Goal: Transaction & Acquisition: Book appointment/travel/reservation

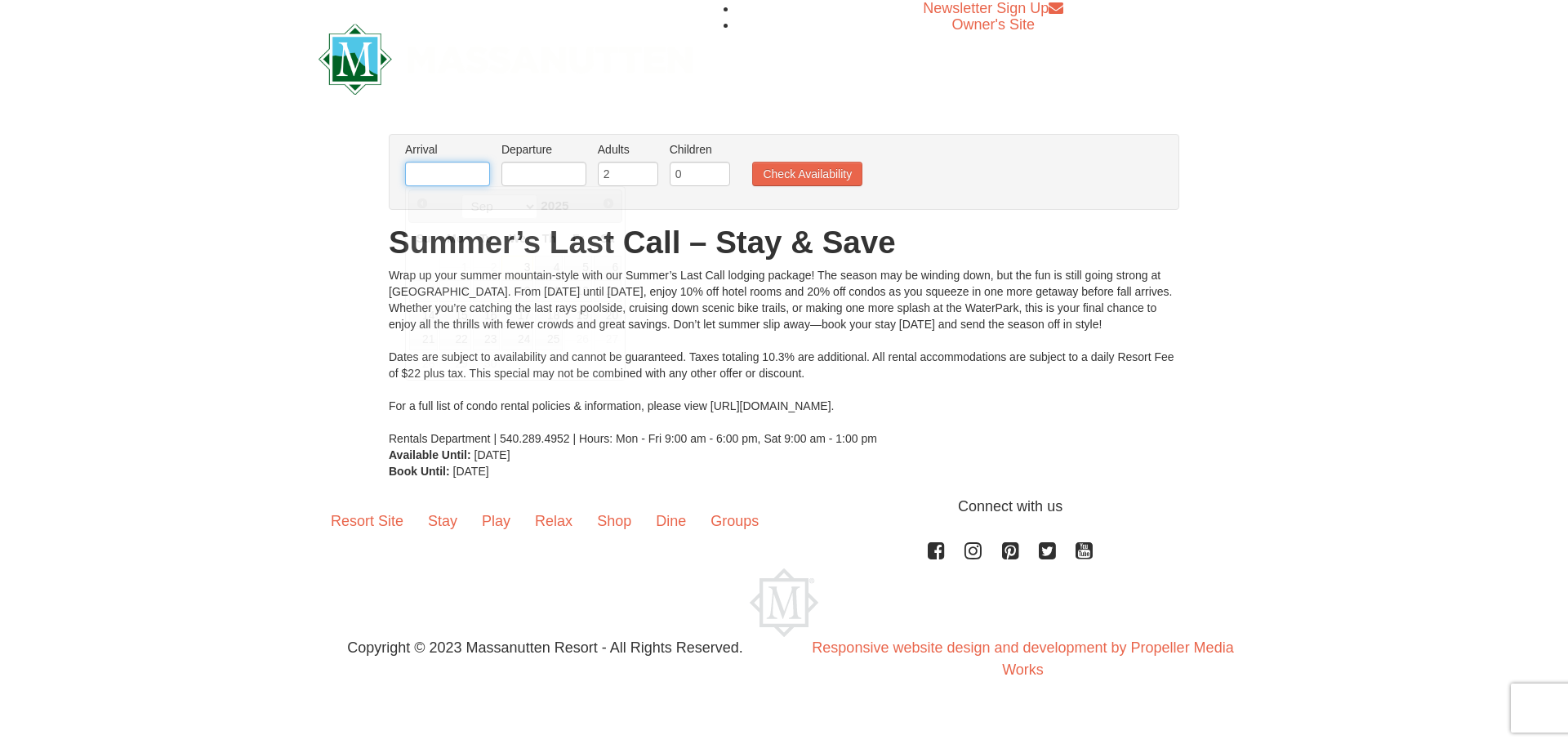
click at [460, 177] on input "text" at bounding box center [447, 174] width 85 height 24
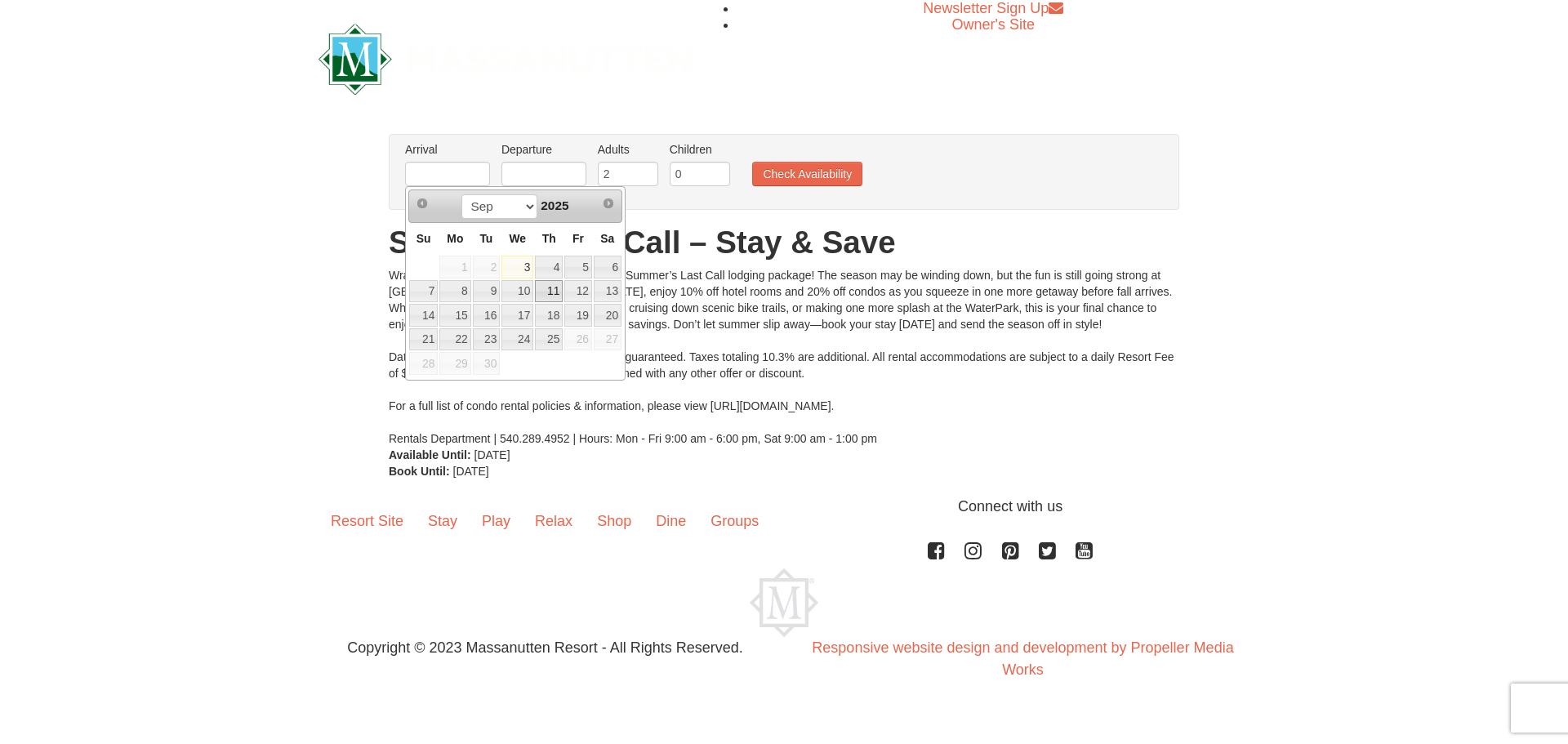
click at [554, 290] on link "11" at bounding box center [548, 292] width 28 height 22
type input "[DATE]"
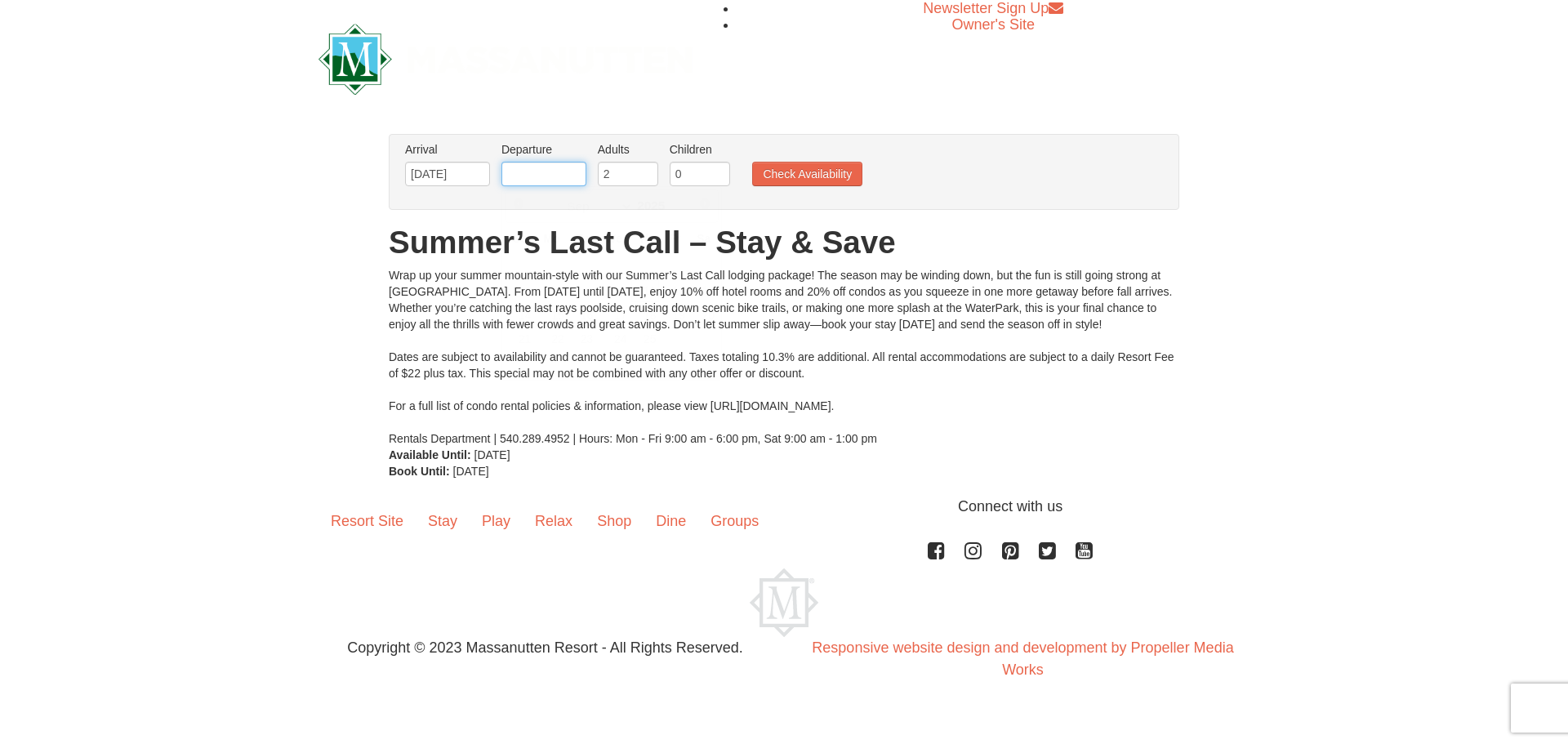
click at [579, 174] on input "text" at bounding box center [544, 174] width 85 height 24
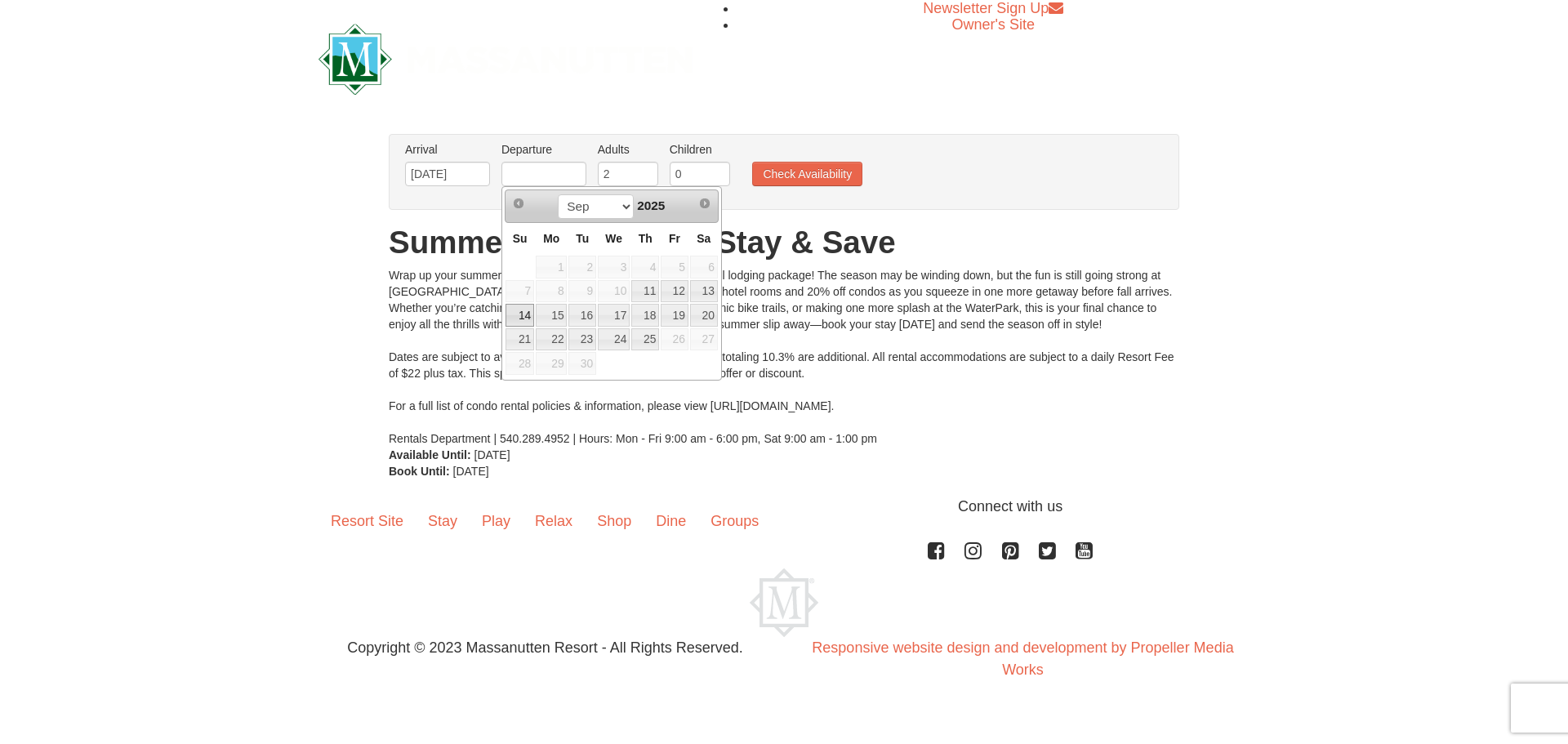
click at [528, 318] on link "14" at bounding box center [519, 315] width 29 height 22
type input "[DATE]"
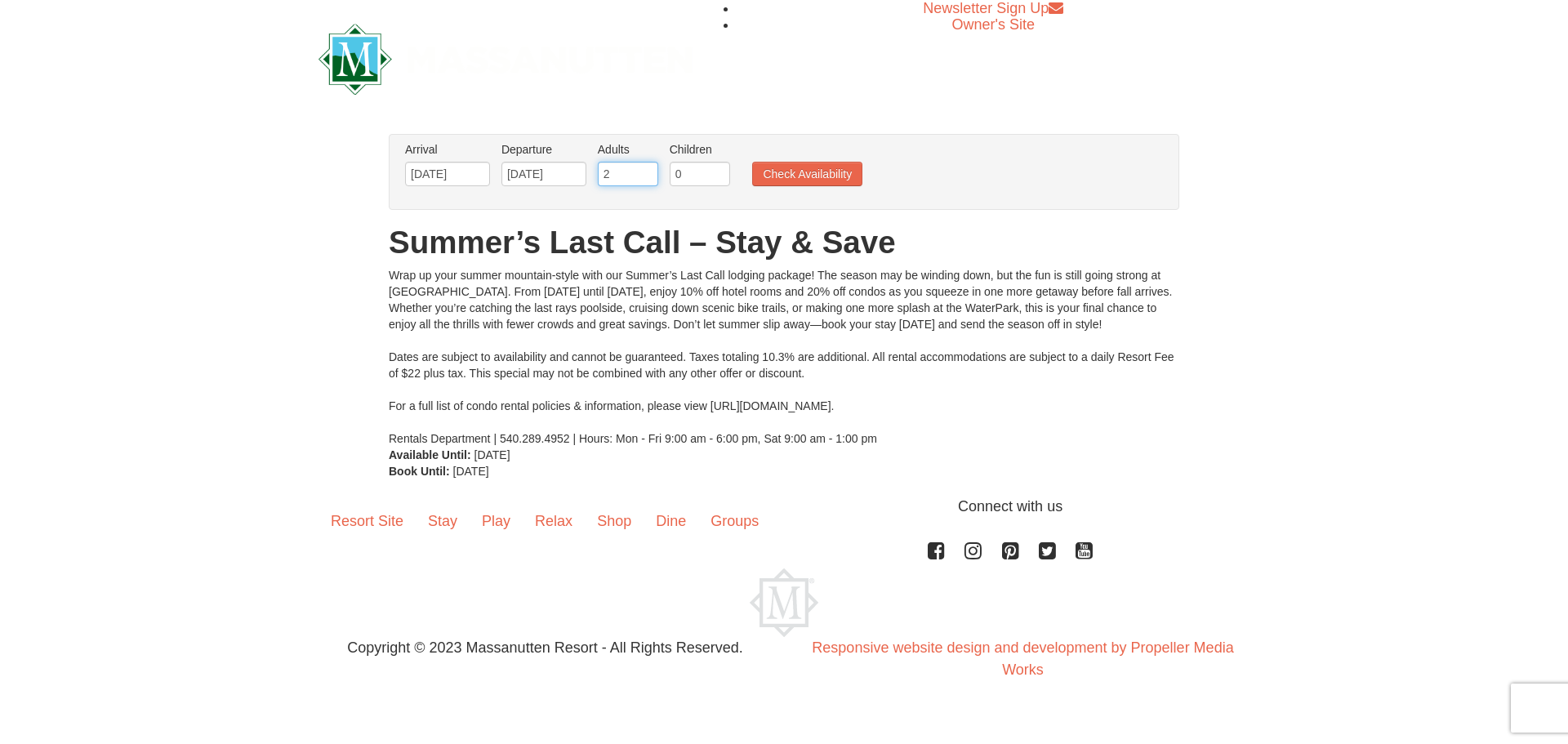
click at [628, 172] on input "2" at bounding box center [628, 174] width 61 height 24
type input "3"
click at [644, 169] on input "3" at bounding box center [628, 174] width 61 height 24
click at [700, 176] on input "0" at bounding box center [700, 174] width 61 height 24
click at [720, 170] on input "1" at bounding box center [700, 174] width 61 height 24
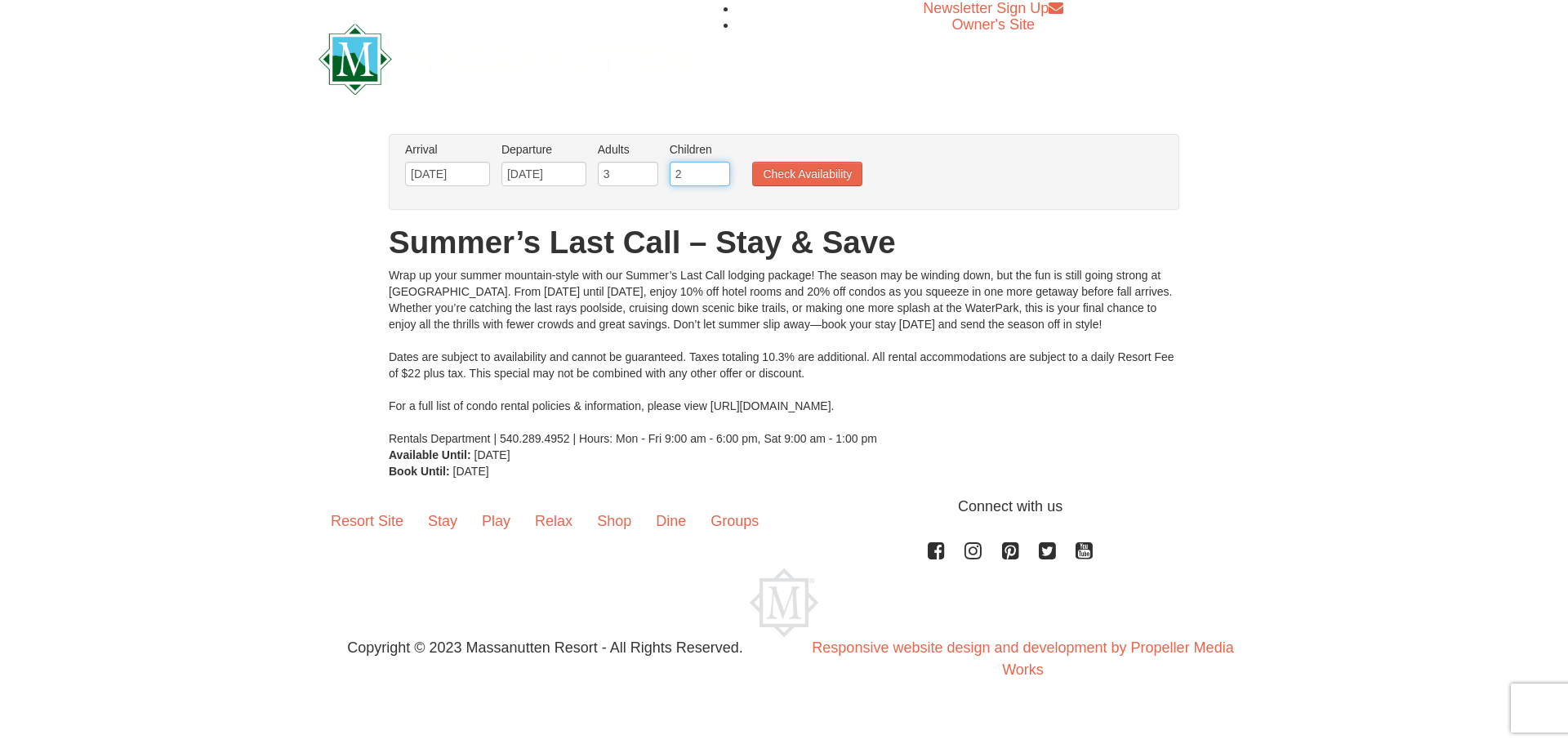
type input "2"
click at [720, 170] on input "2" at bounding box center [700, 174] width 61 height 24
click at [807, 174] on button "Check Availability" at bounding box center [807, 174] width 110 height 24
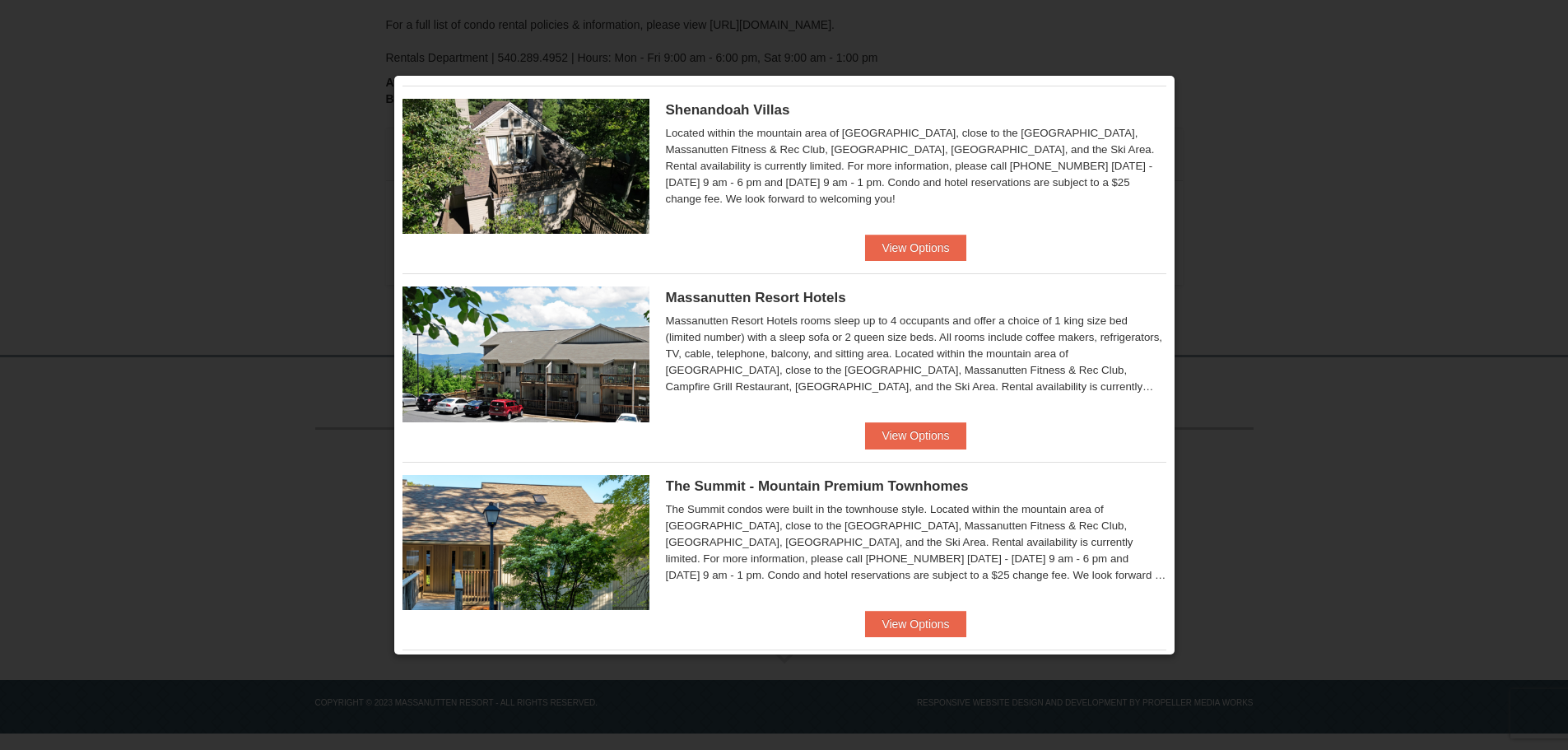
scroll to position [576, 0]
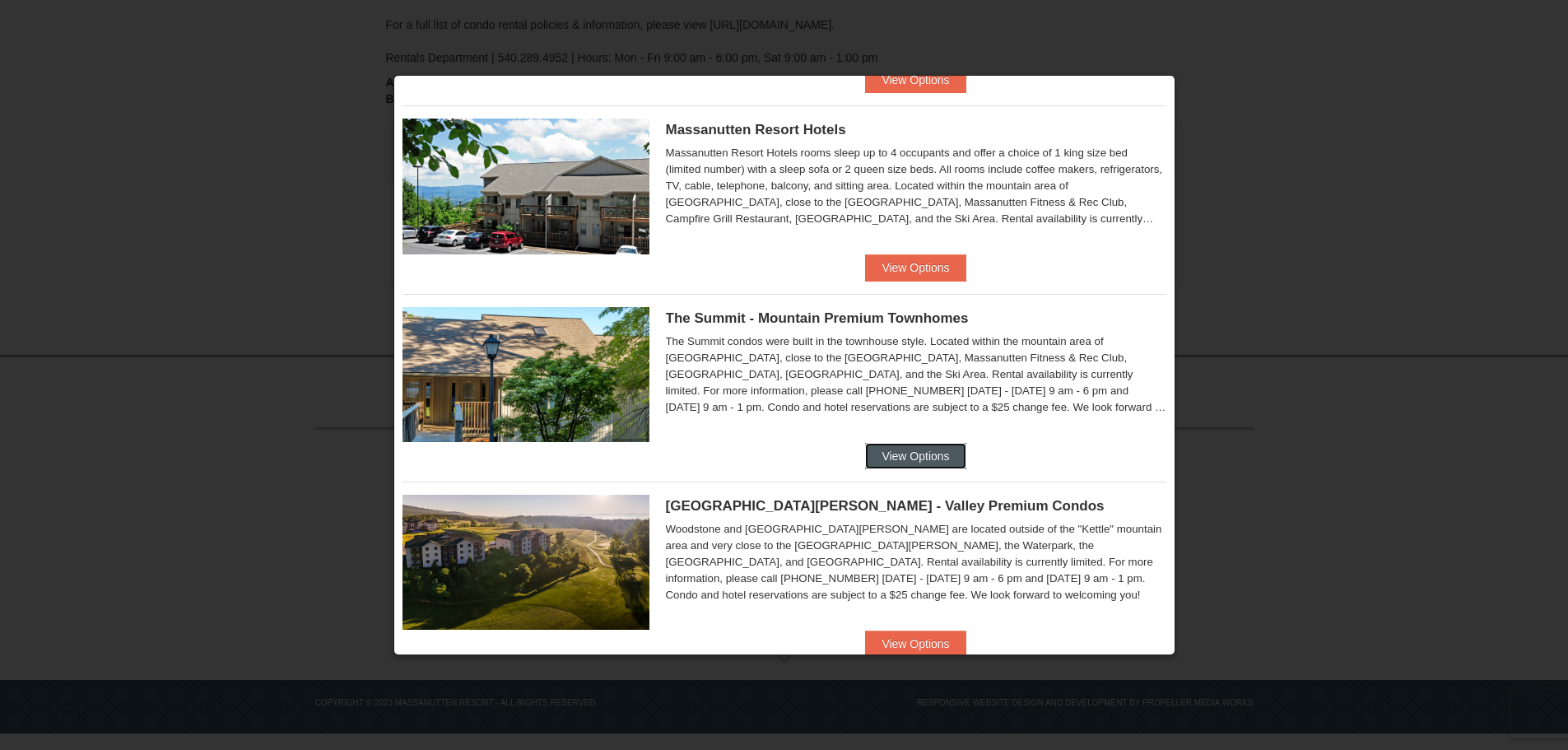
click at [899, 454] on button "View Options" at bounding box center [914, 456] width 100 height 26
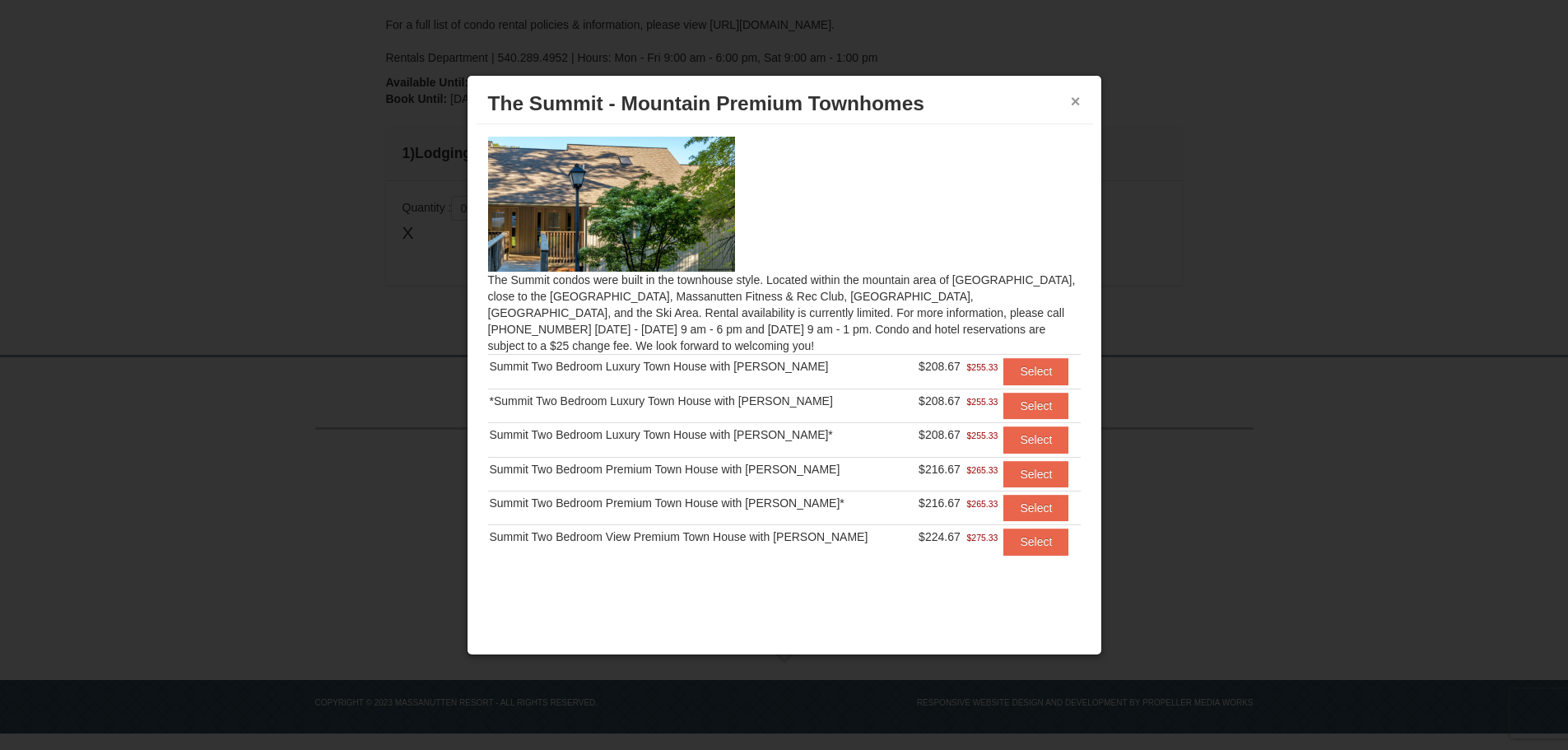
click at [1072, 104] on button "×" at bounding box center [1075, 101] width 10 height 17
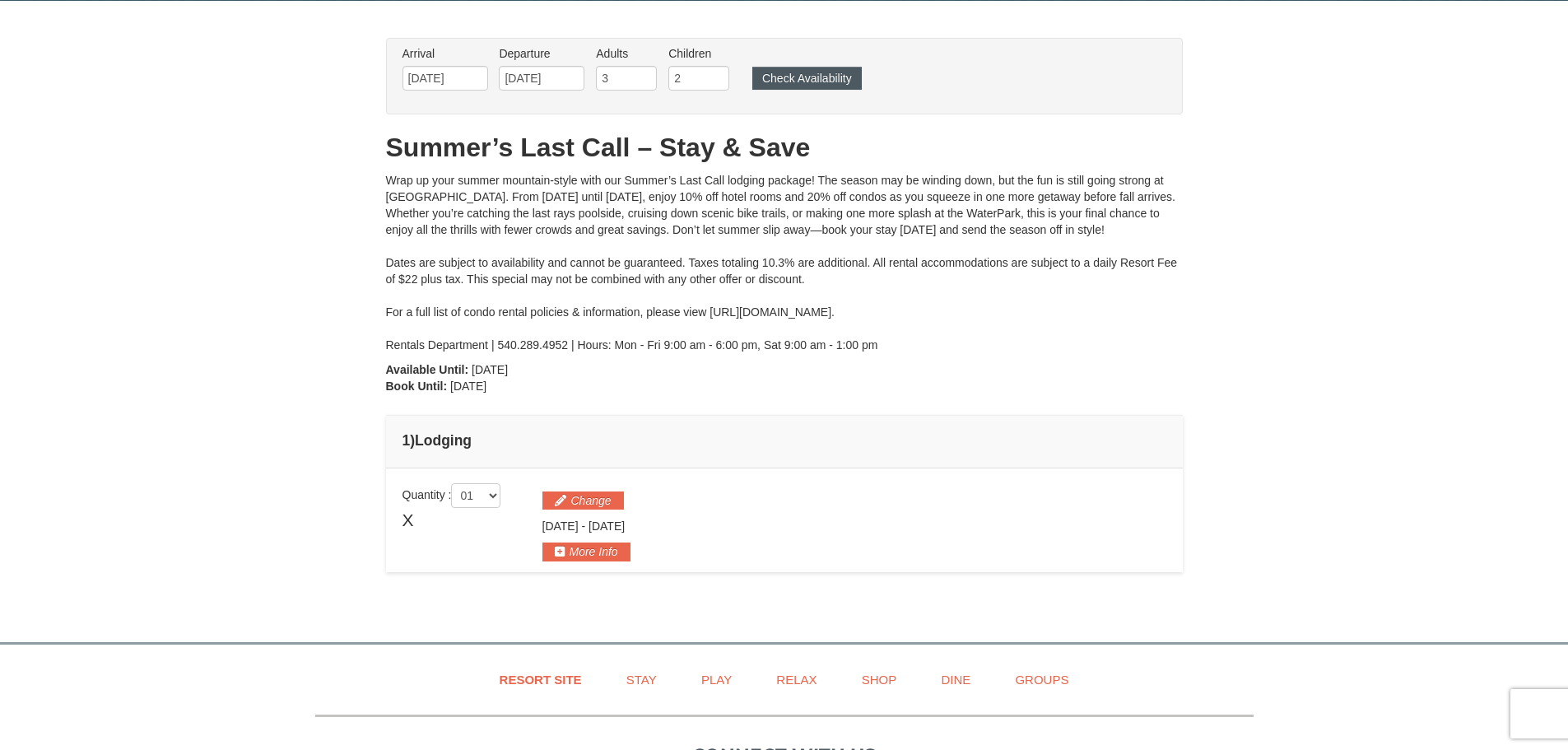
scroll to position [0, 0]
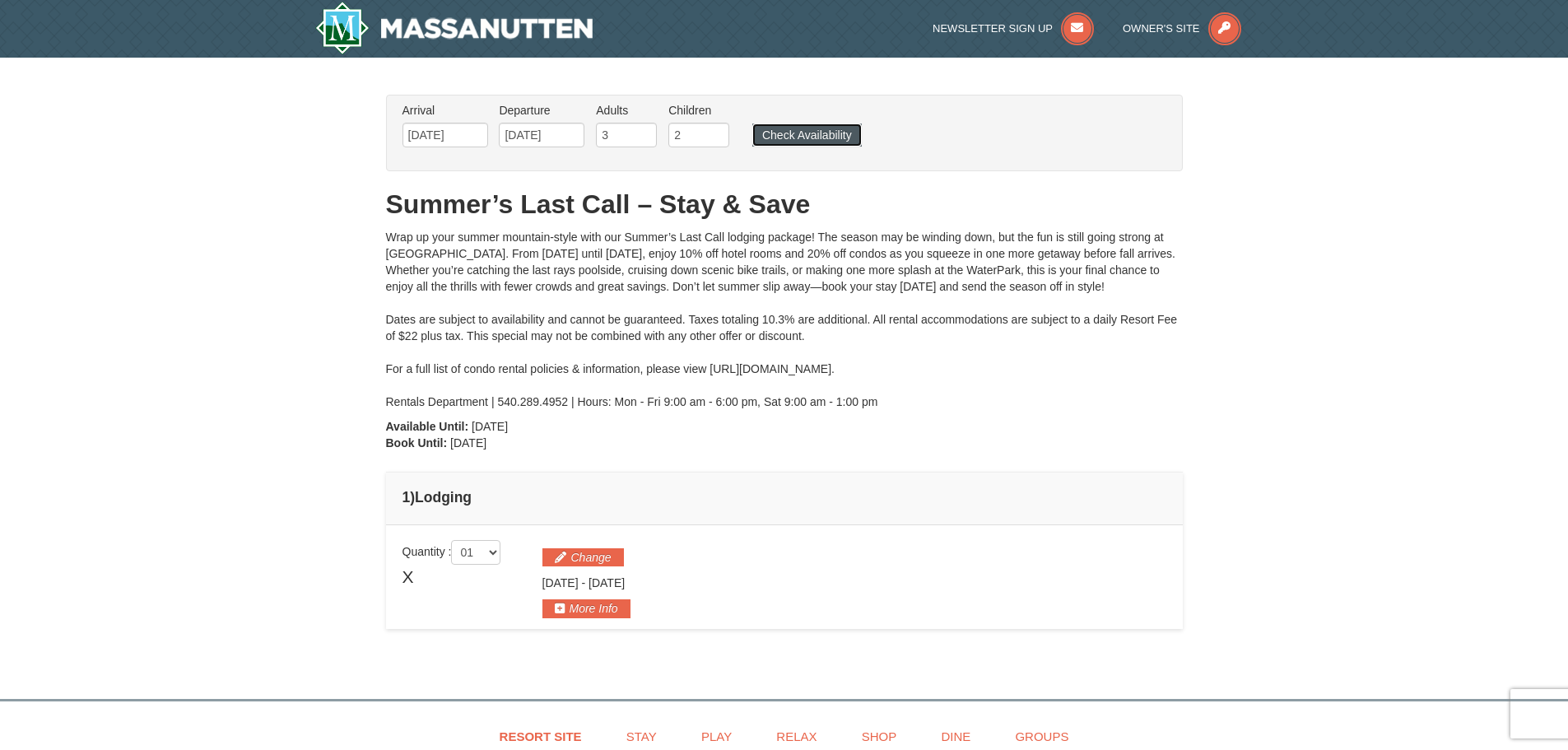
click at [809, 132] on button "Check Availability" at bounding box center [807, 135] width 110 height 23
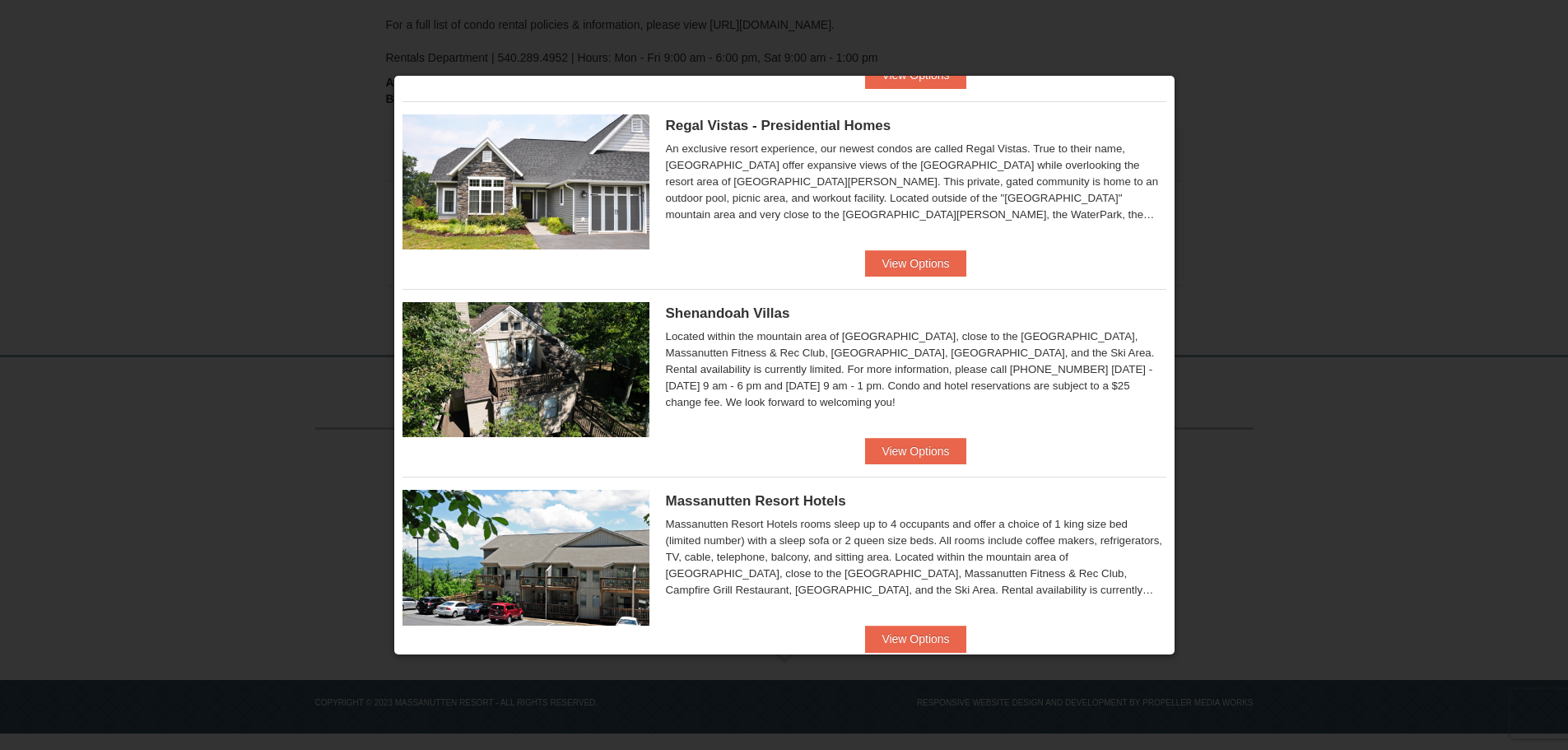
scroll to position [247, 0]
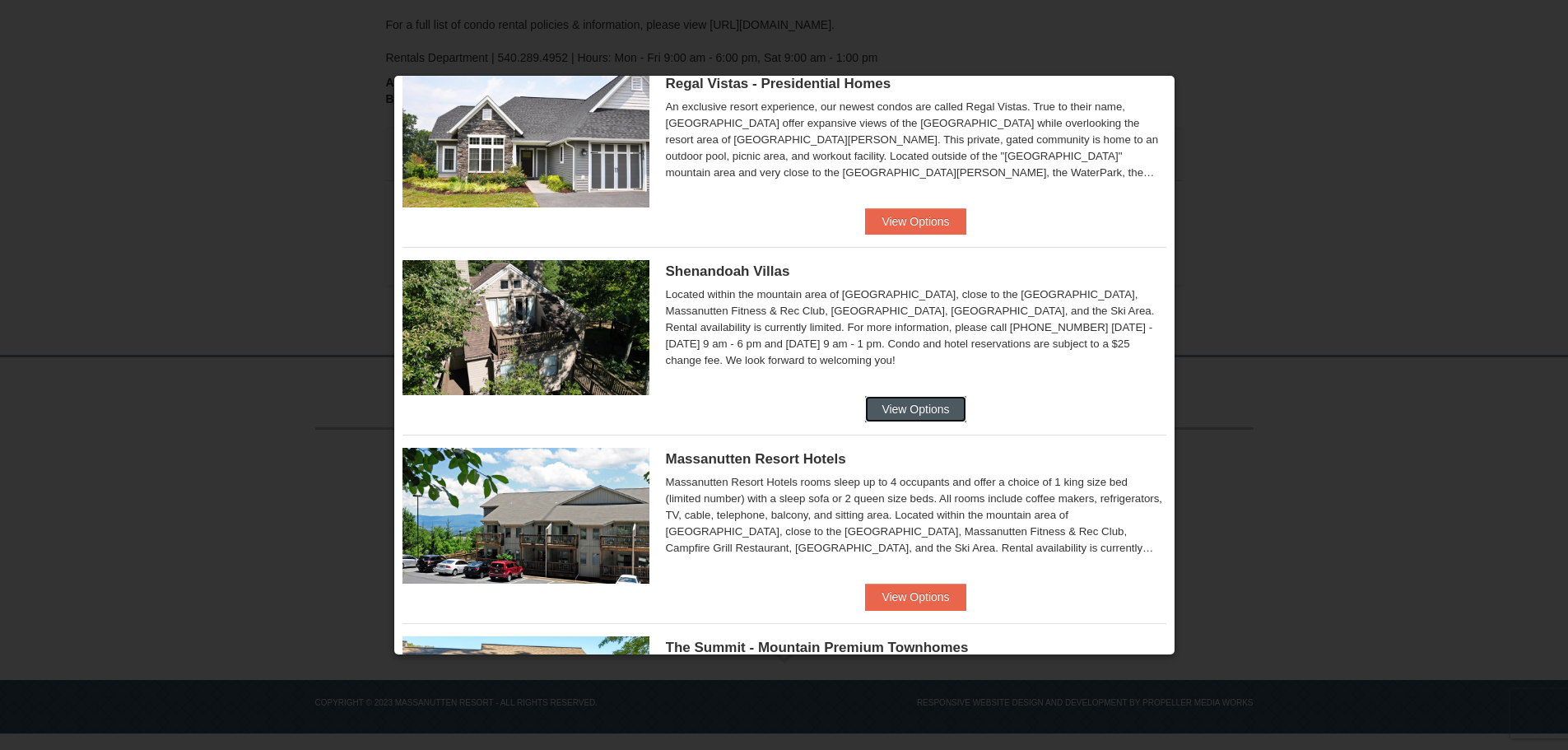
click at [912, 399] on button "View Options" at bounding box center [914, 409] width 100 height 26
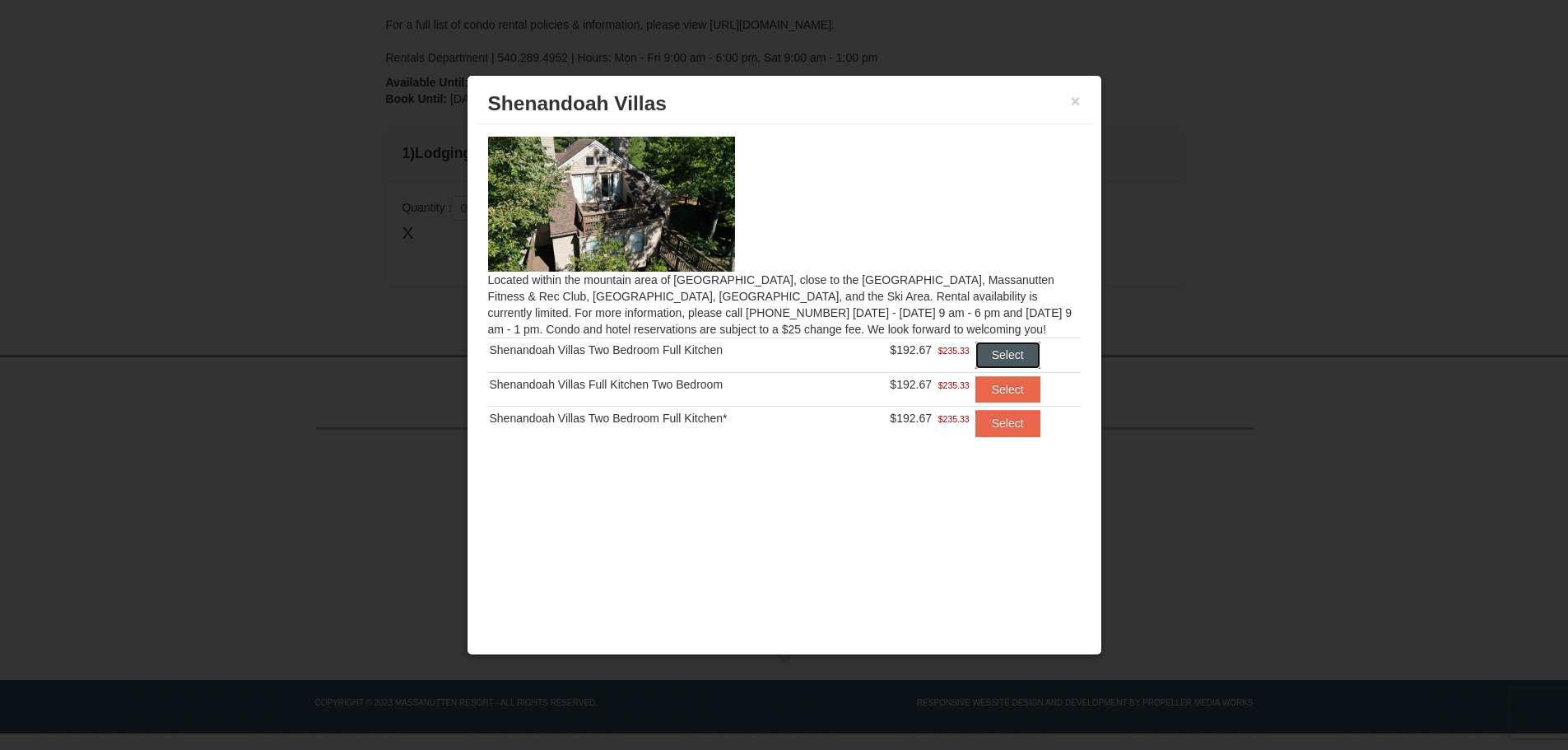
click at [1008, 357] on button "Select" at bounding box center [1008, 355] width 65 height 26
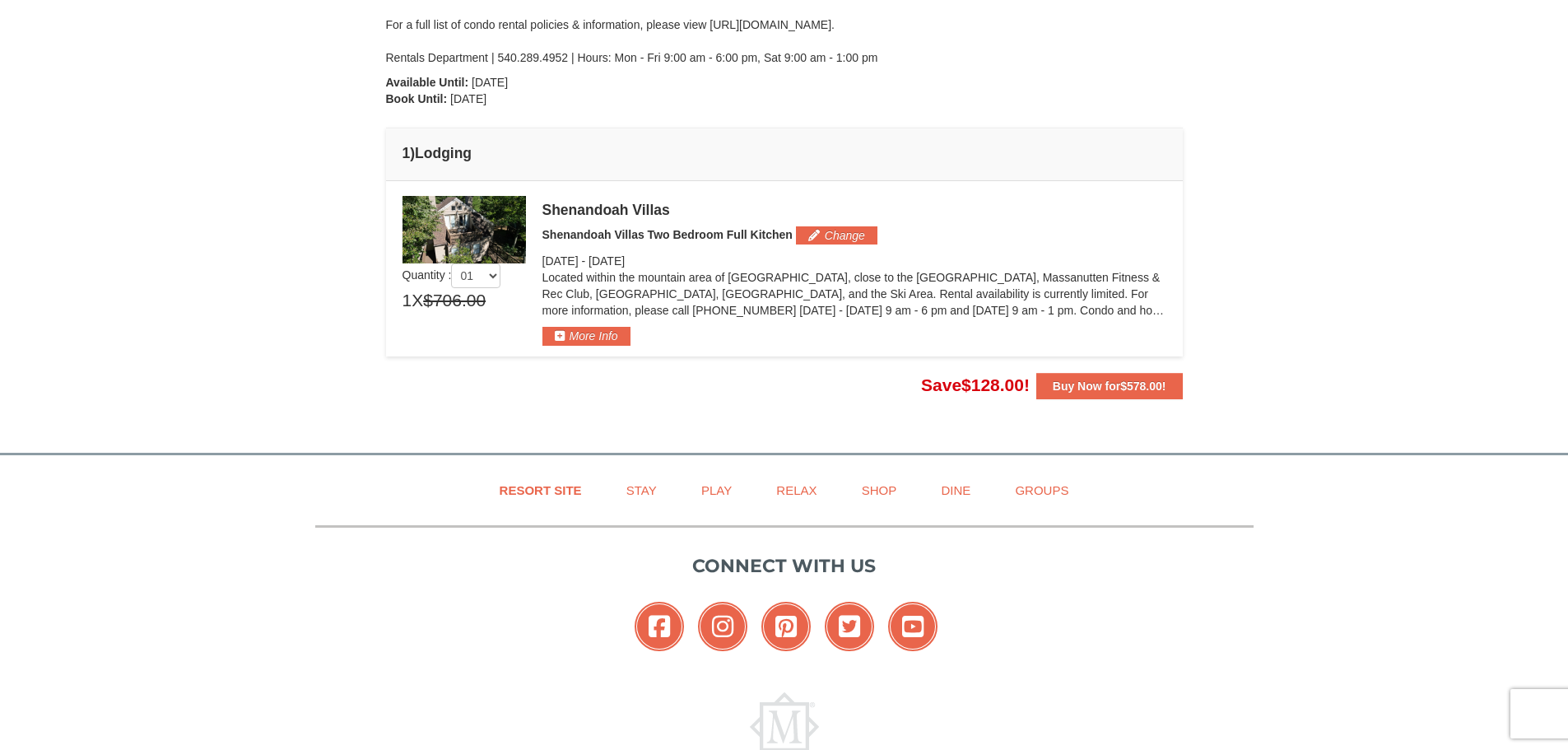
click at [468, 235] on img at bounding box center [465, 229] width 124 height 67
click at [594, 334] on button "More Info" at bounding box center [586, 336] width 88 height 18
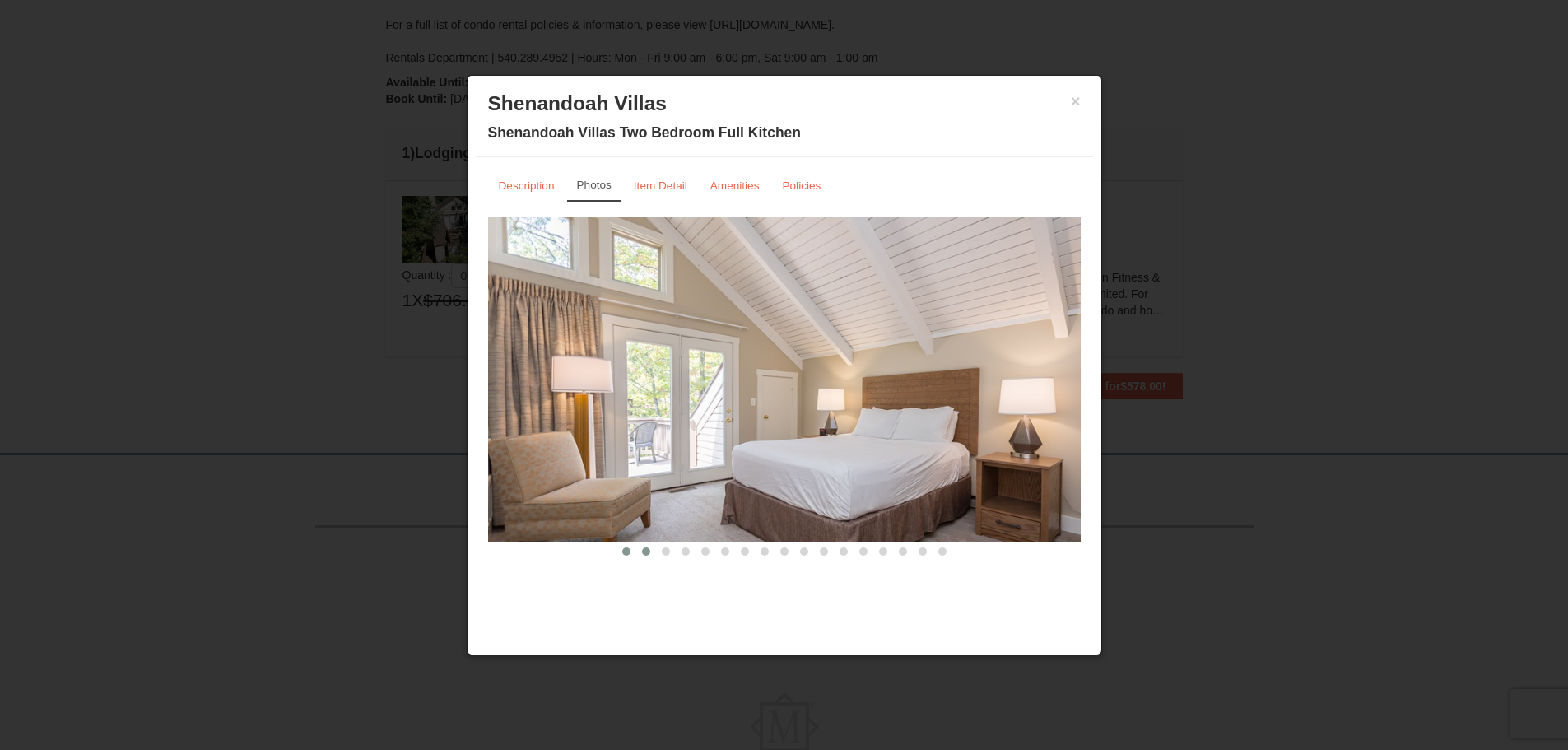
click at [641, 552] on span at bounding box center [645, 551] width 8 height 8
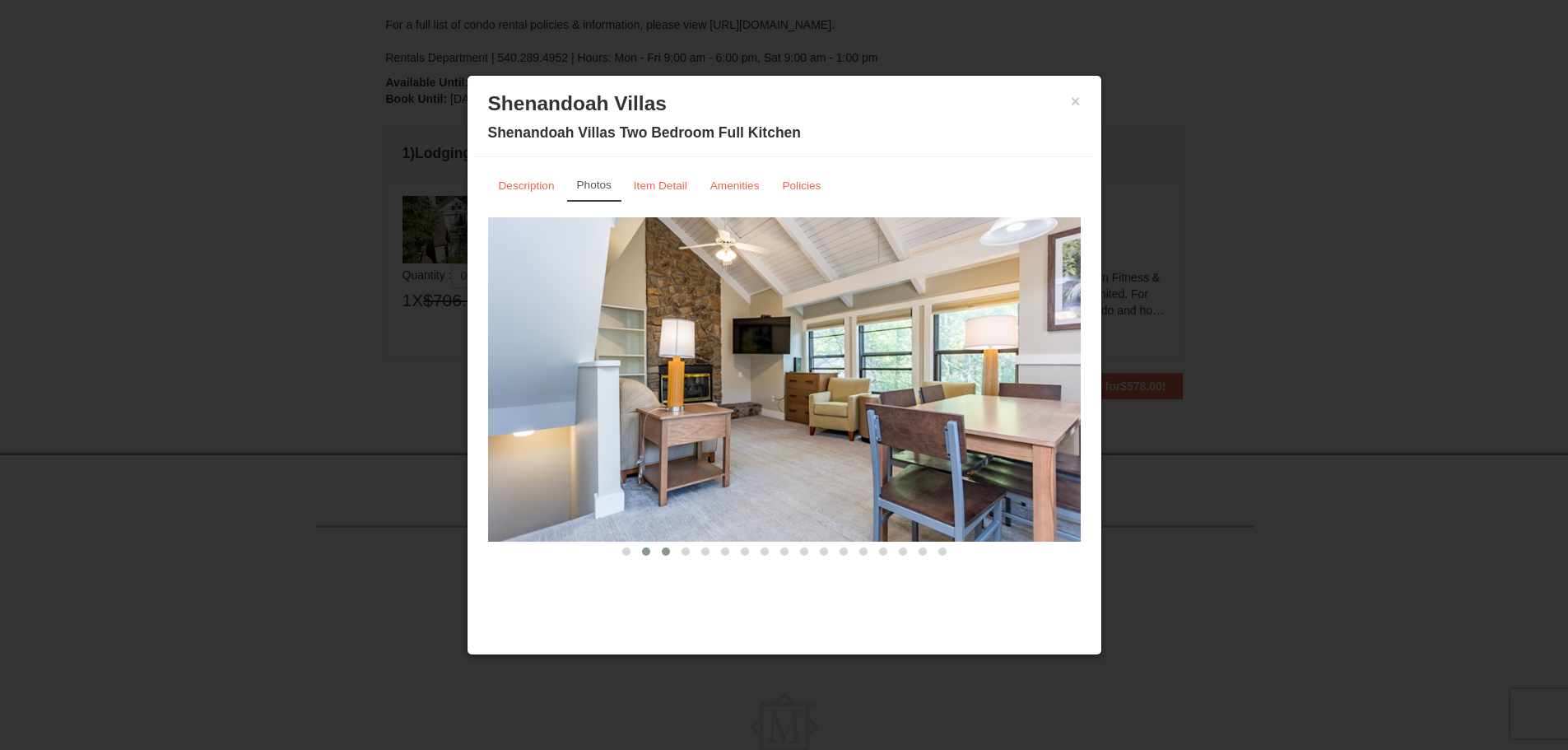
click at [665, 555] on span at bounding box center [665, 551] width 8 height 8
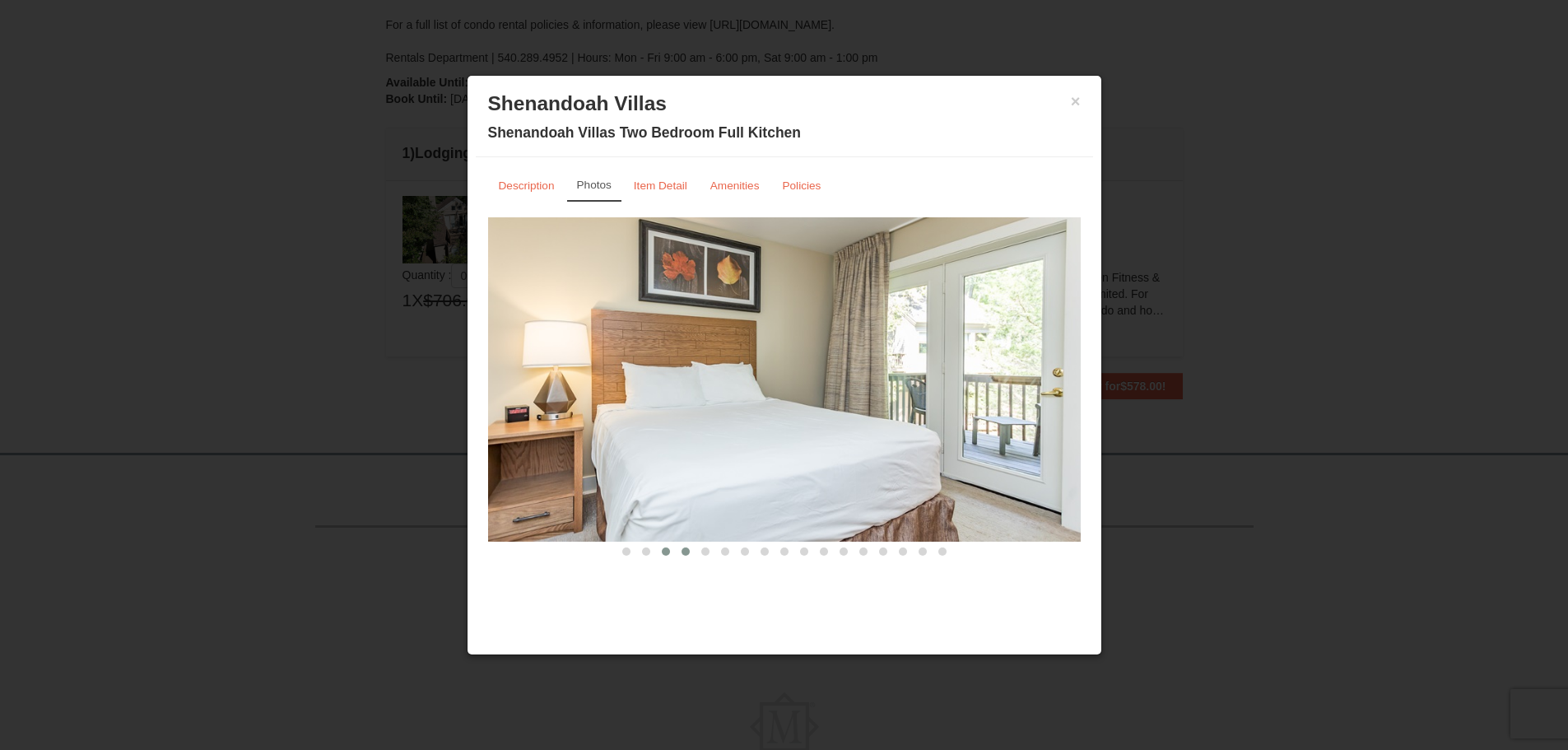
scroll to position [0, 0]
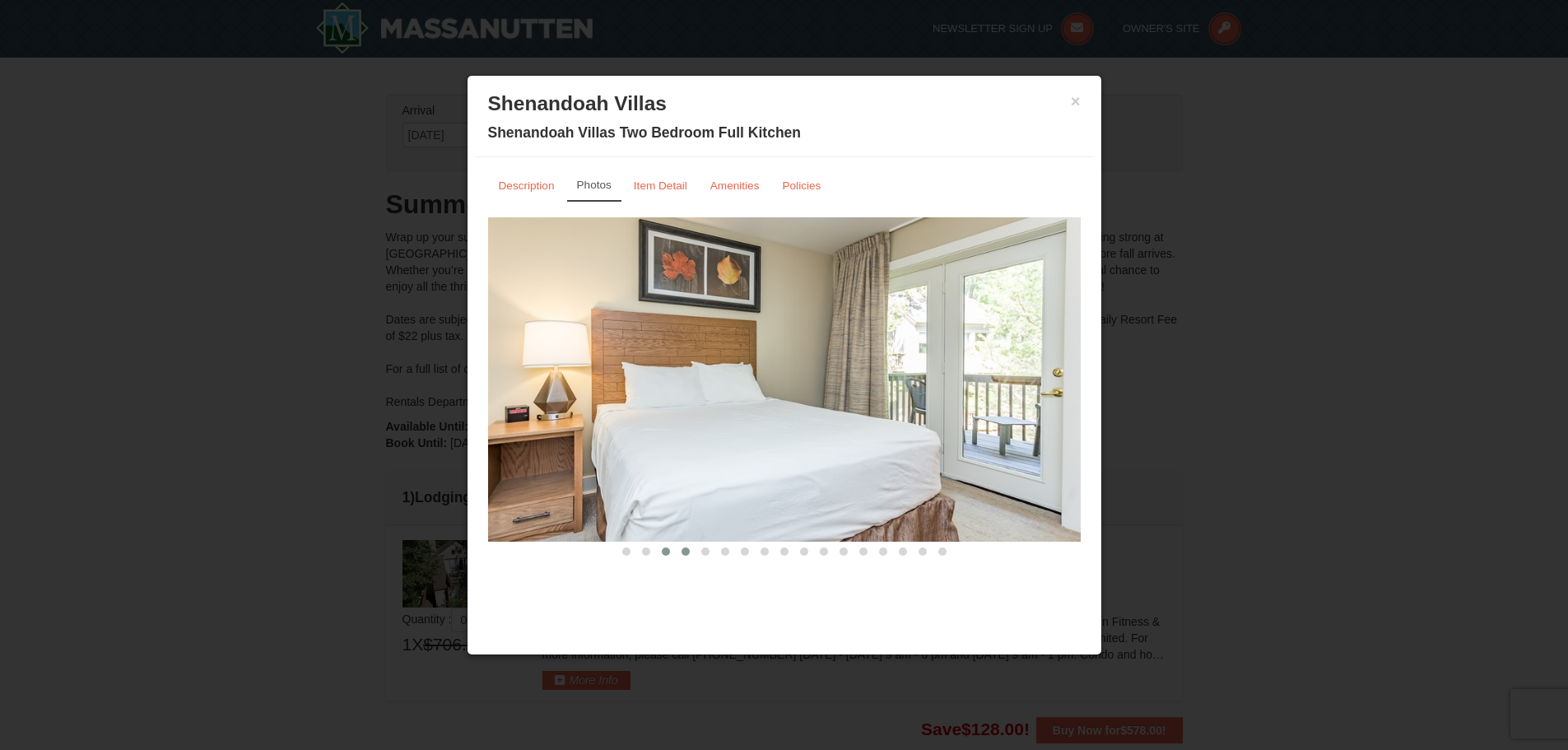
click at [685, 553] on span at bounding box center [685, 551] width 8 height 8
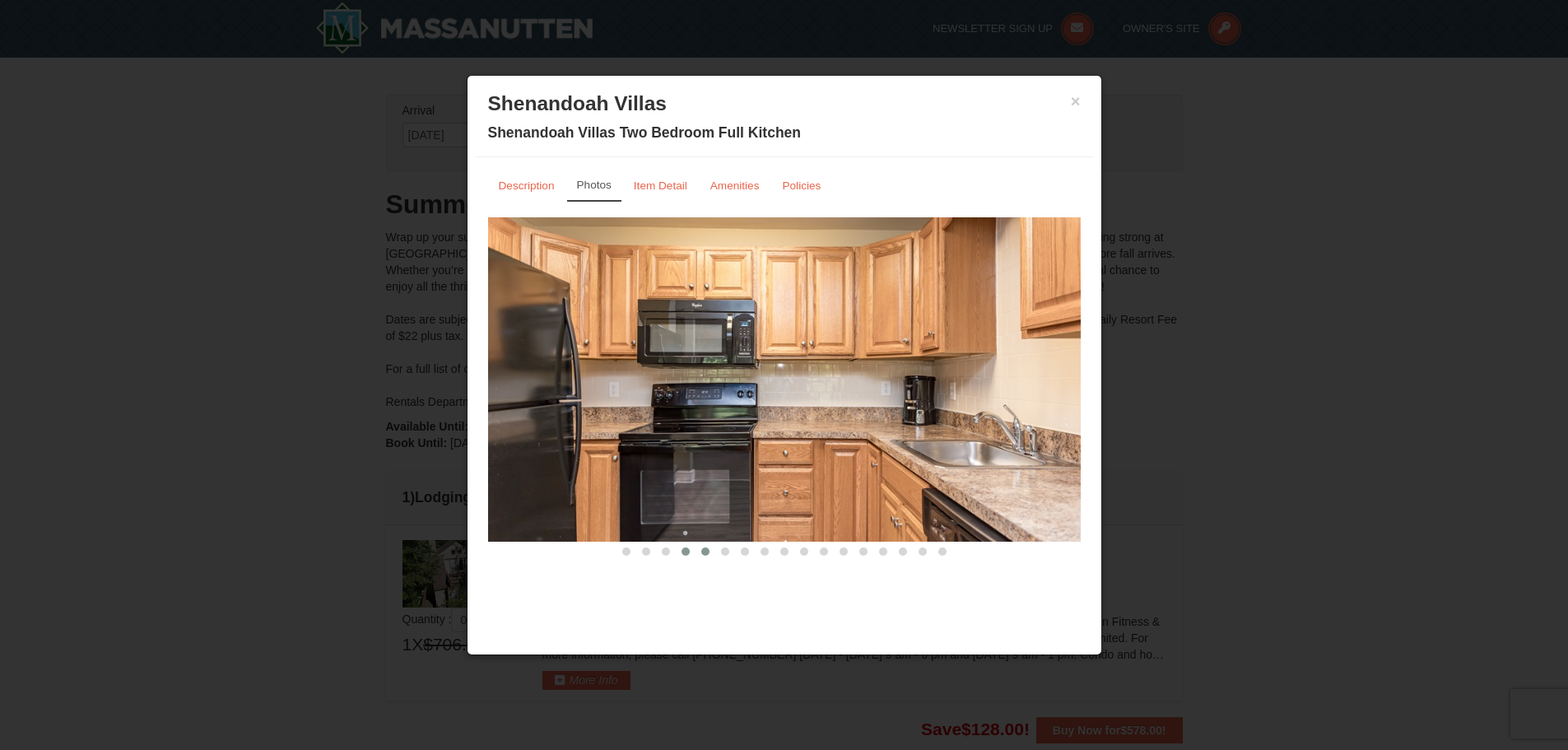
click at [709, 555] on button at bounding box center [705, 551] width 20 height 17
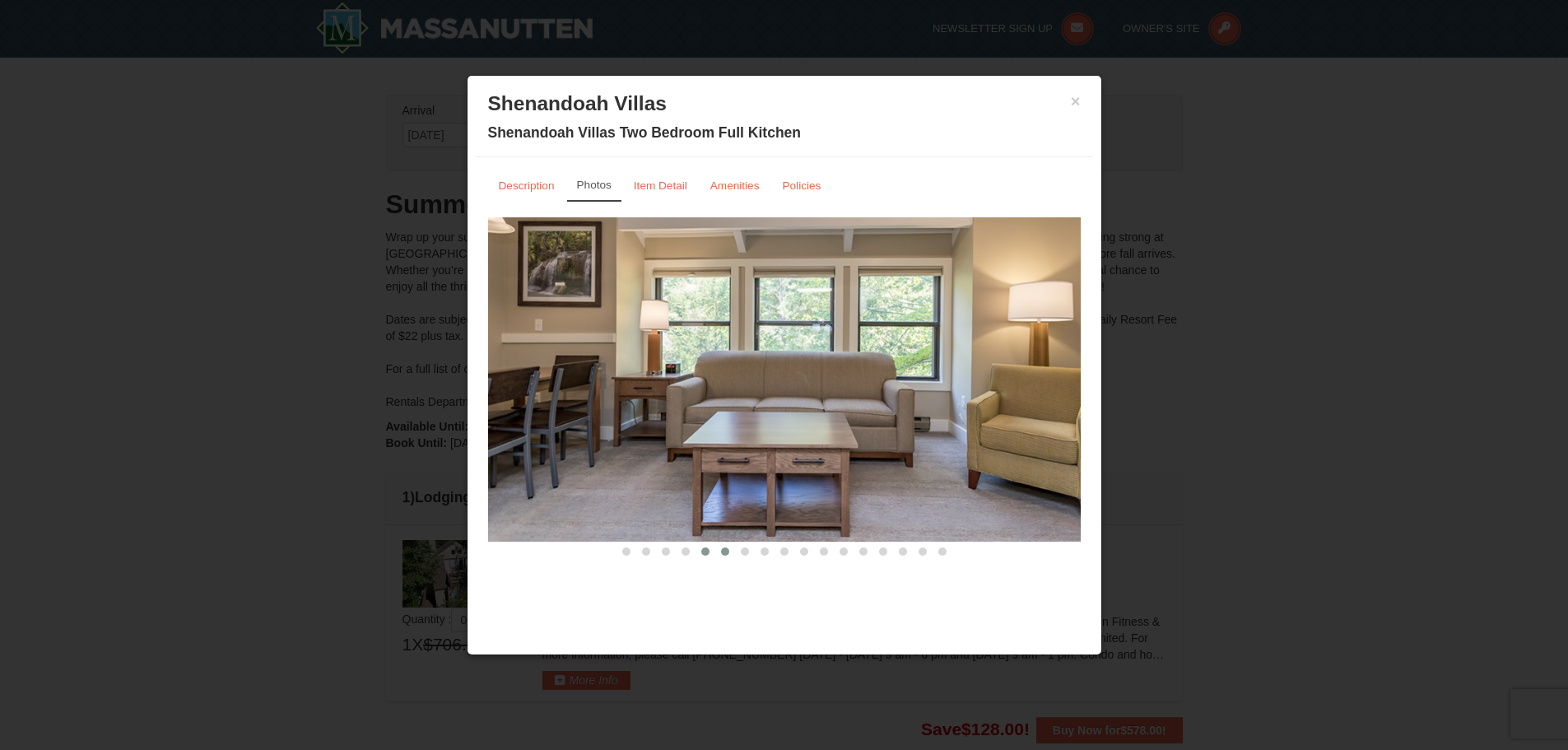
click at [724, 550] on span at bounding box center [724, 551] width 8 height 8
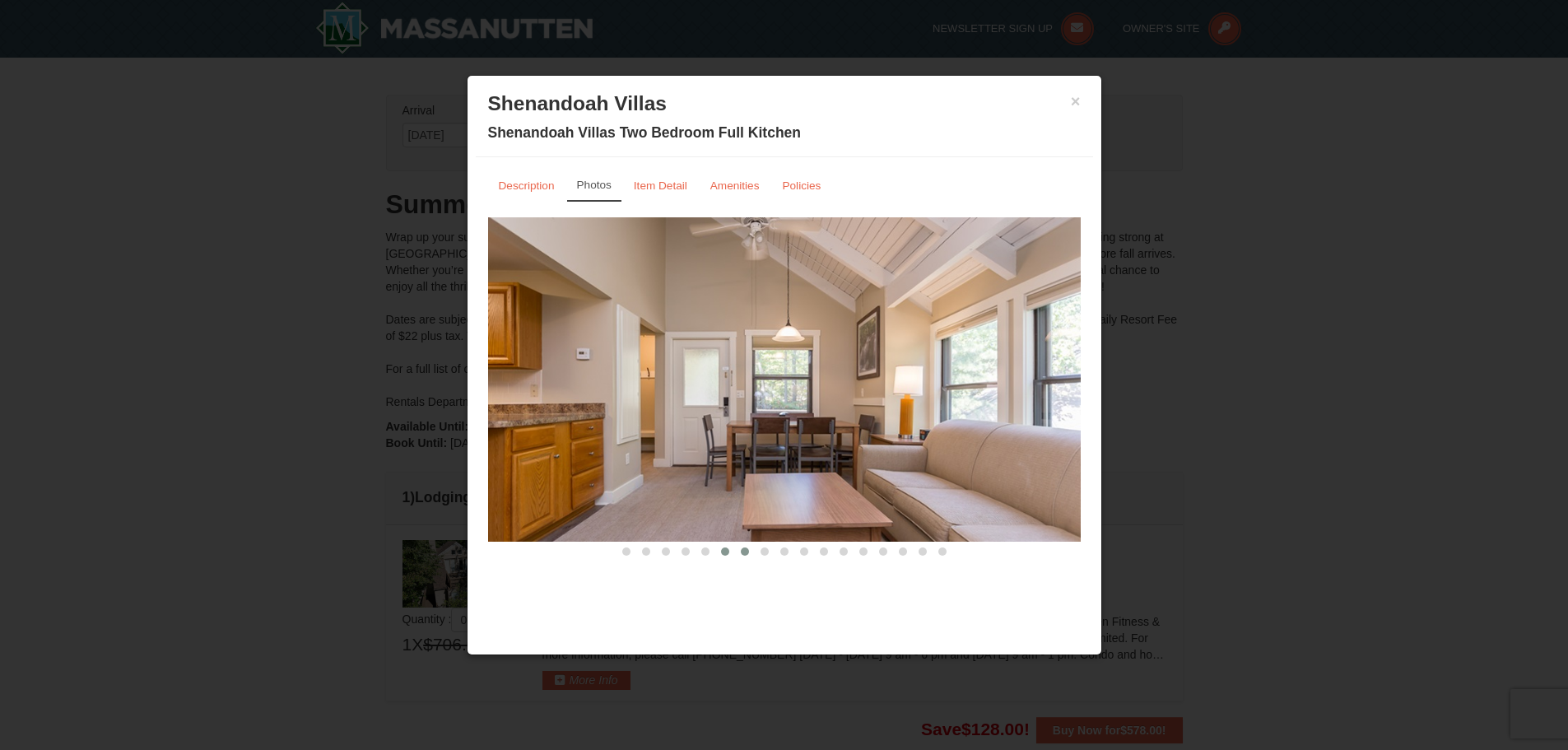
click at [743, 555] on span at bounding box center [744, 551] width 8 height 8
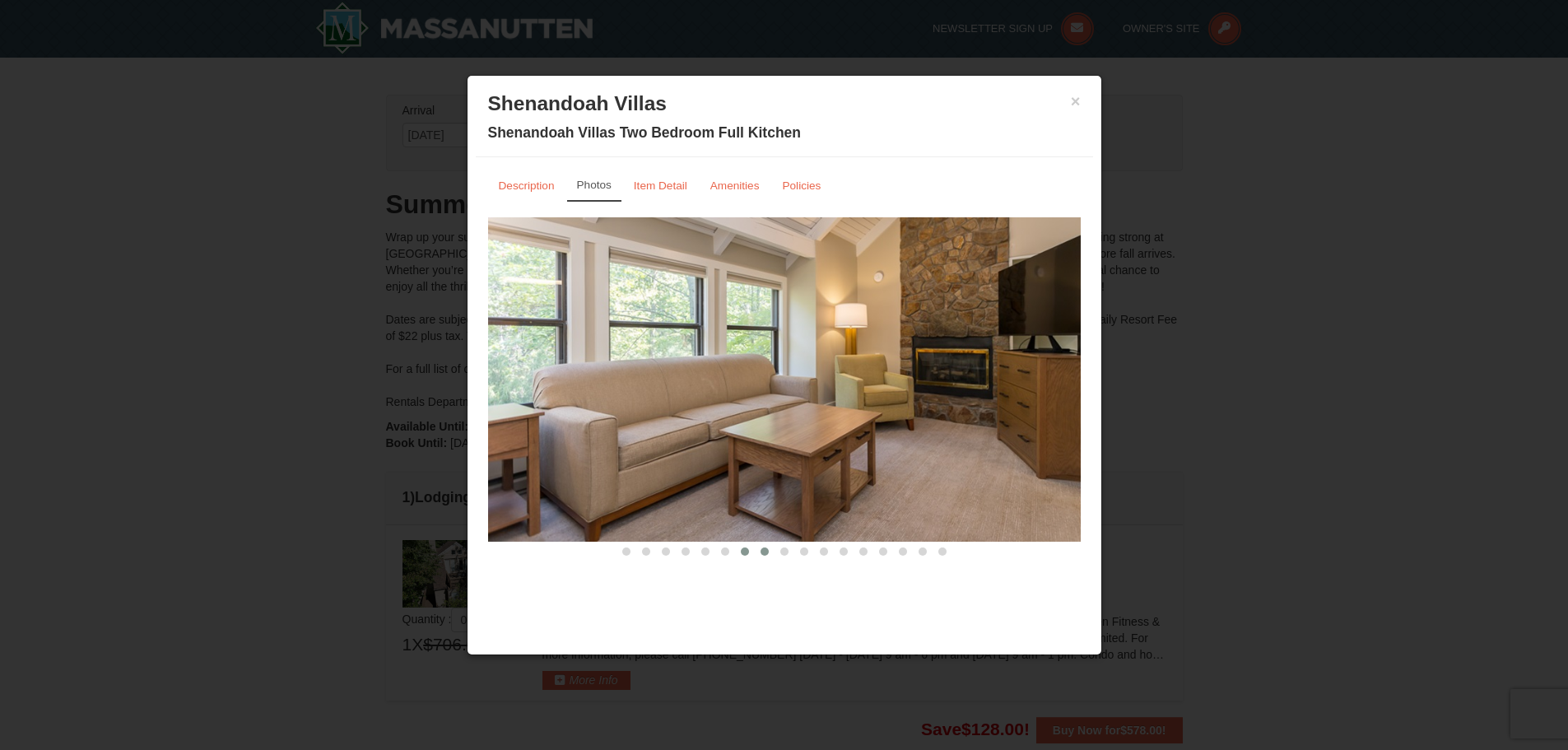
click at [759, 556] on button at bounding box center [764, 551] width 20 height 17
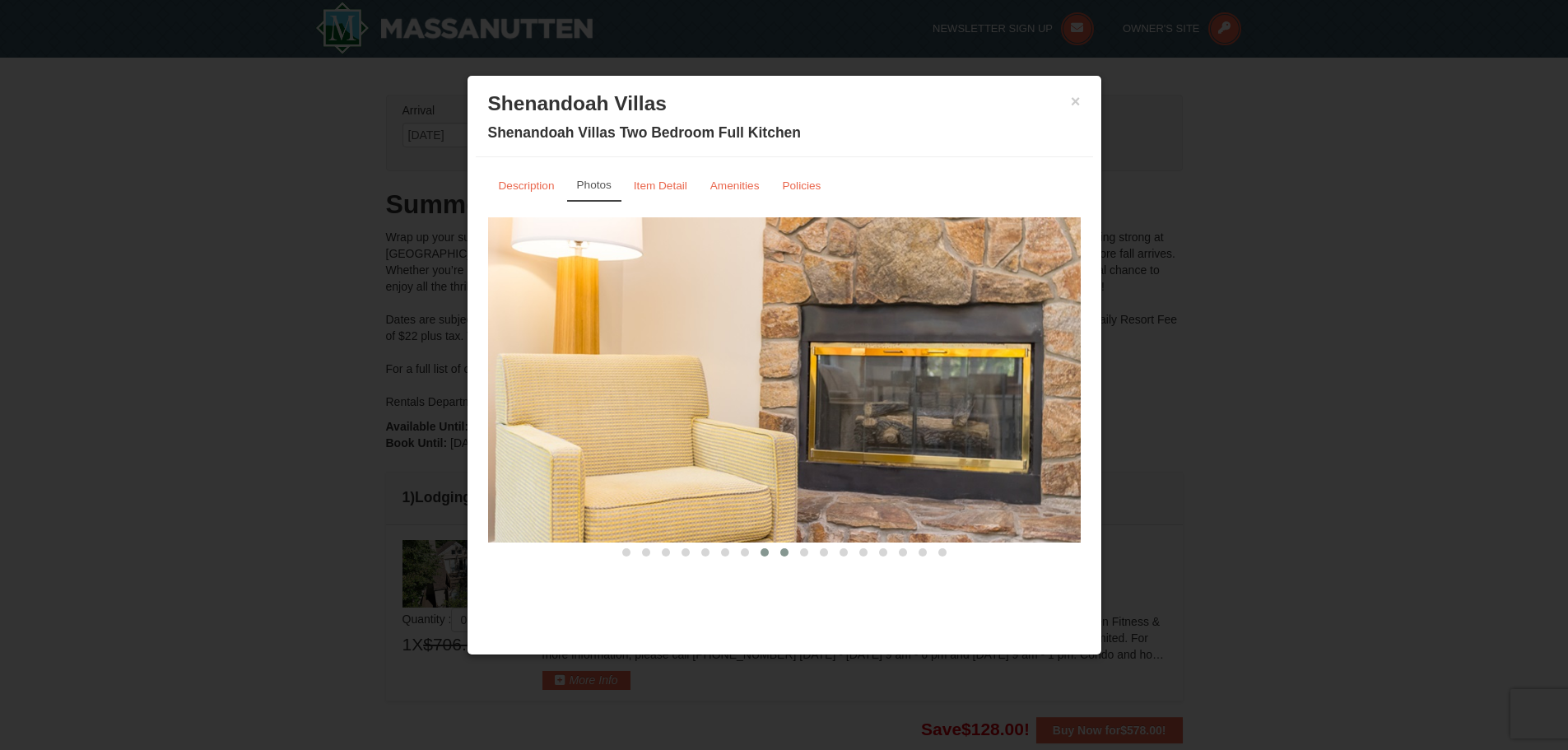
click at [783, 556] on span at bounding box center [784, 552] width 8 height 8
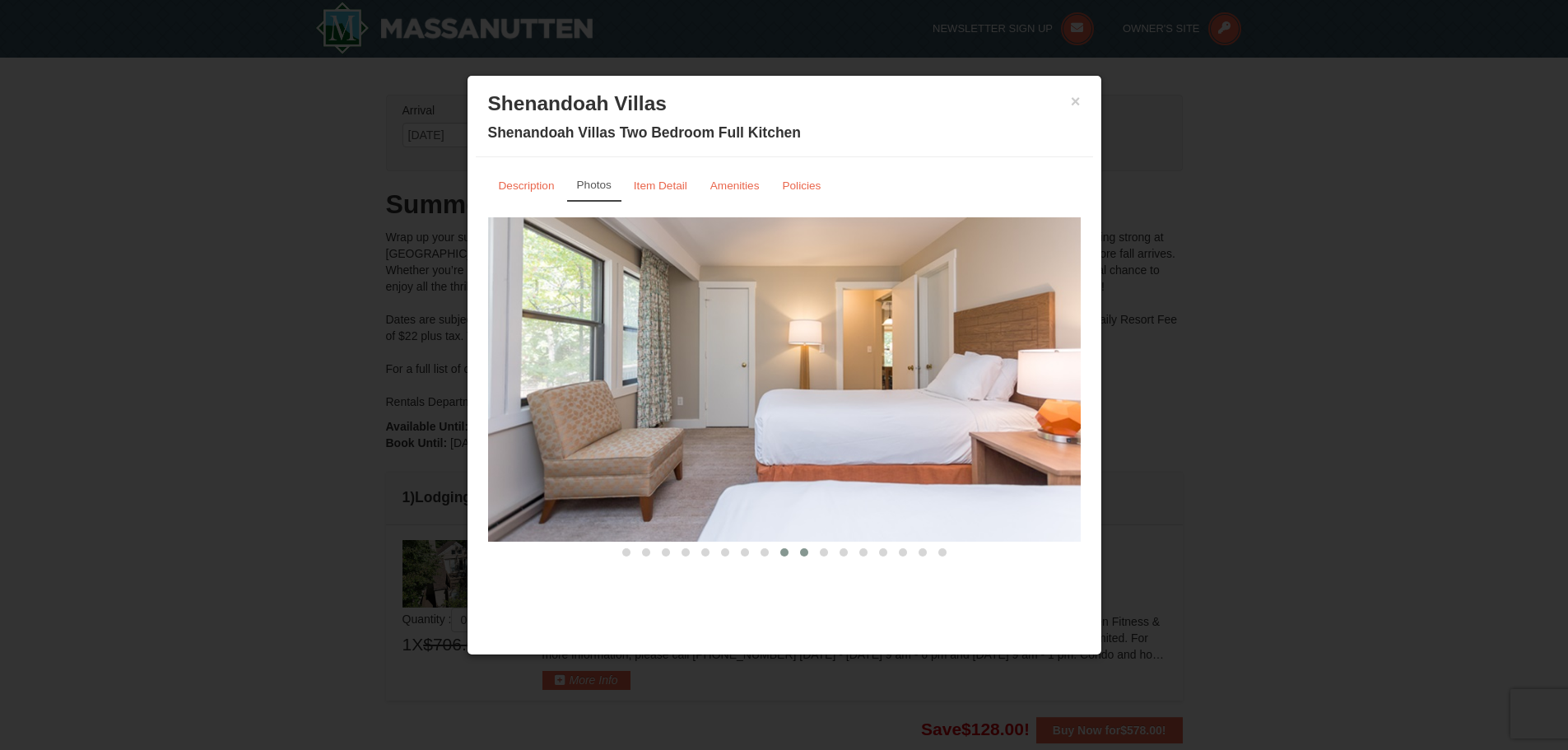
click at [806, 556] on span at bounding box center [804, 552] width 8 height 8
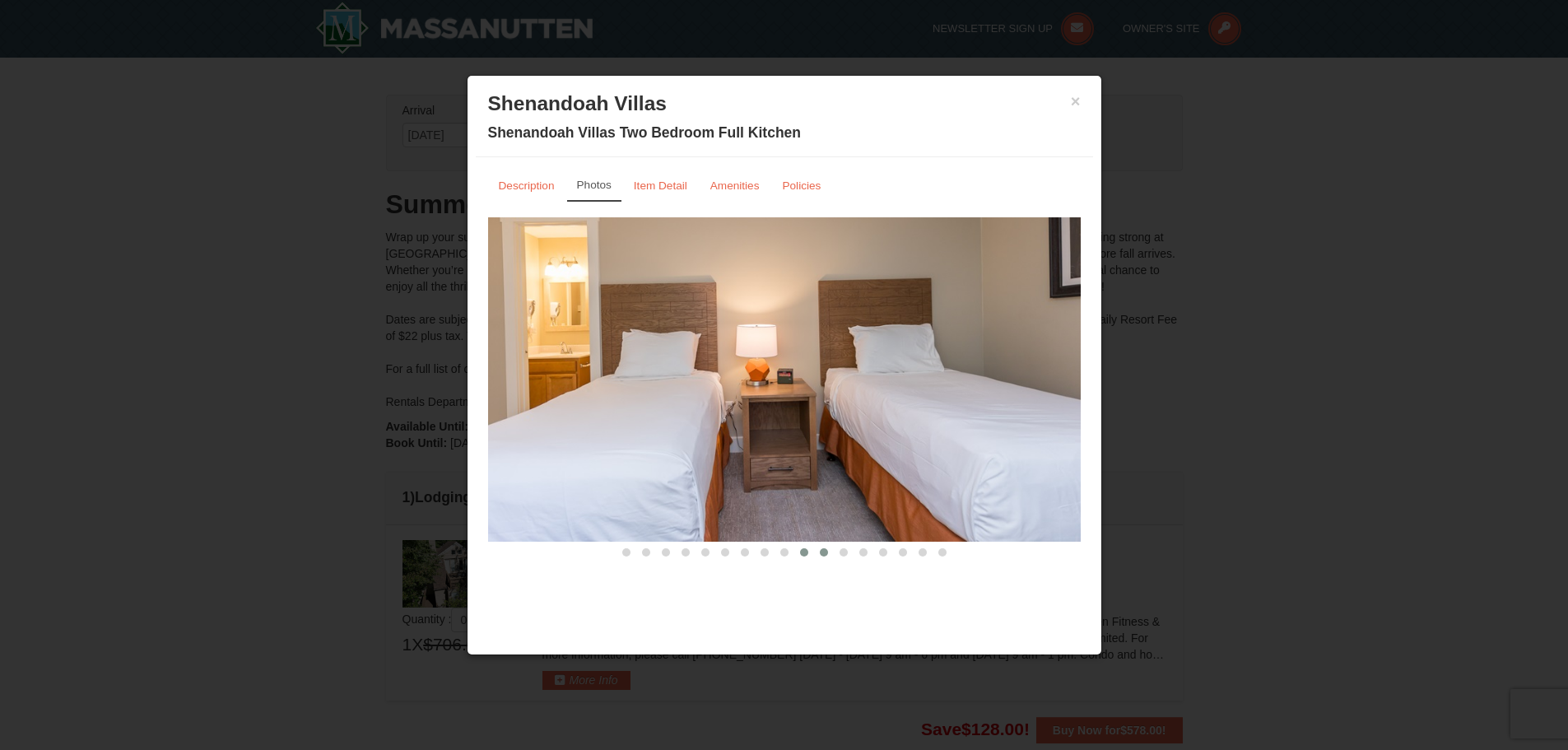
click at [818, 555] on button at bounding box center [824, 552] width 20 height 17
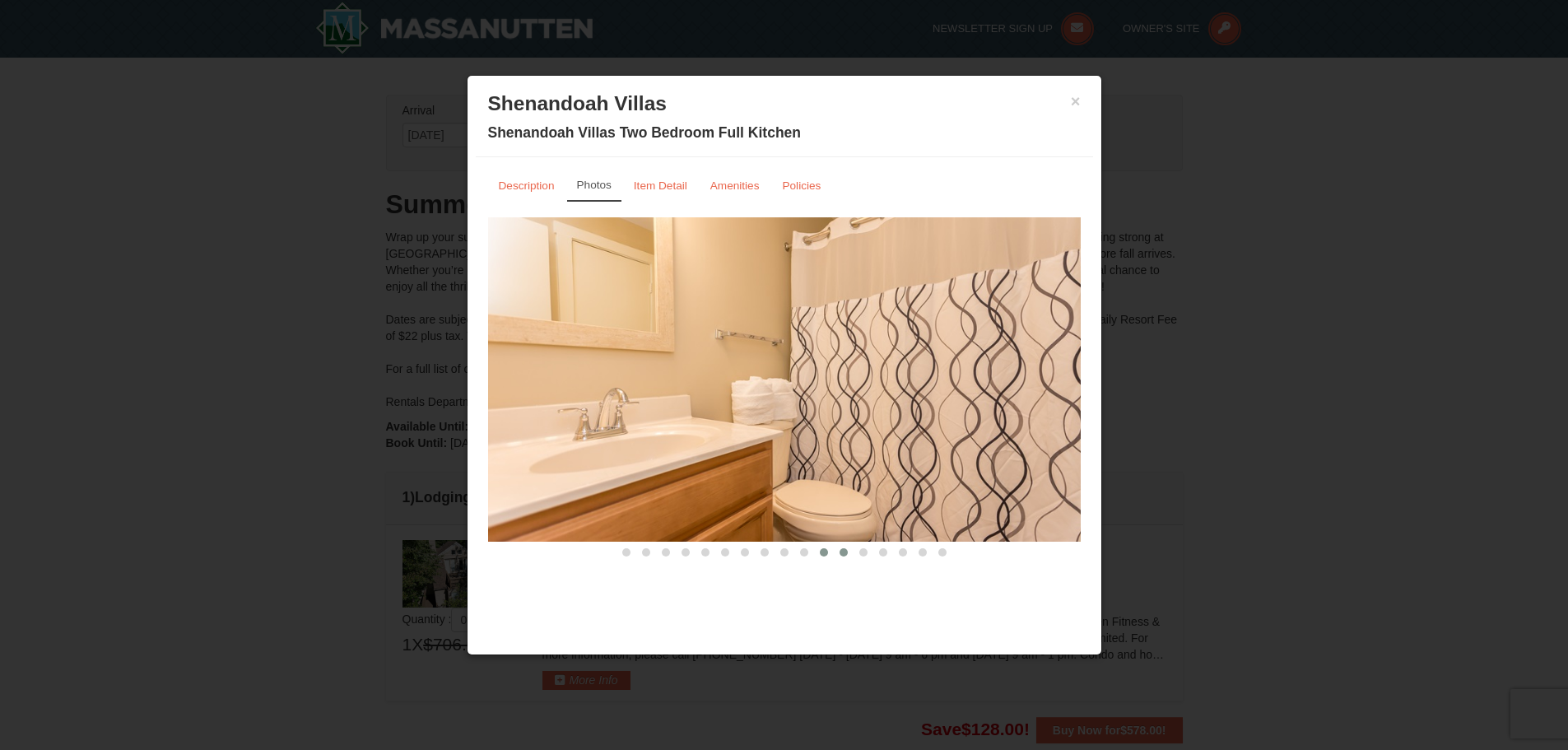
click at [842, 552] on span at bounding box center [843, 552] width 8 height 8
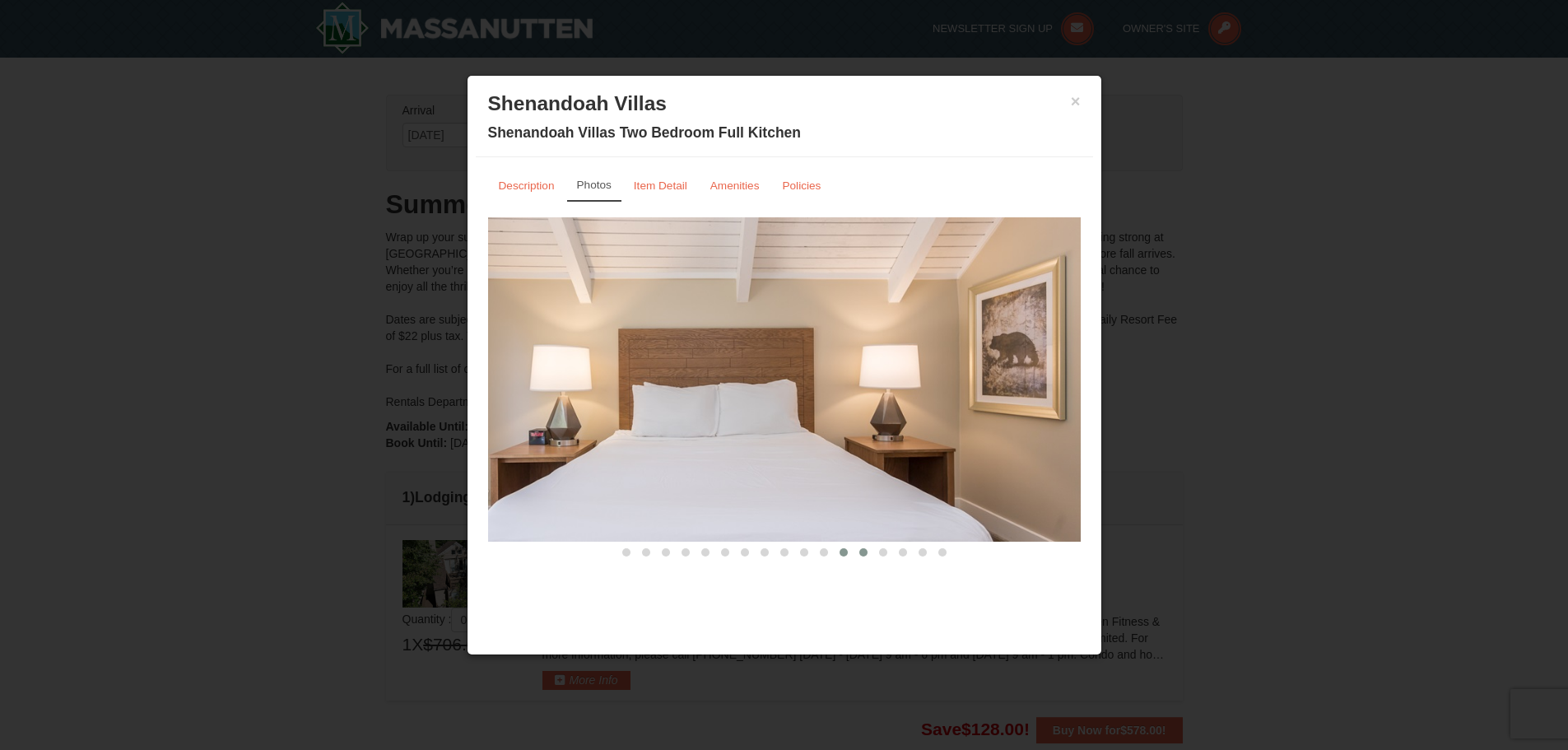
click at [861, 551] on span at bounding box center [863, 552] width 8 height 8
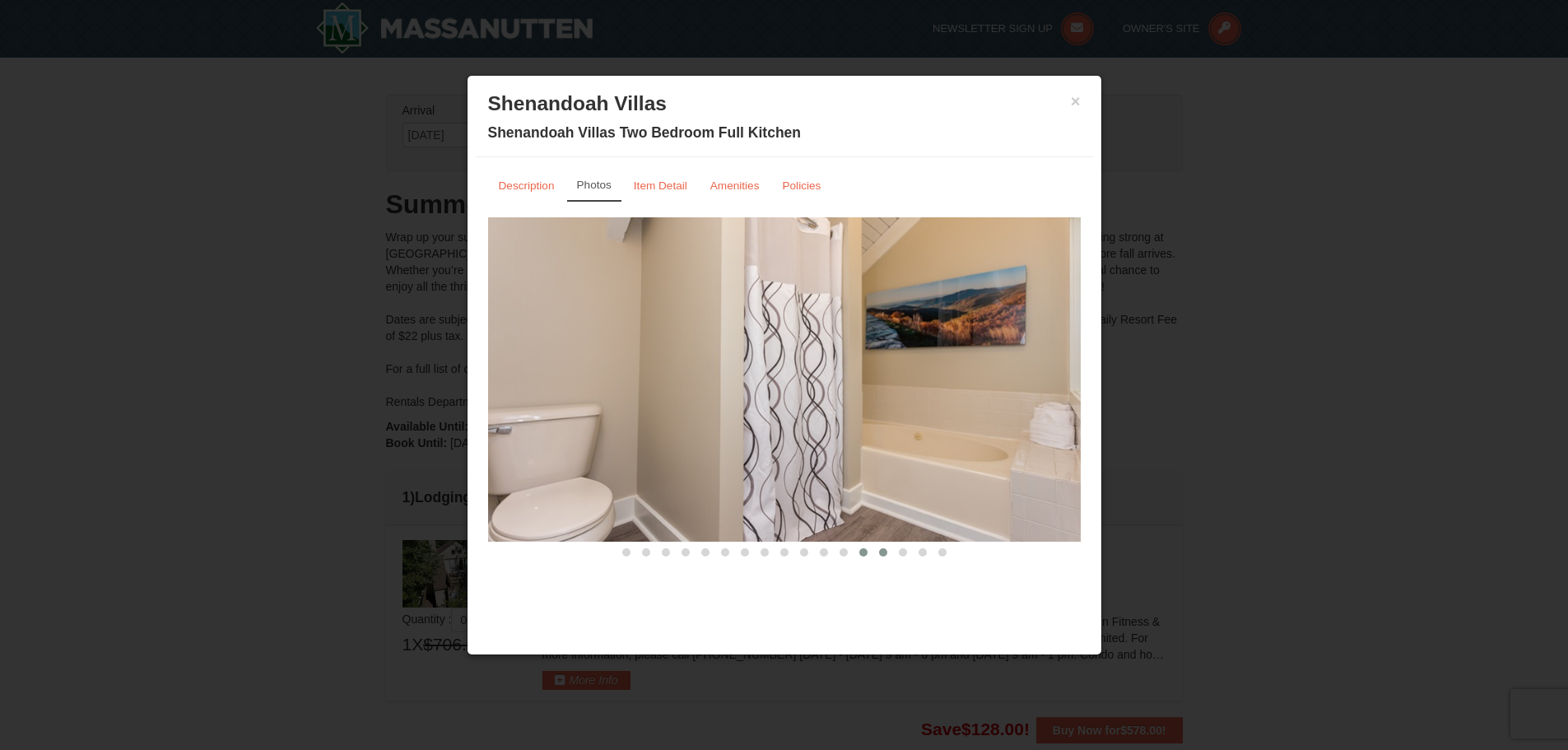
click at [879, 552] on span at bounding box center [882, 552] width 8 height 8
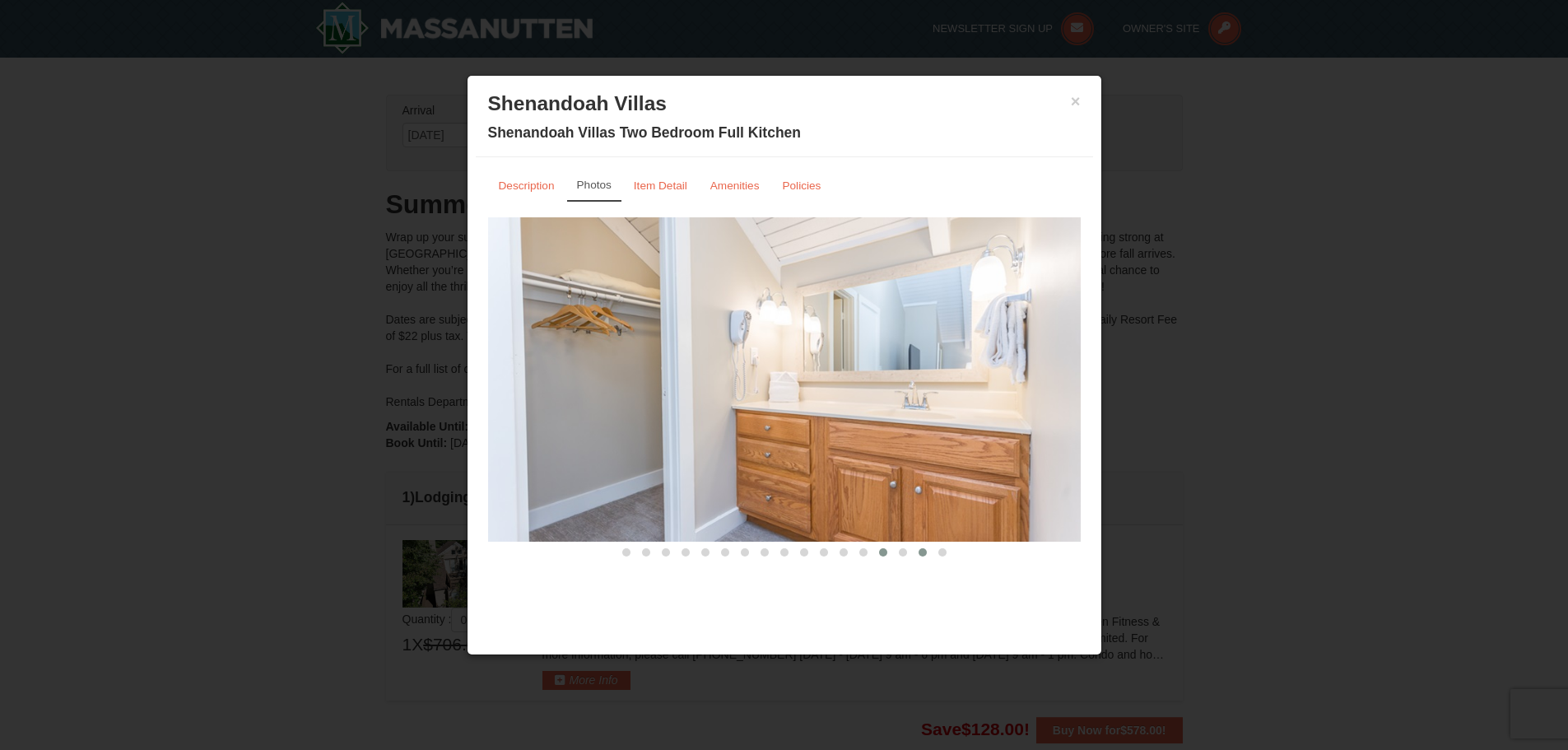
click at [921, 550] on span at bounding box center [922, 552] width 8 height 8
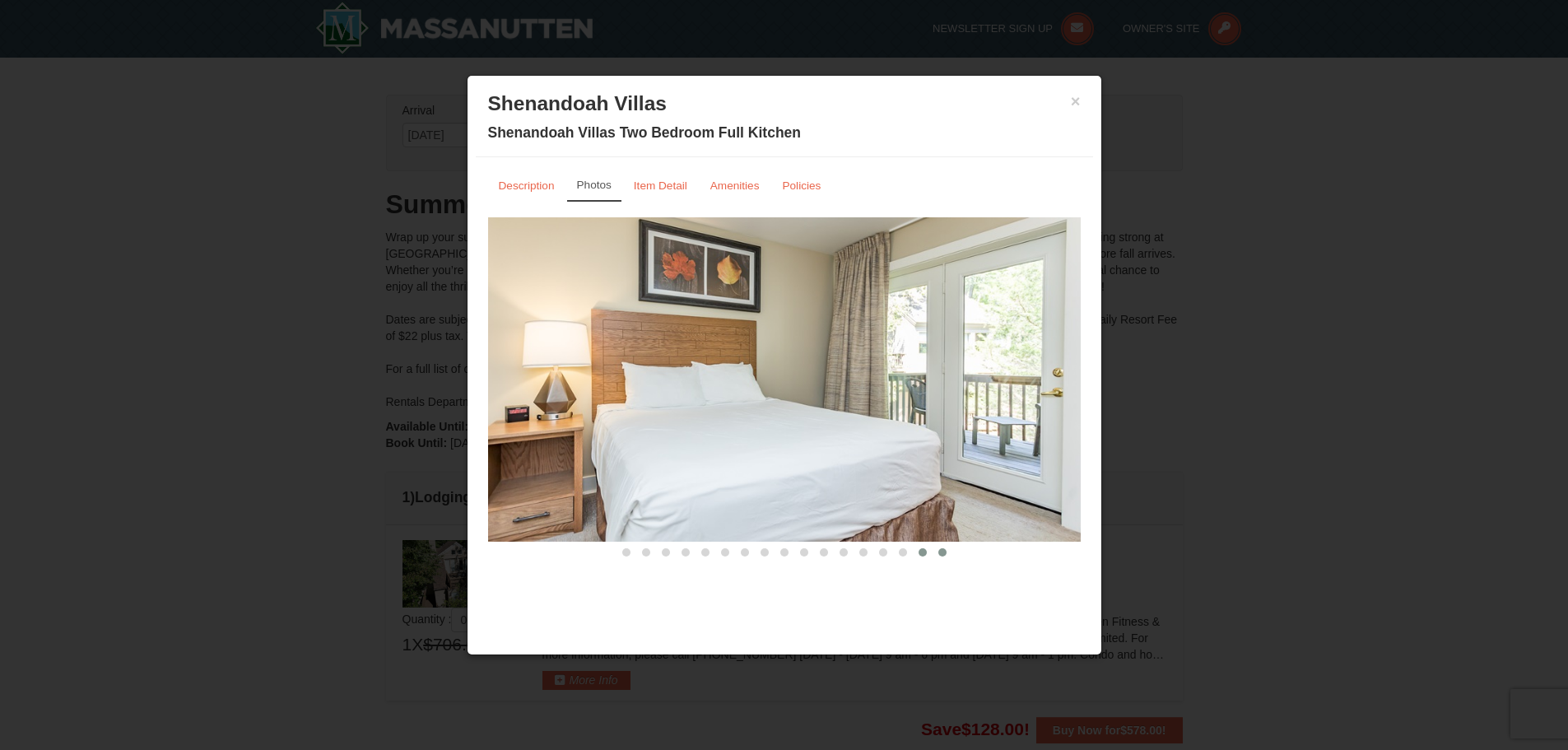
click at [944, 552] on span at bounding box center [941, 552] width 8 height 8
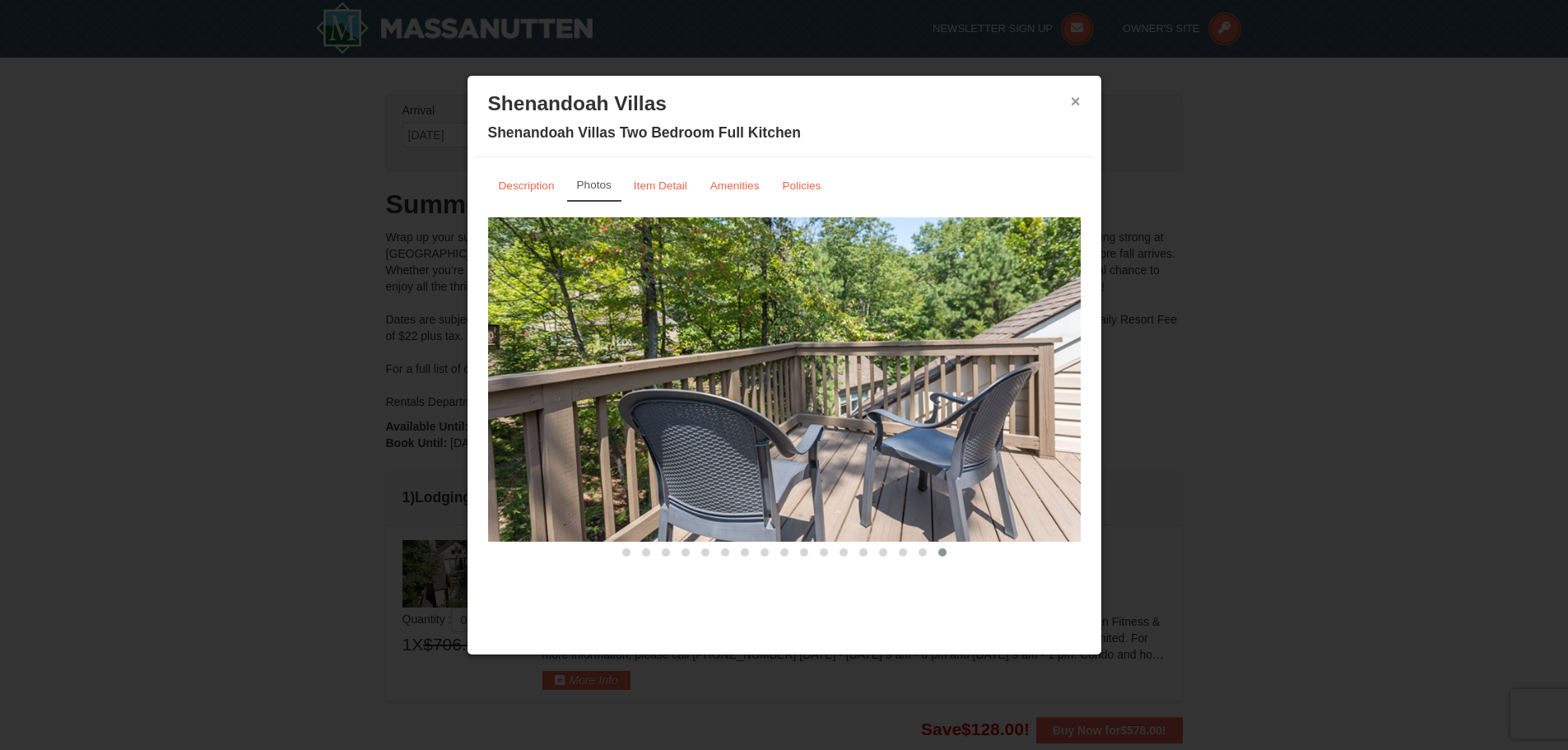
click at [1075, 104] on button "×" at bounding box center [1075, 101] width 10 height 17
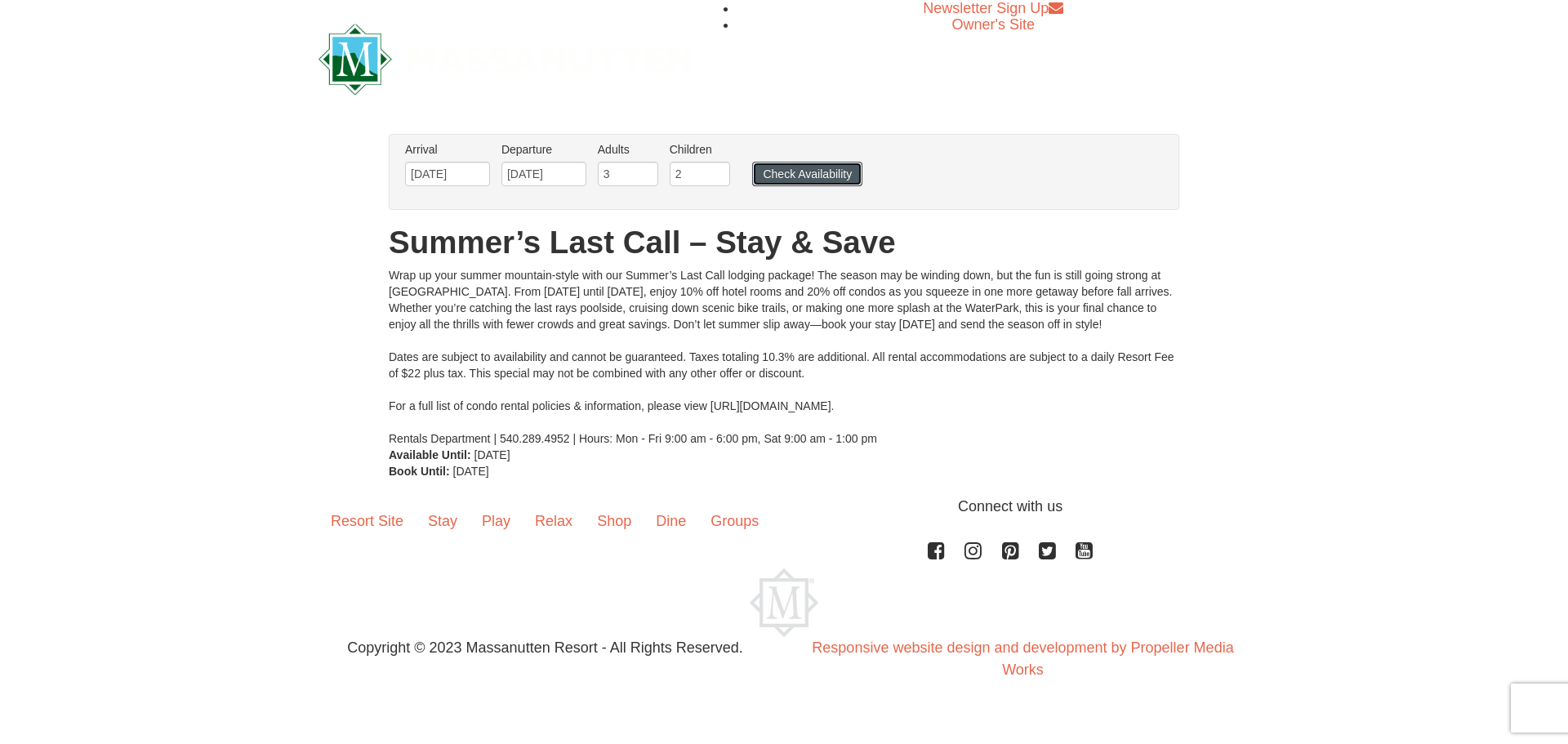
click at [833, 174] on button "Check Availability" at bounding box center [807, 174] width 110 height 24
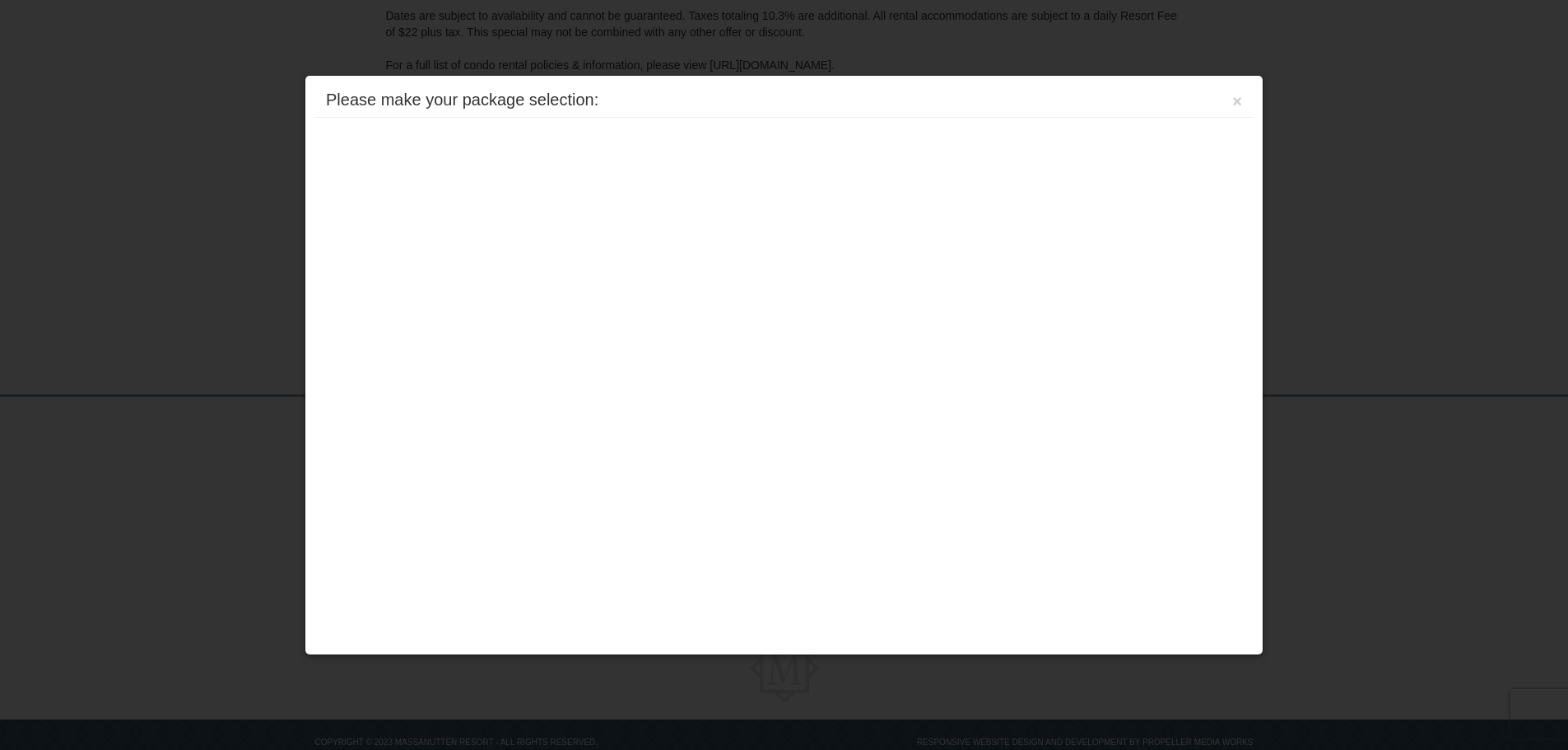
scroll to position [344, 0]
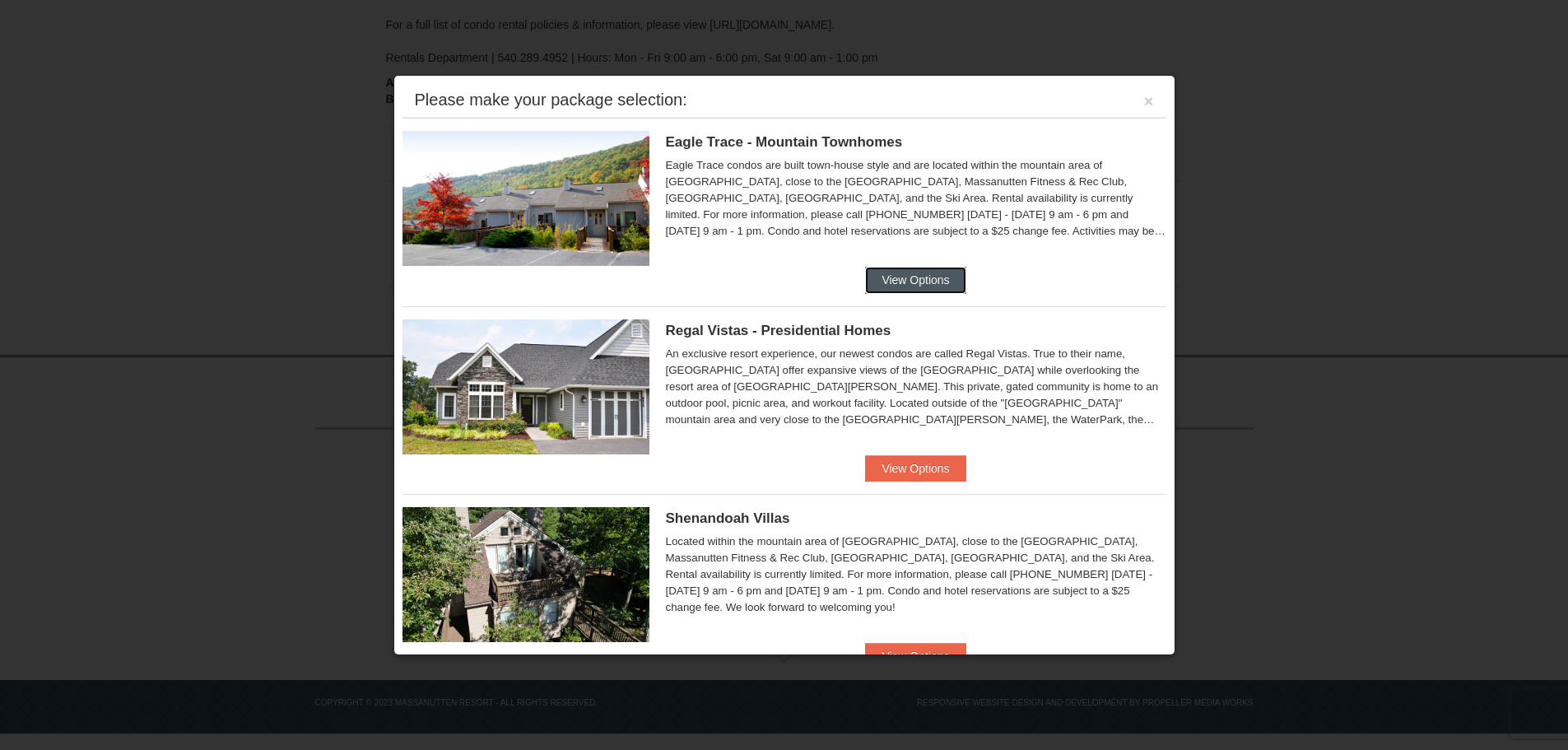
click at [907, 274] on button "View Options" at bounding box center [914, 280] width 100 height 26
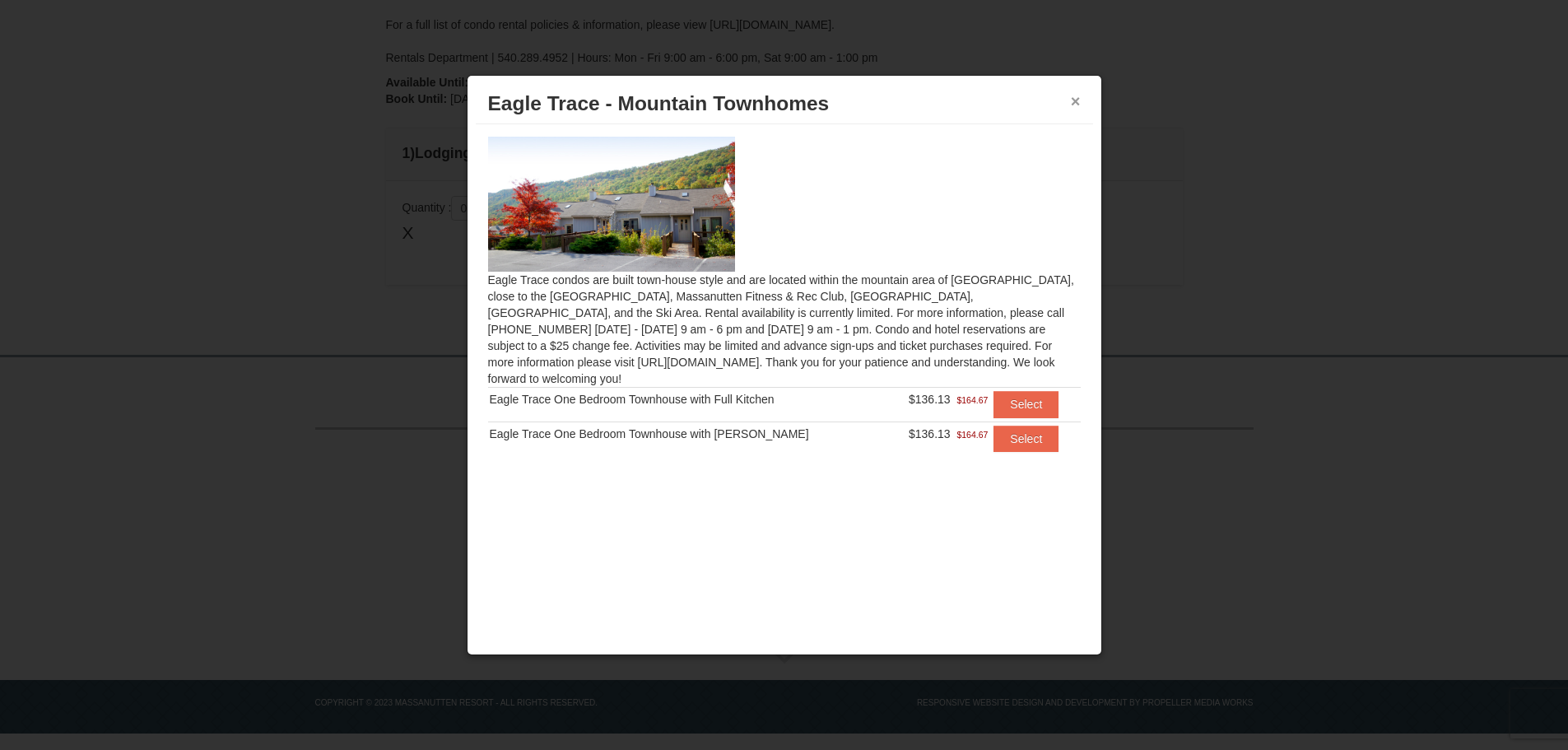
click at [1077, 103] on button "×" at bounding box center [1075, 101] width 10 height 17
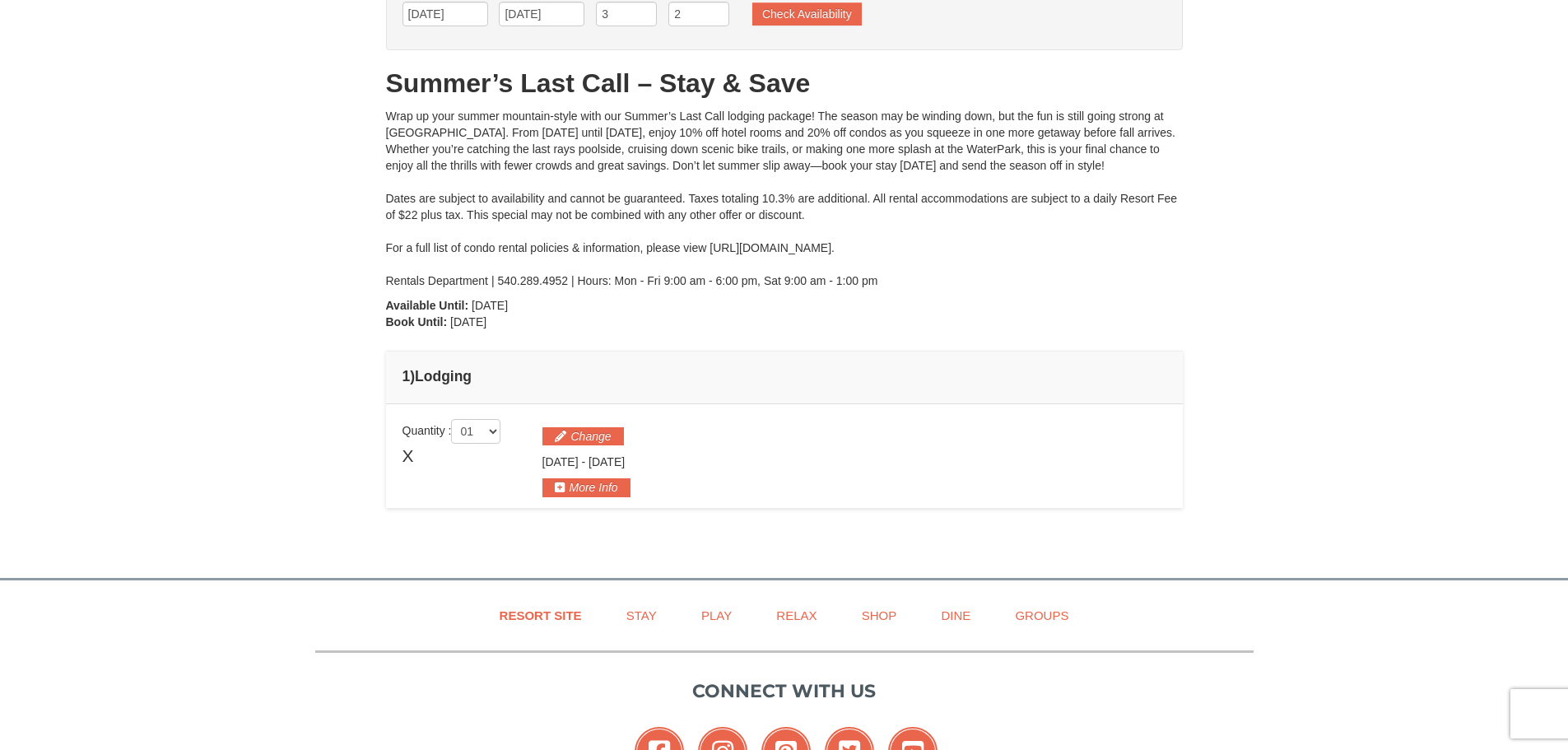
scroll to position [97, 0]
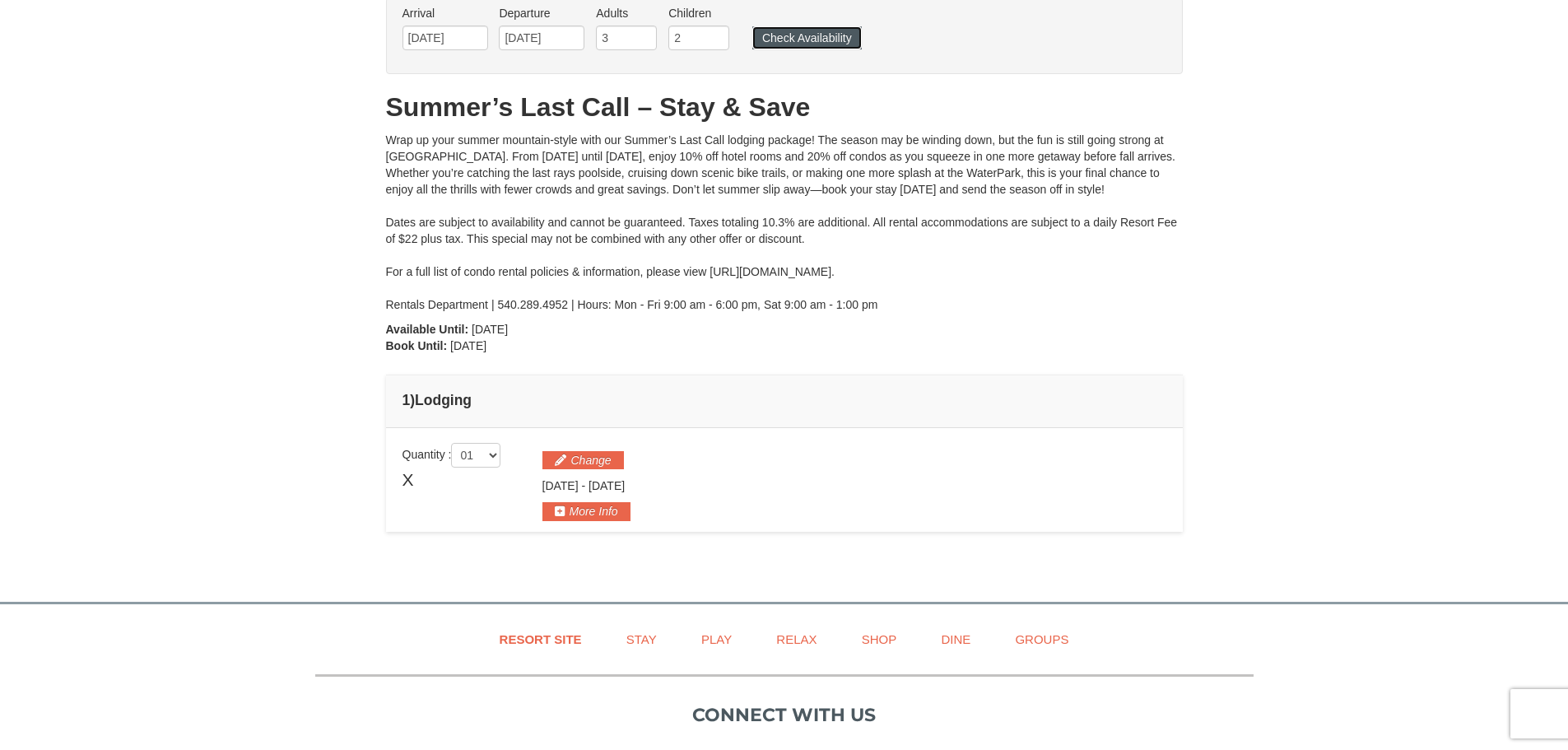
click at [791, 34] on button "Check Availability" at bounding box center [807, 38] width 110 height 23
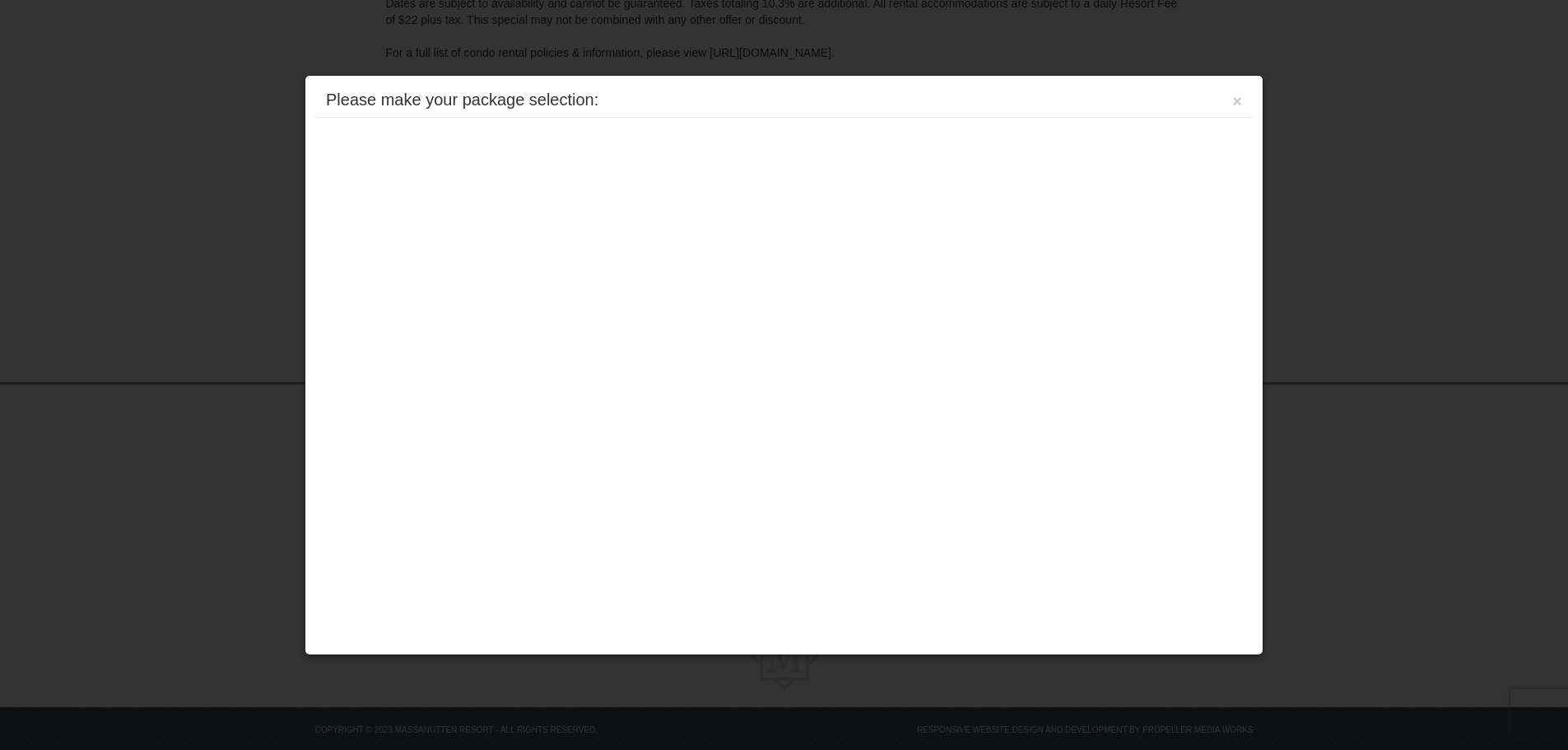
scroll to position [344, 0]
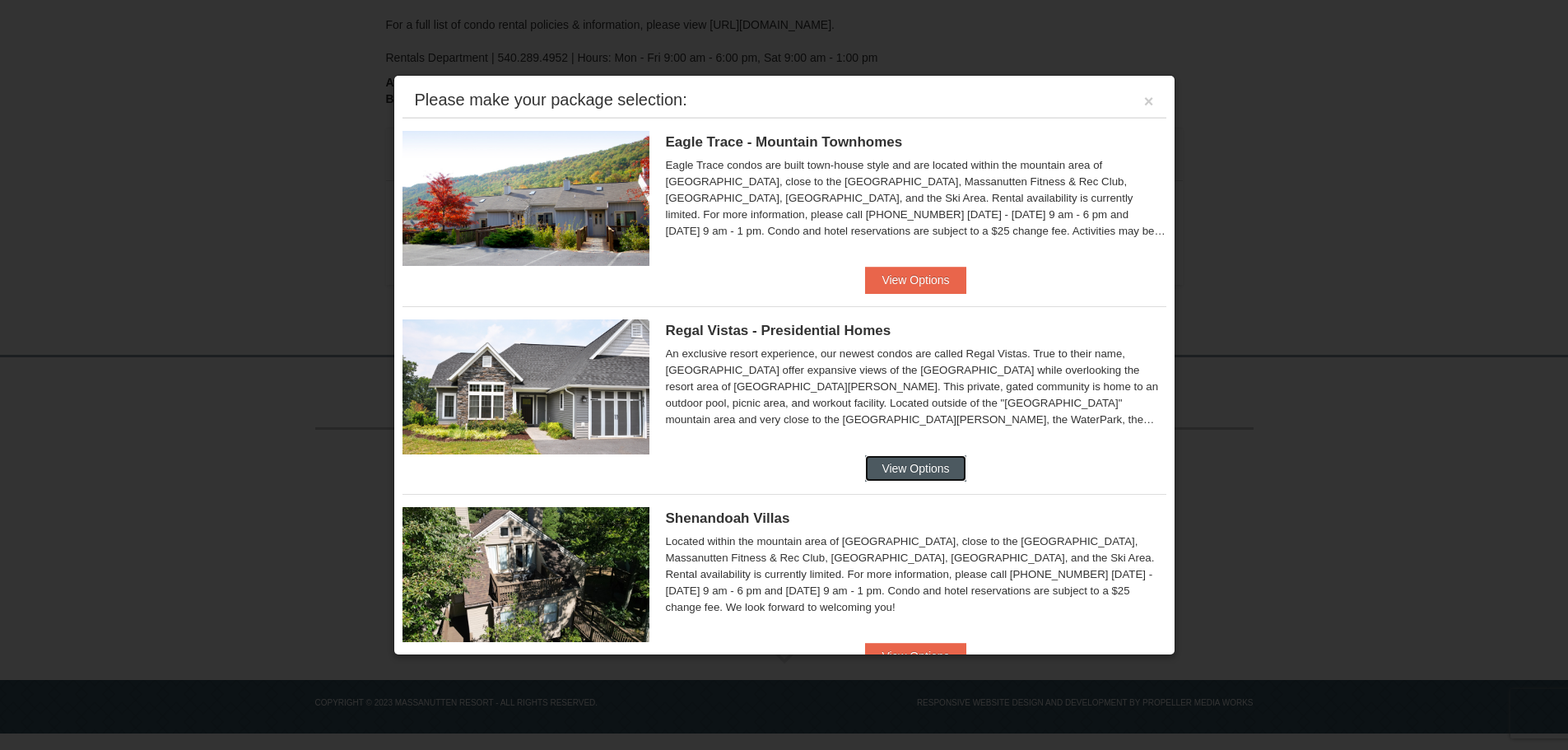
click at [900, 469] on button "View Options" at bounding box center [914, 468] width 100 height 26
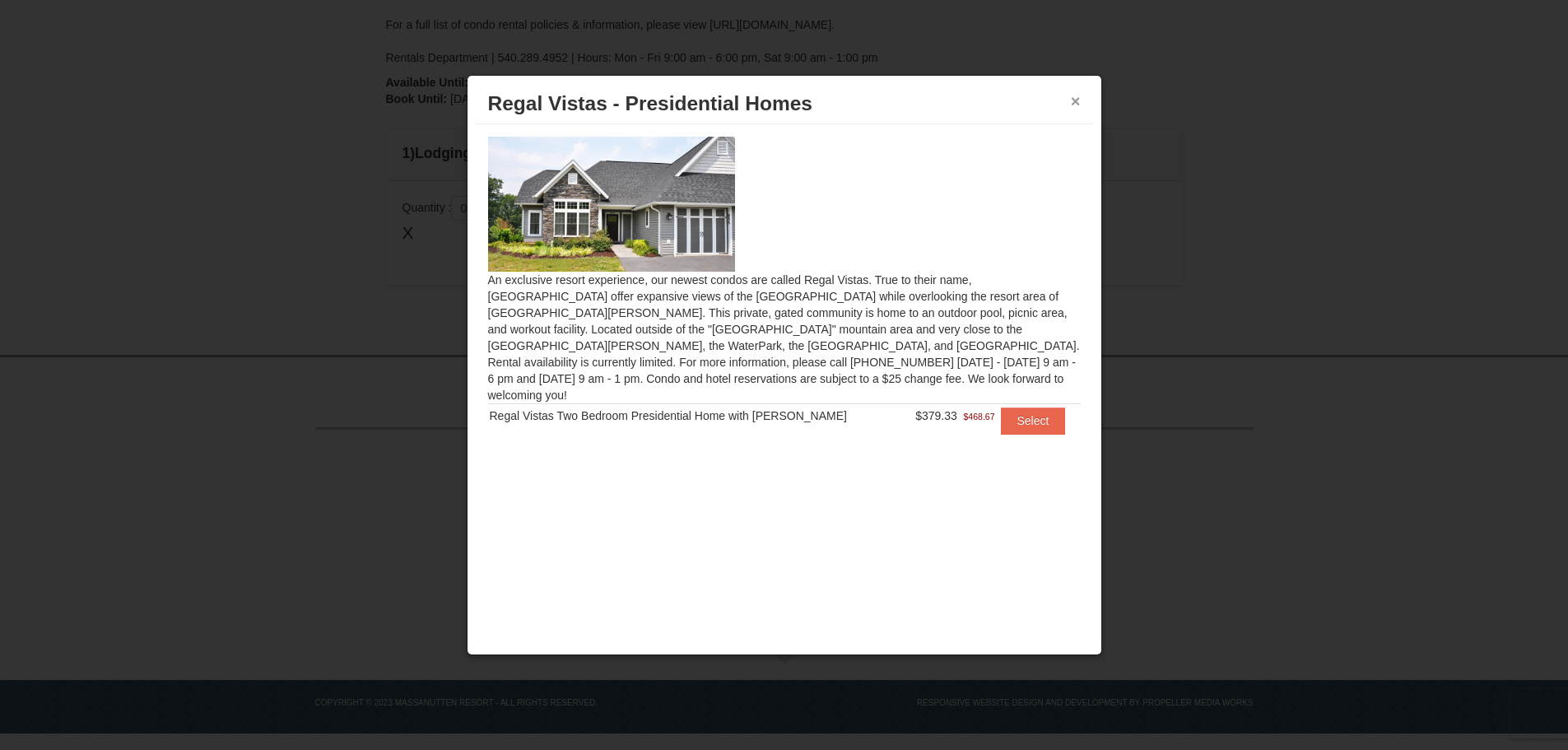
click at [1077, 100] on button "×" at bounding box center [1075, 101] width 10 height 17
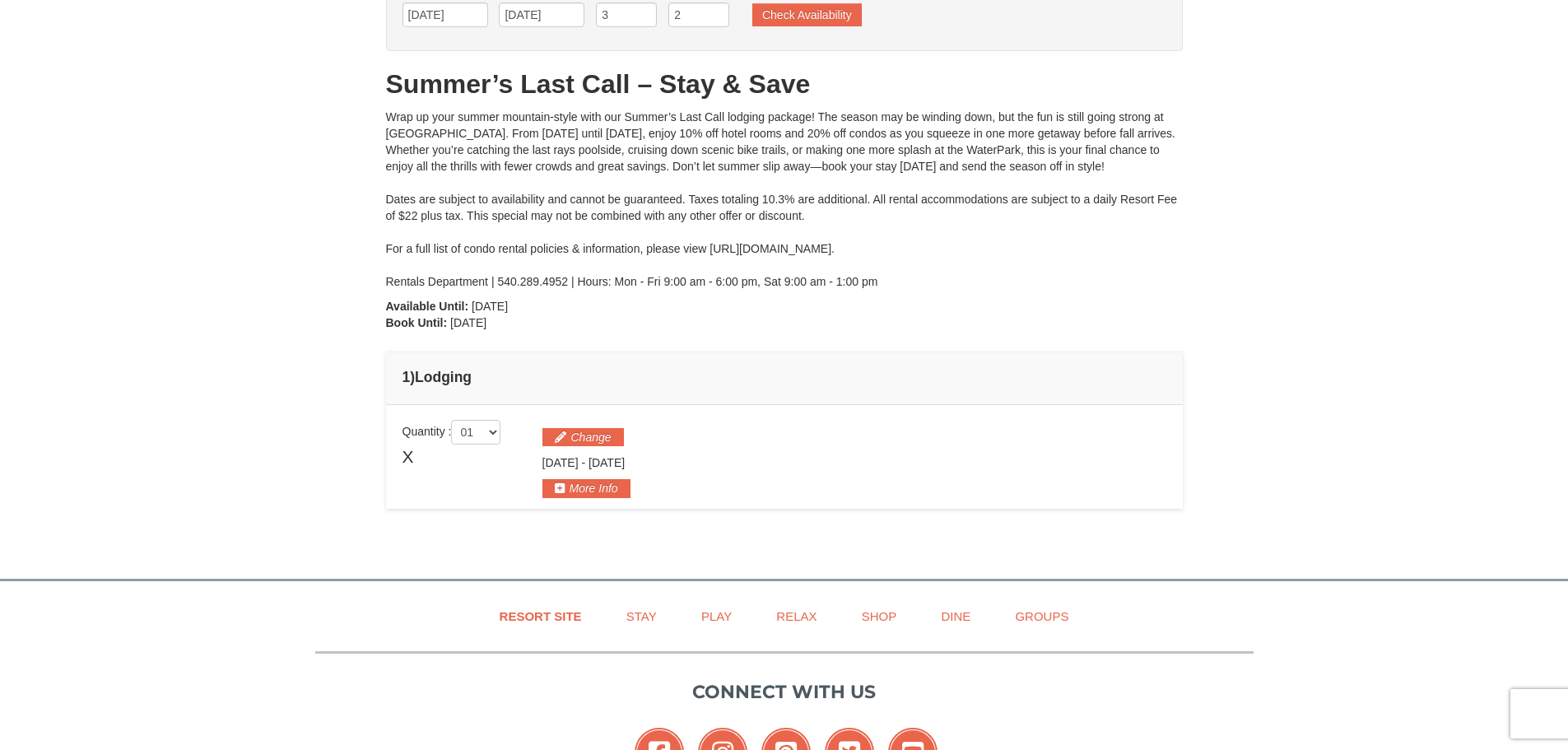
scroll to position [97, 0]
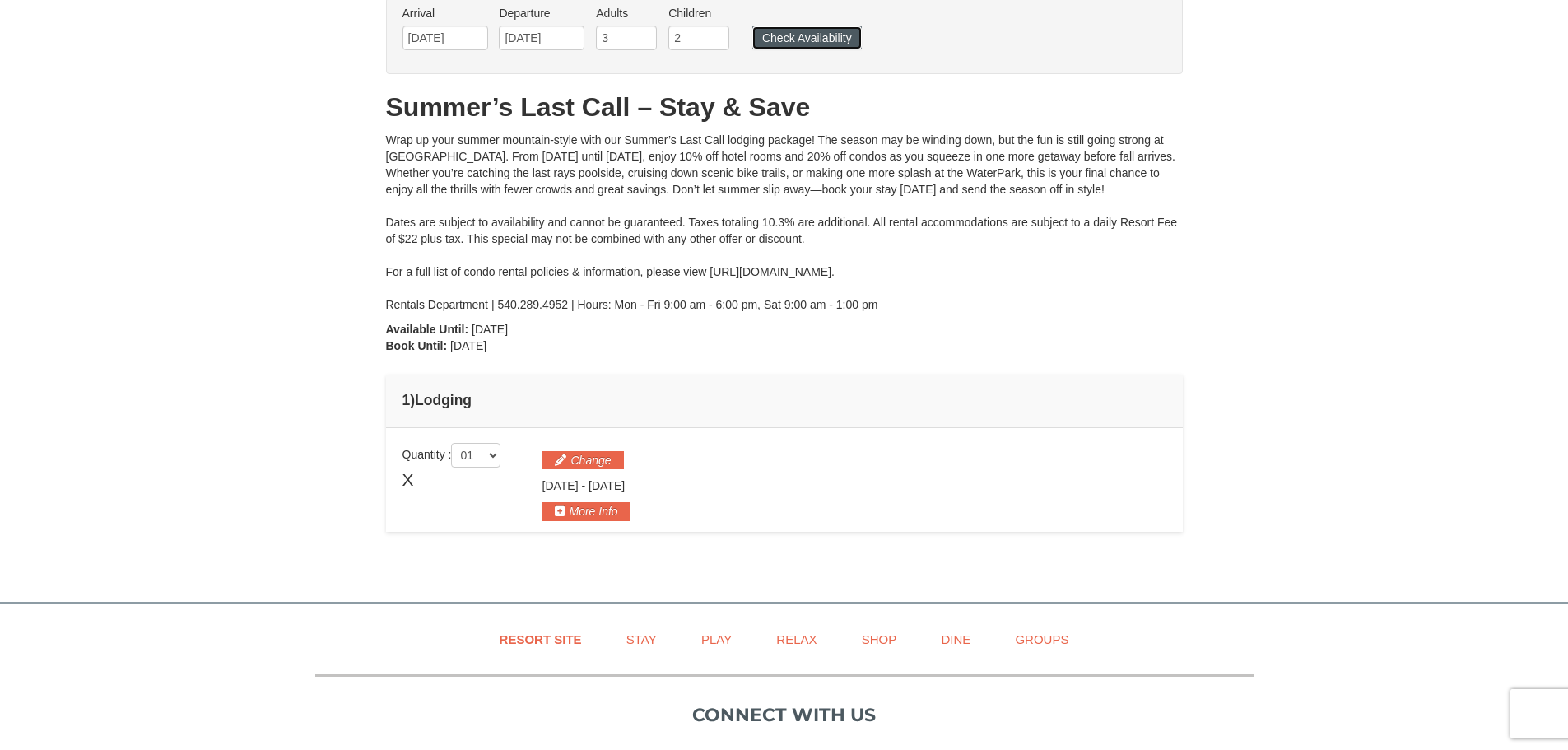
click at [788, 36] on button "Check Availability" at bounding box center [807, 38] width 110 height 23
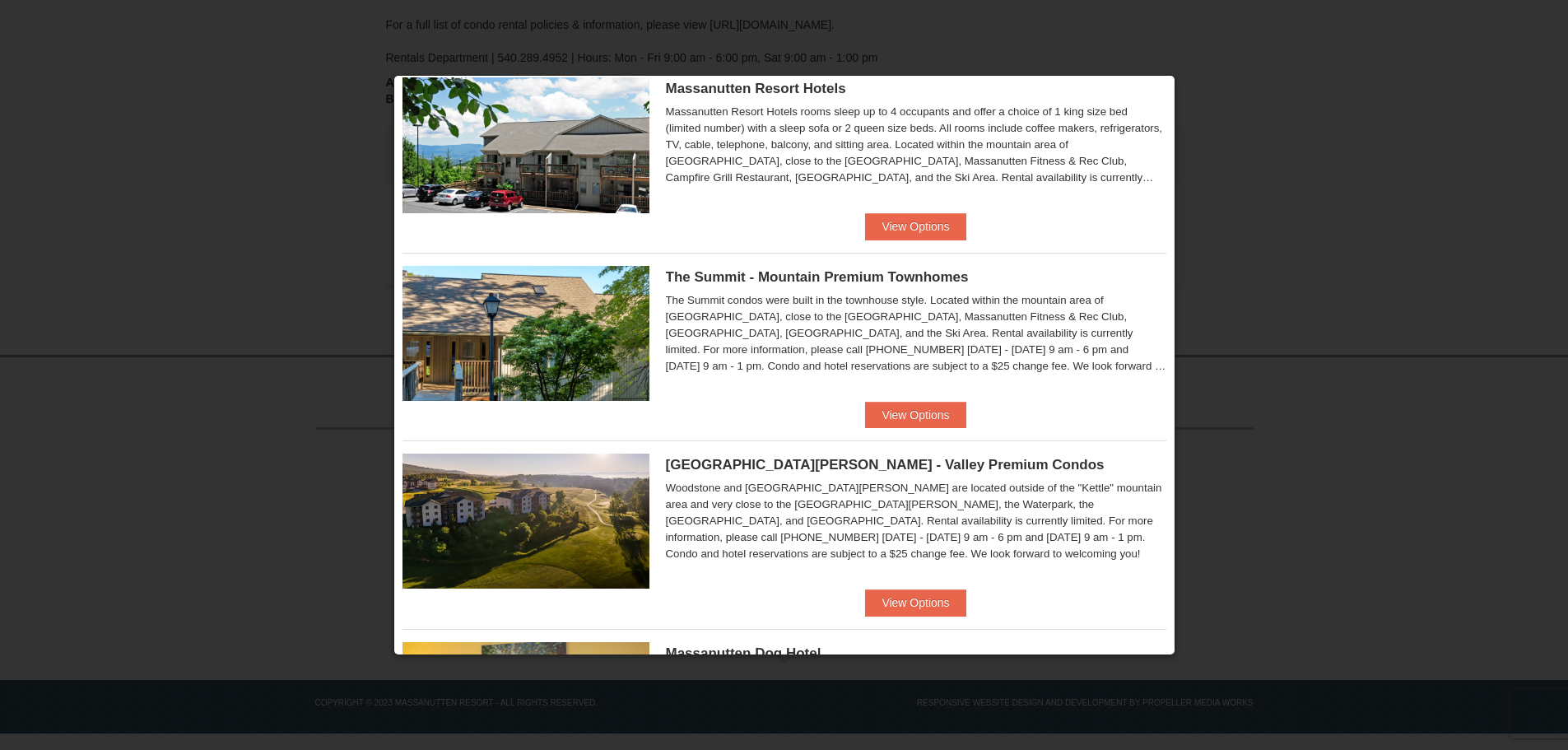
scroll to position [658, 0]
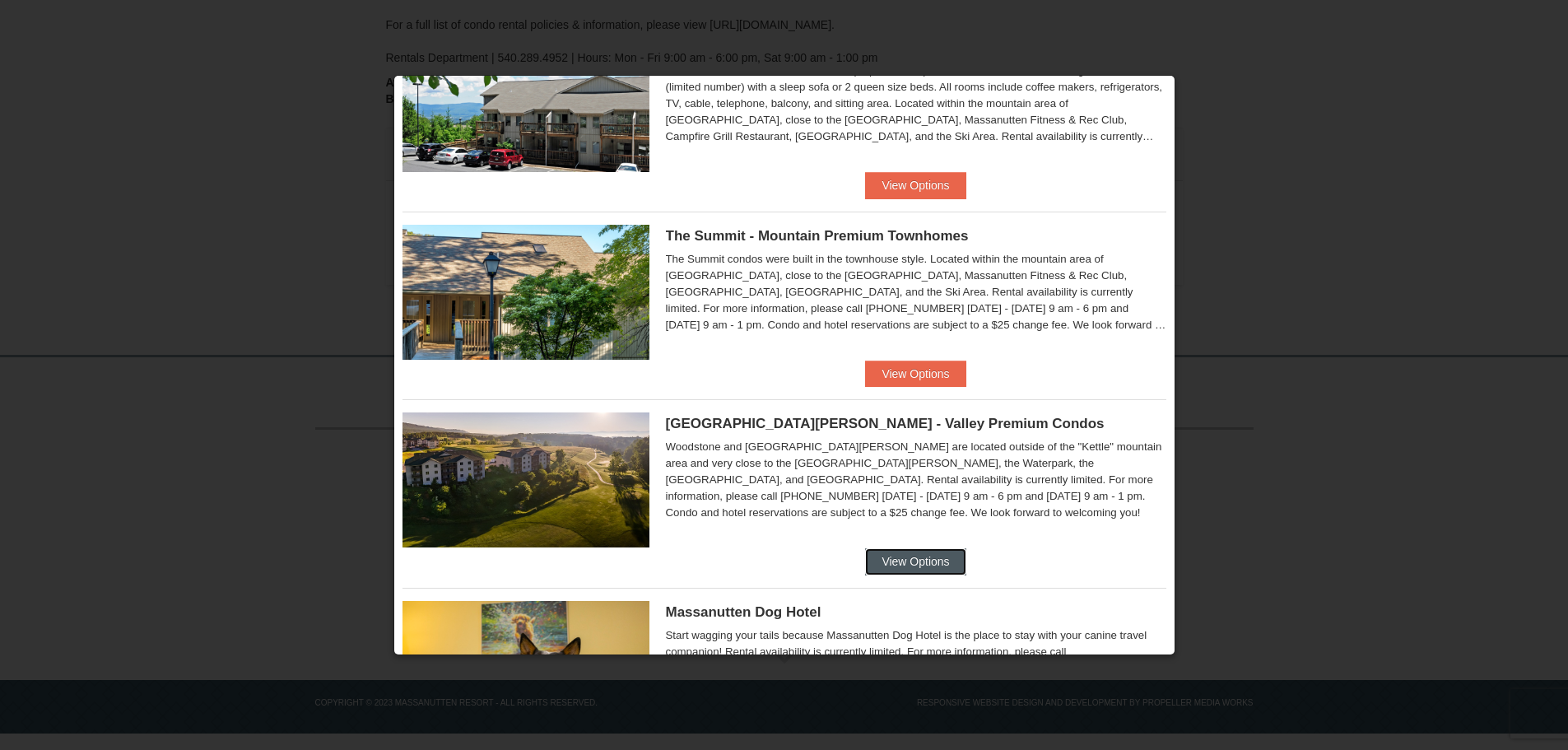
click at [900, 562] on button "View Options" at bounding box center [914, 562] width 100 height 26
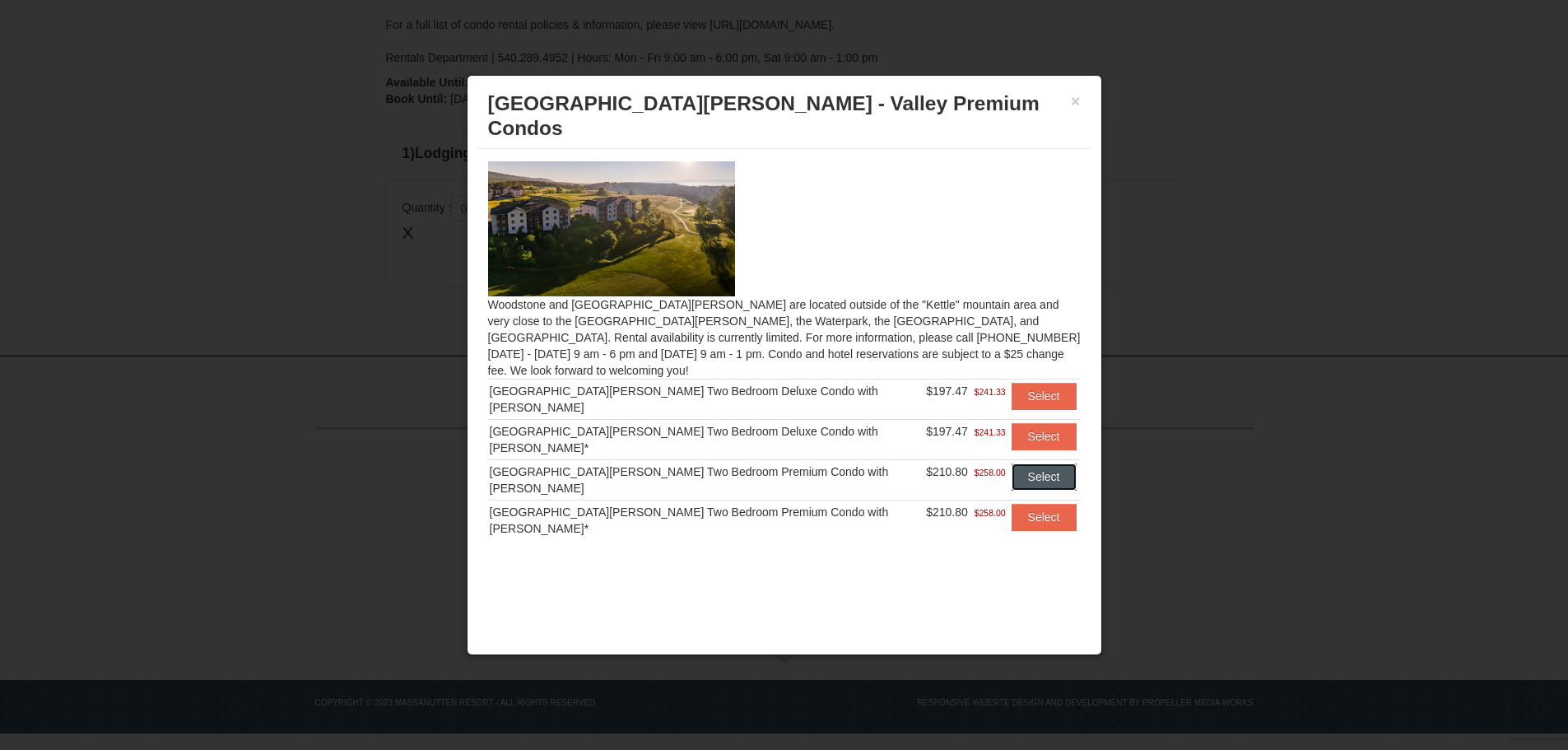
click at [1027, 464] on button "Select" at bounding box center [1043, 477] width 65 height 26
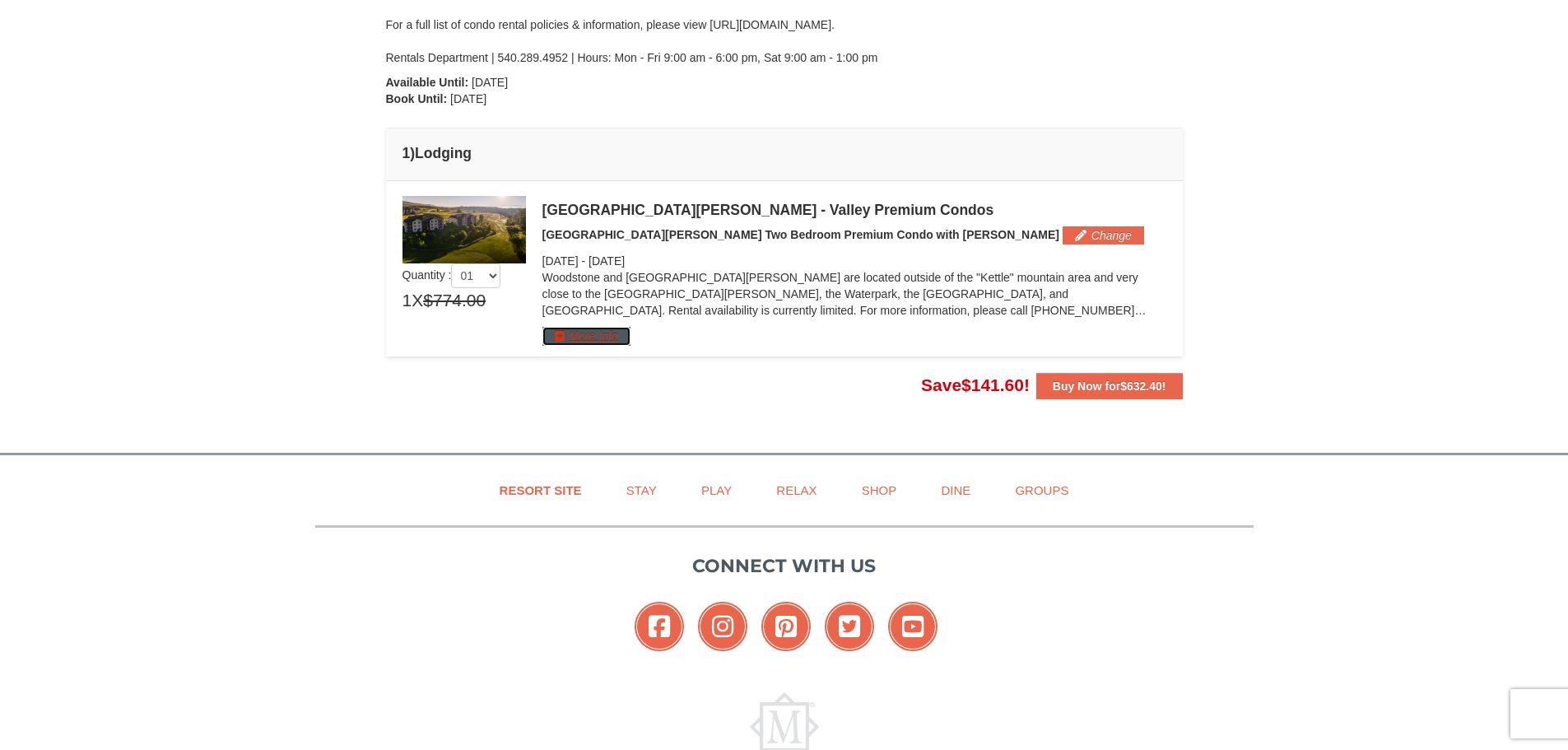
click at [619, 336] on button "More Info" at bounding box center [586, 336] width 88 height 18
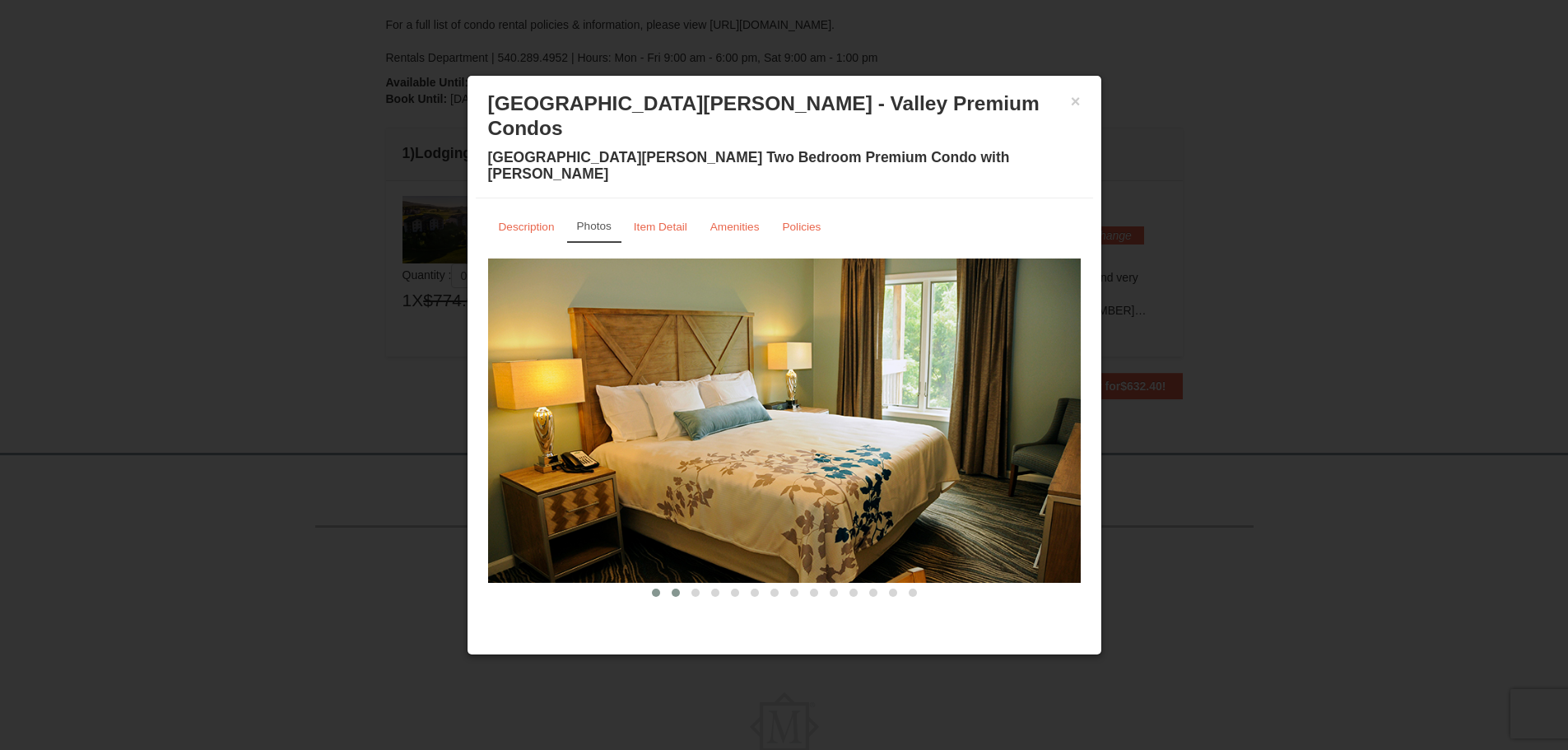
click at [675, 589] on span at bounding box center [675, 592] width 8 height 8
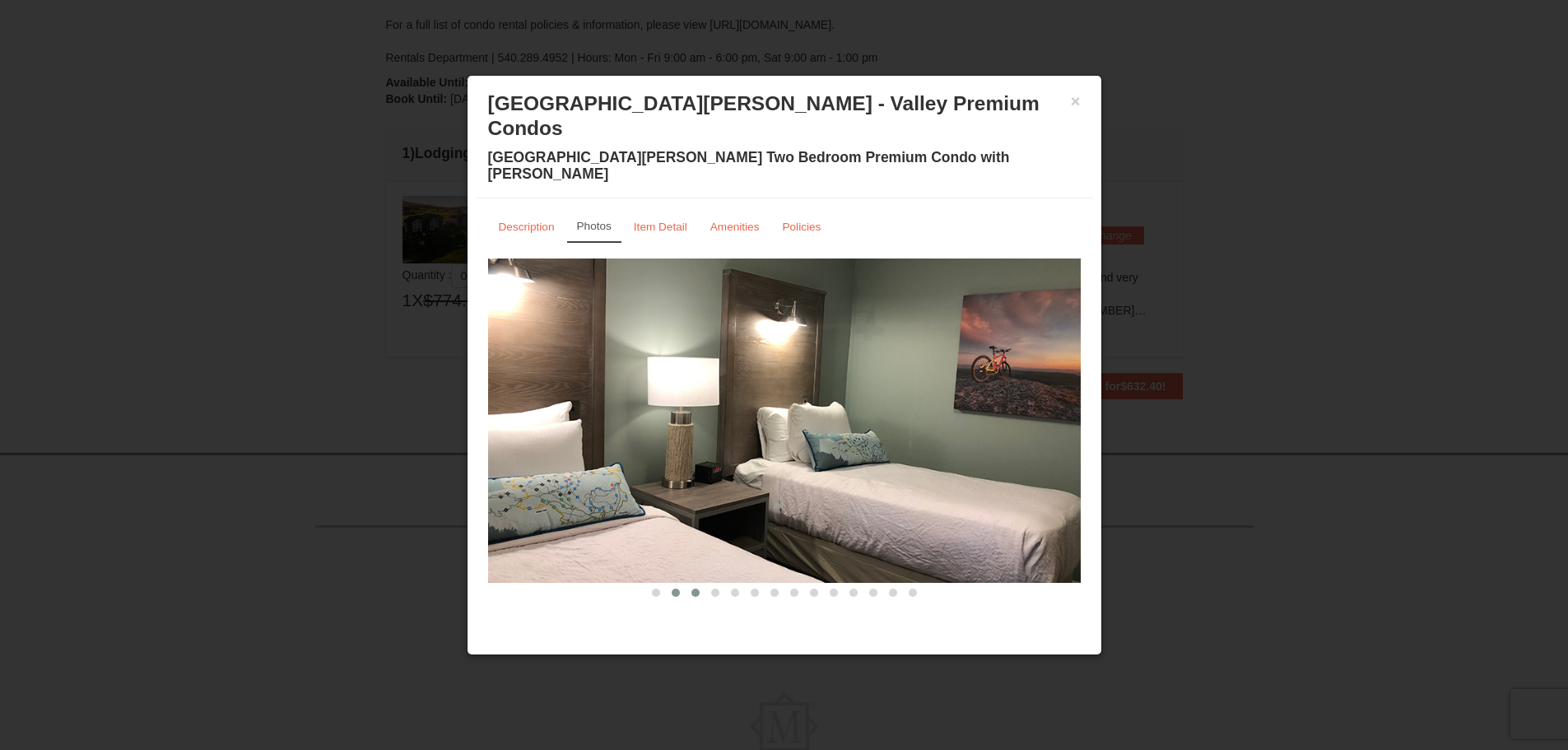
click at [695, 589] on span at bounding box center [695, 592] width 8 height 8
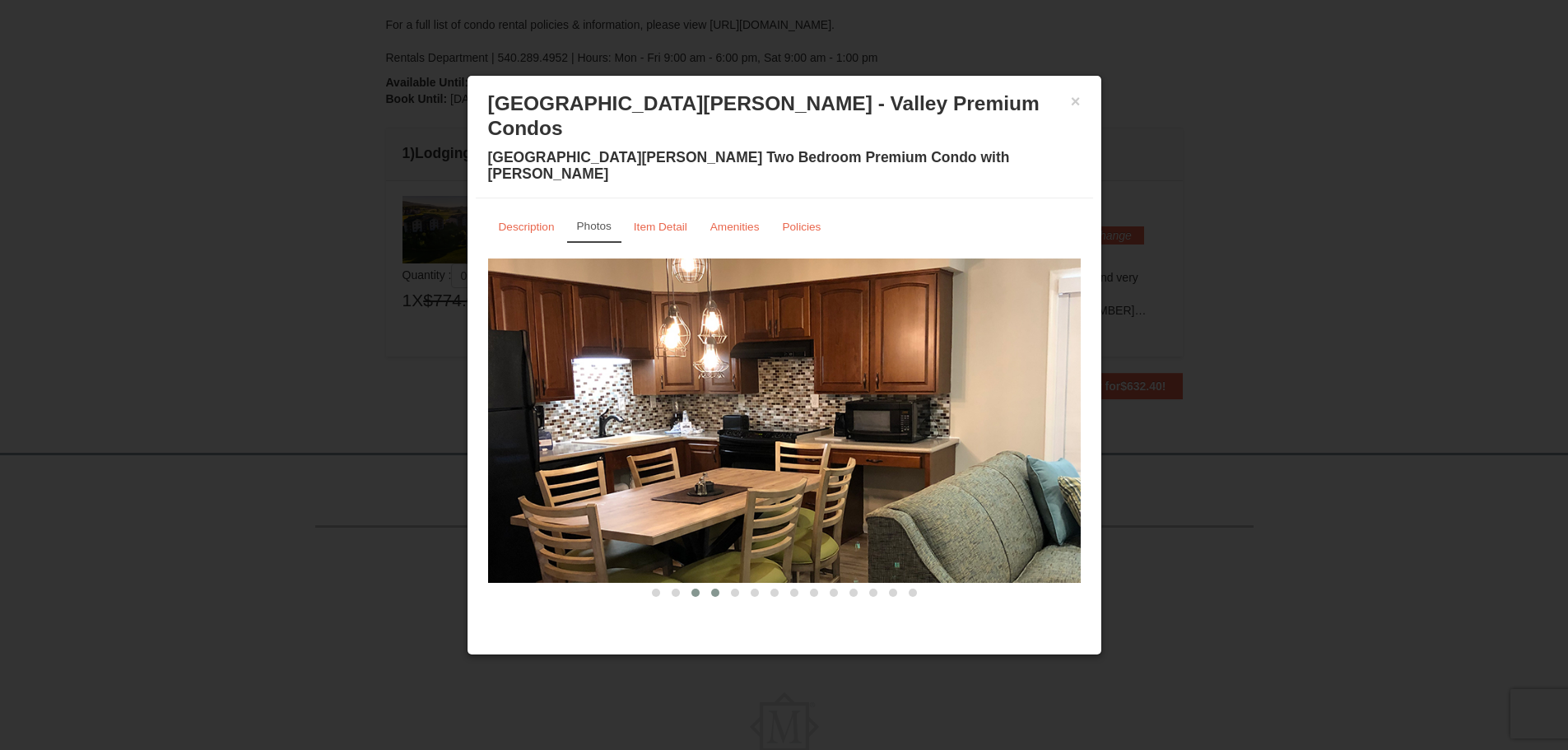
click at [714, 584] on button at bounding box center [715, 592] width 20 height 17
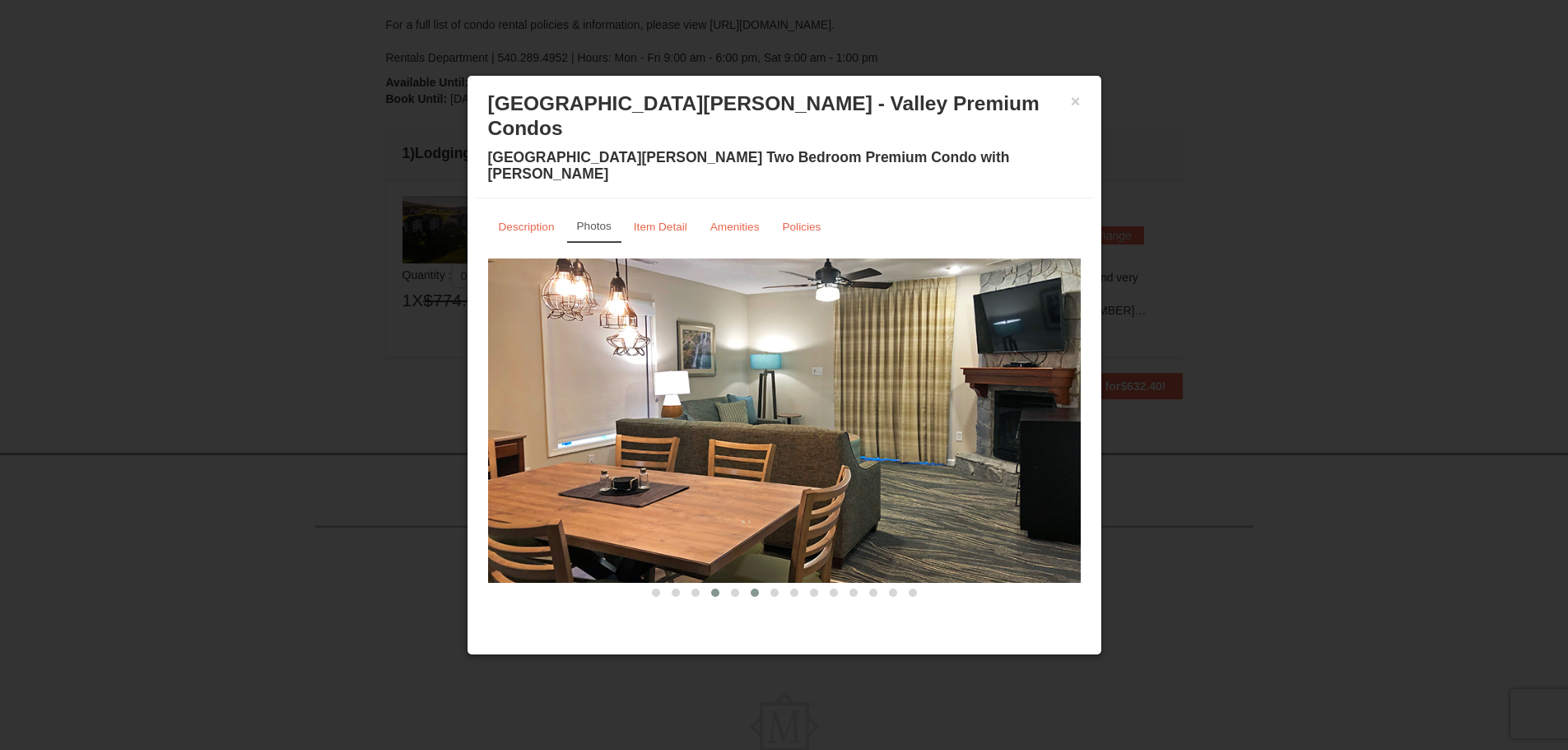
click at [757, 584] on button at bounding box center [754, 592] width 20 height 17
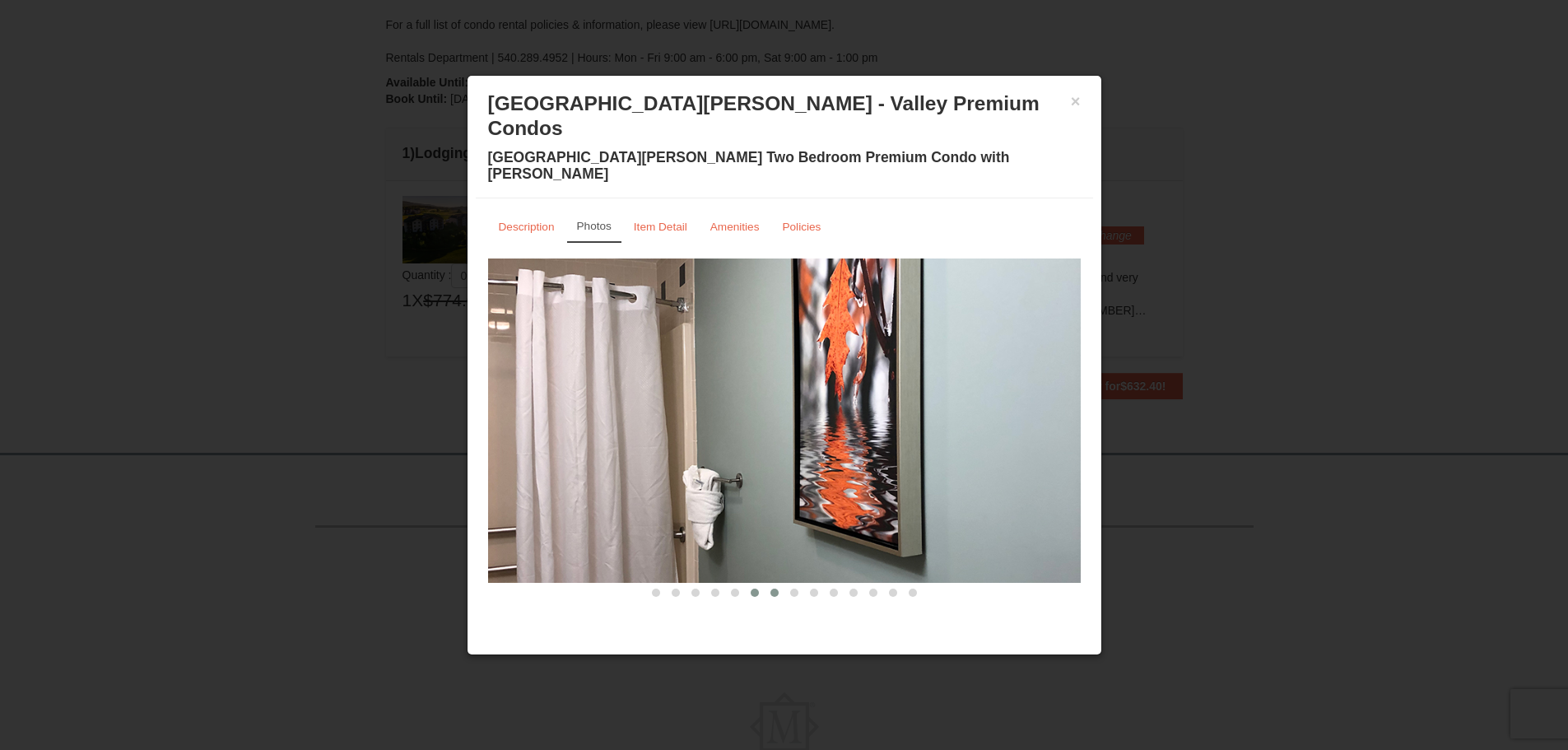
click at [777, 584] on button at bounding box center [774, 592] width 20 height 17
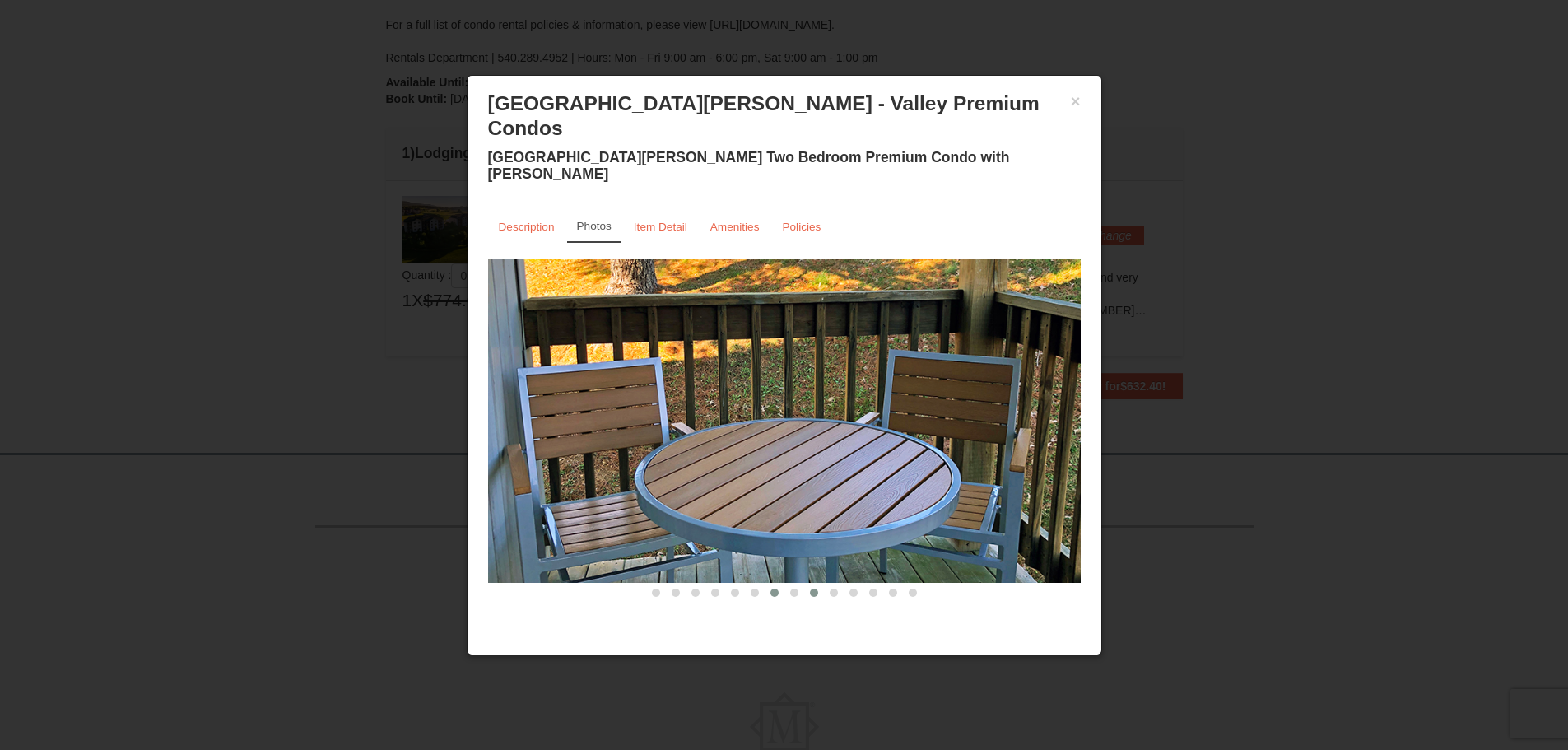
click at [818, 584] on button at bounding box center [813, 592] width 20 height 17
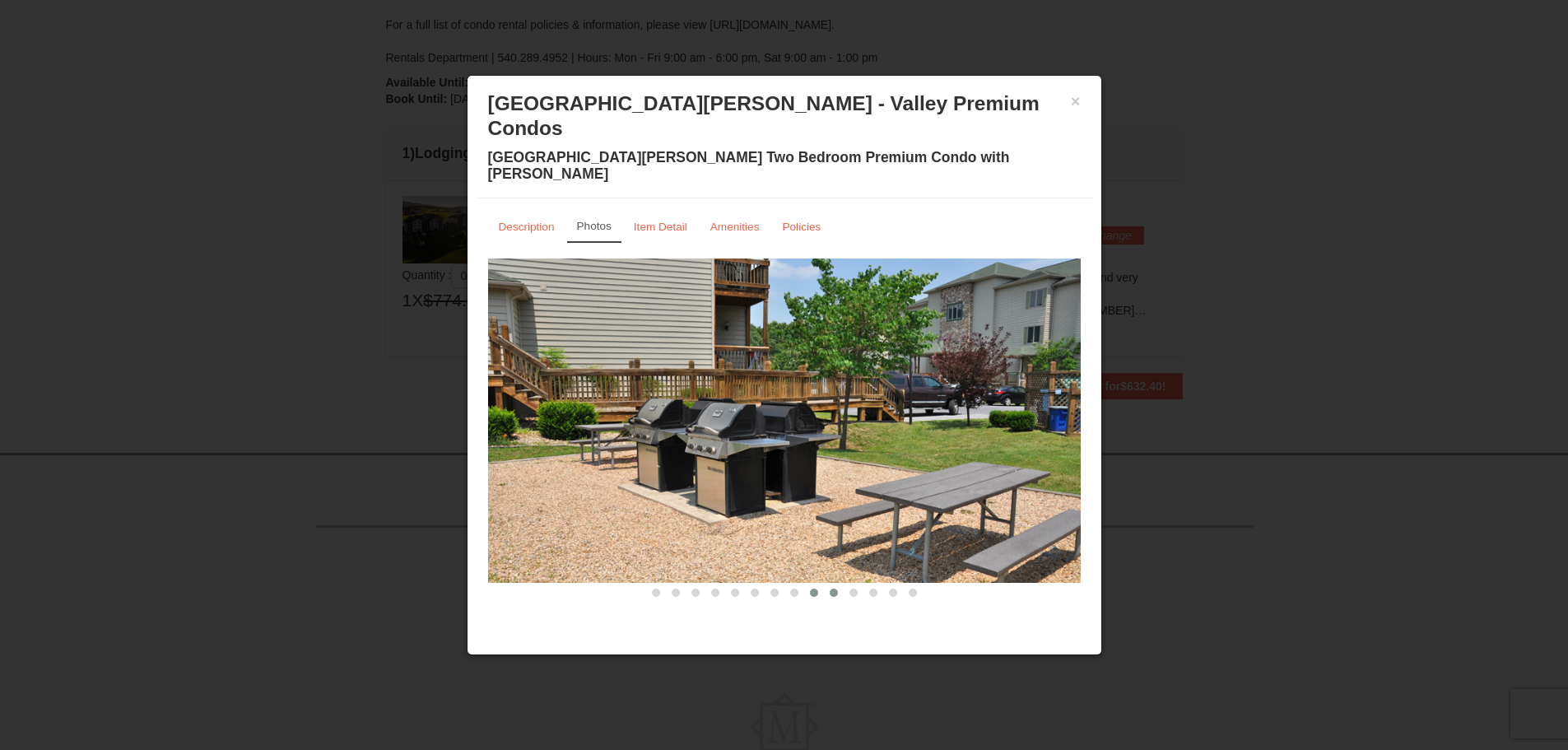
click at [838, 584] on button at bounding box center [833, 592] width 20 height 17
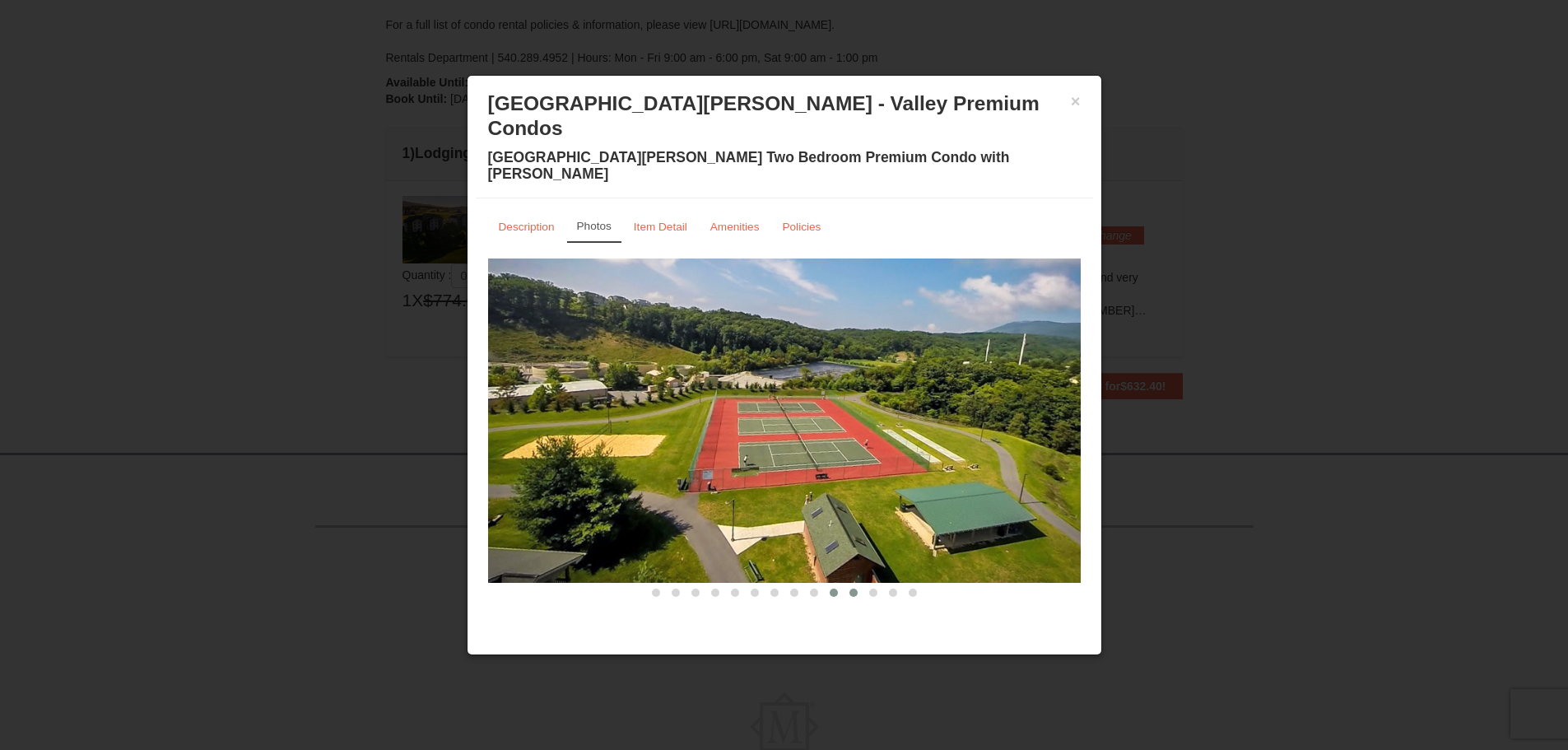
scroll to position [97, 0]
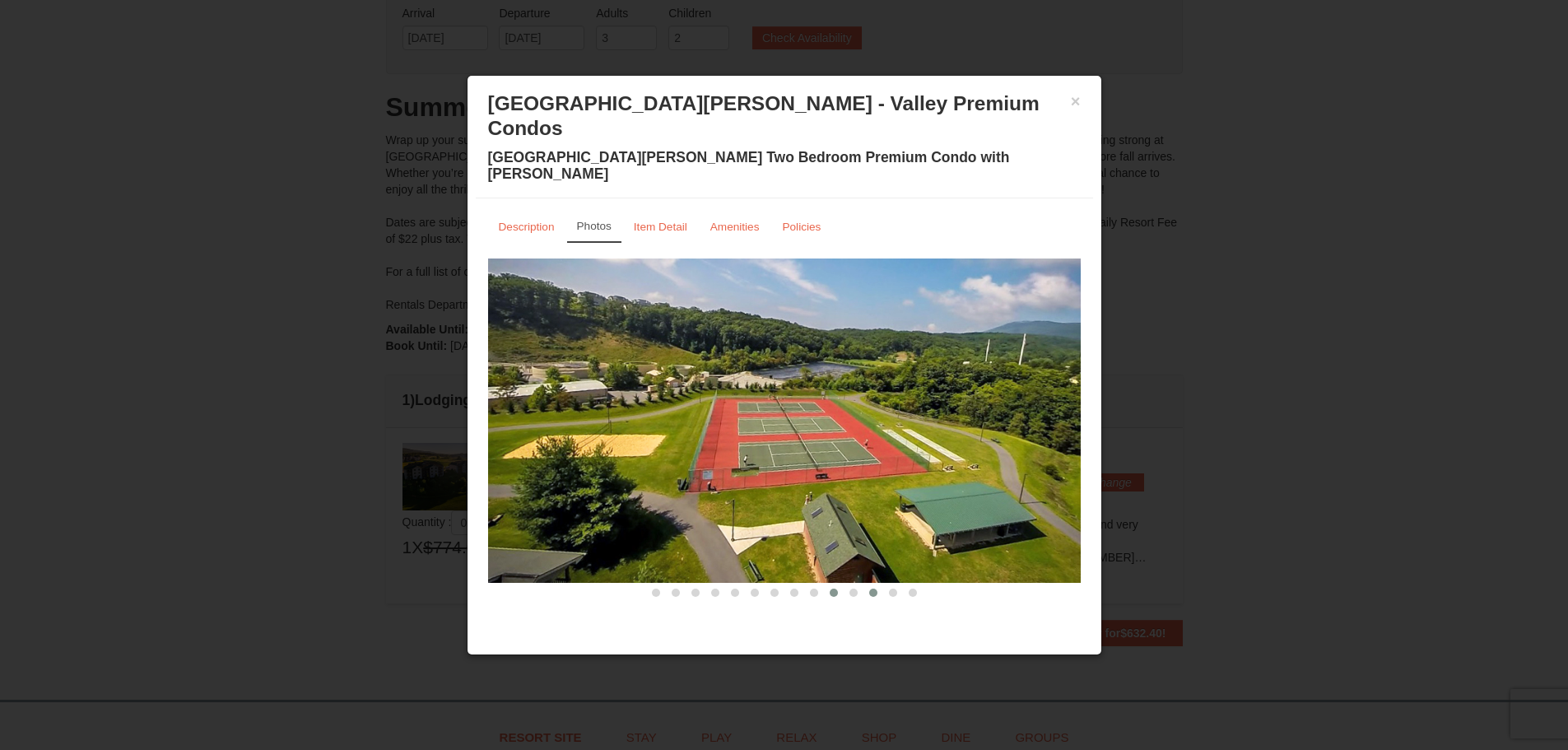
click at [872, 589] on span at bounding box center [872, 592] width 8 height 8
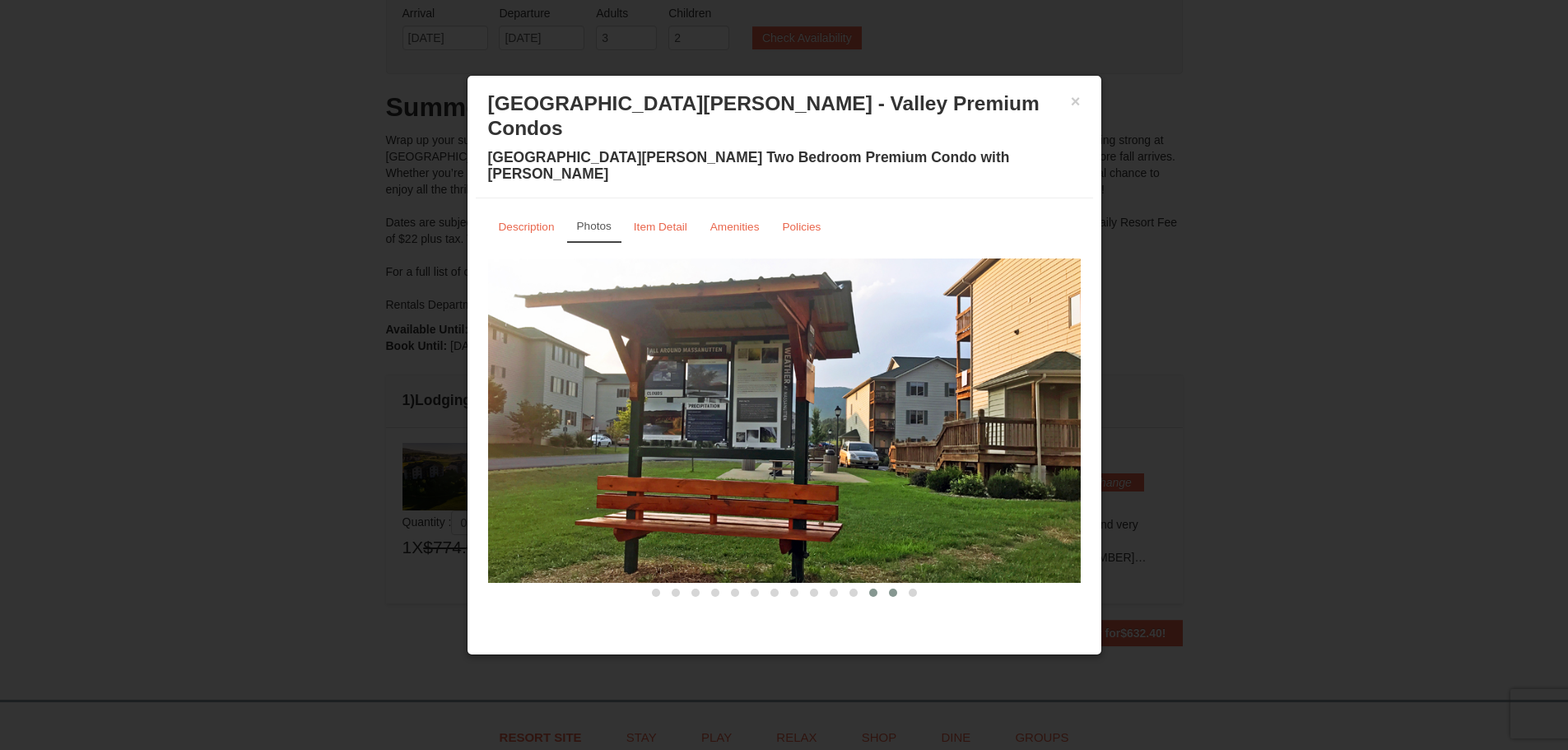
click at [892, 589] on span at bounding box center [893, 592] width 8 height 8
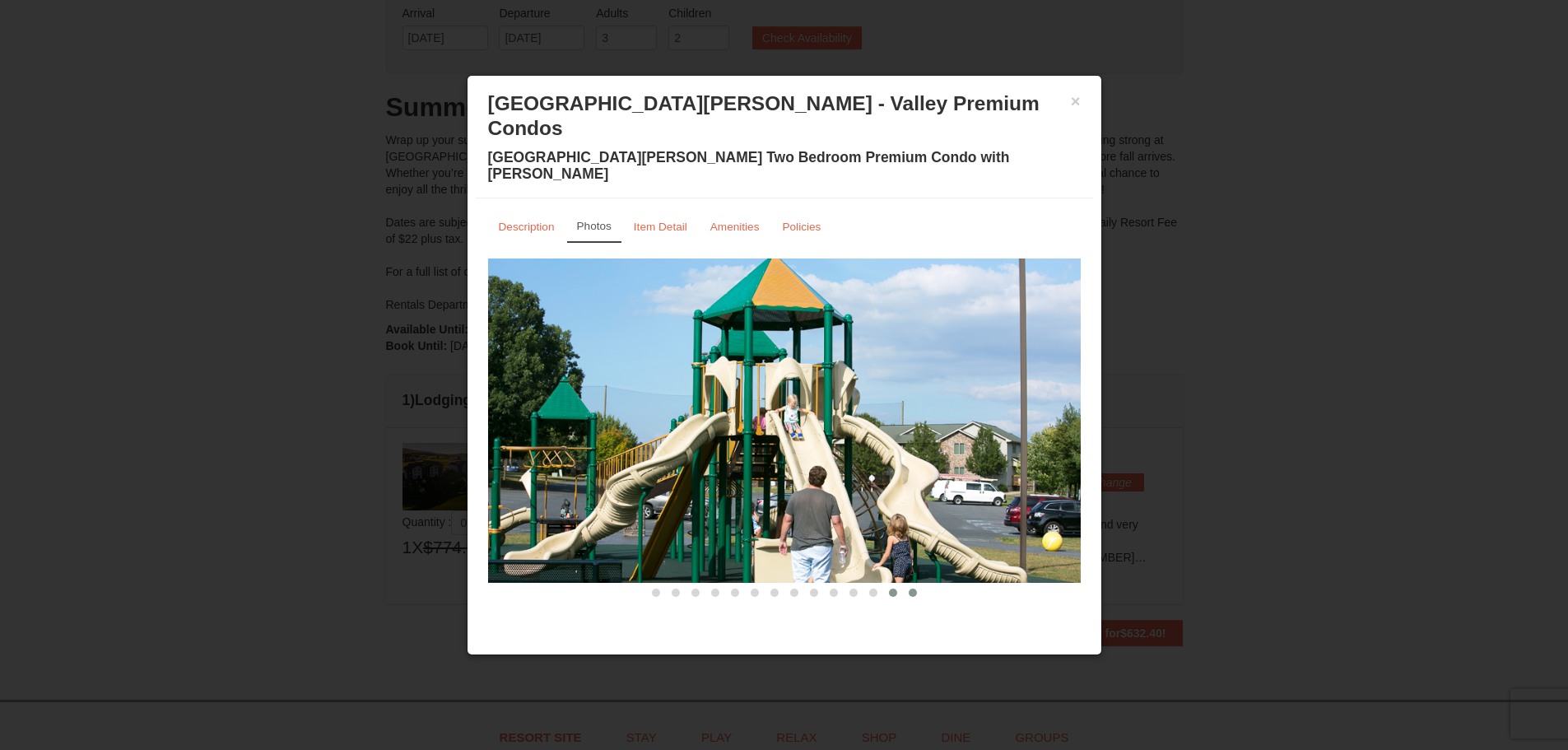
click at [915, 589] on span at bounding box center [912, 592] width 8 height 8
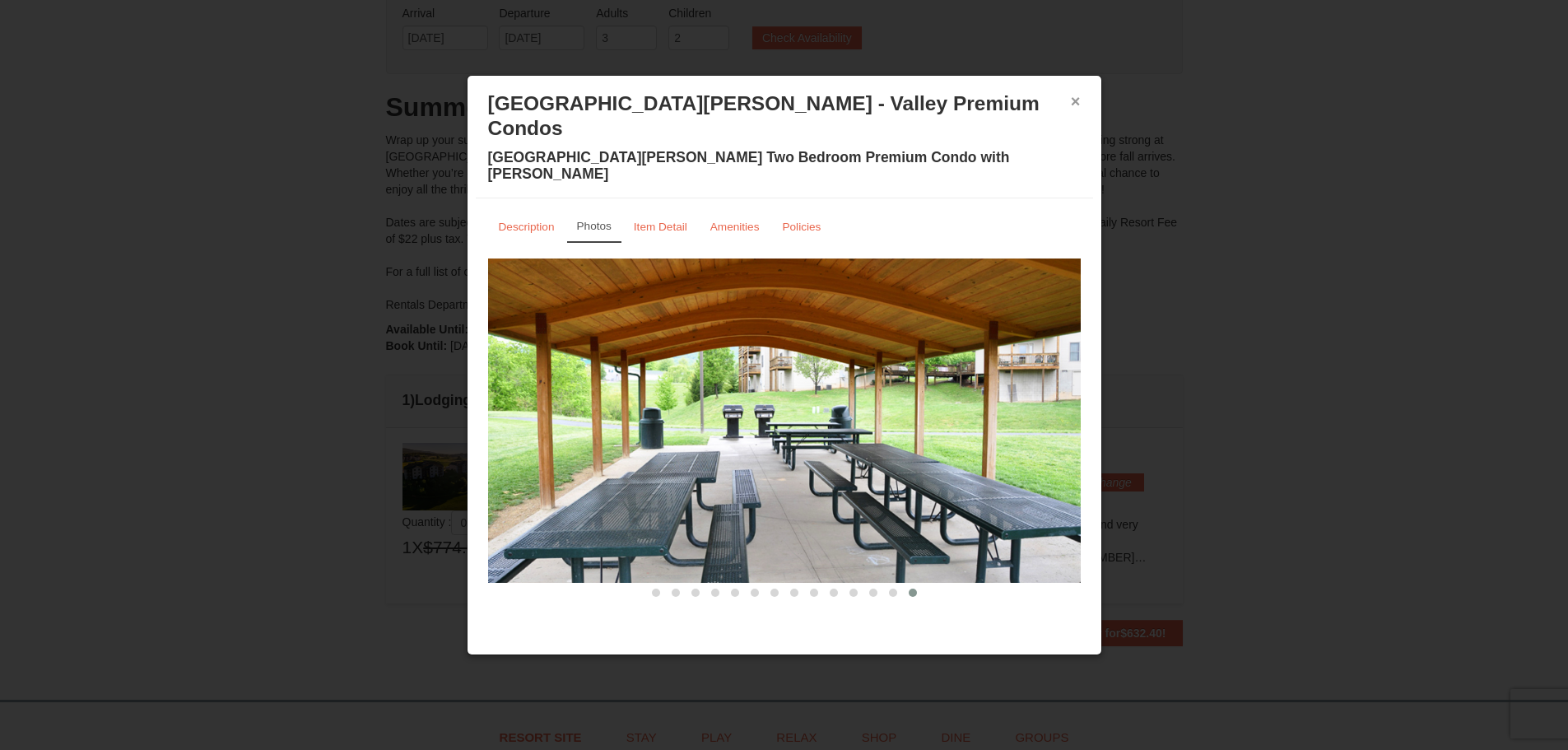
click at [1077, 100] on button "×" at bounding box center [1075, 101] width 10 height 17
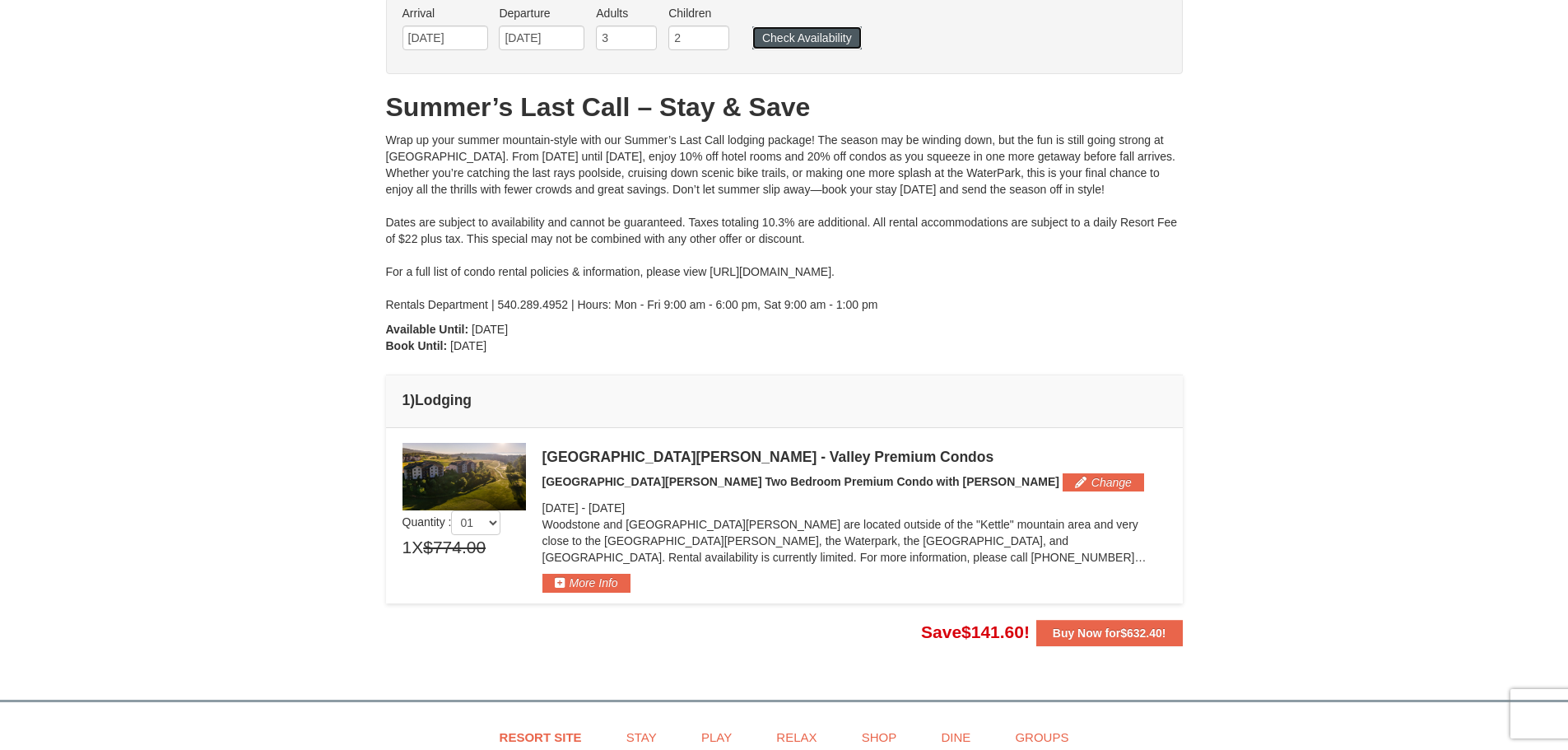
click at [784, 35] on button "Check Availability" at bounding box center [807, 38] width 110 height 23
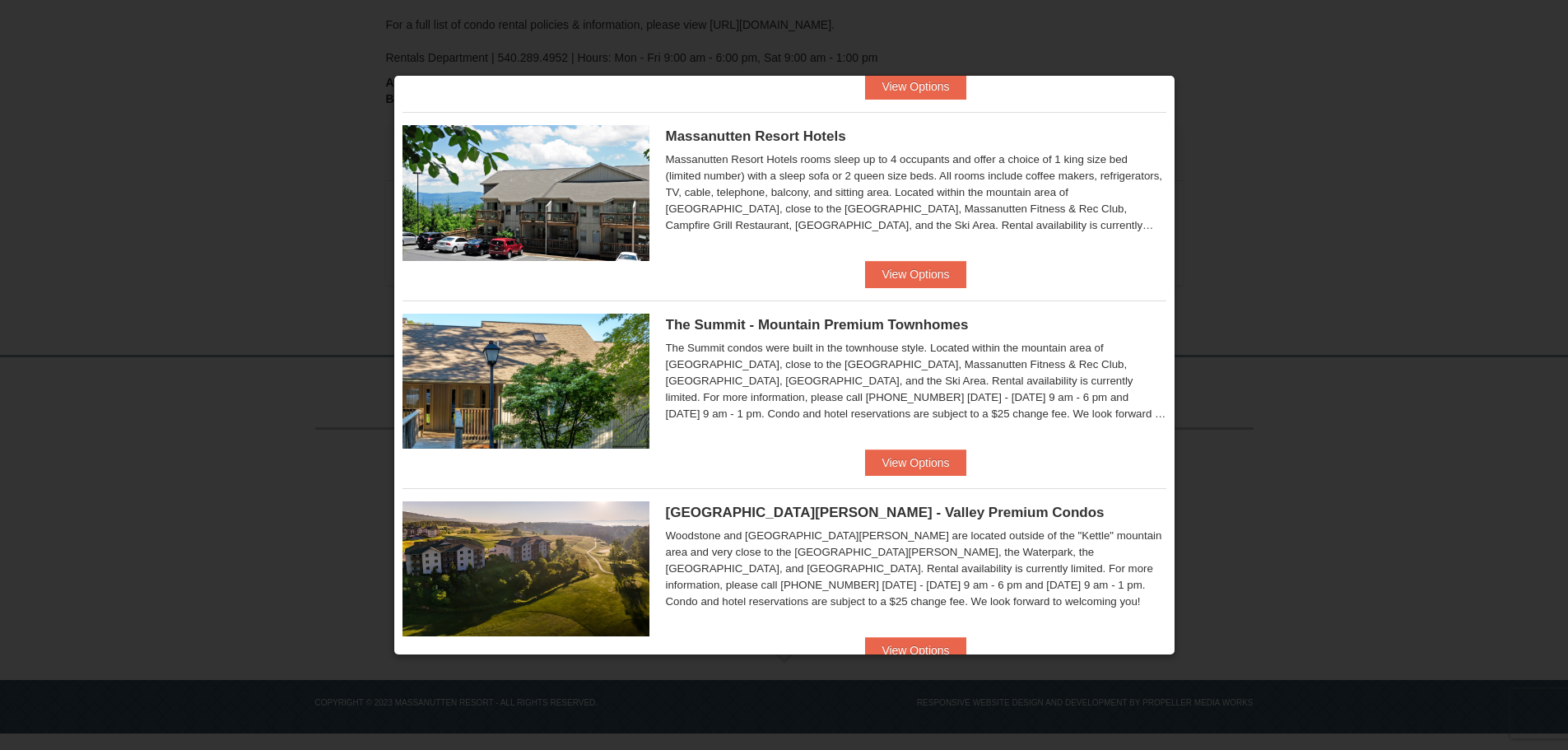
scroll to position [576, 0]
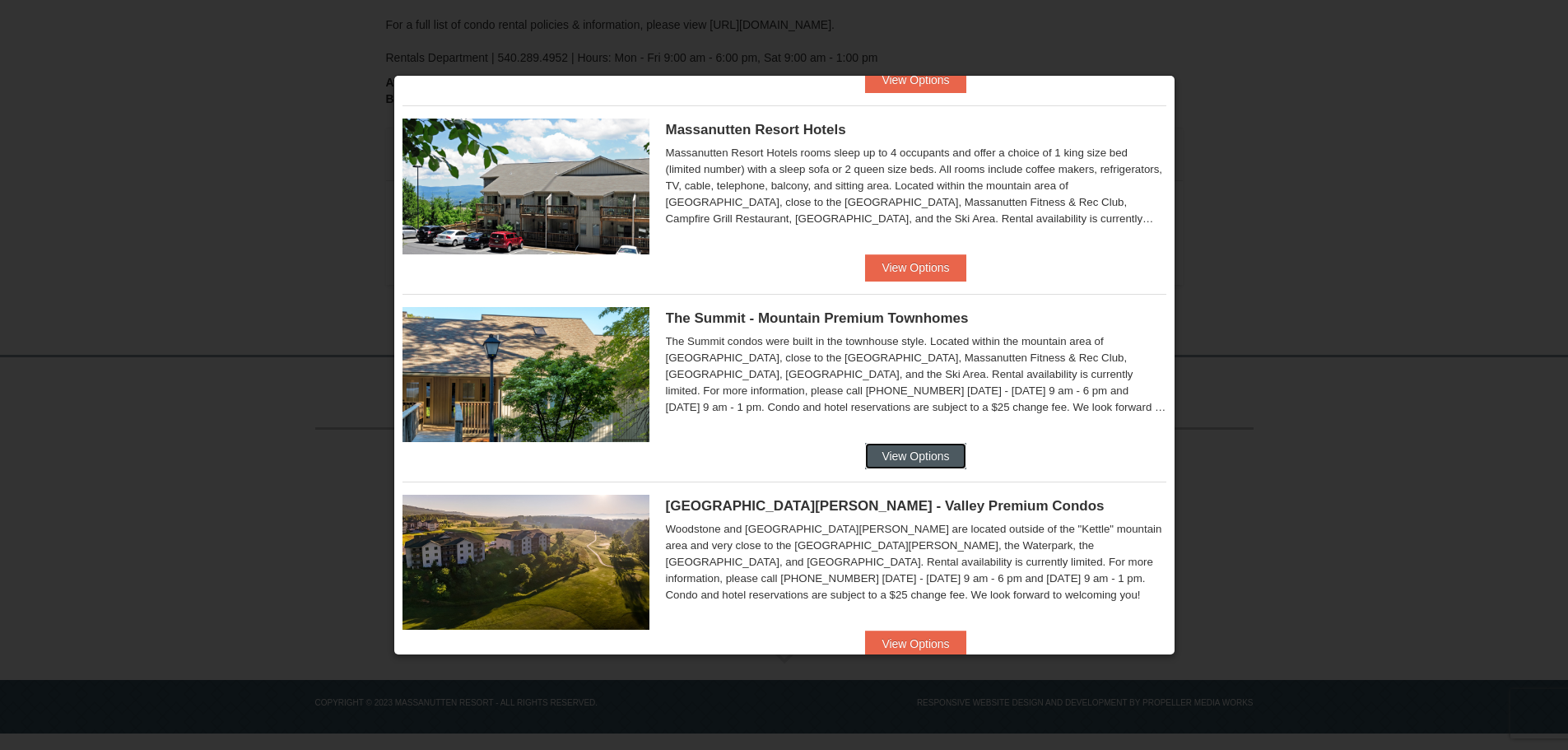
click at [906, 450] on button "View Options" at bounding box center [914, 456] width 100 height 26
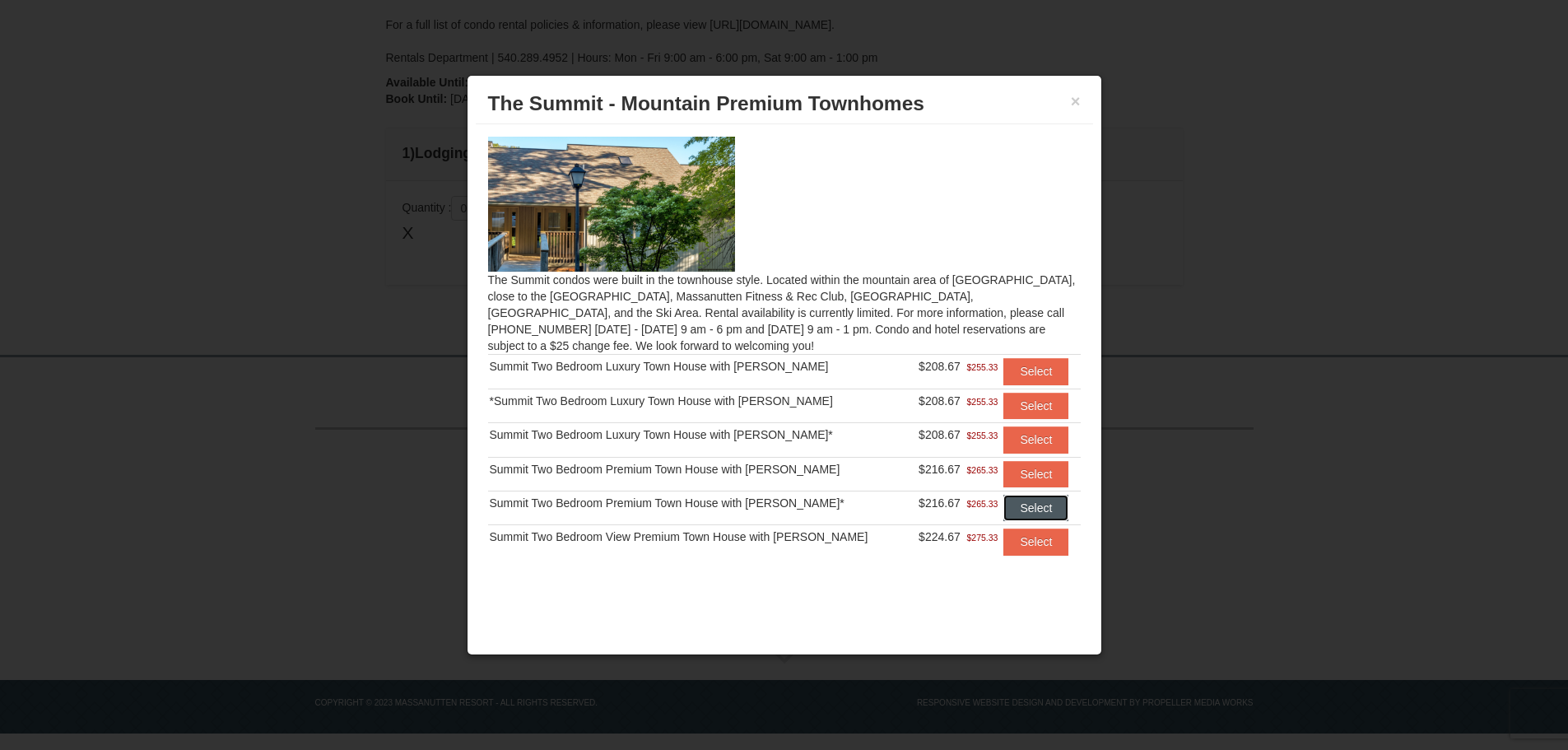
click at [1028, 504] on button "Select" at bounding box center [1035, 508] width 65 height 26
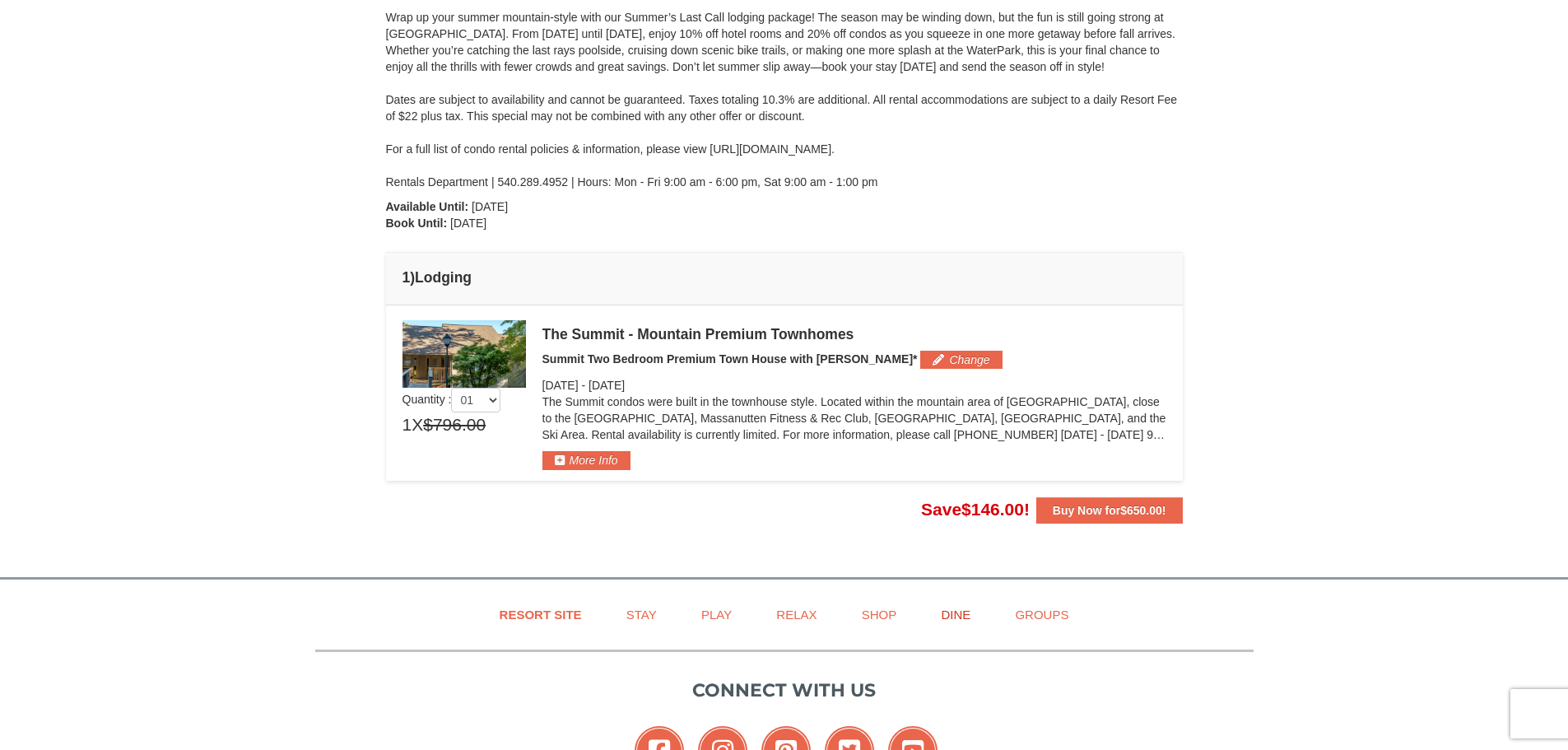
scroll to position [180, 0]
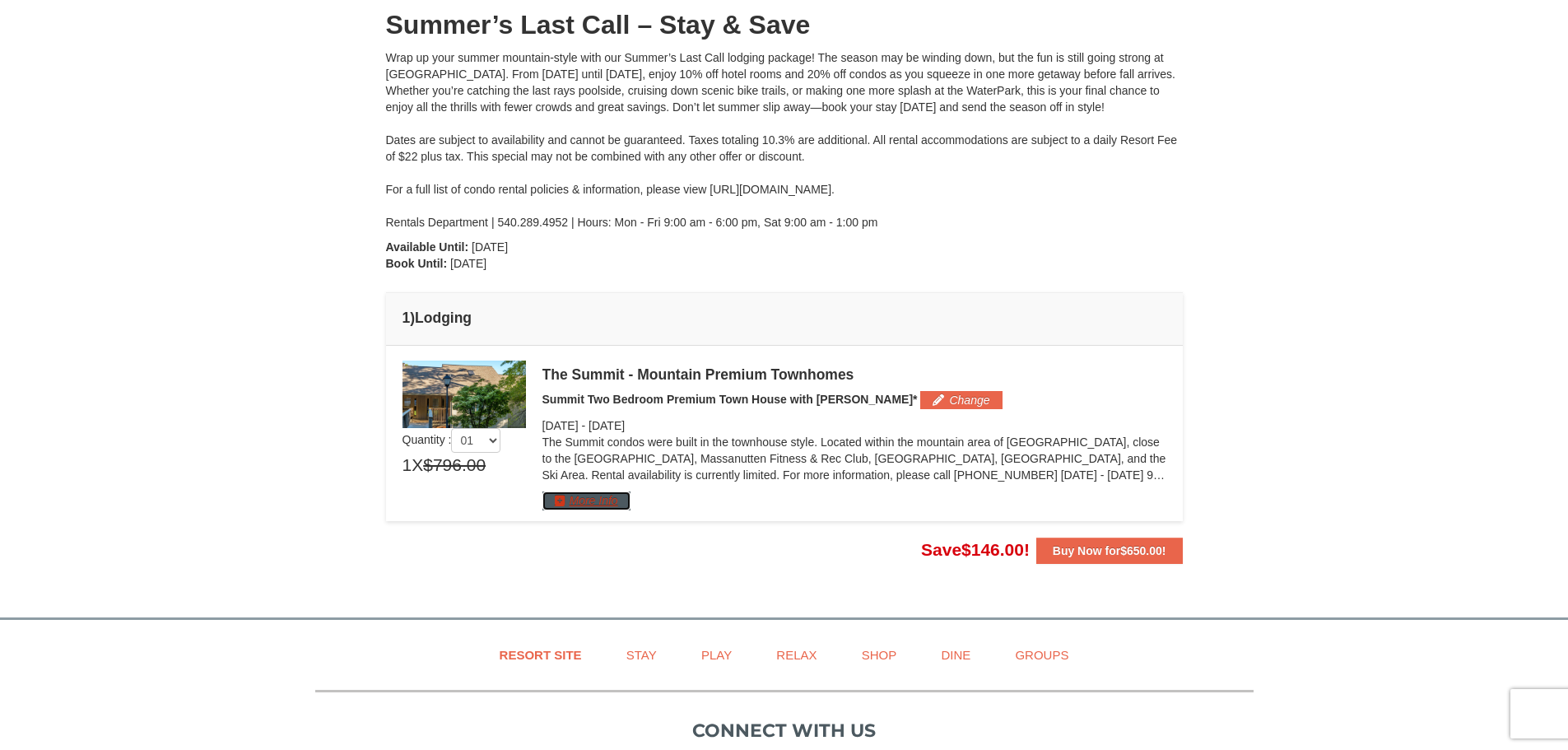
click at [585, 501] on button "More Info" at bounding box center [586, 501] width 88 height 18
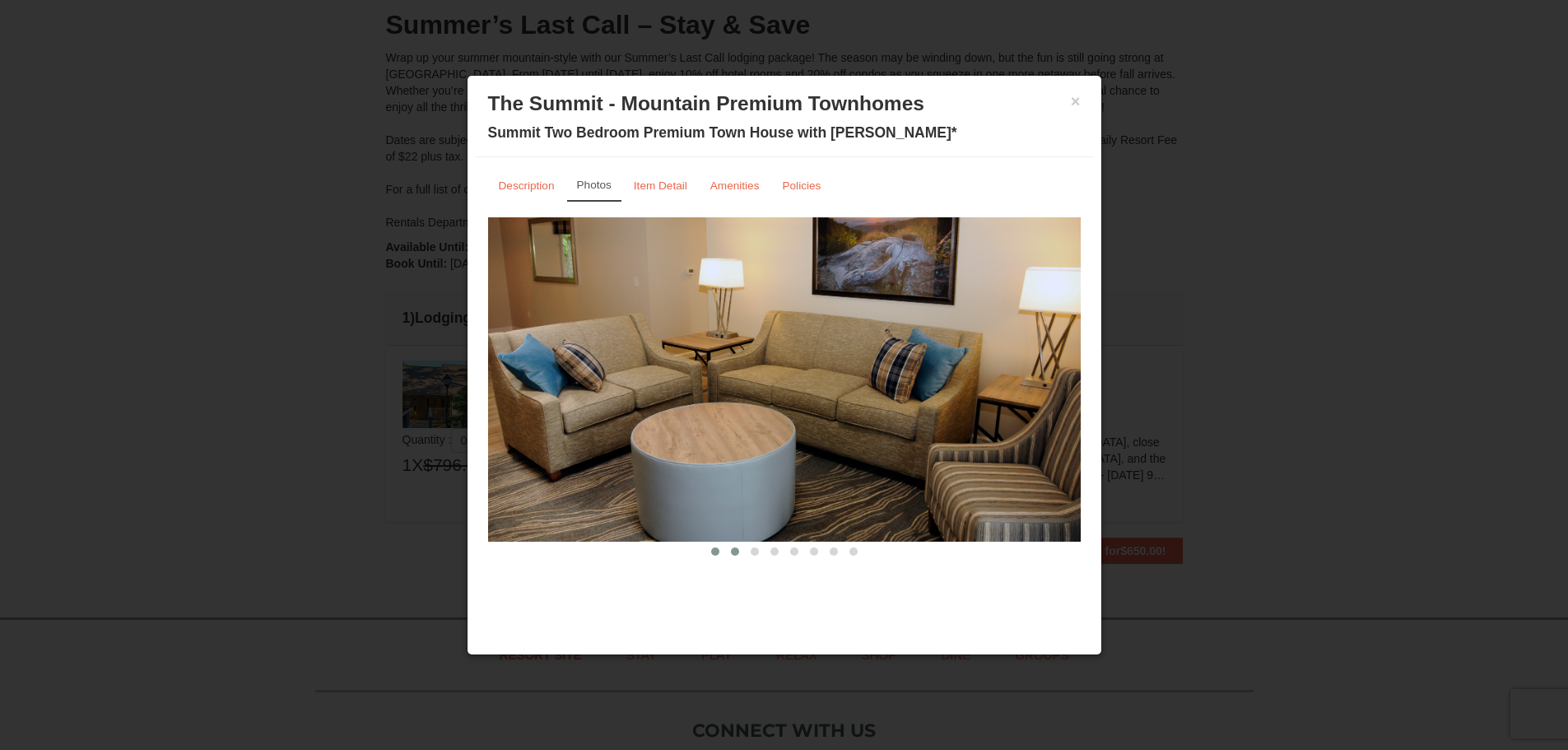
click at [730, 550] on span at bounding box center [734, 551] width 8 height 8
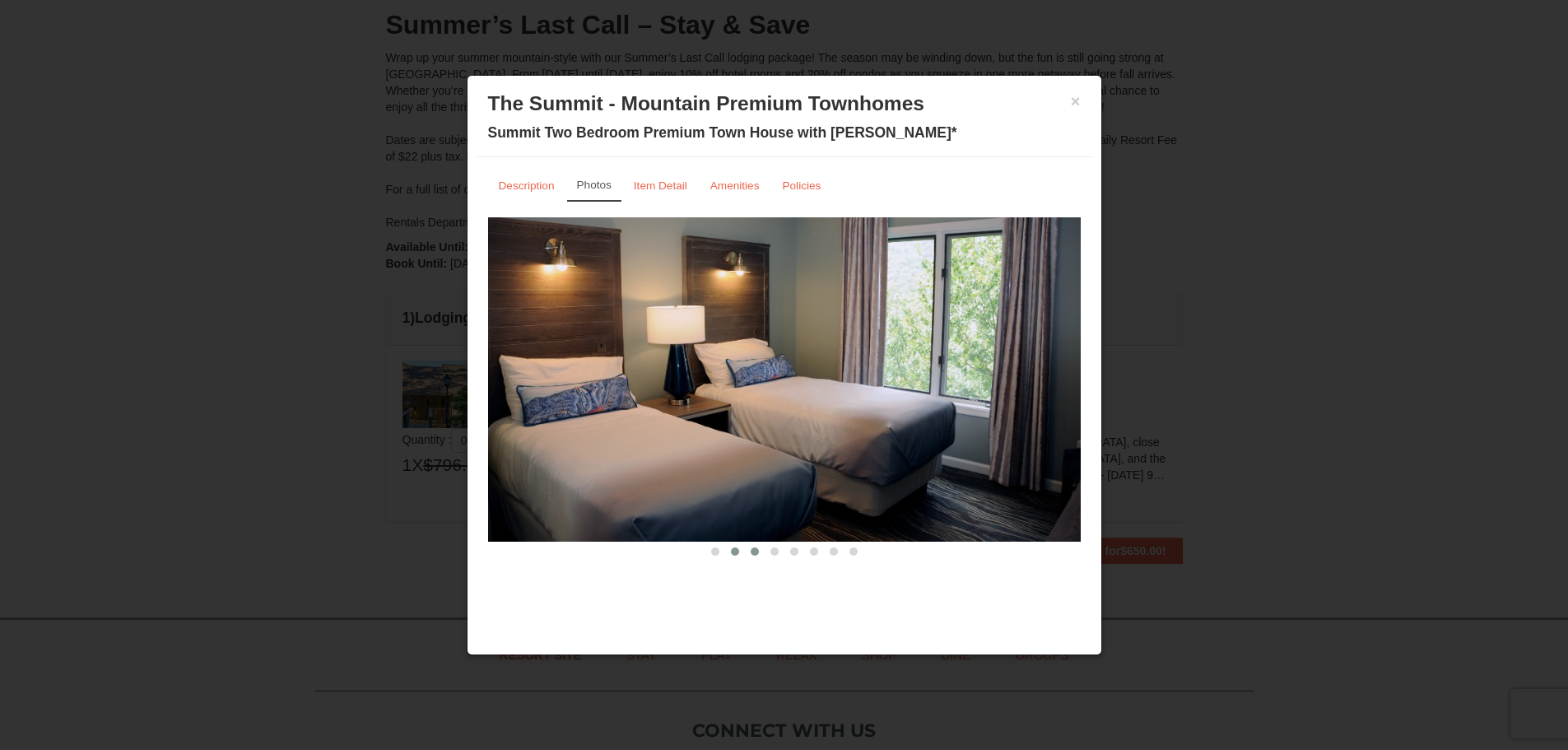
click at [749, 550] on button at bounding box center [754, 551] width 20 height 17
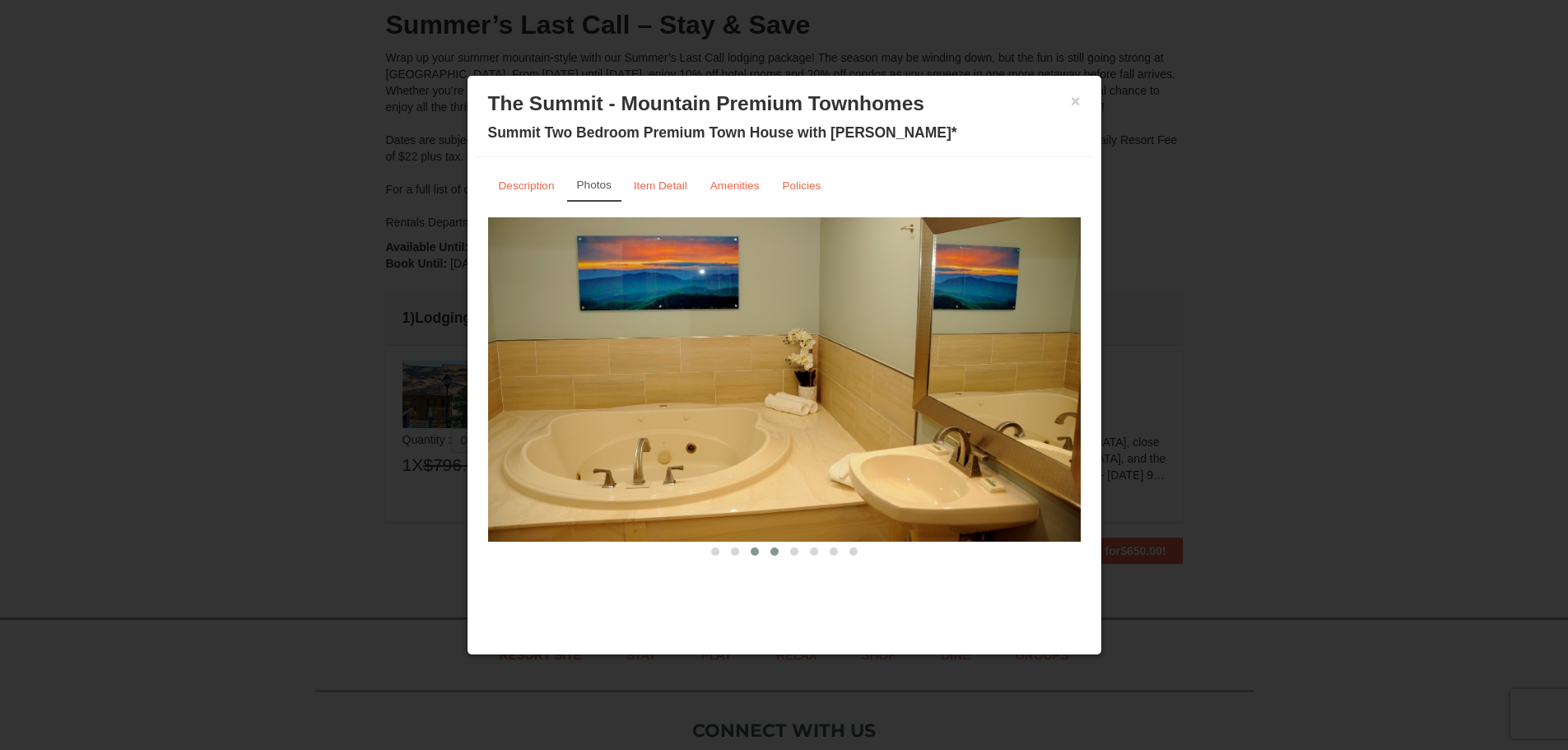
click at [777, 554] on span at bounding box center [774, 551] width 8 height 8
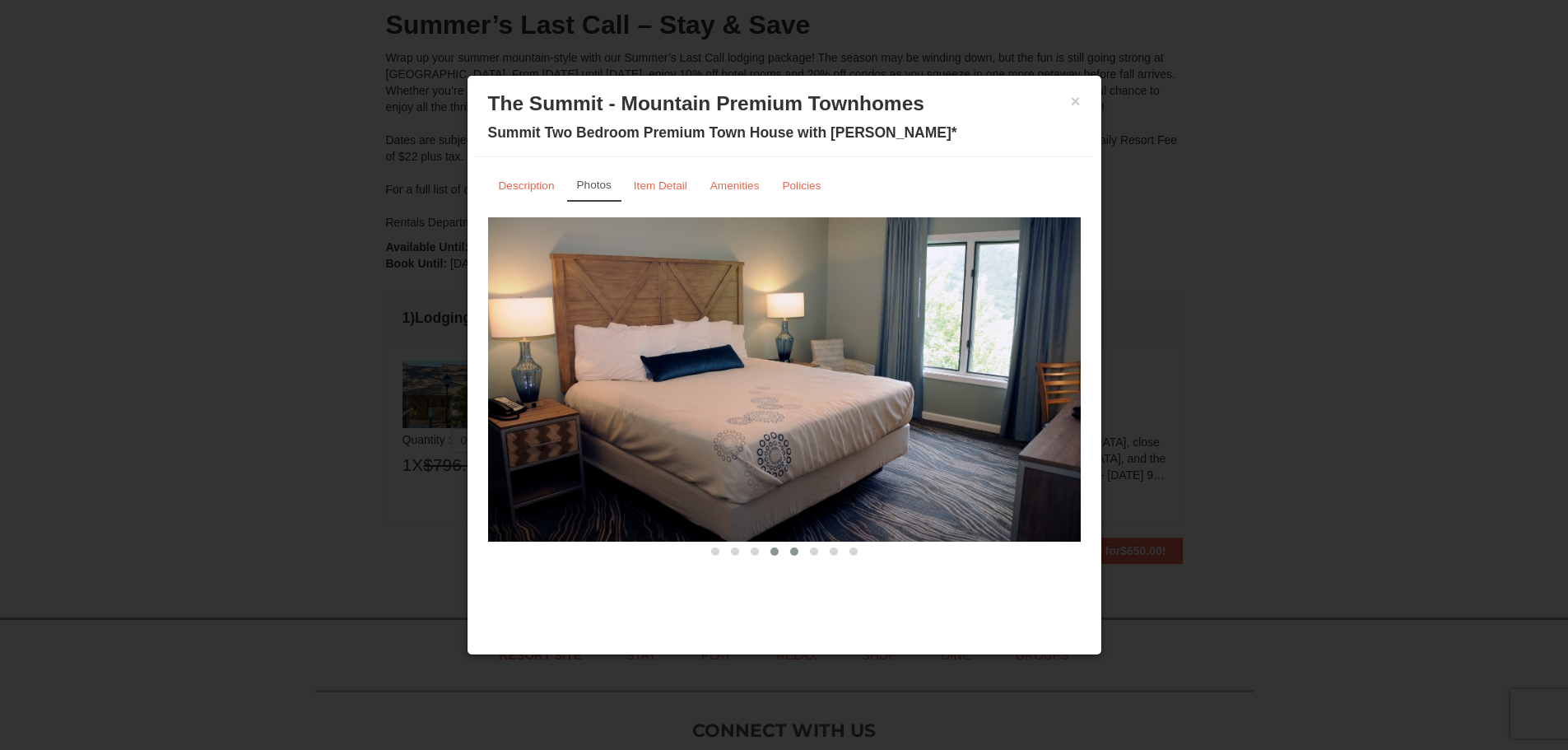
click at [797, 551] on span at bounding box center [793, 551] width 8 height 8
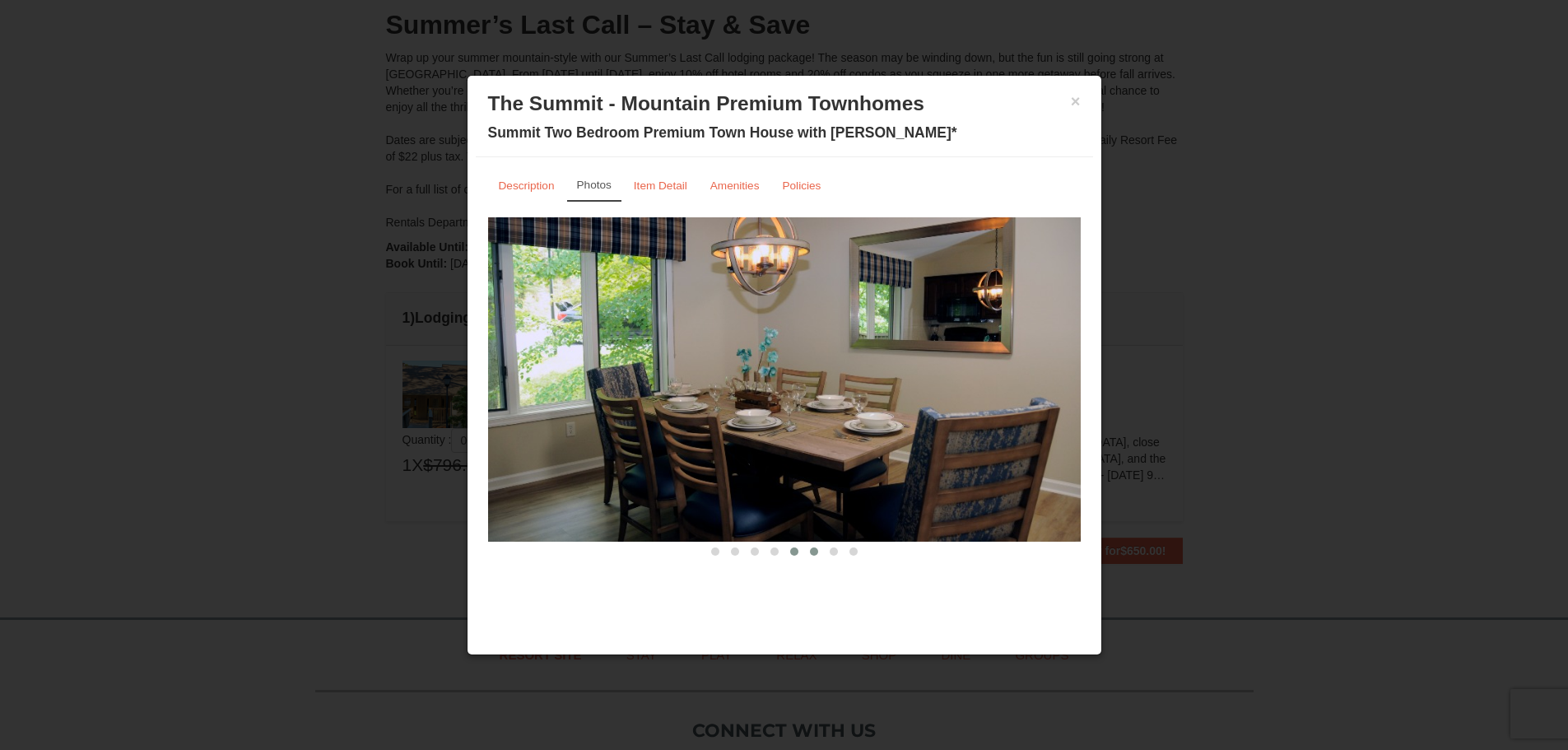
click at [812, 552] on span at bounding box center [813, 551] width 8 height 8
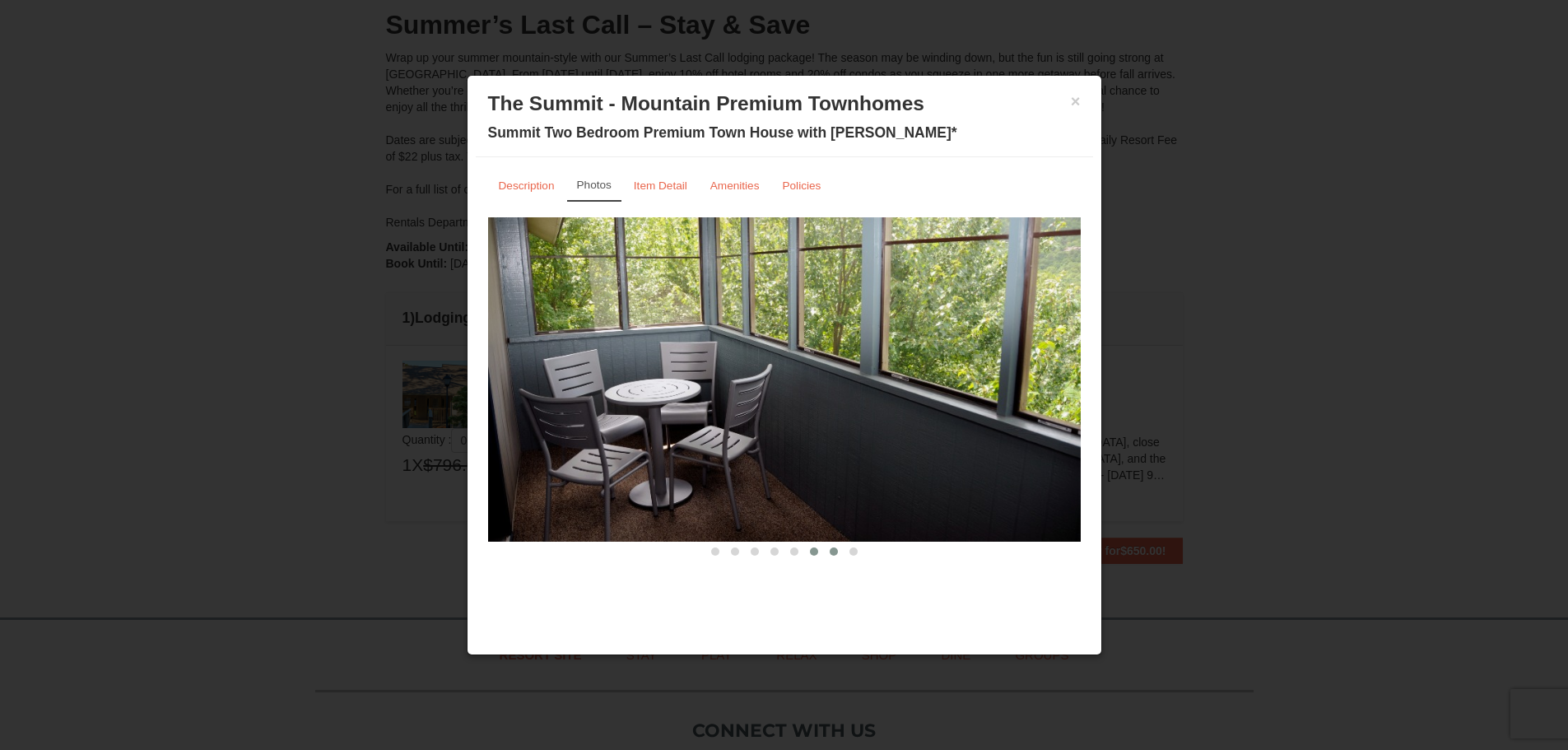
click at [831, 550] on span at bounding box center [833, 551] width 8 height 8
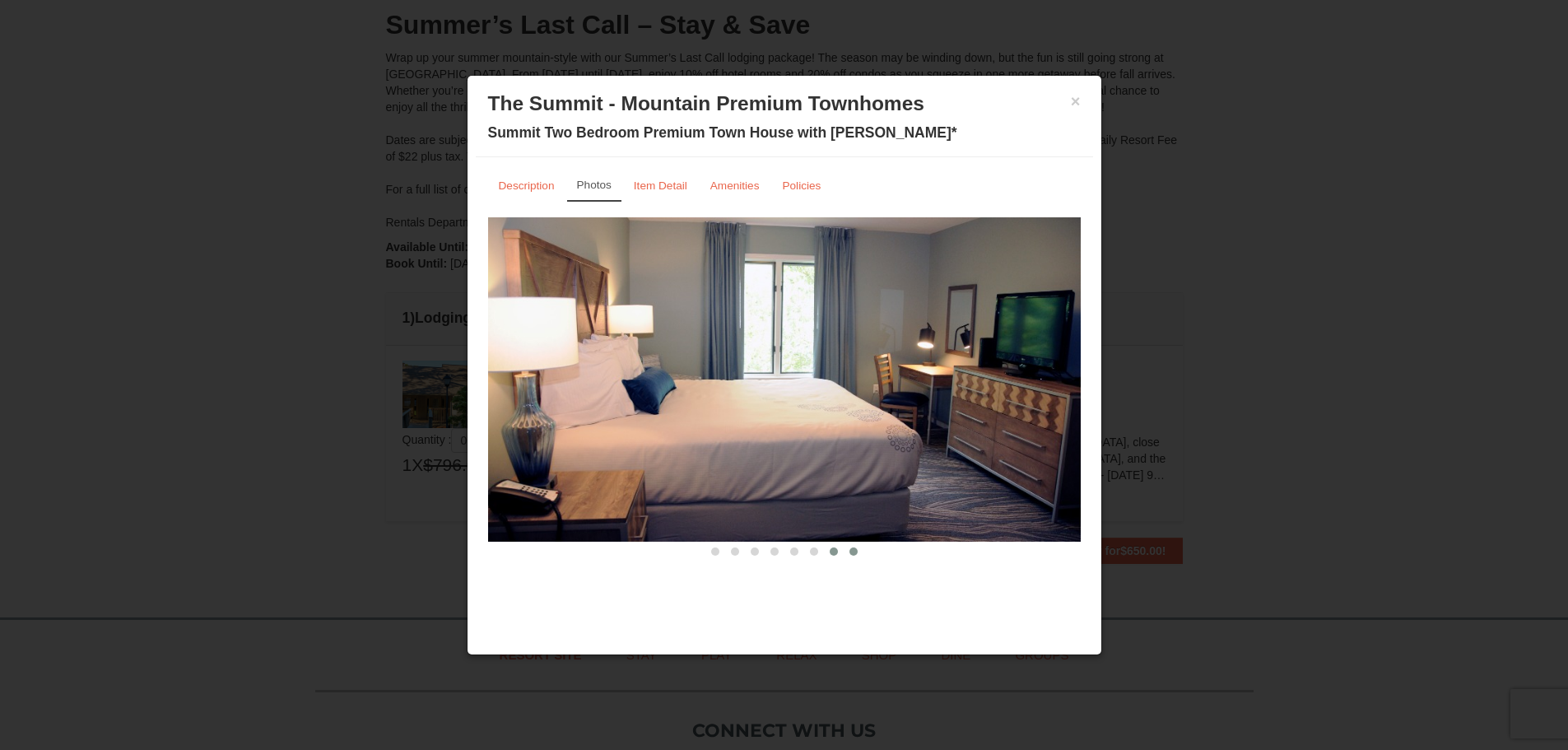
click at [852, 553] on span at bounding box center [852, 551] width 8 height 8
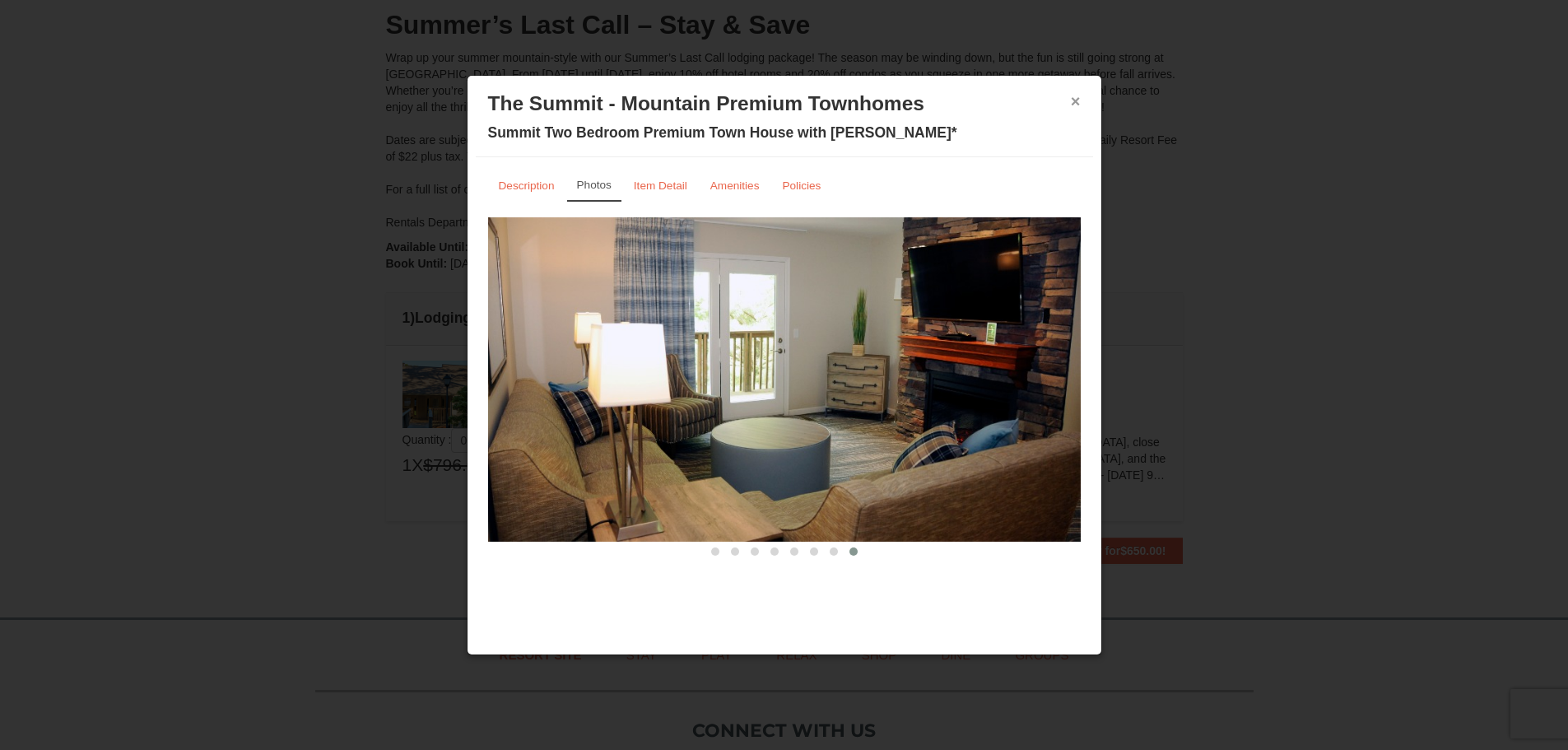
click at [1071, 104] on button "×" at bounding box center [1075, 101] width 10 height 17
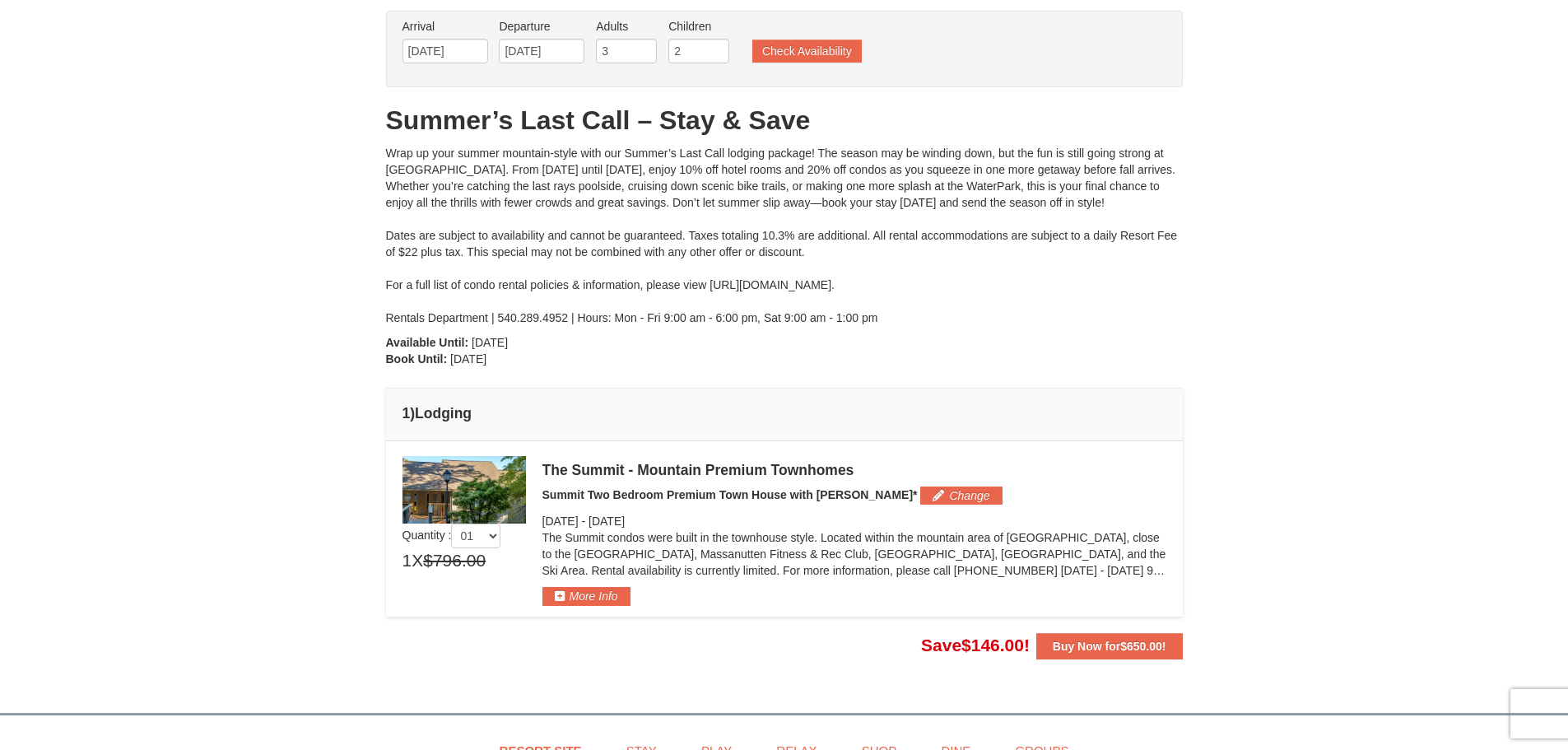
scroll to position [0, 0]
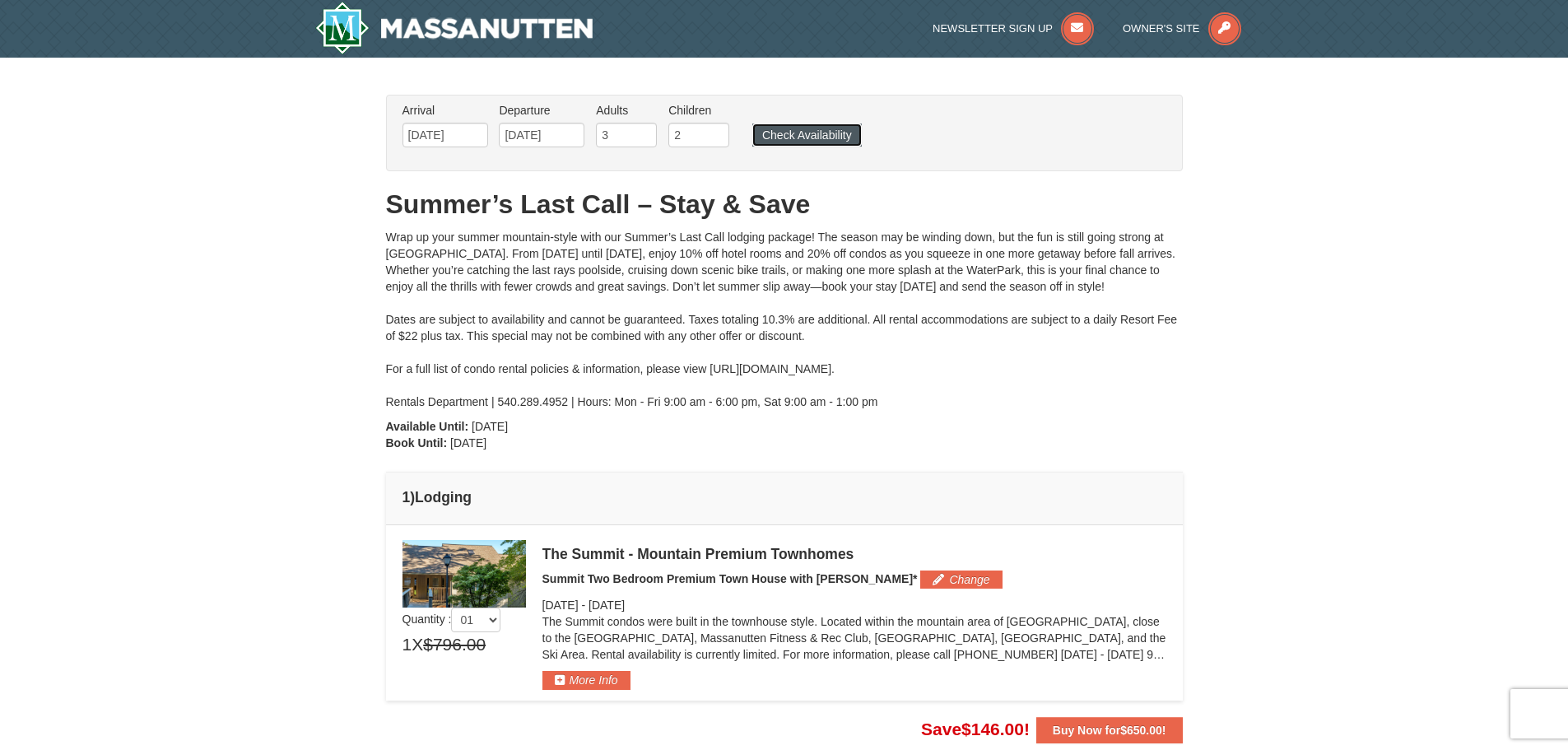
click at [839, 138] on button "Check Availability" at bounding box center [807, 135] width 110 height 23
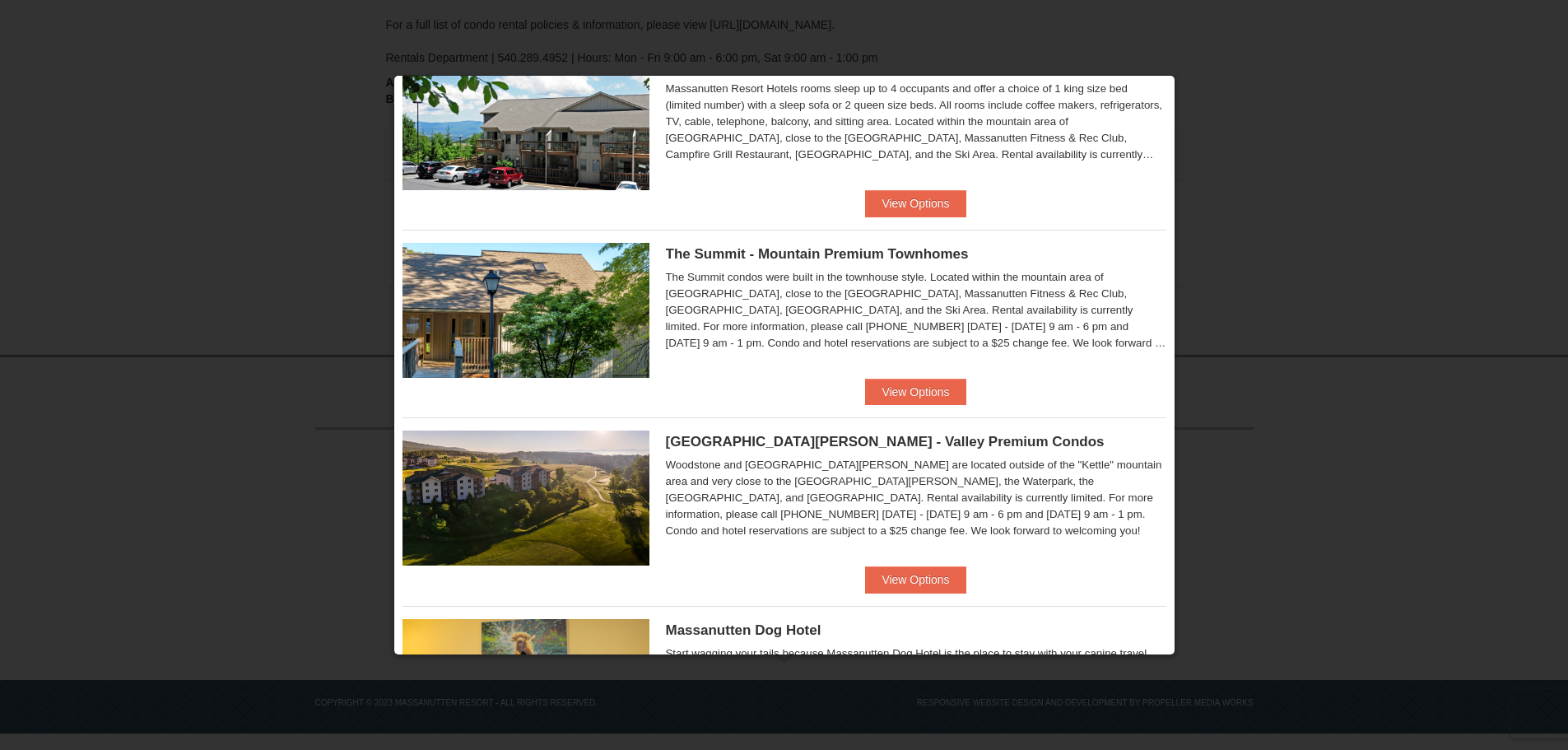
scroll to position [640, 0]
click at [913, 386] on button "View Options" at bounding box center [914, 392] width 100 height 26
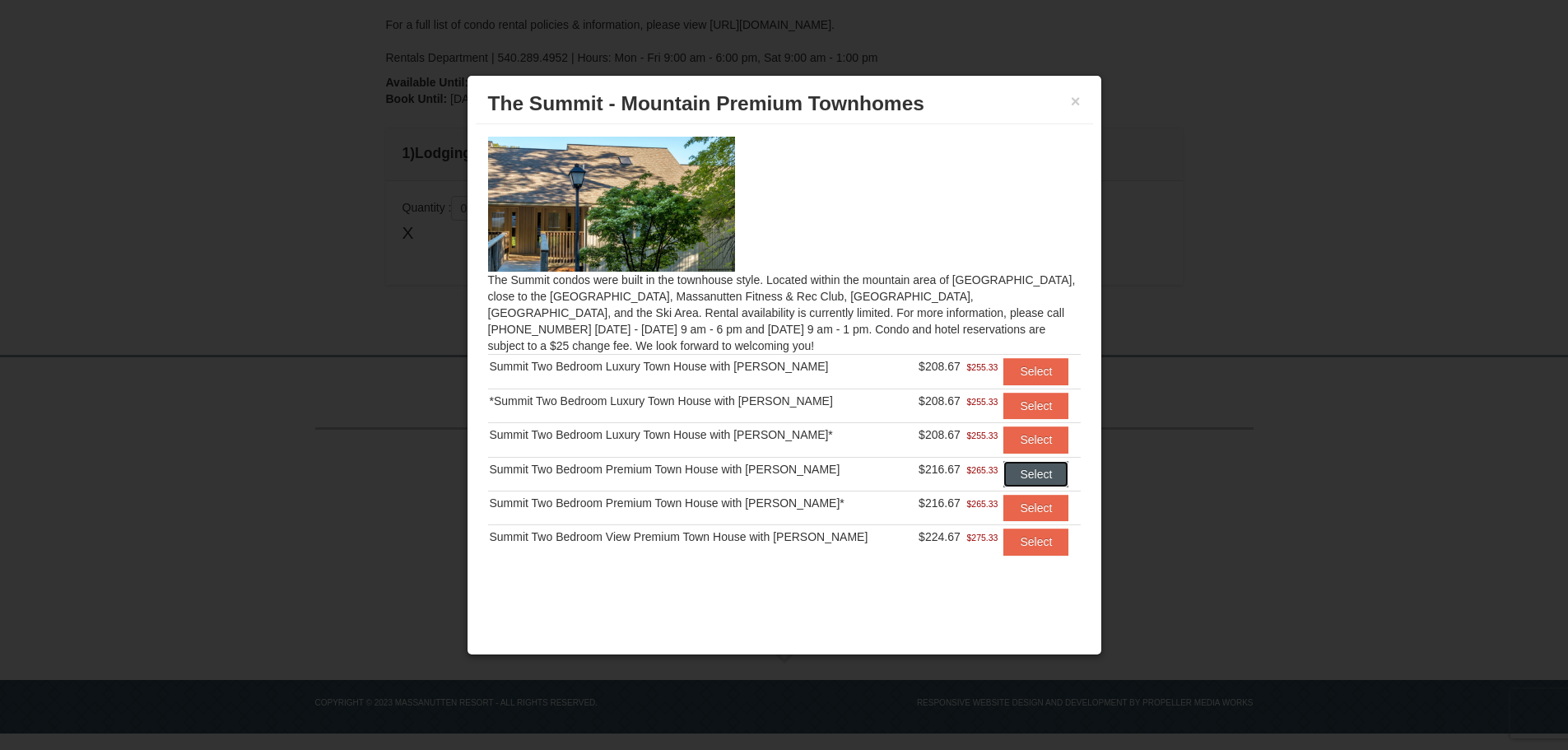
click at [1013, 474] on button "Select" at bounding box center [1035, 474] width 65 height 26
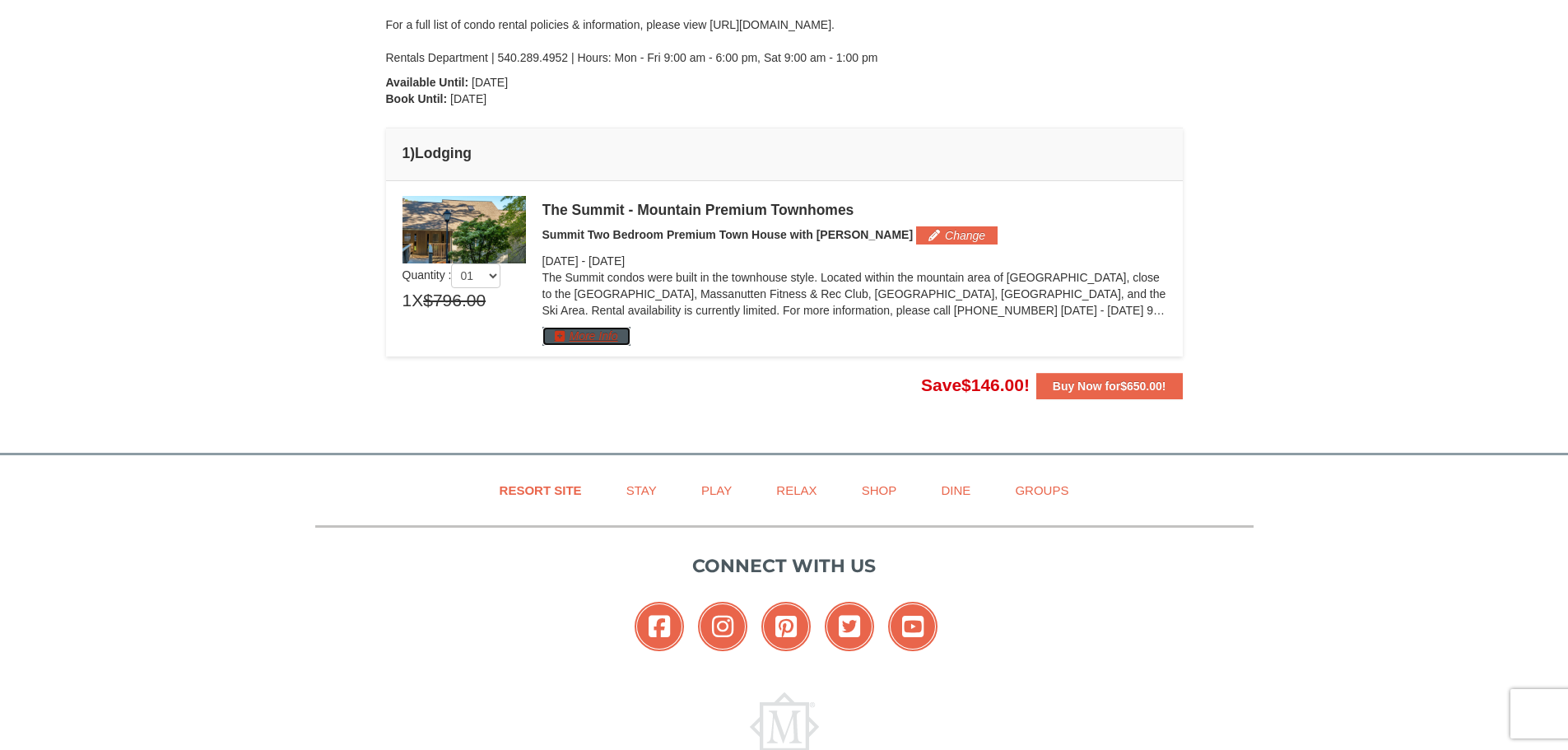
click at [588, 337] on button "More Info" at bounding box center [586, 336] width 88 height 18
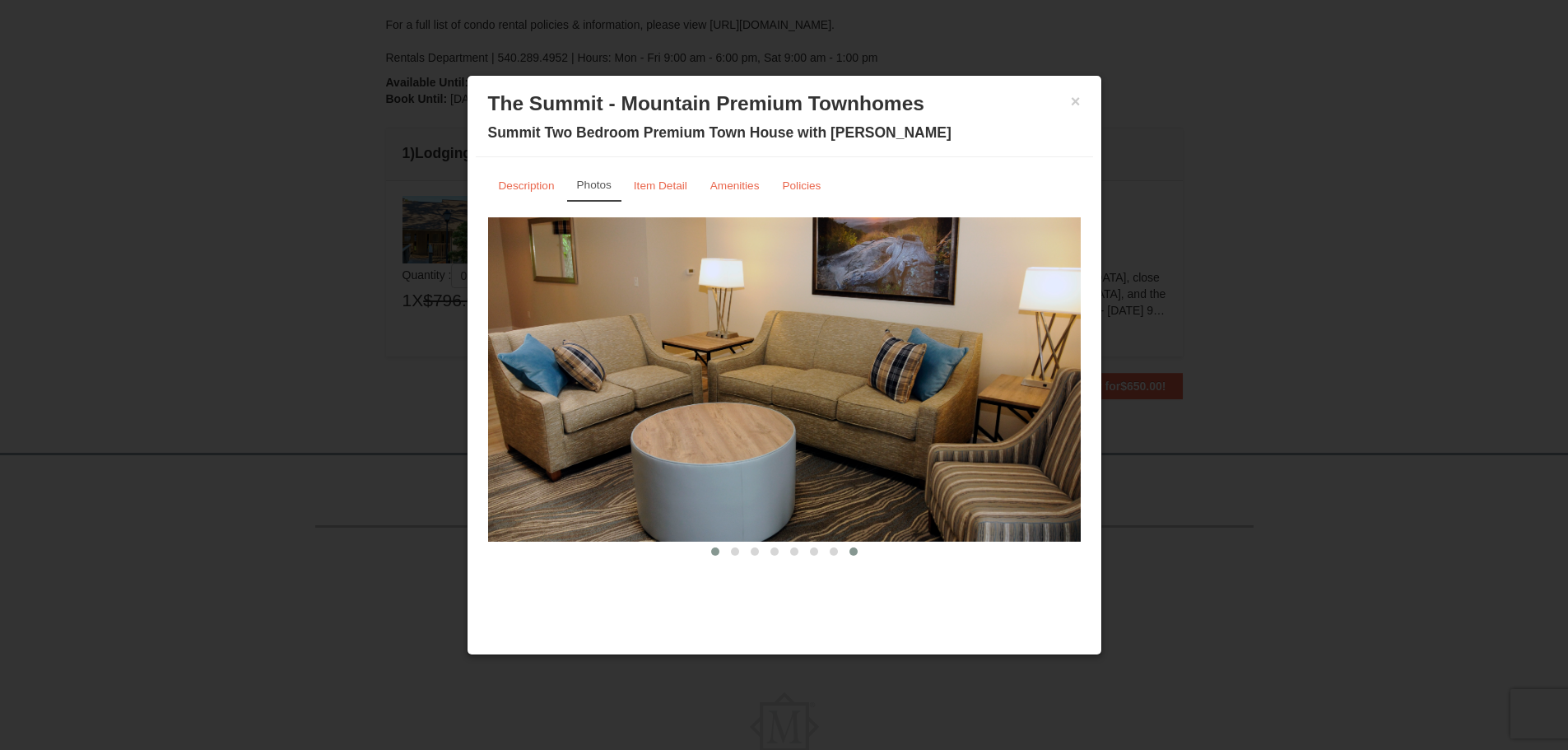
click at [844, 549] on button at bounding box center [853, 551] width 20 height 17
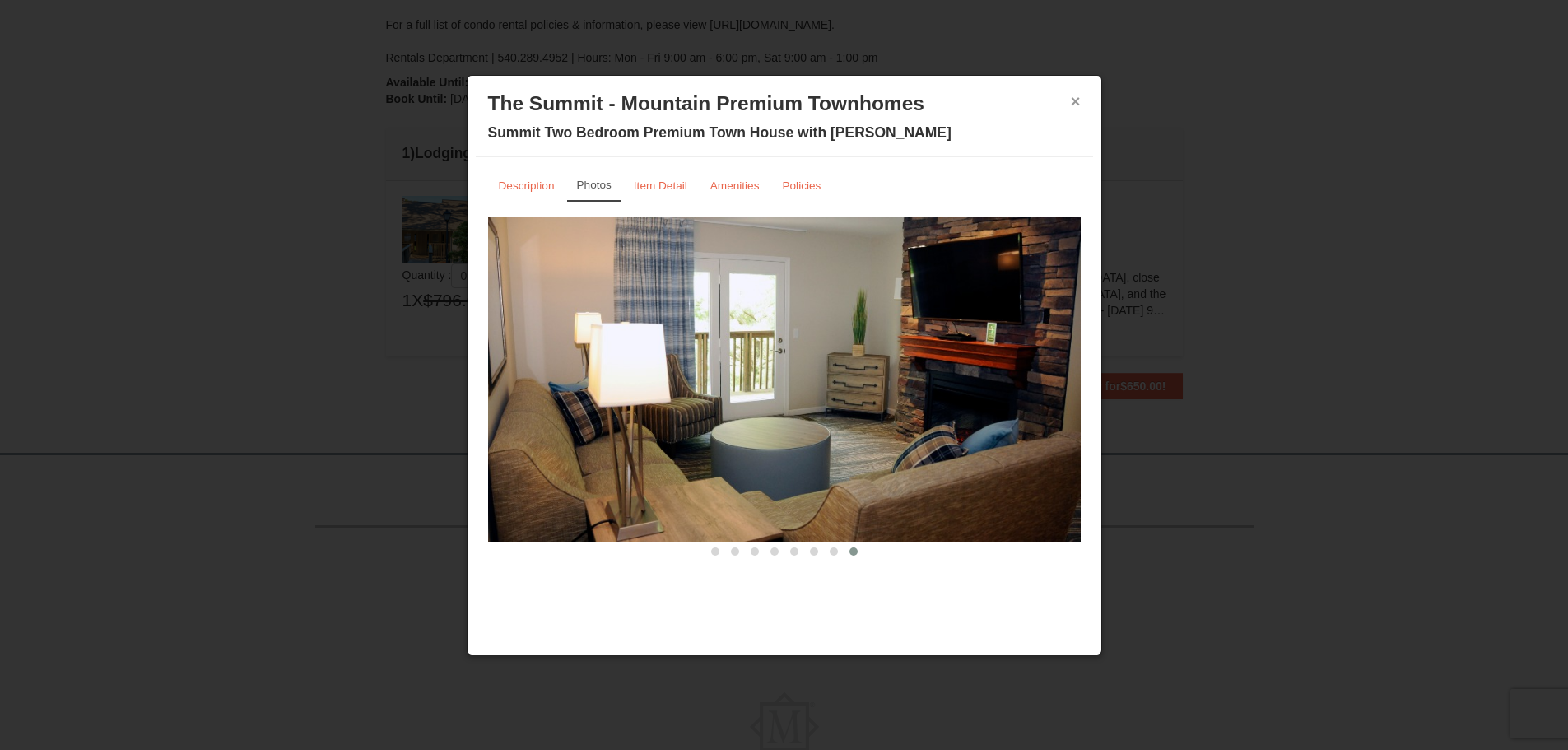
click at [1074, 99] on button "×" at bounding box center [1075, 101] width 10 height 17
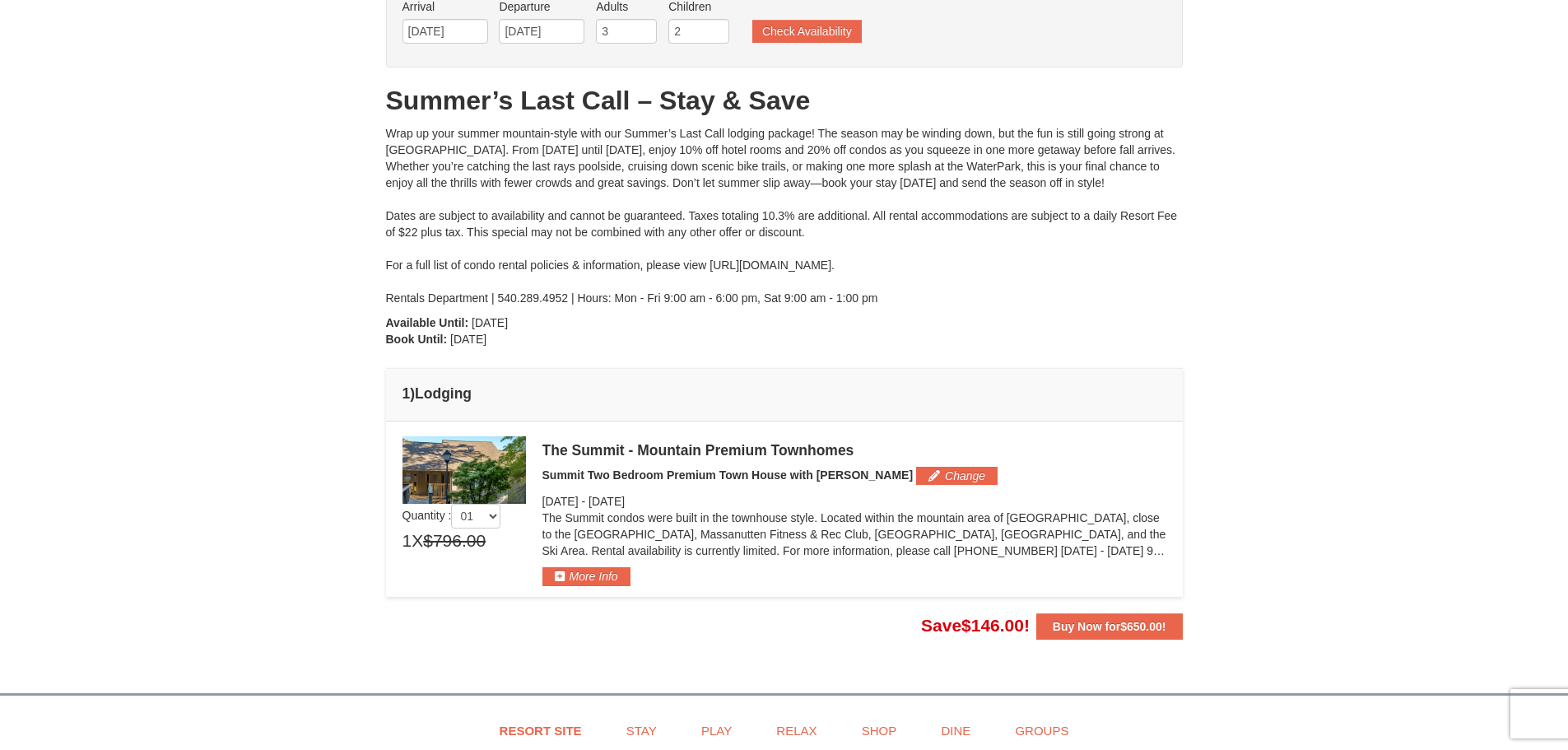
scroll to position [97, 0]
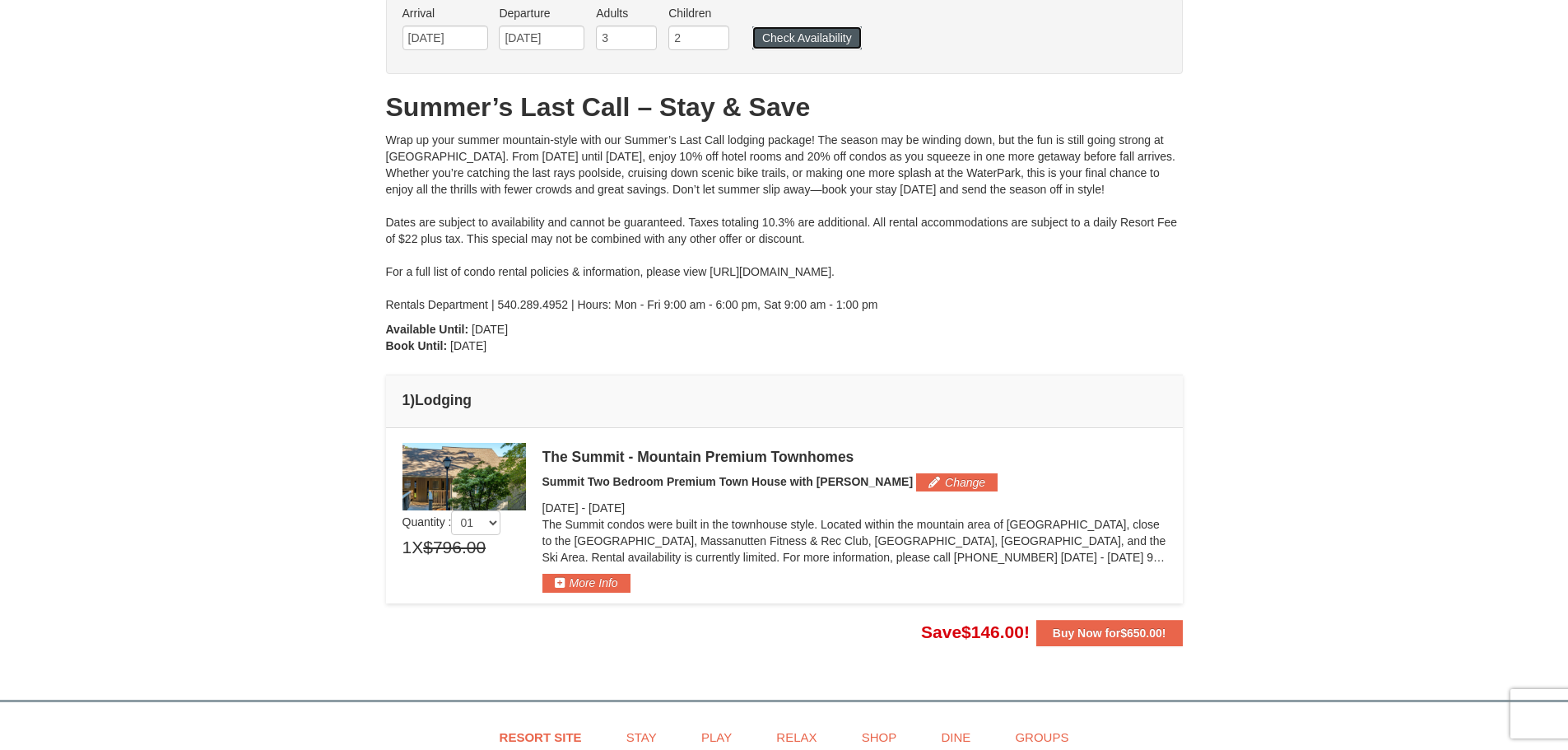
click at [799, 37] on button "Check Availability" at bounding box center [807, 38] width 110 height 23
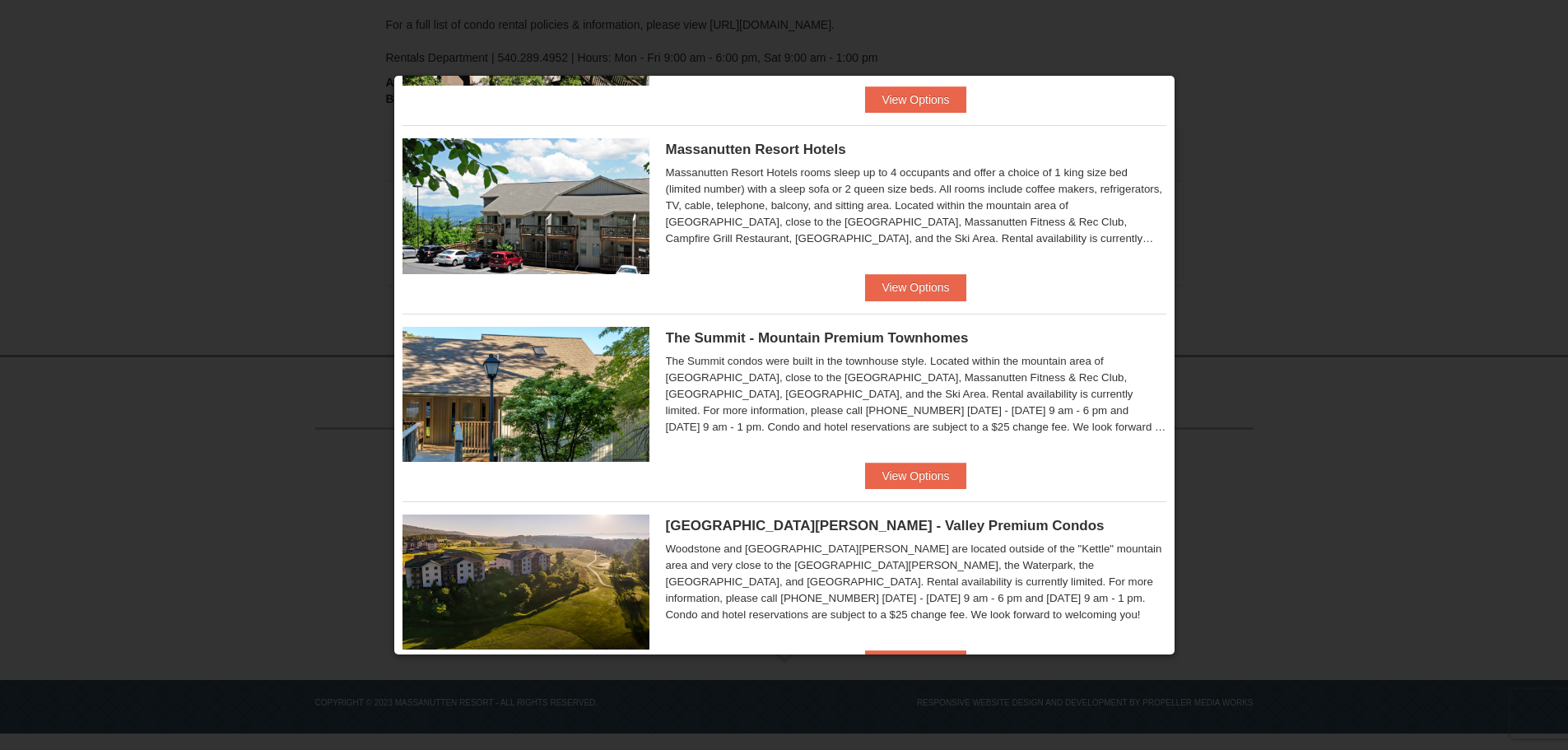
scroll to position [576, 0]
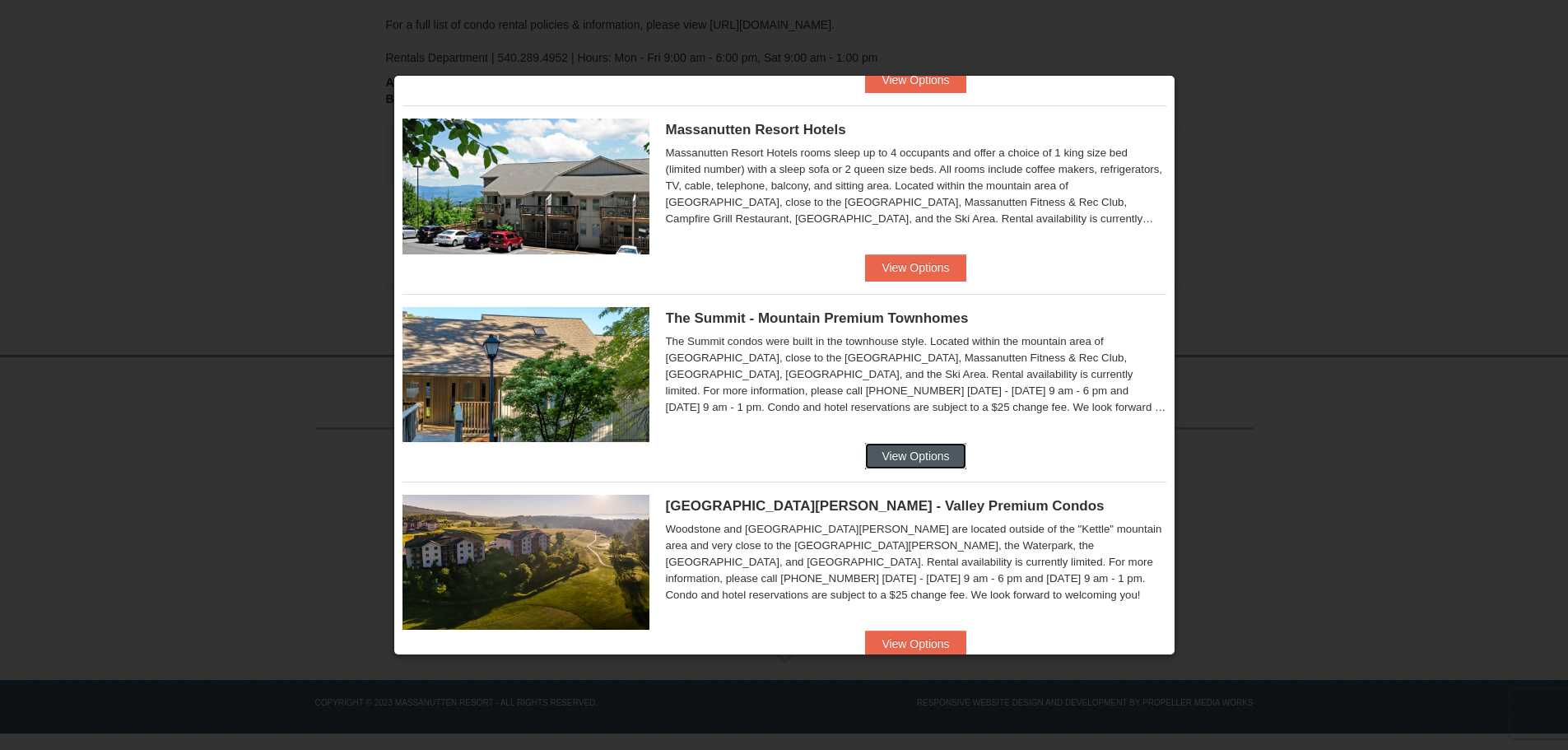
click at [878, 449] on button "View Options" at bounding box center [914, 456] width 100 height 26
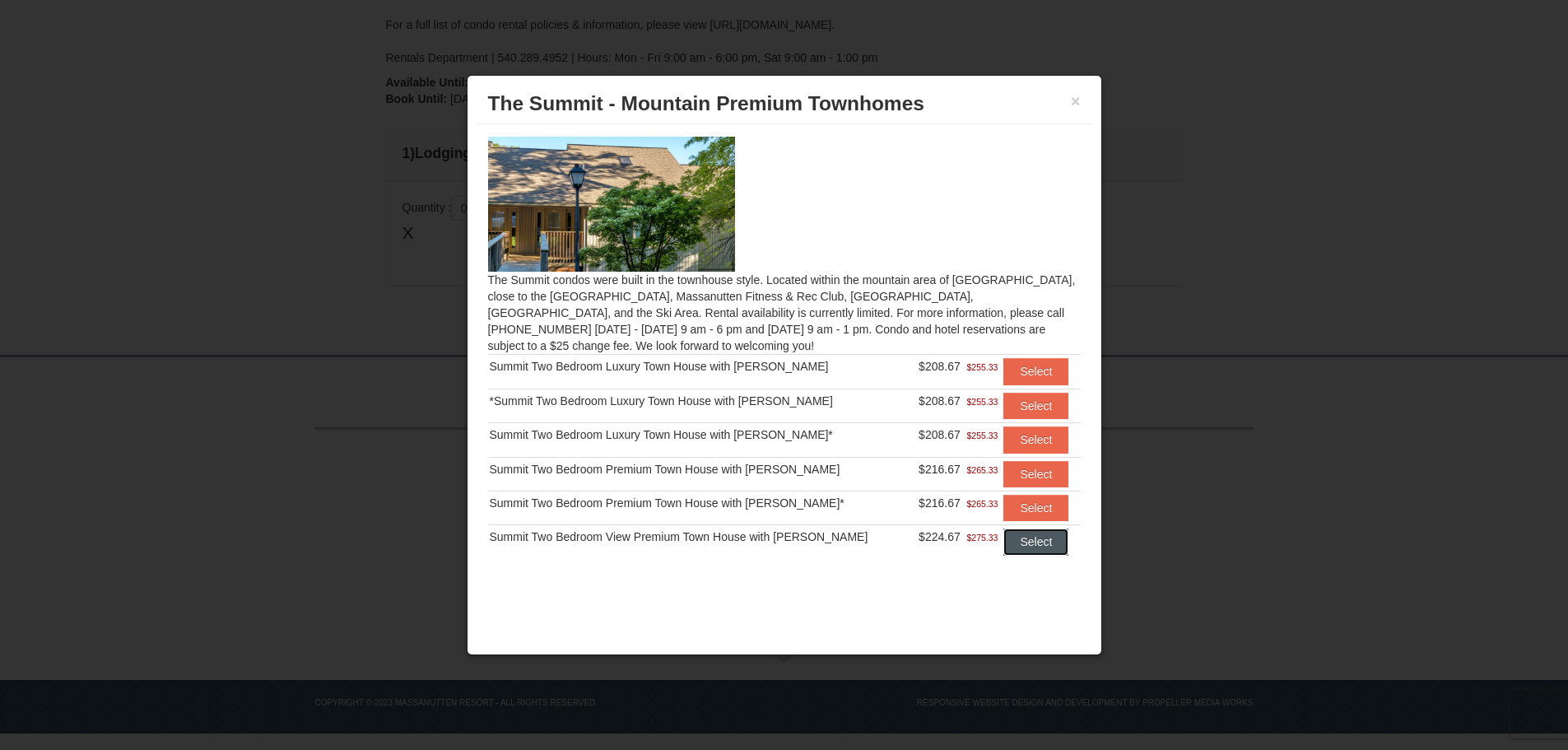
click at [1020, 542] on button "Select" at bounding box center [1035, 542] width 65 height 26
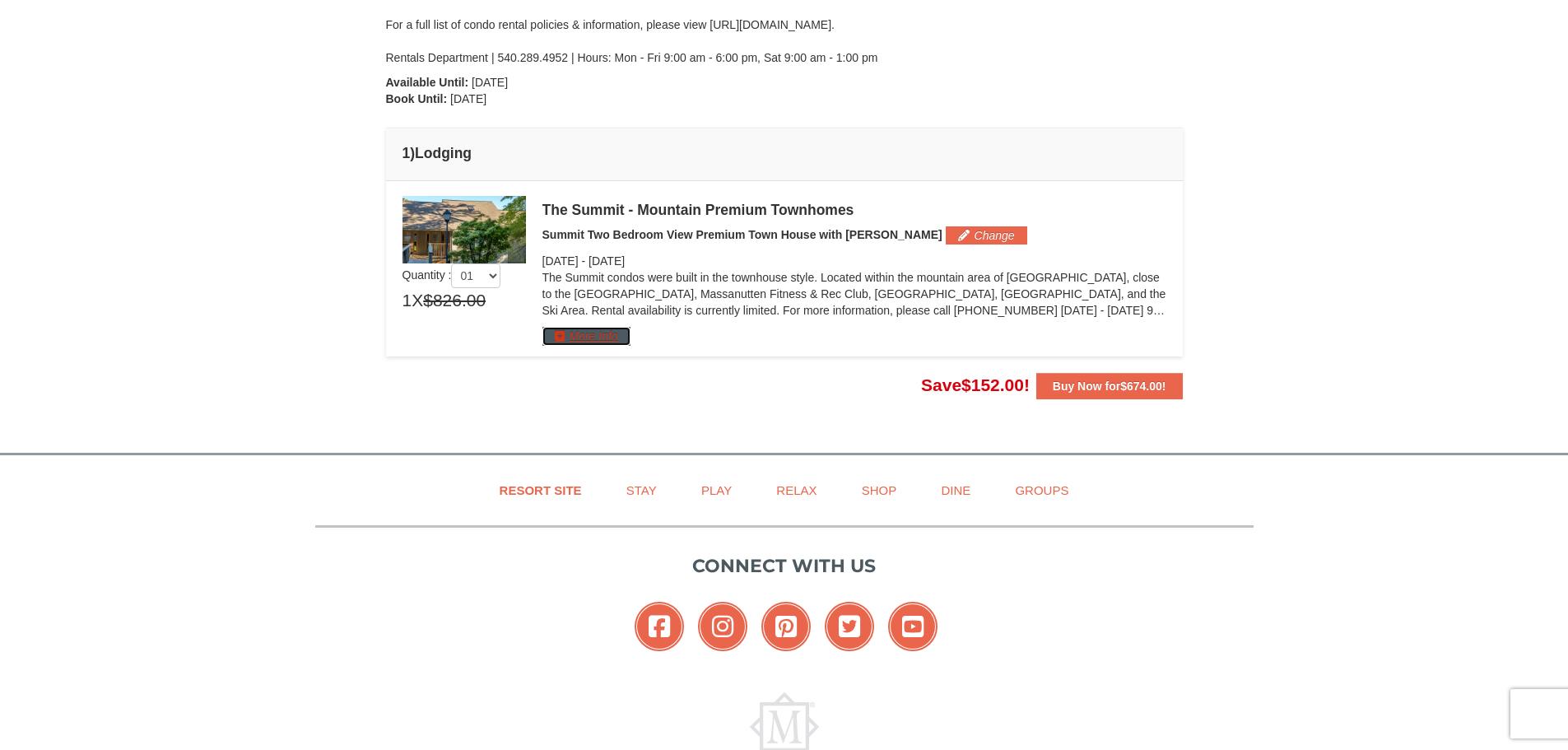
click at [575, 334] on button "More Info" at bounding box center [586, 336] width 88 height 18
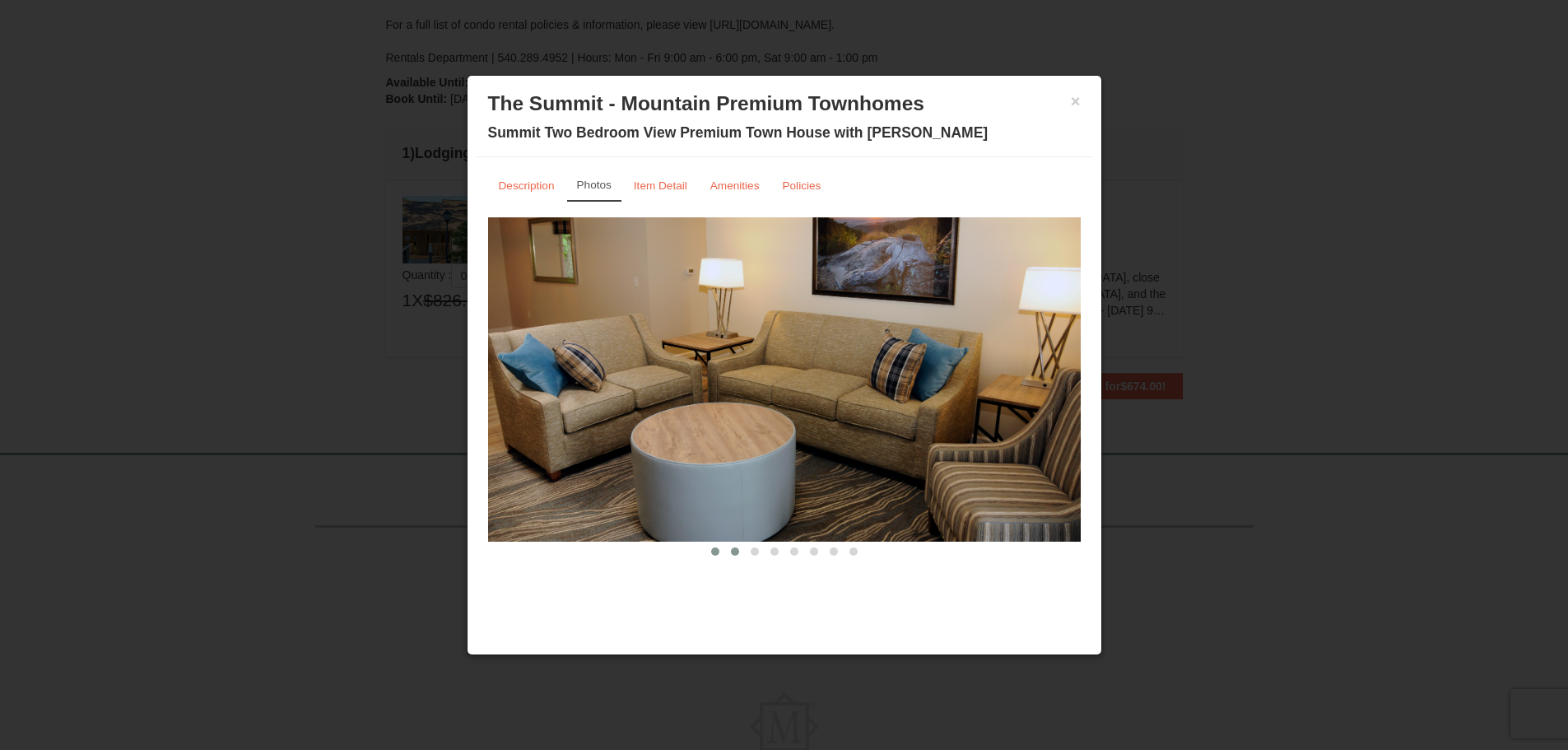
drag, startPoint x: 739, startPoint y: 550, endPoint x: 757, endPoint y: 550, distance: 18.0
click at [740, 550] on button at bounding box center [735, 551] width 20 height 17
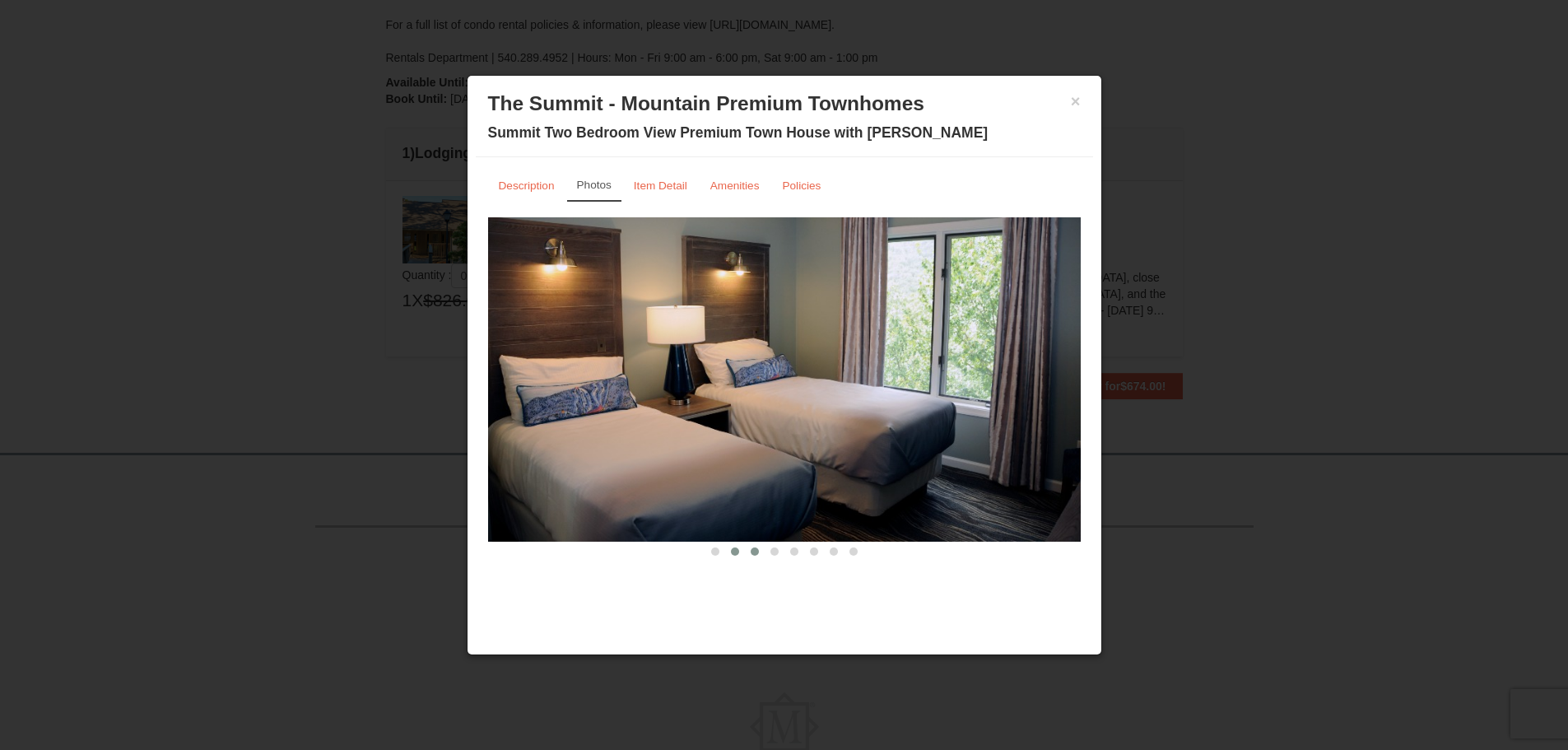
click at [750, 552] on span at bounding box center [754, 551] width 8 height 8
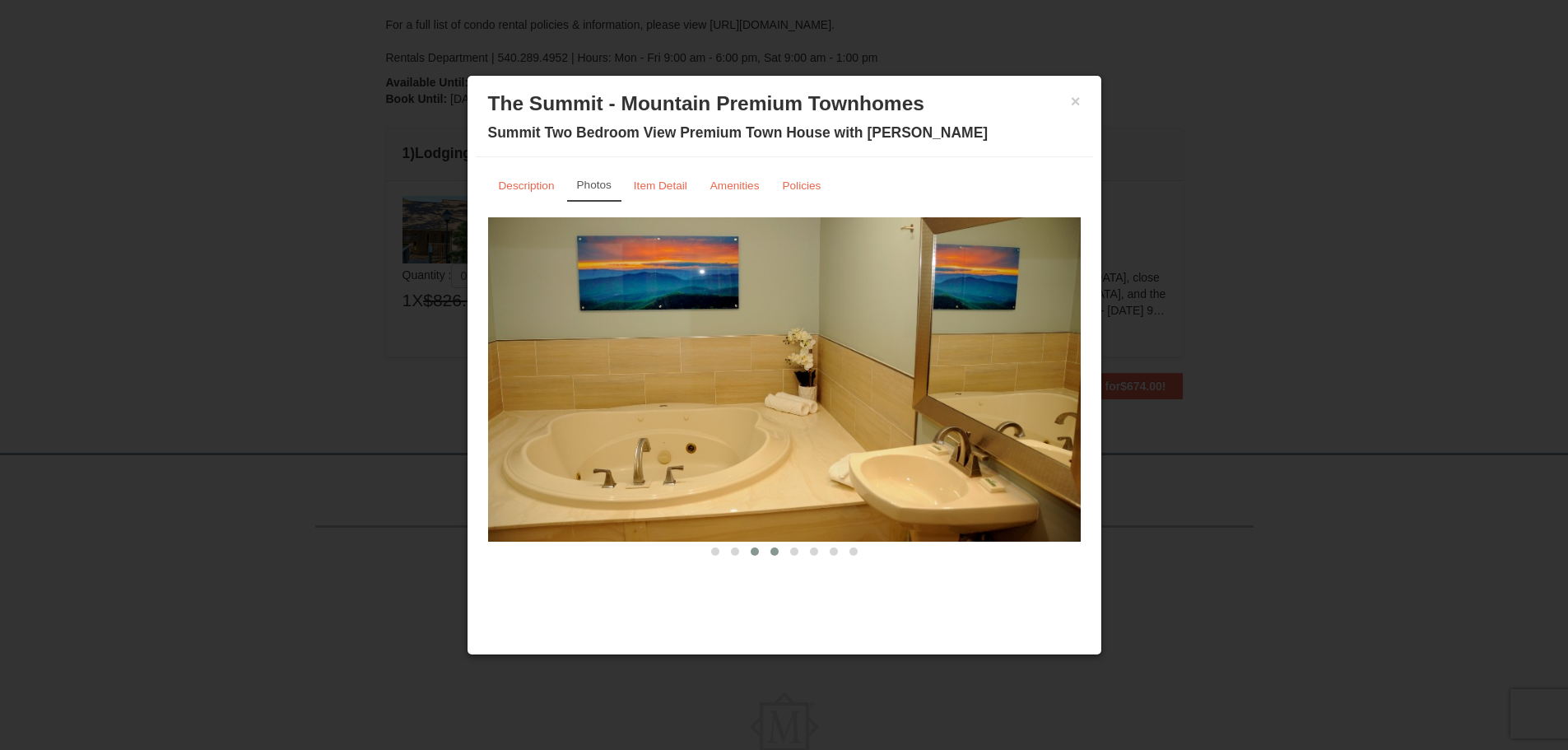
click at [766, 552] on button at bounding box center [774, 551] width 20 height 17
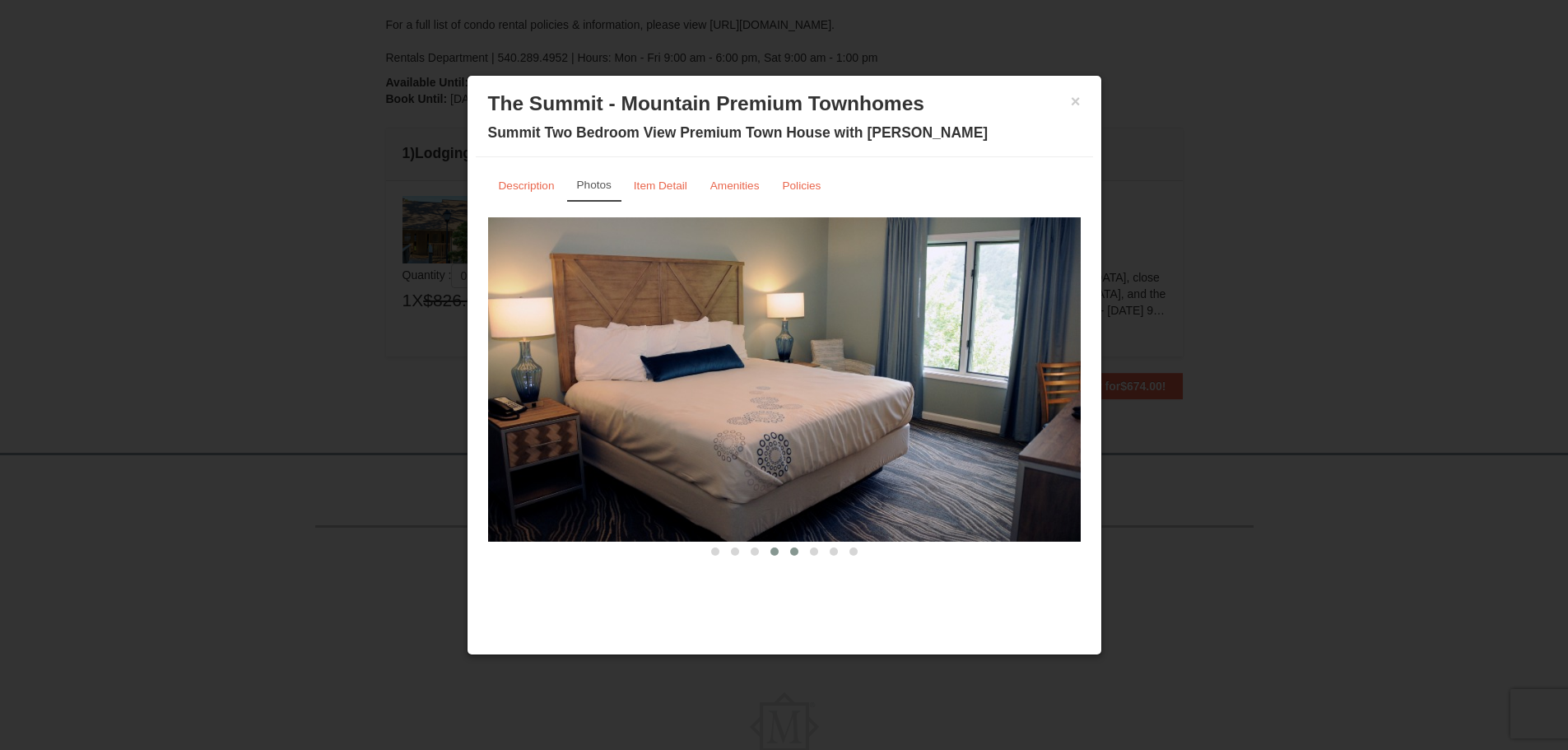
click at [792, 549] on span at bounding box center [793, 551] width 8 height 8
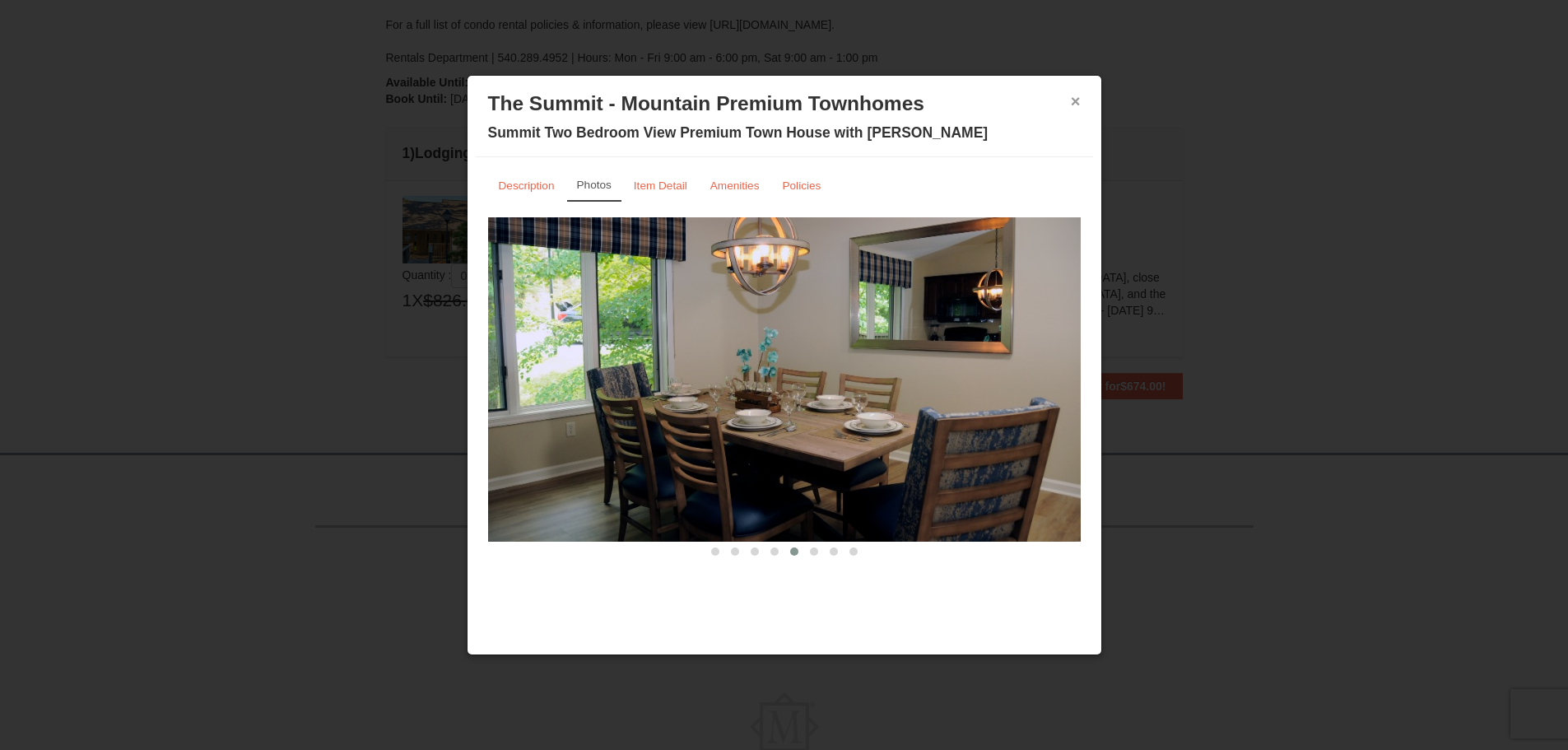
click at [1074, 97] on button "×" at bounding box center [1075, 101] width 10 height 17
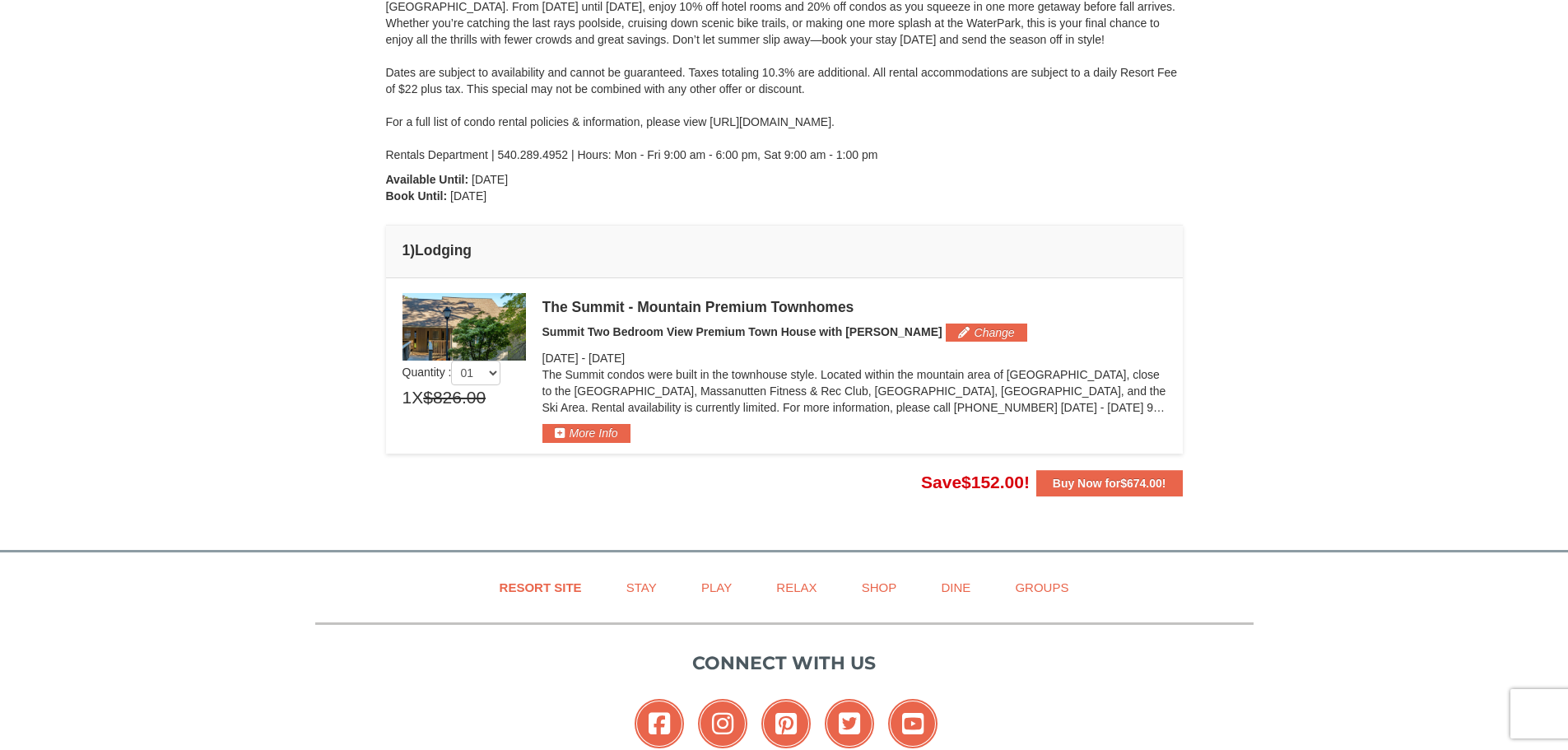
scroll to position [15, 0]
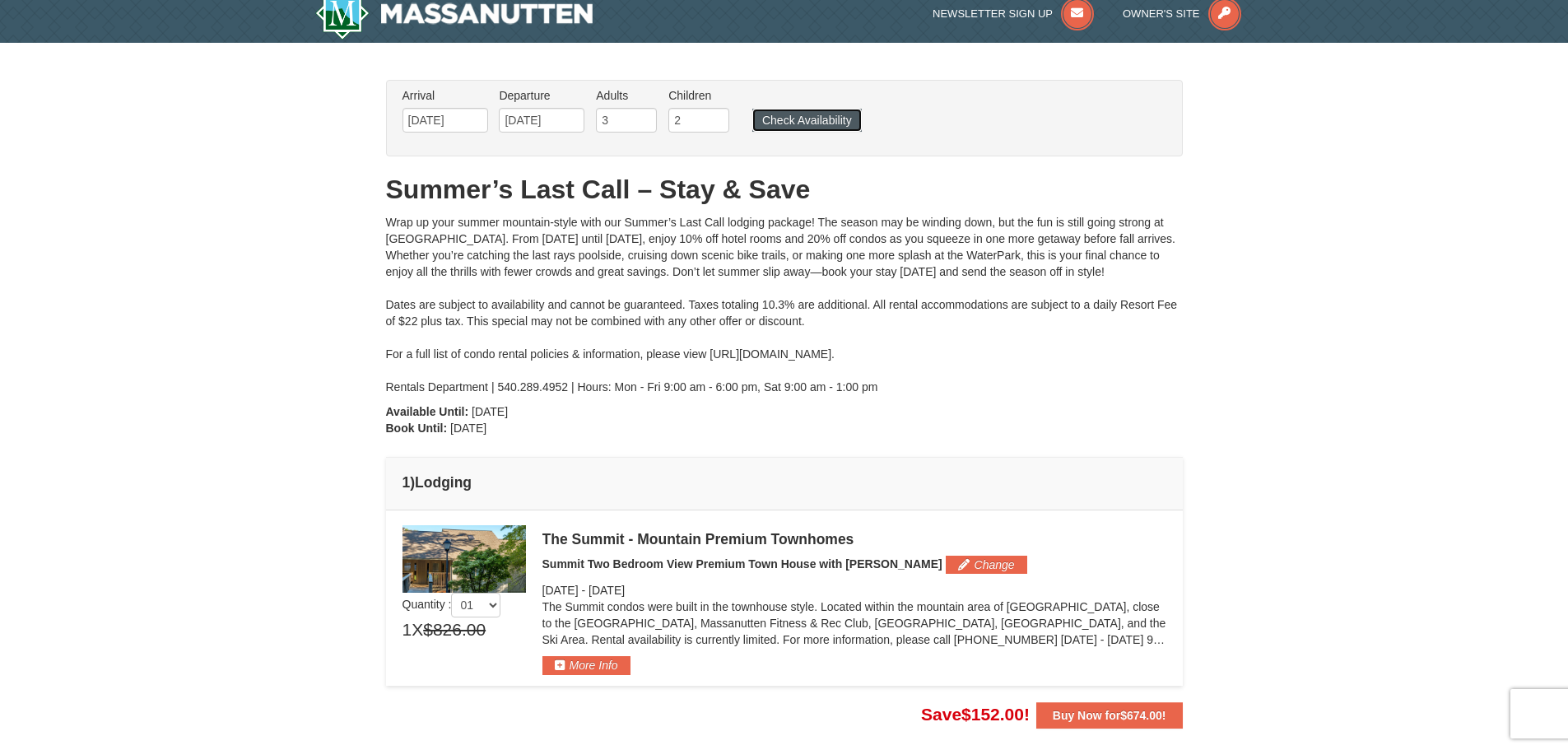
click at [789, 126] on button "Check Availability" at bounding box center [807, 120] width 110 height 23
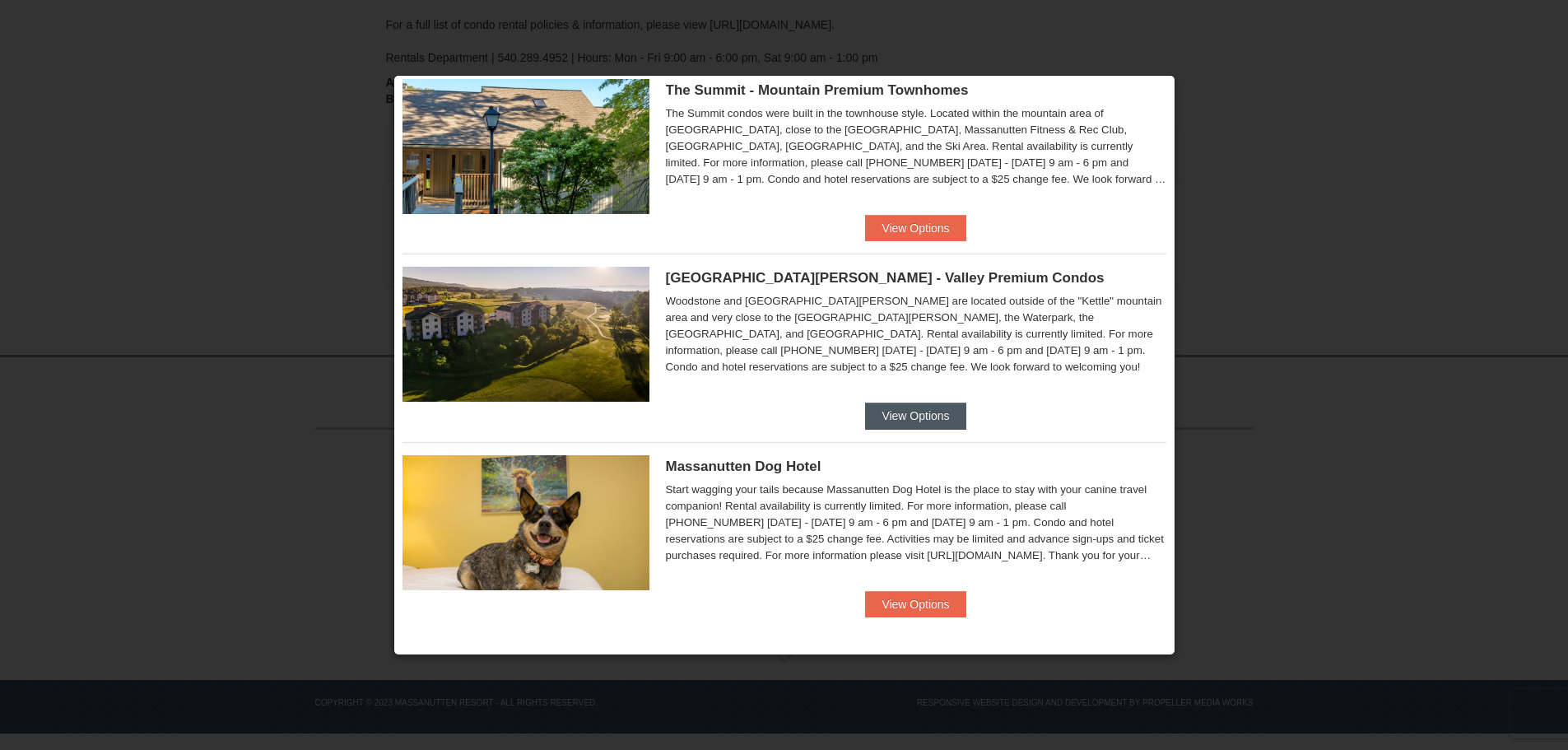
scroll to position [15, 0]
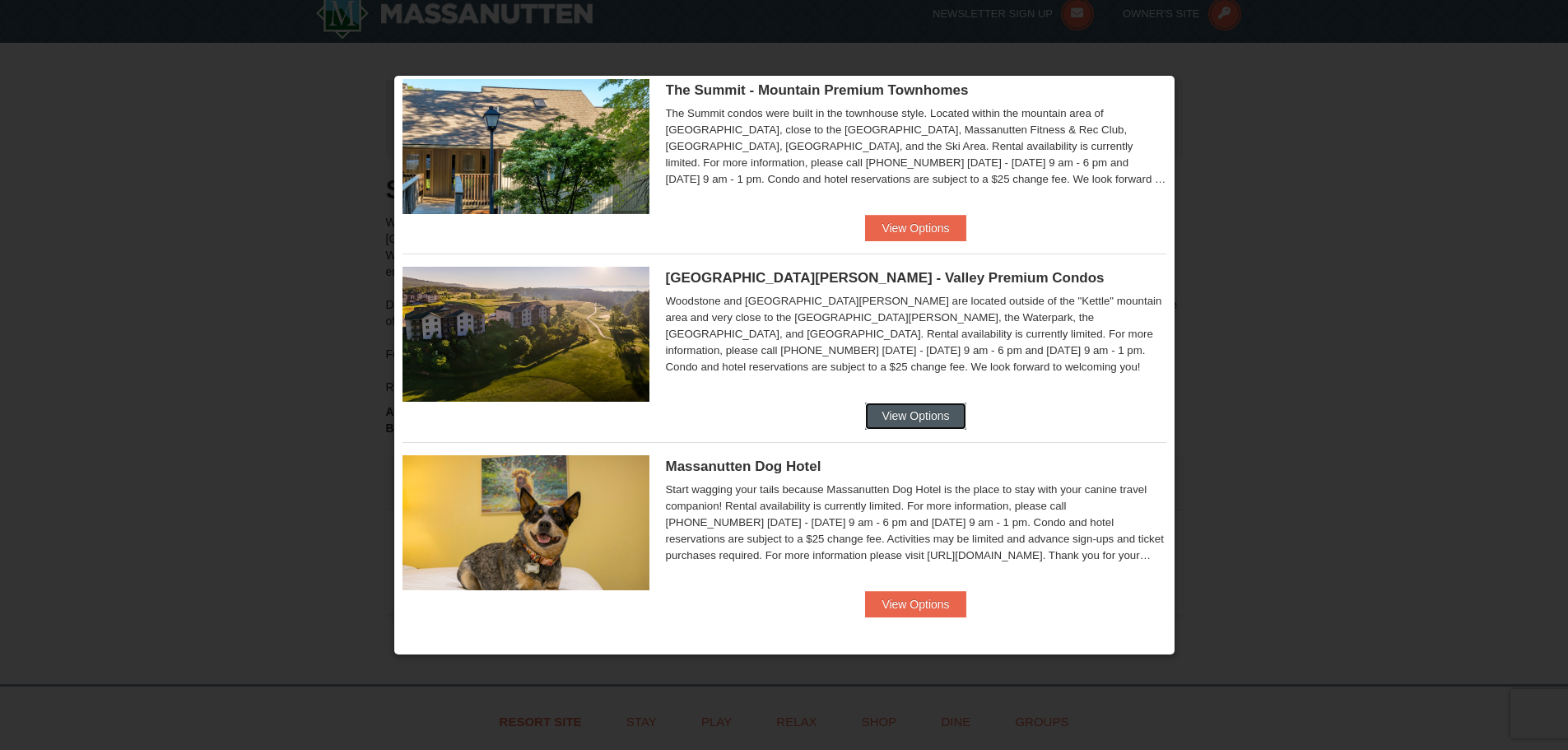
click at [903, 412] on button "View Options" at bounding box center [914, 416] width 100 height 26
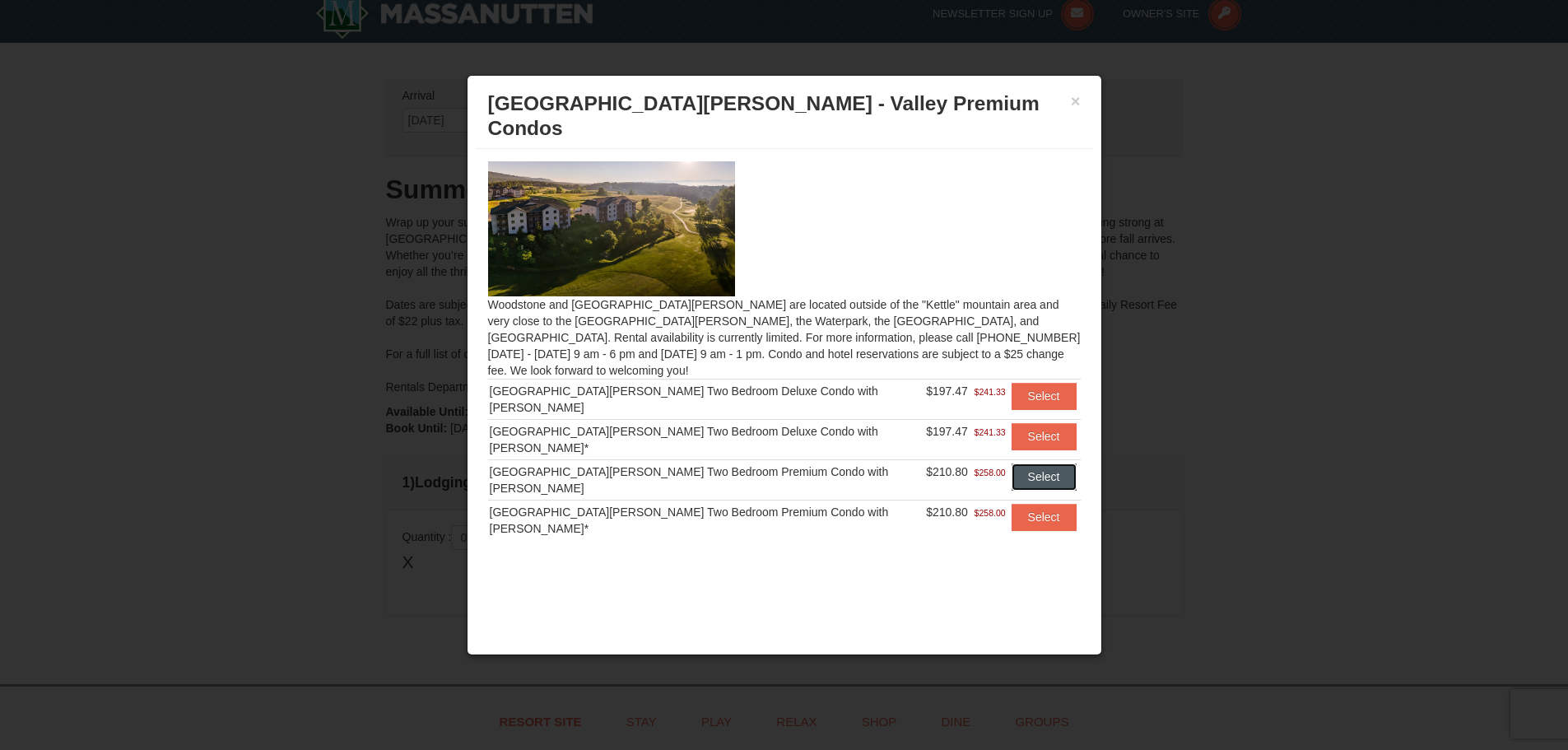
click at [1040, 464] on button "Select" at bounding box center [1043, 477] width 65 height 26
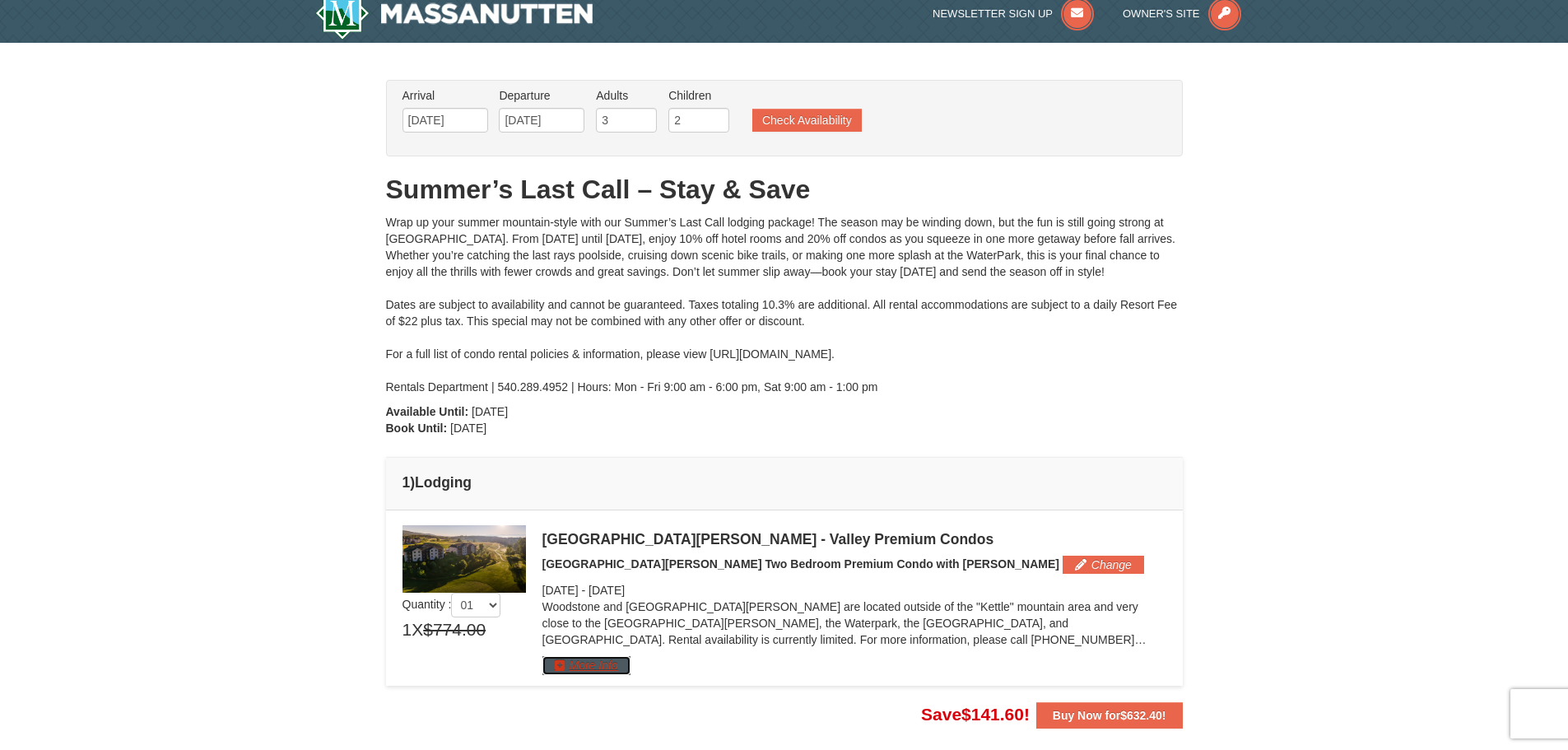
click at [577, 660] on button "More Info" at bounding box center [586, 665] width 88 height 18
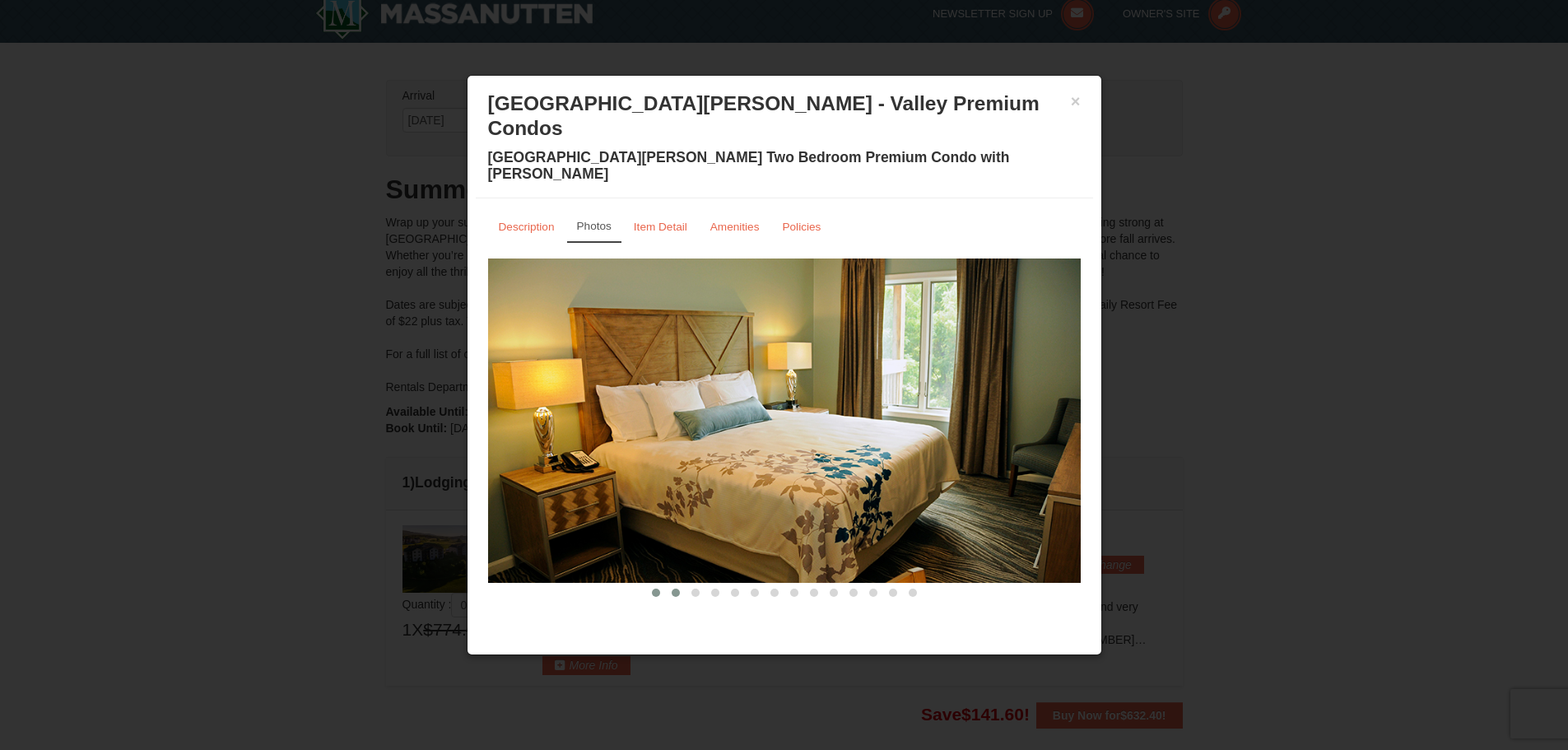
click at [669, 584] on button at bounding box center [675, 592] width 20 height 17
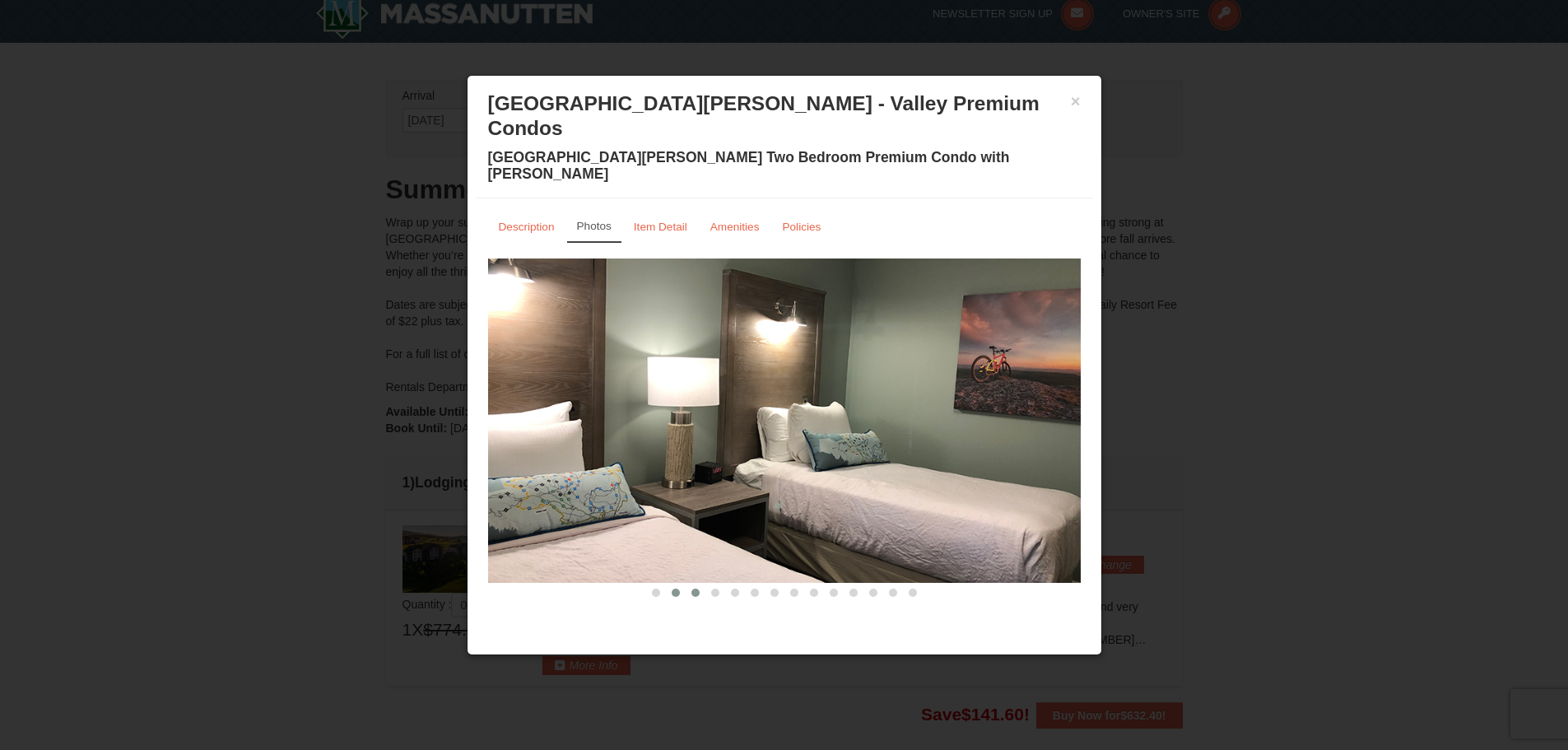
click at [692, 589] on span at bounding box center [695, 592] width 8 height 8
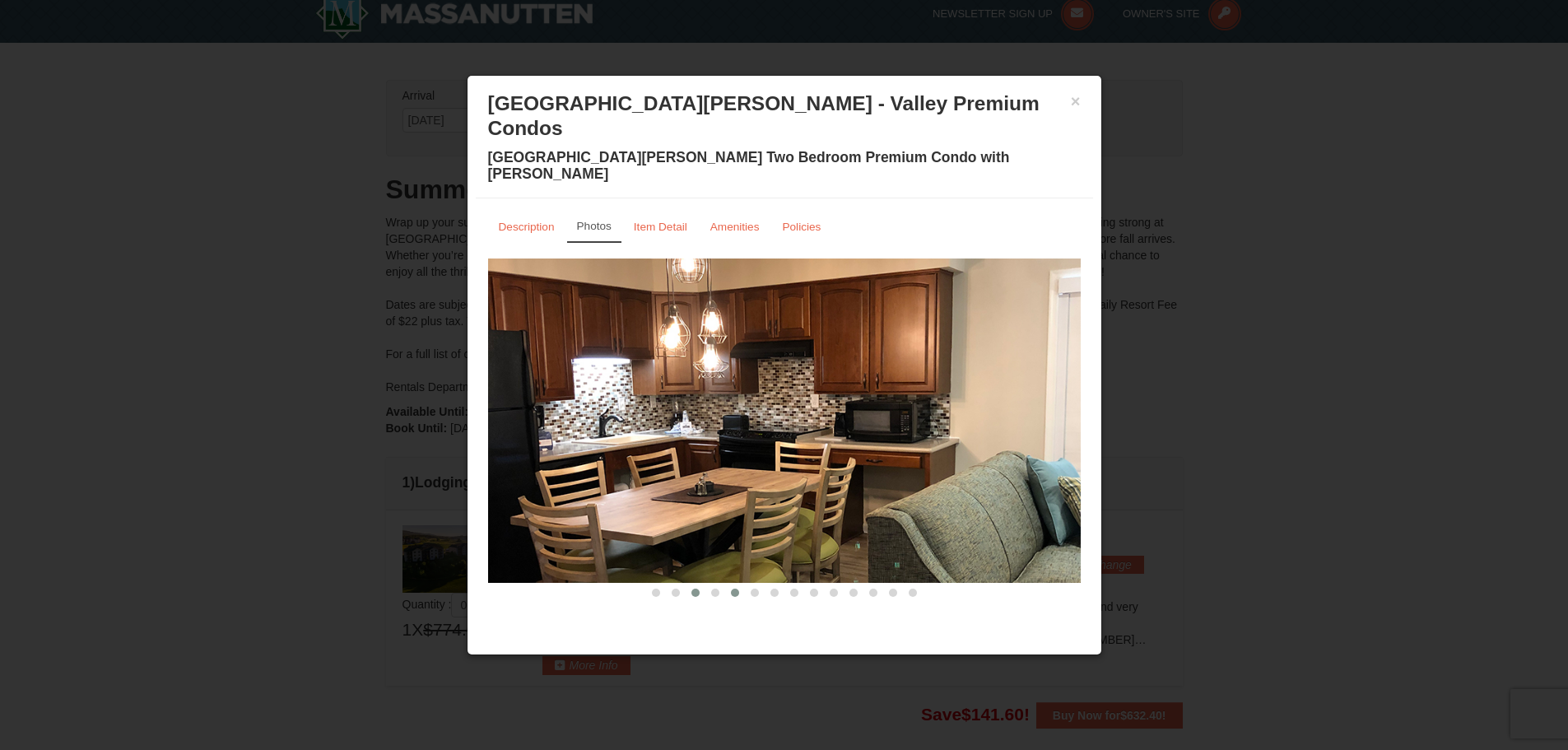
click at [733, 584] on button at bounding box center [735, 592] width 20 height 17
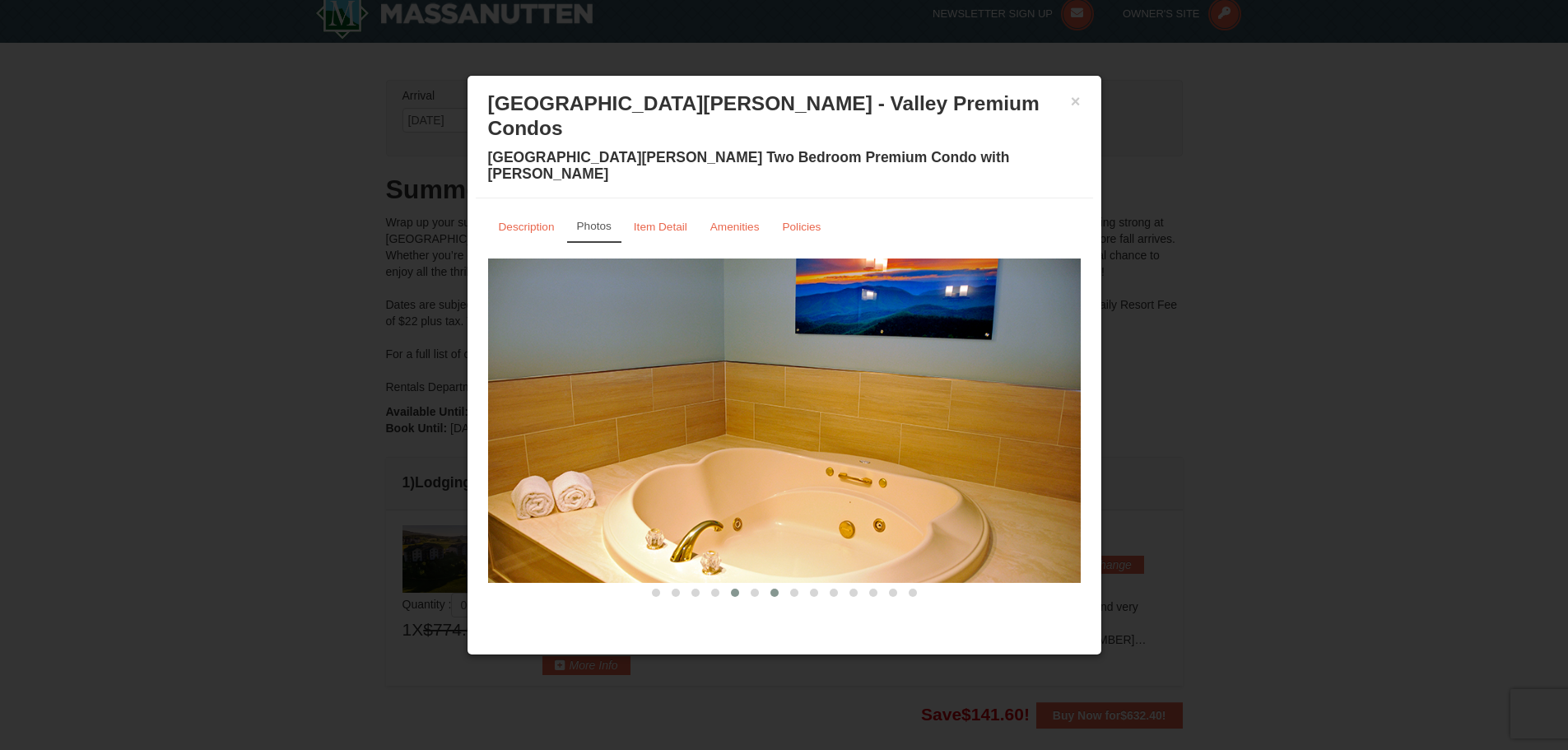
click at [779, 584] on button at bounding box center [774, 592] width 20 height 17
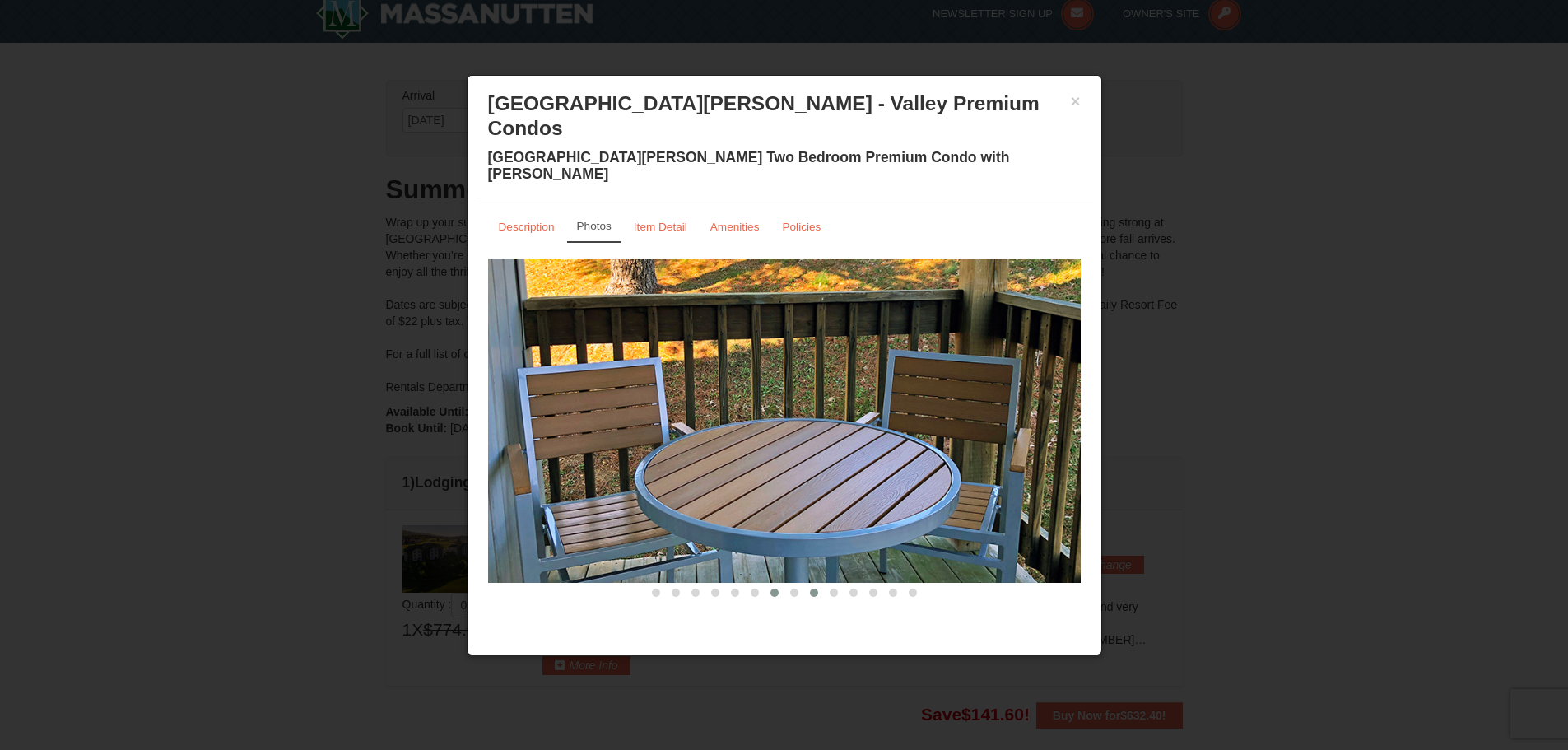
click at [805, 584] on button at bounding box center [813, 592] width 20 height 17
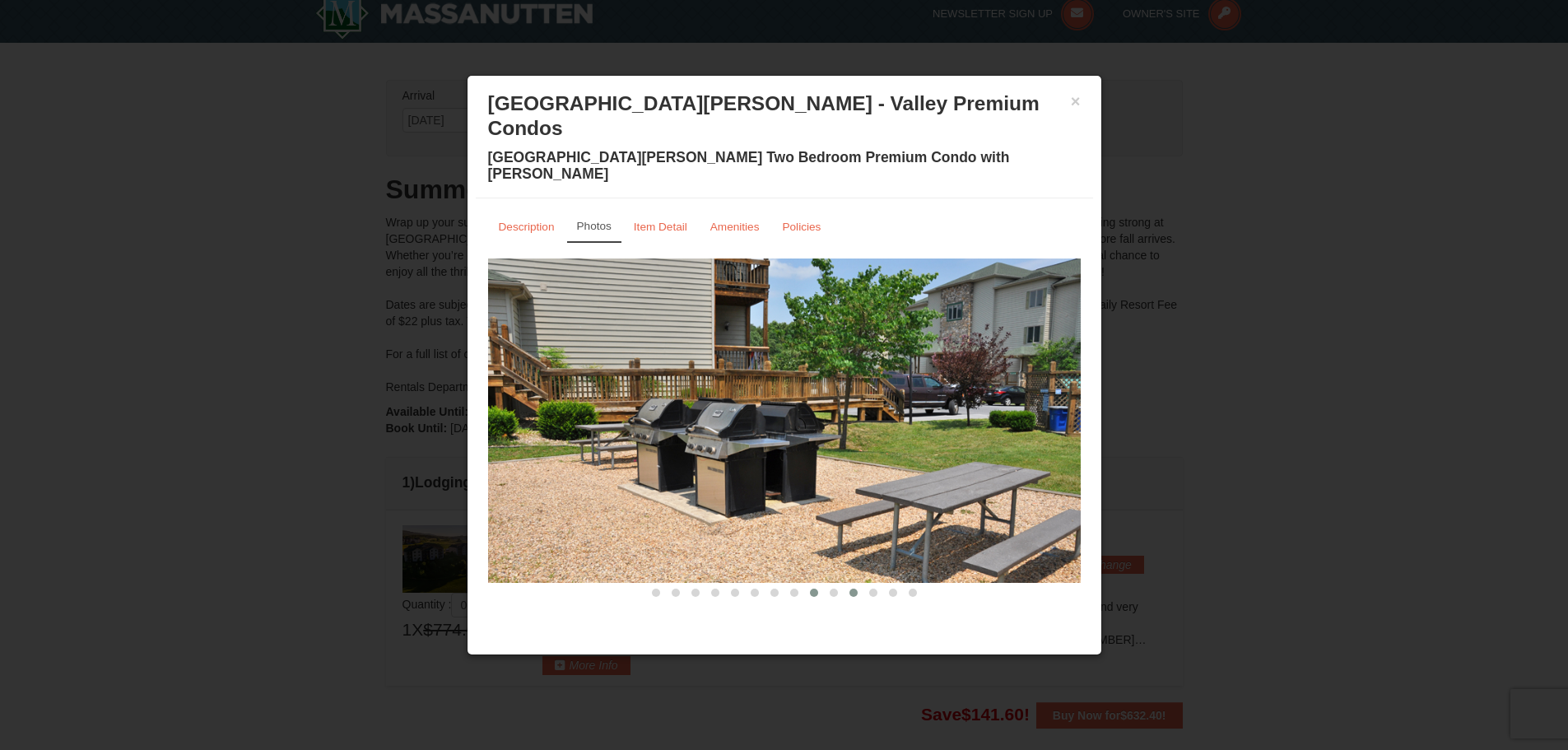
click at [850, 584] on button at bounding box center [853, 592] width 20 height 17
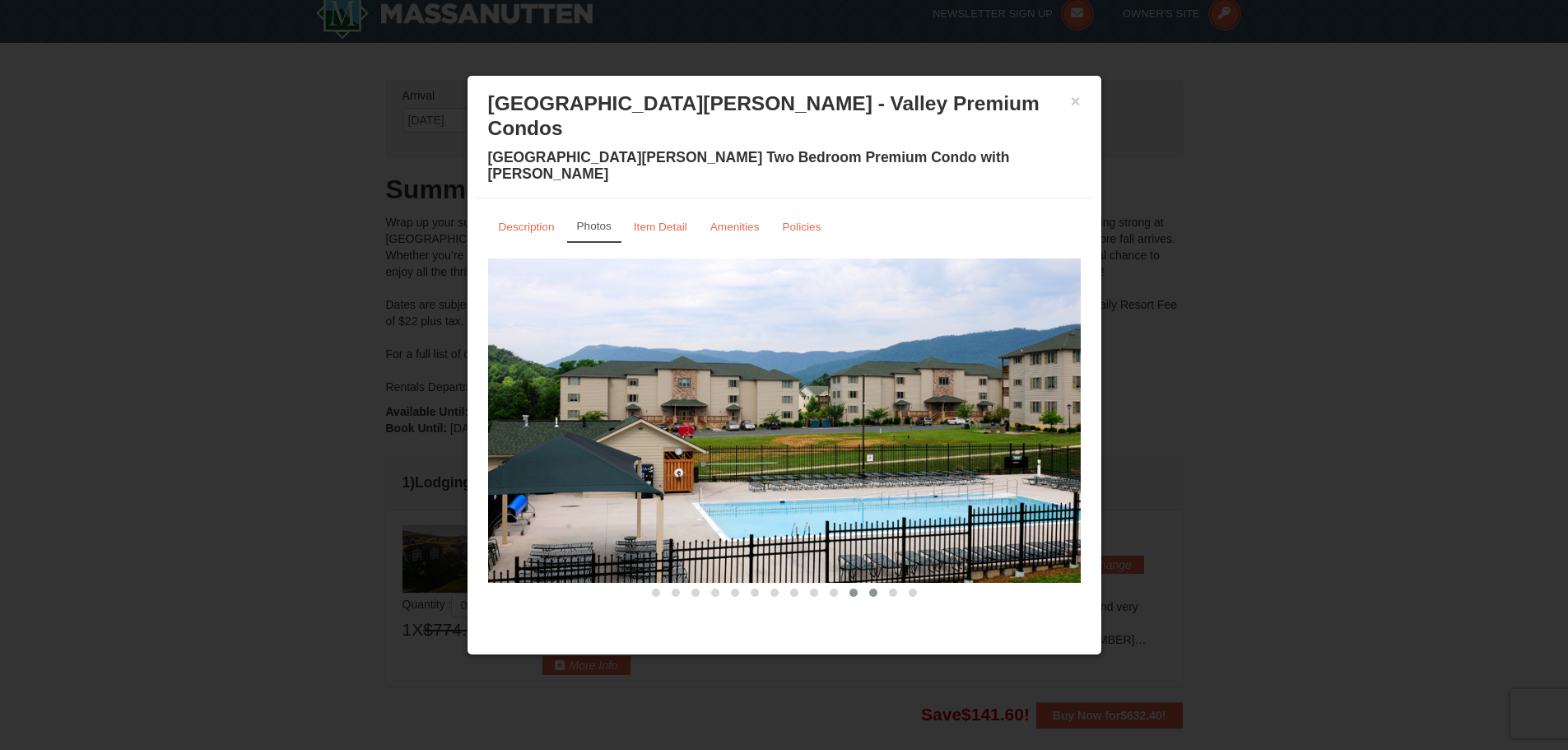
click at [872, 589] on span at bounding box center [872, 592] width 8 height 8
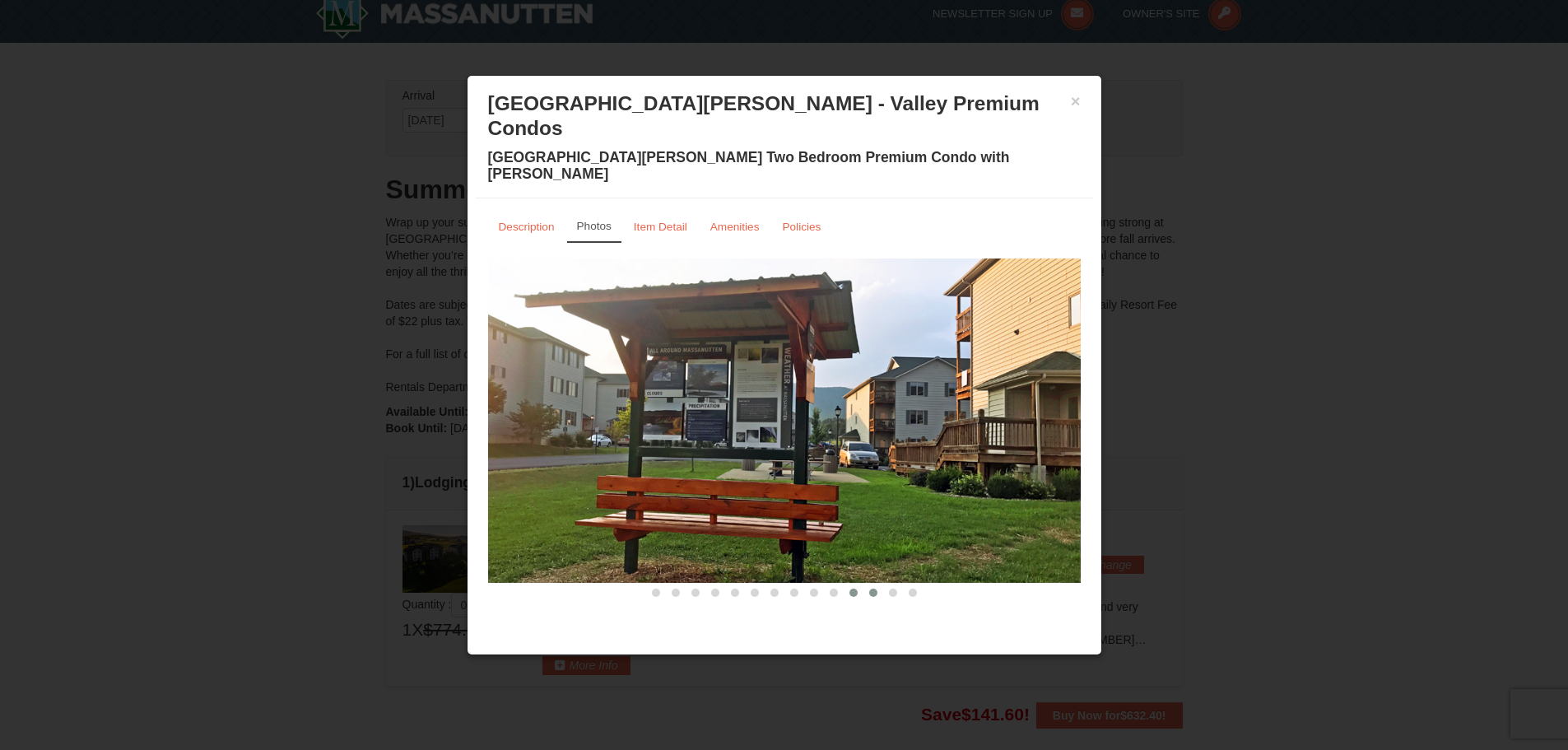
click at [846, 584] on button at bounding box center [853, 592] width 20 height 17
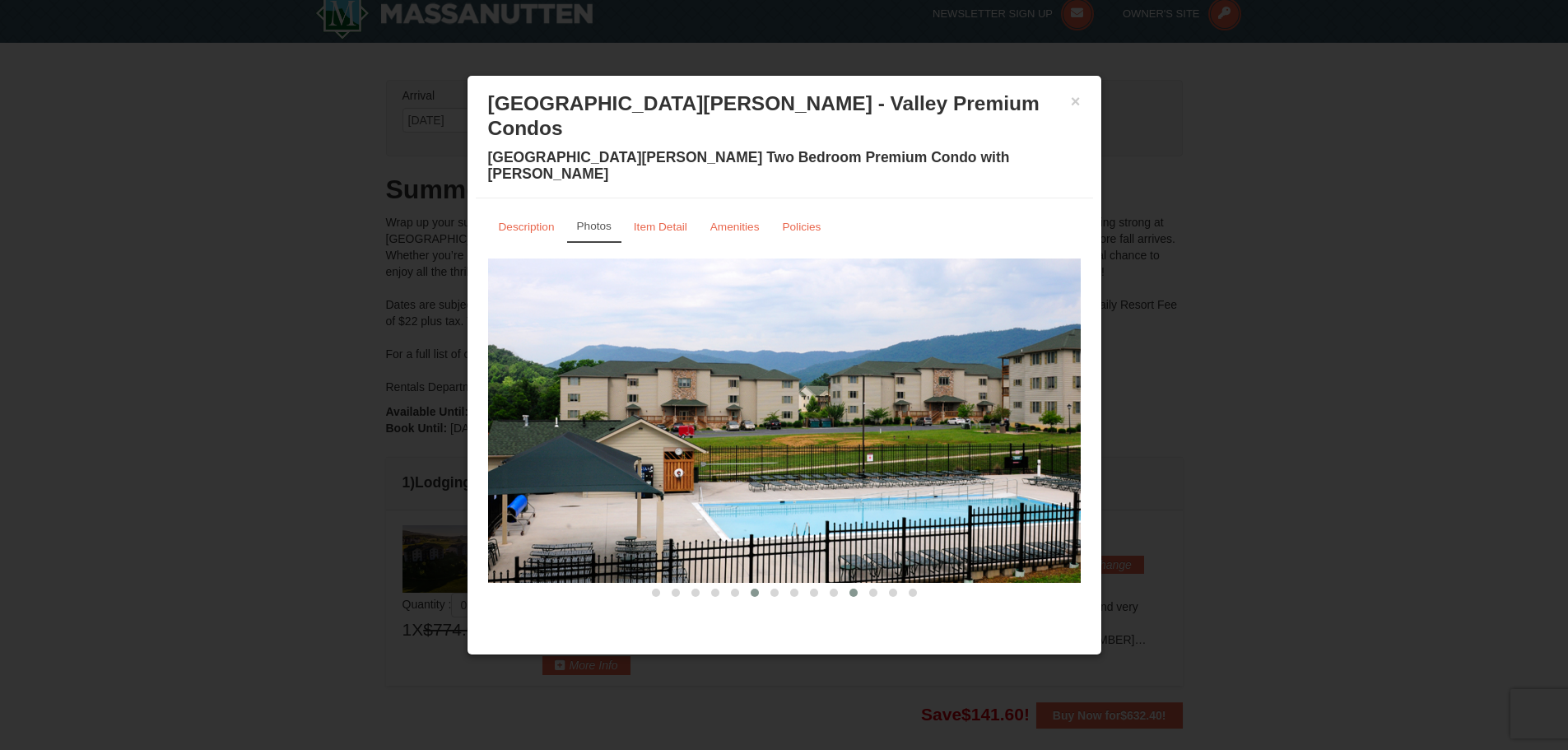
click at [759, 584] on button at bounding box center [754, 592] width 20 height 17
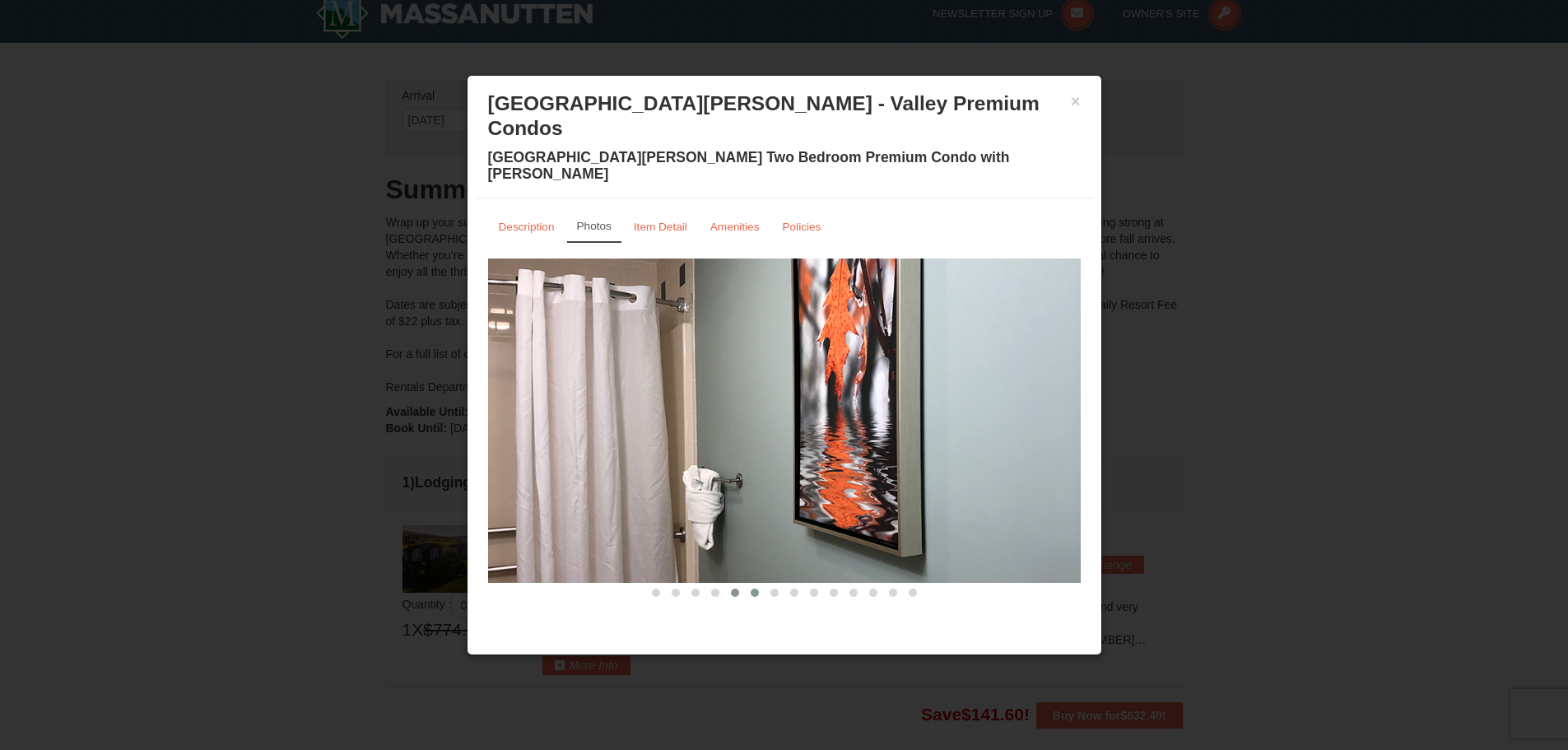
click at [734, 589] on span at bounding box center [734, 592] width 8 height 8
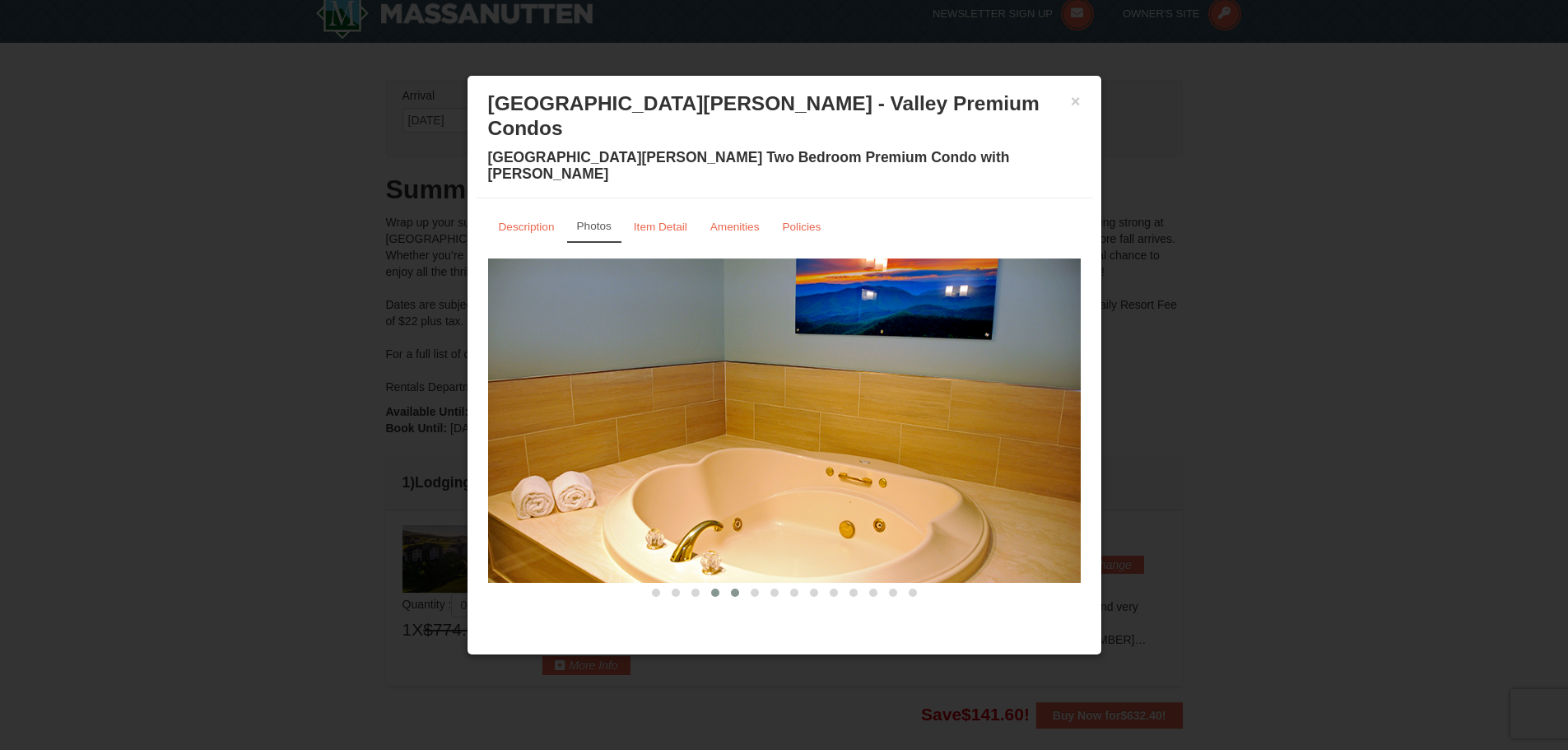
click at [720, 584] on button at bounding box center [715, 592] width 20 height 17
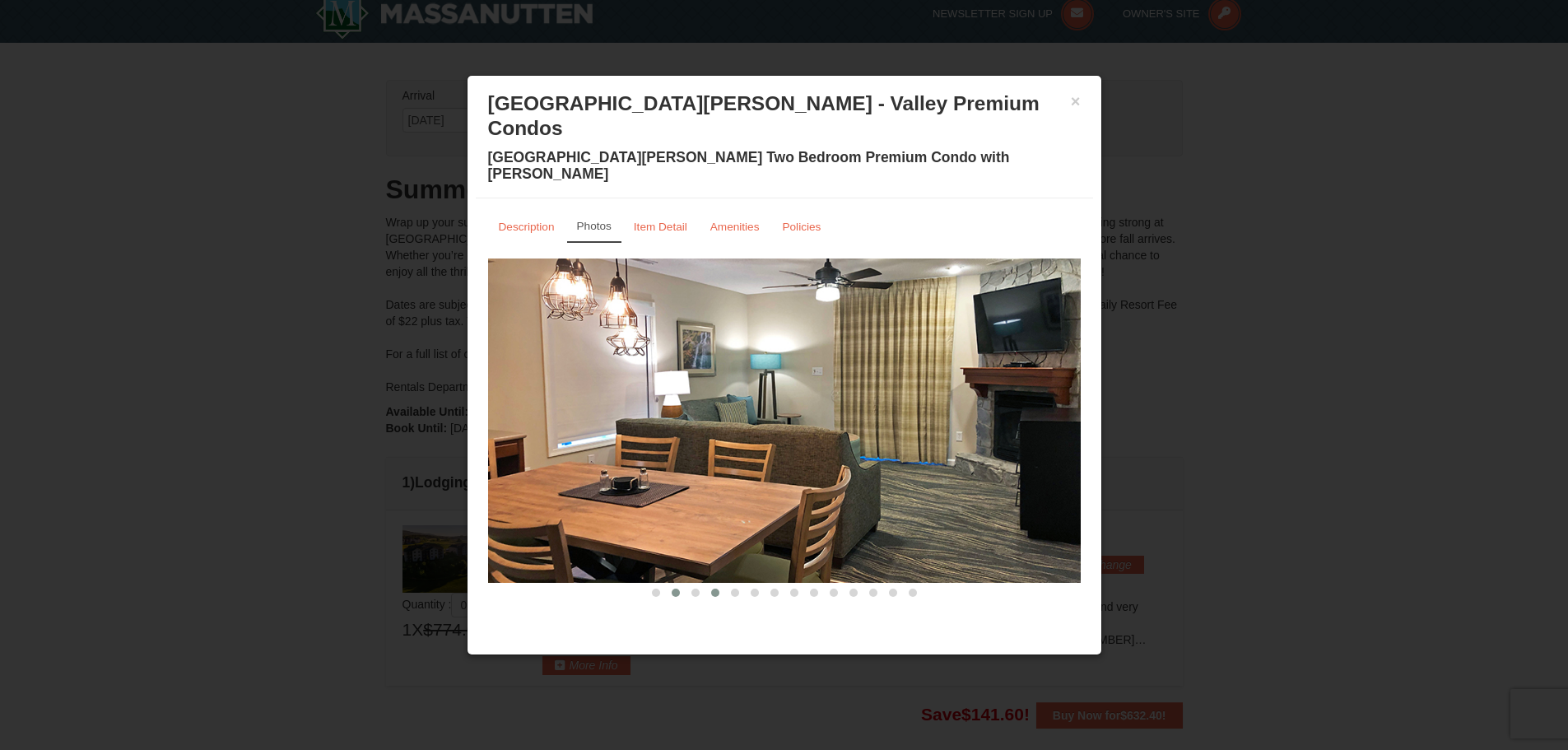
click at [676, 589] on span at bounding box center [675, 592] width 8 height 8
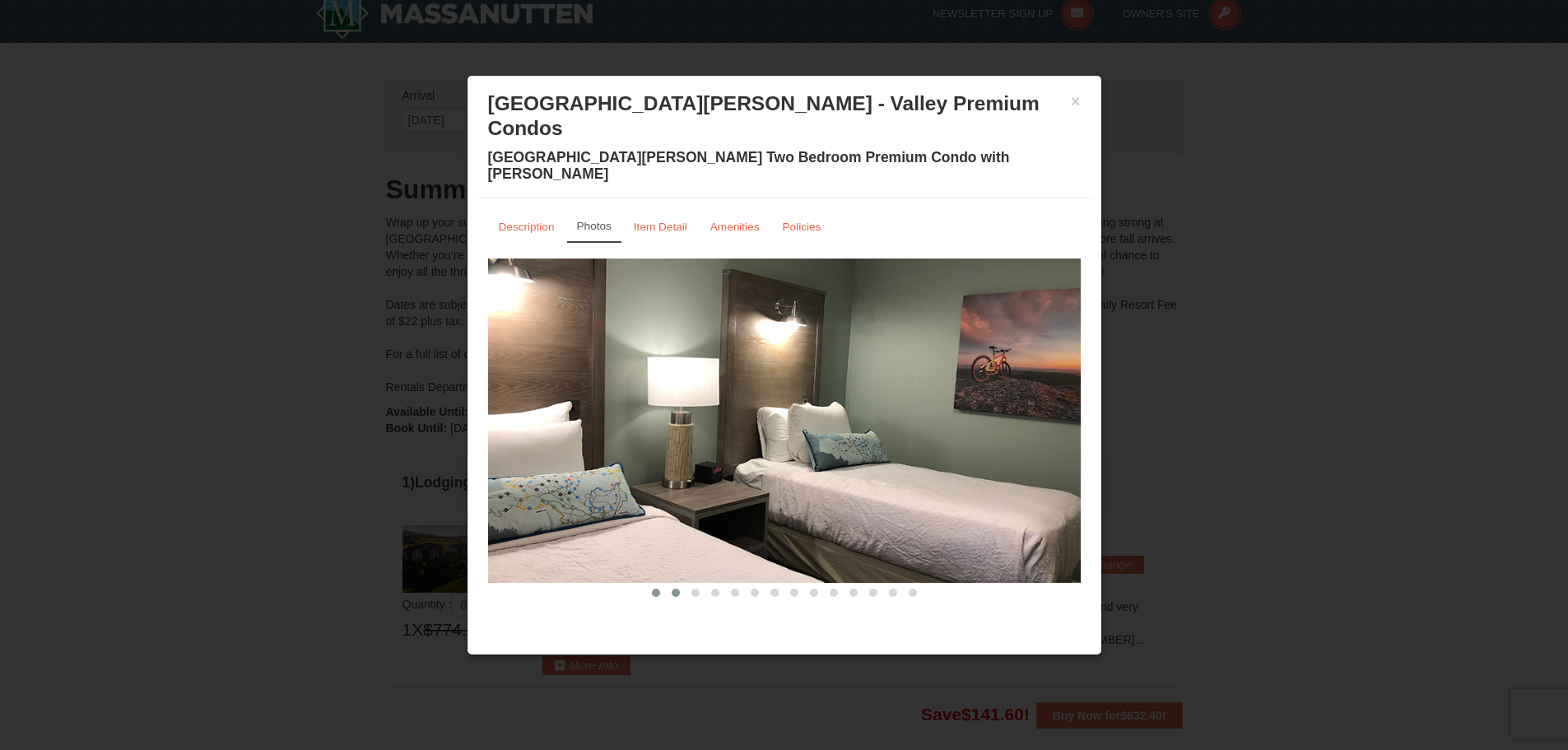
click at [663, 584] on button at bounding box center [655, 592] width 20 height 17
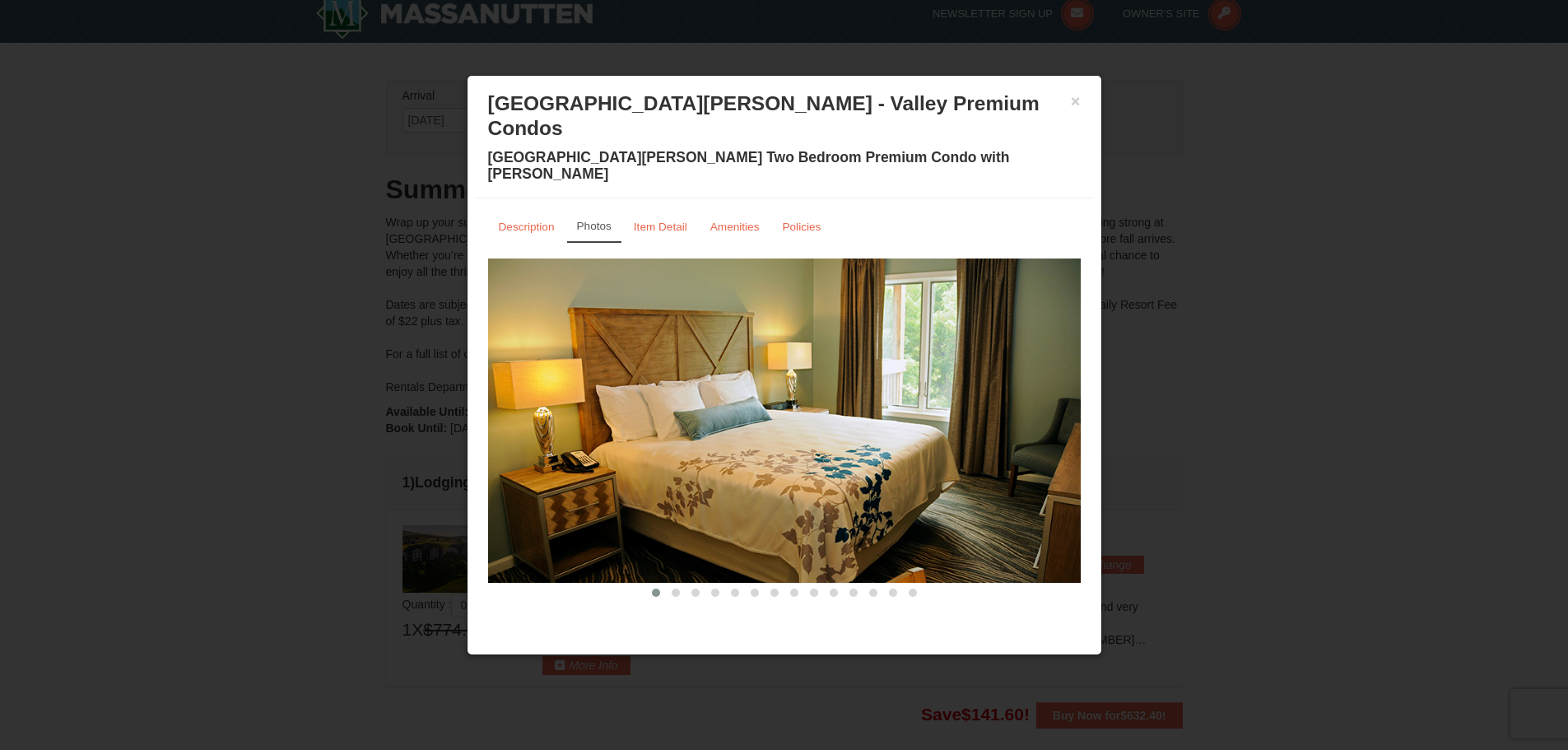
click at [1083, 101] on div "× Woodstone Meadows - Valley Premium Condos Woodstone Meadows Two Bedroom Premi…" at bounding box center [784, 140] width 617 height 114
click at [1074, 104] on button "×" at bounding box center [1075, 101] width 10 height 17
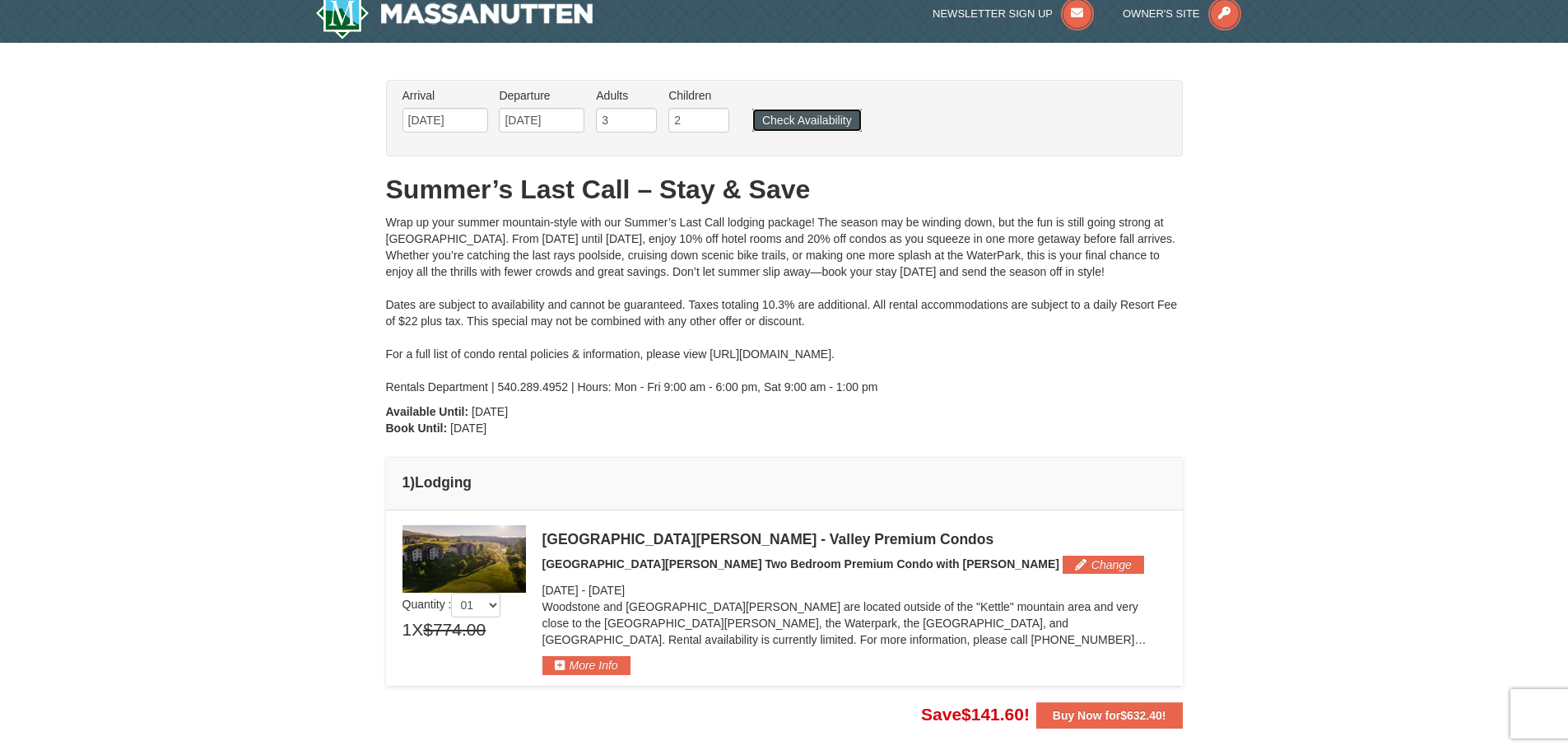
click at [829, 116] on button "Check Availability" at bounding box center [807, 120] width 110 height 23
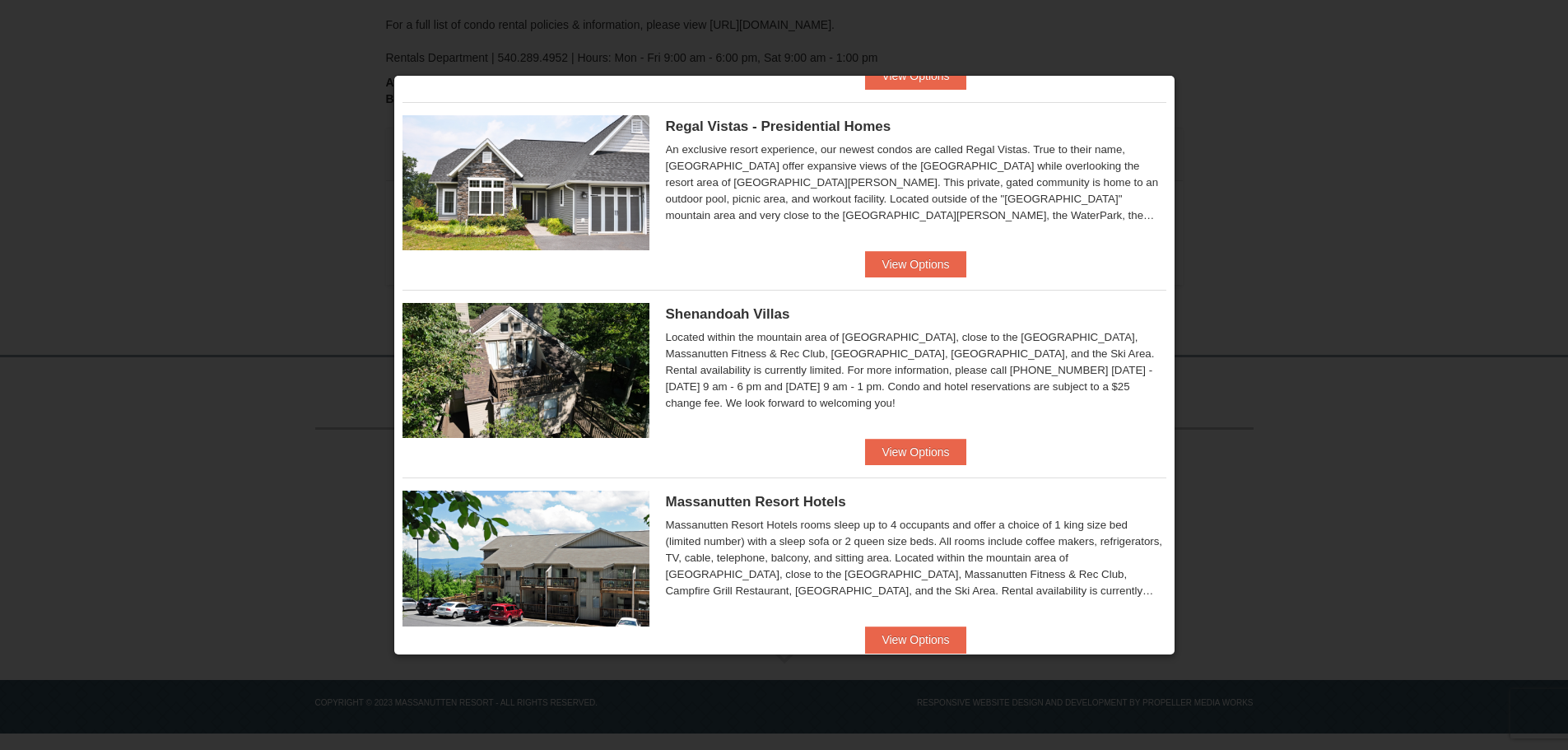
scroll to position [247, 0]
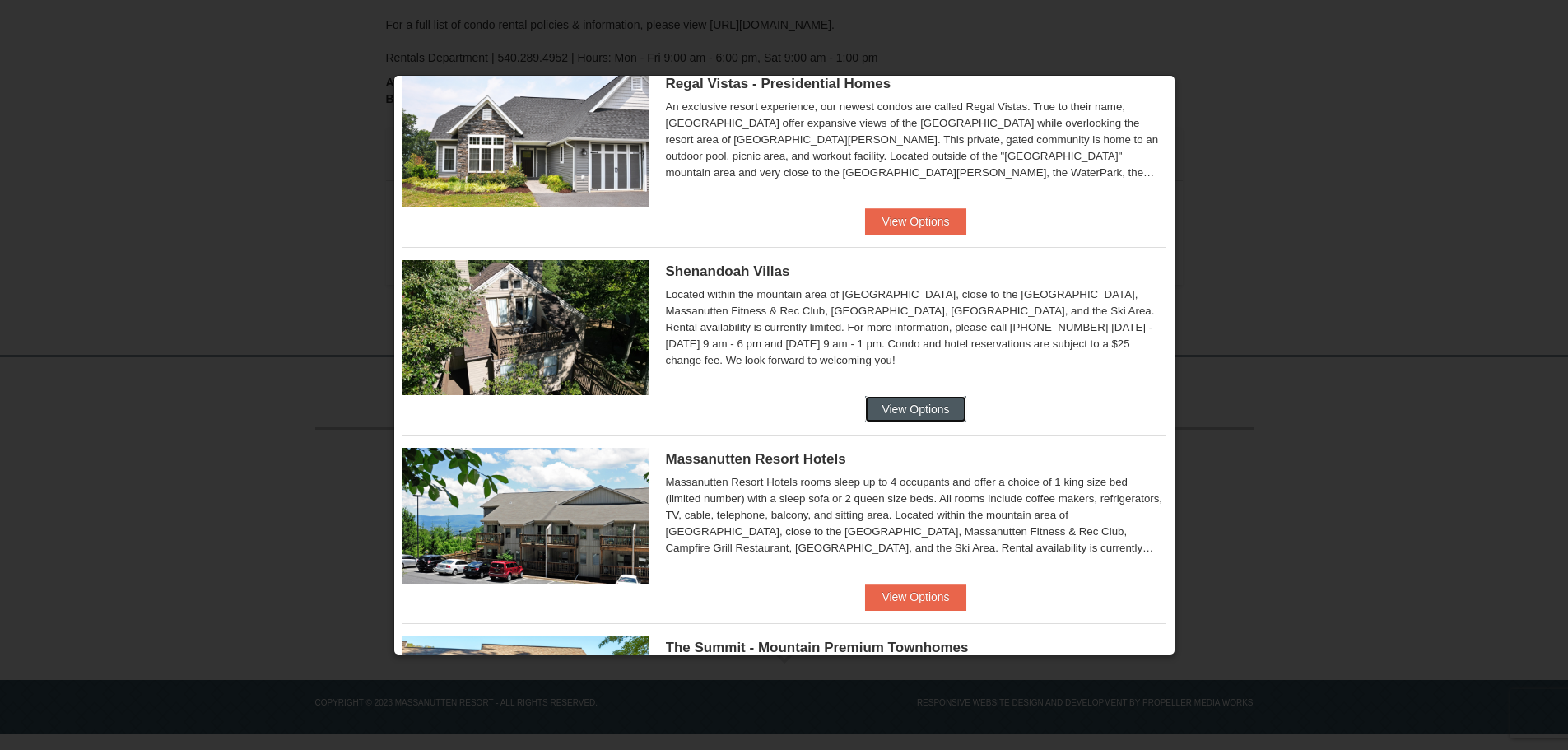
click at [905, 406] on button "View Options" at bounding box center [914, 409] width 100 height 26
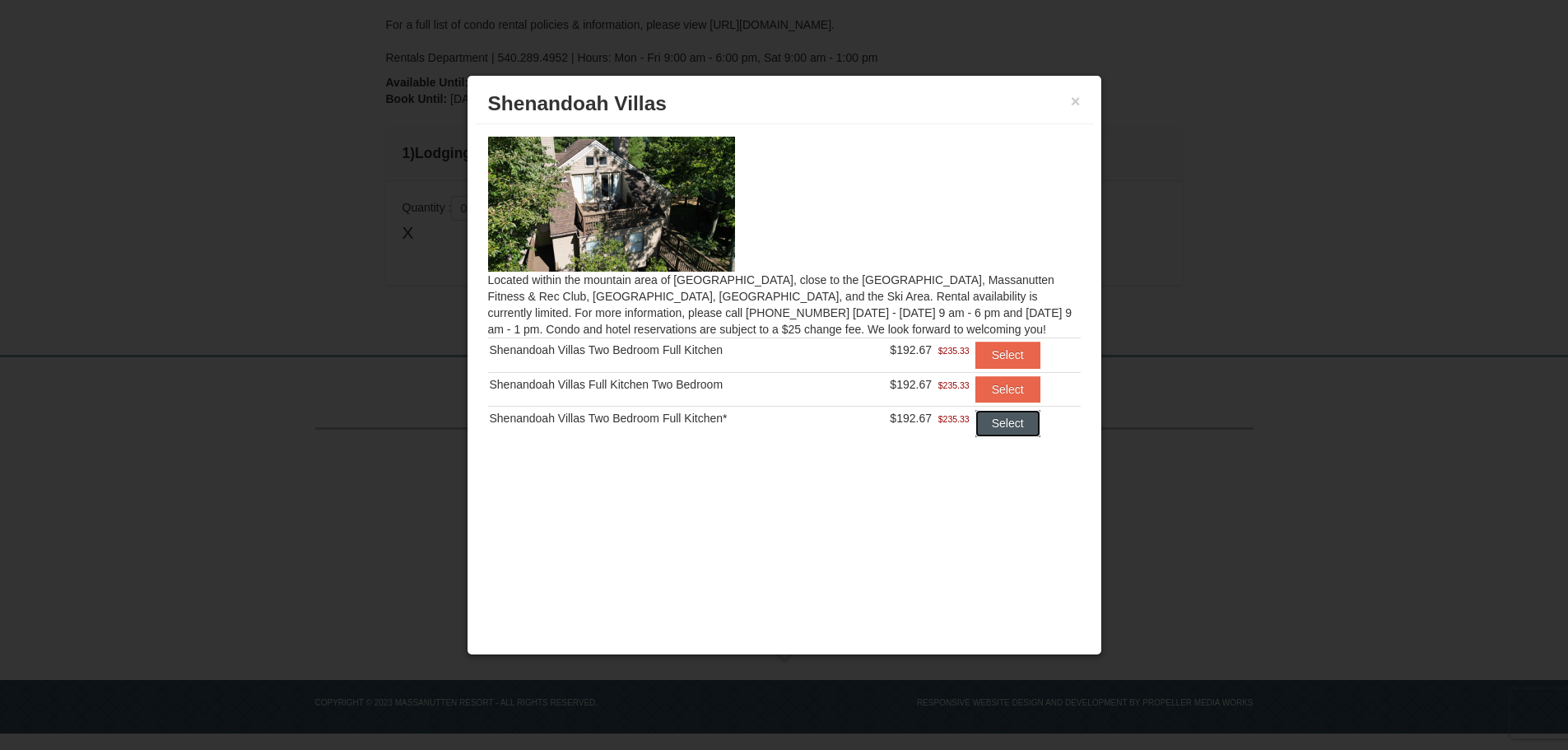
click at [1003, 420] on button "Select" at bounding box center [1008, 423] width 65 height 26
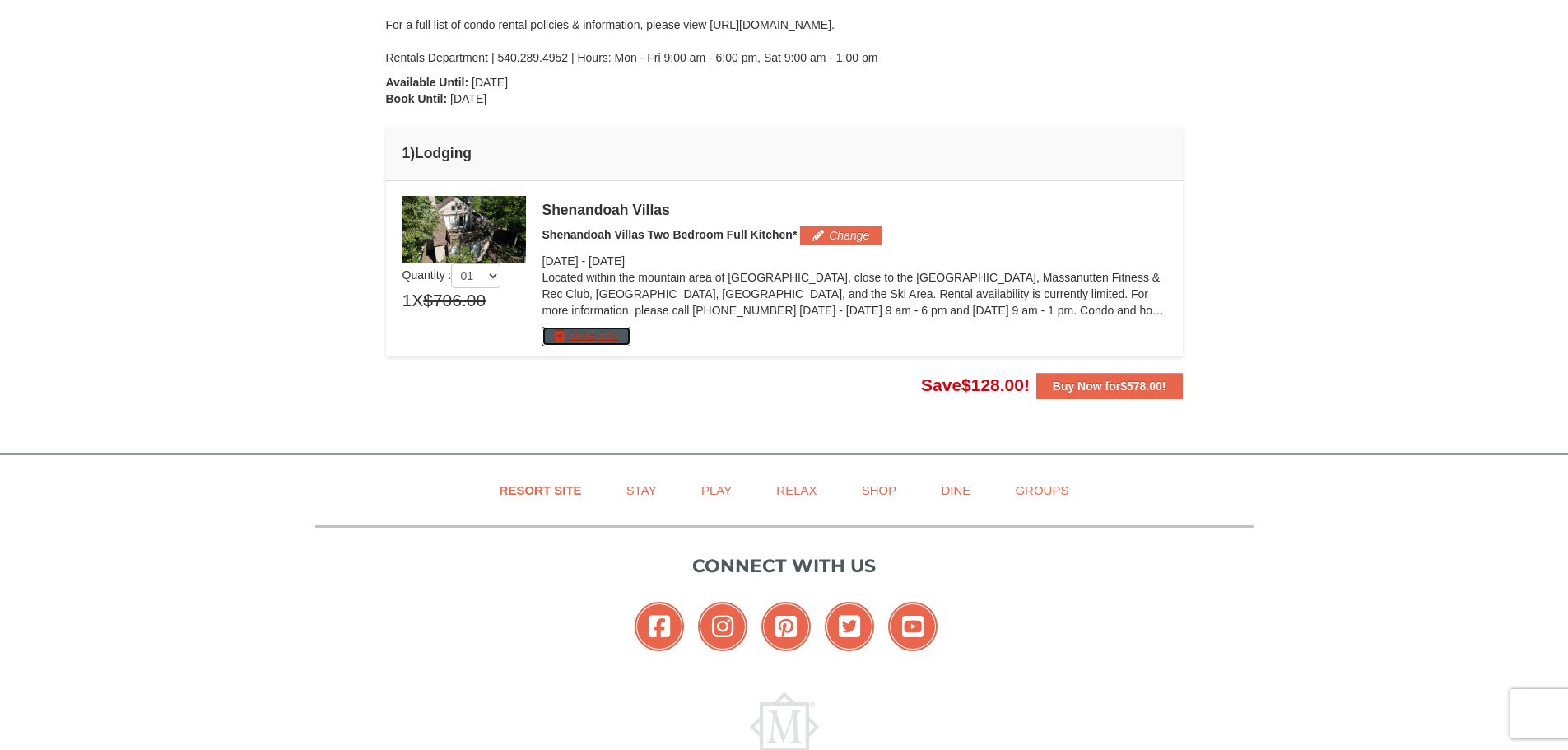
click at [556, 340] on button "More Info" at bounding box center [586, 336] width 88 height 18
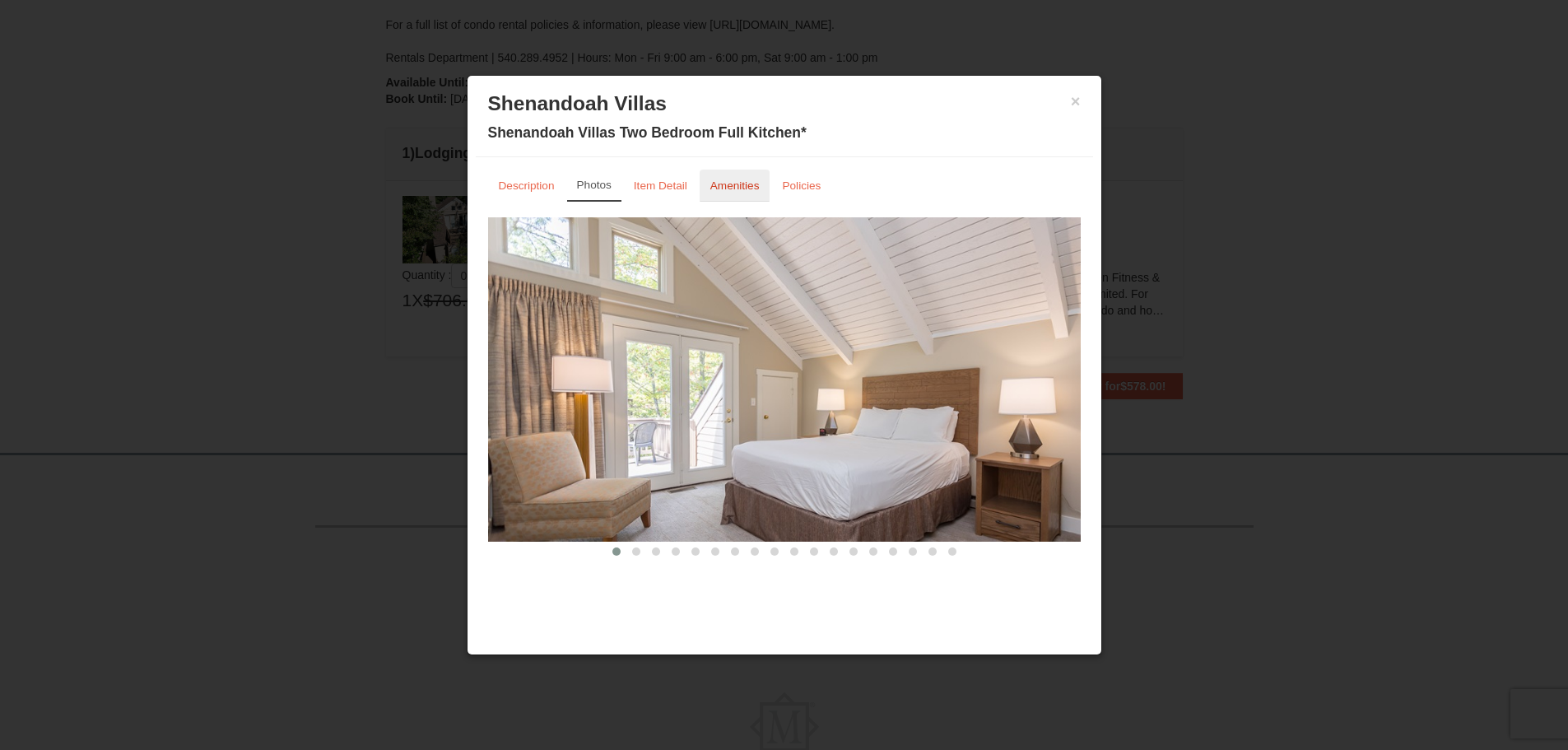
click at [730, 179] on link "Amenities" at bounding box center [734, 185] width 71 height 32
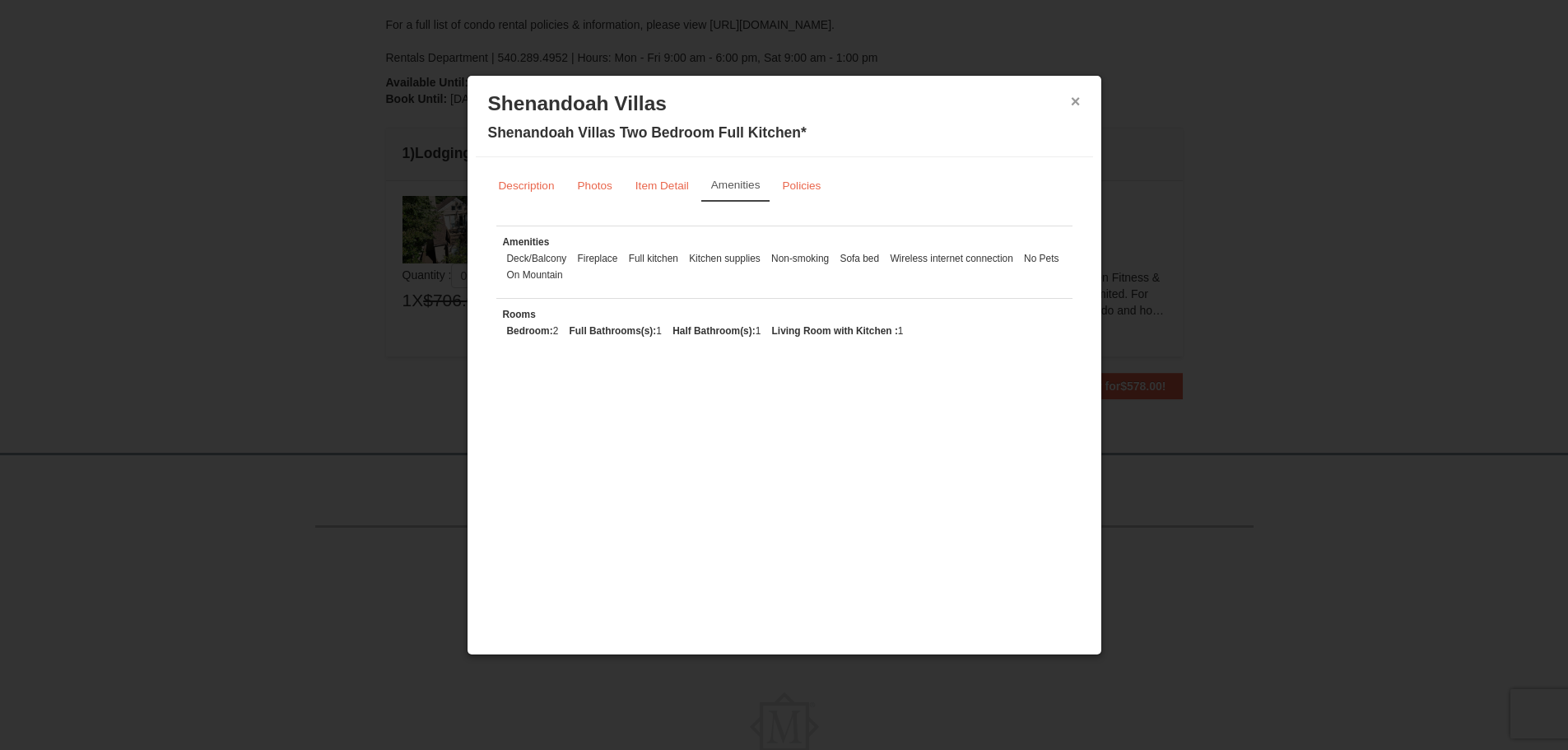
click at [1078, 96] on button "×" at bounding box center [1075, 101] width 10 height 17
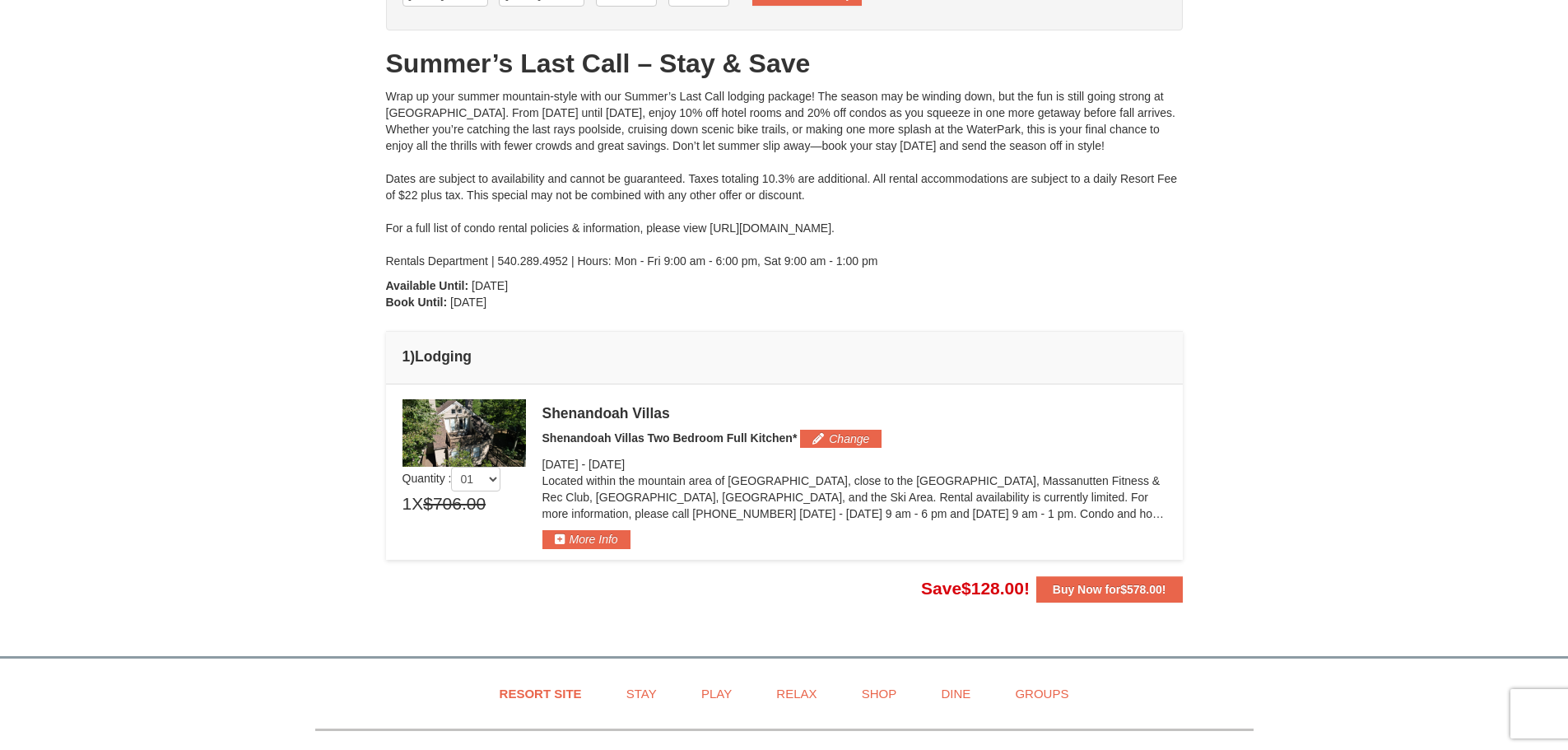
scroll to position [97, 0]
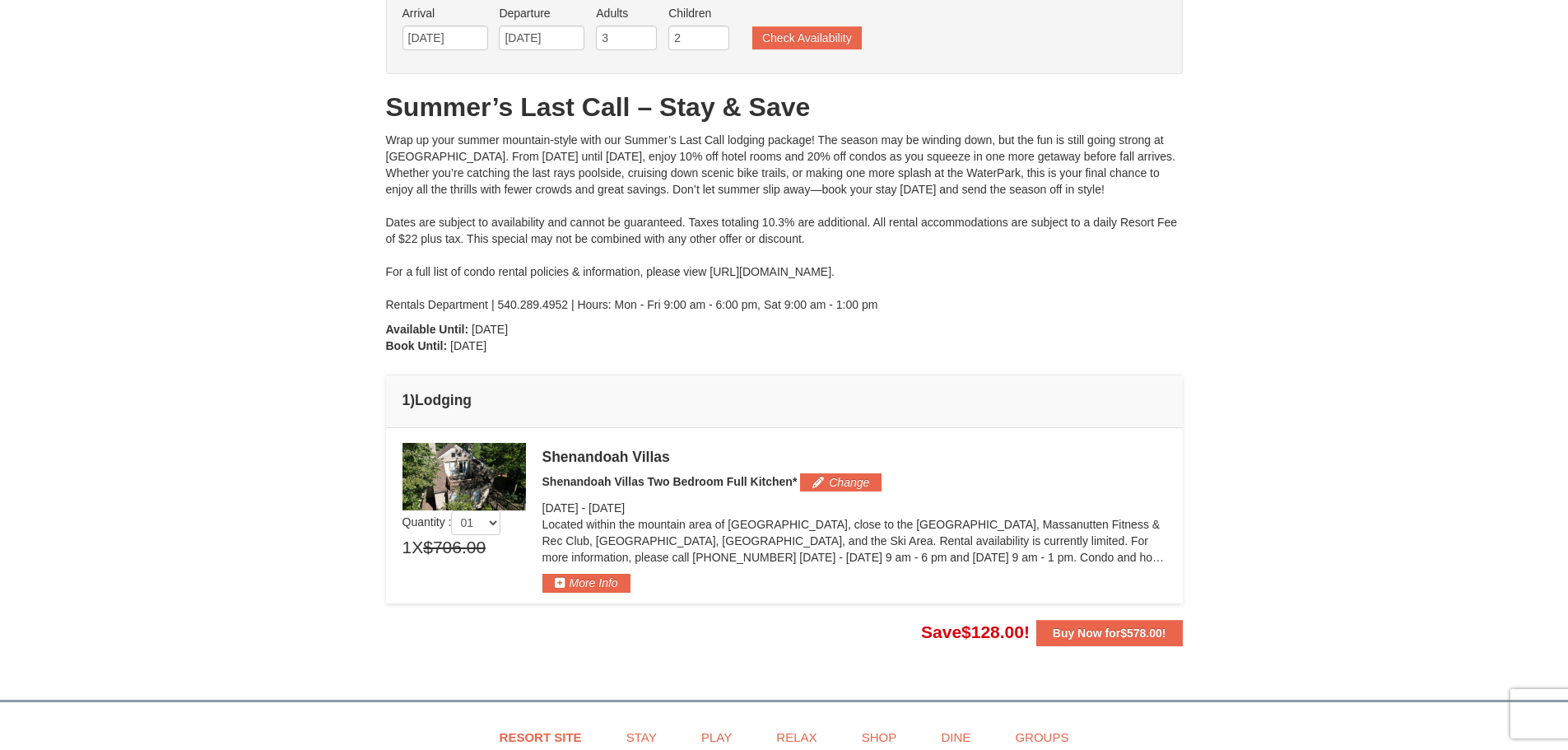
click at [578, 594] on td "Please make your package selection: × Save $85.60" at bounding box center [784, 515] width 797 height 175
click at [583, 587] on button "More Info" at bounding box center [586, 583] width 88 height 18
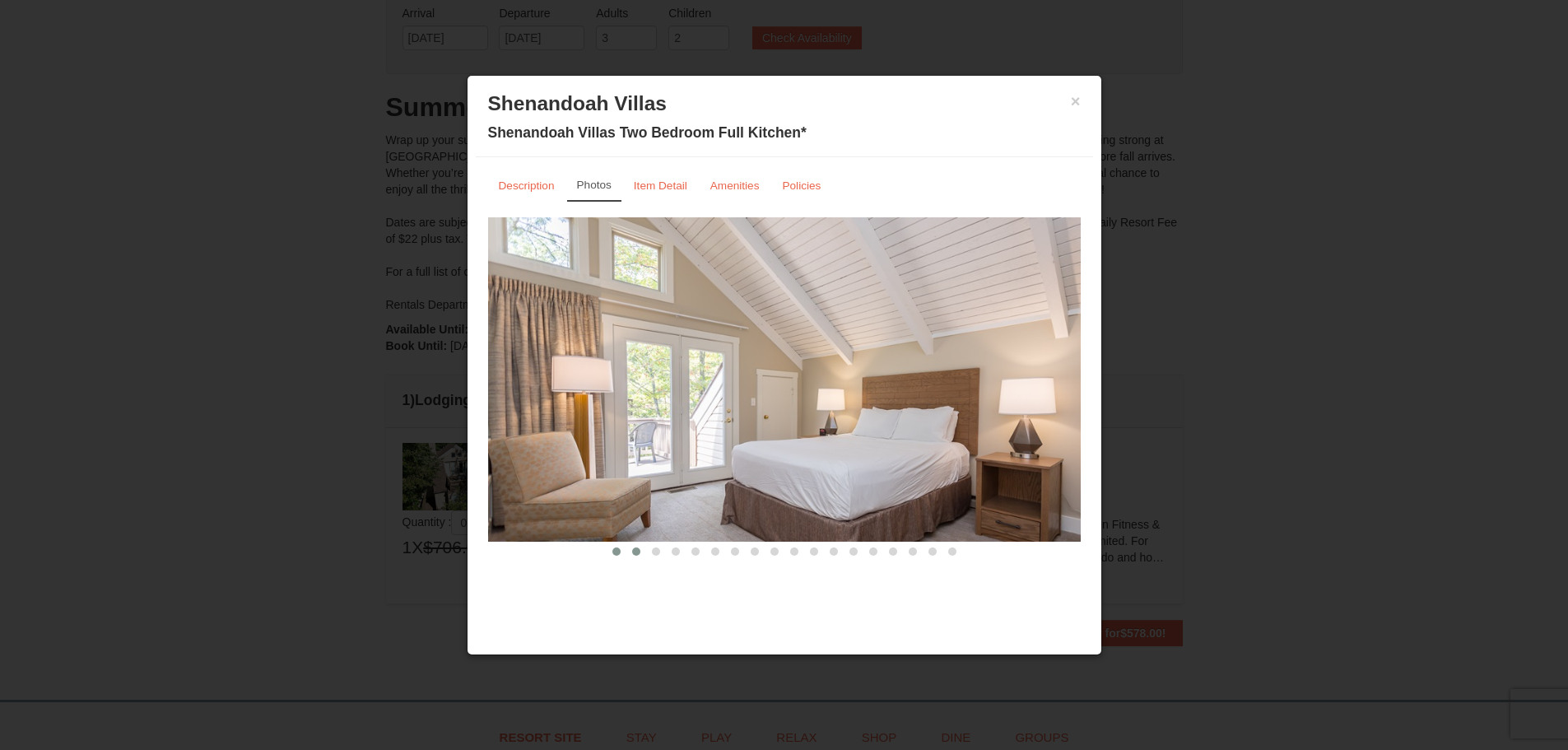
click at [633, 552] on span at bounding box center [635, 551] width 8 height 8
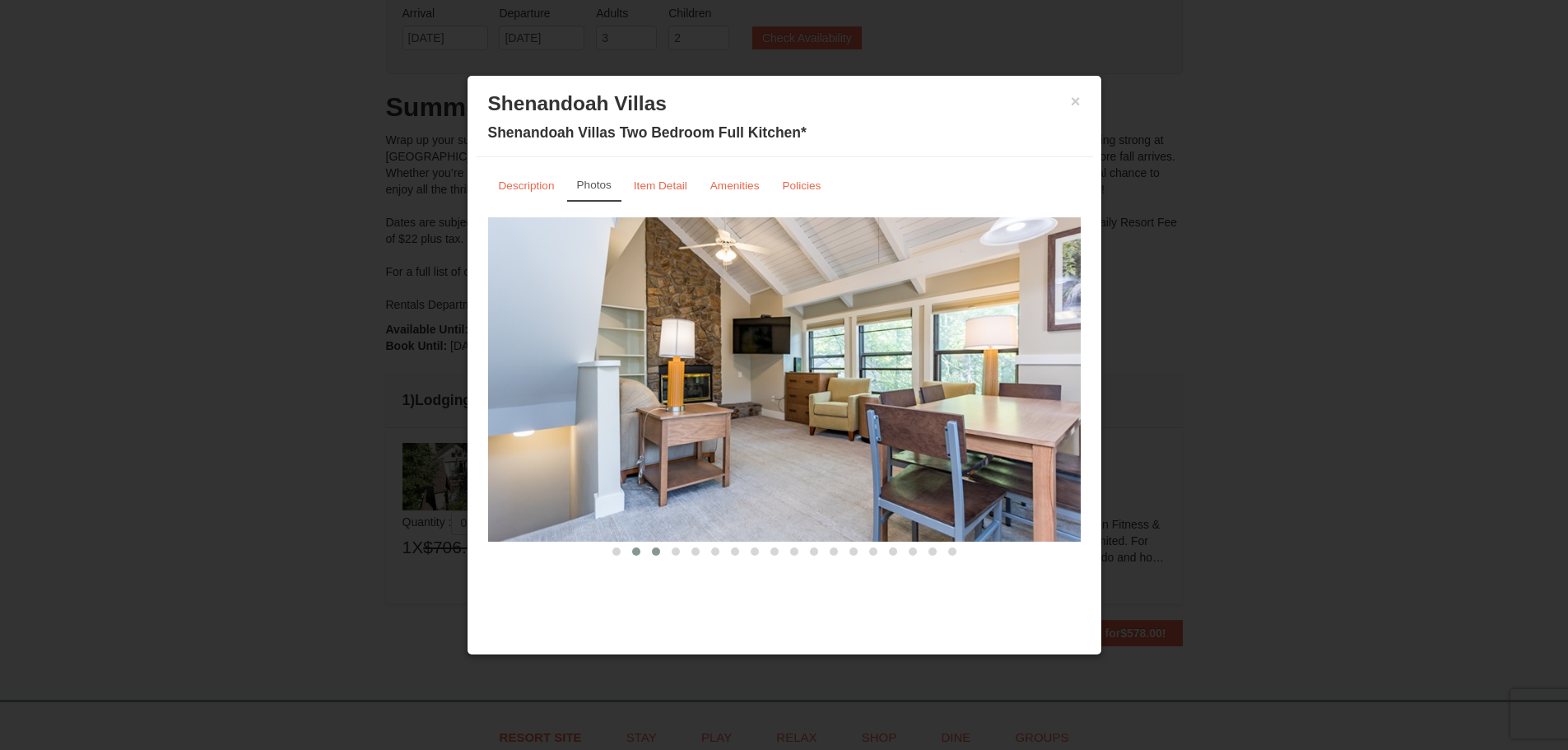
click at [656, 552] on span at bounding box center [655, 551] width 8 height 8
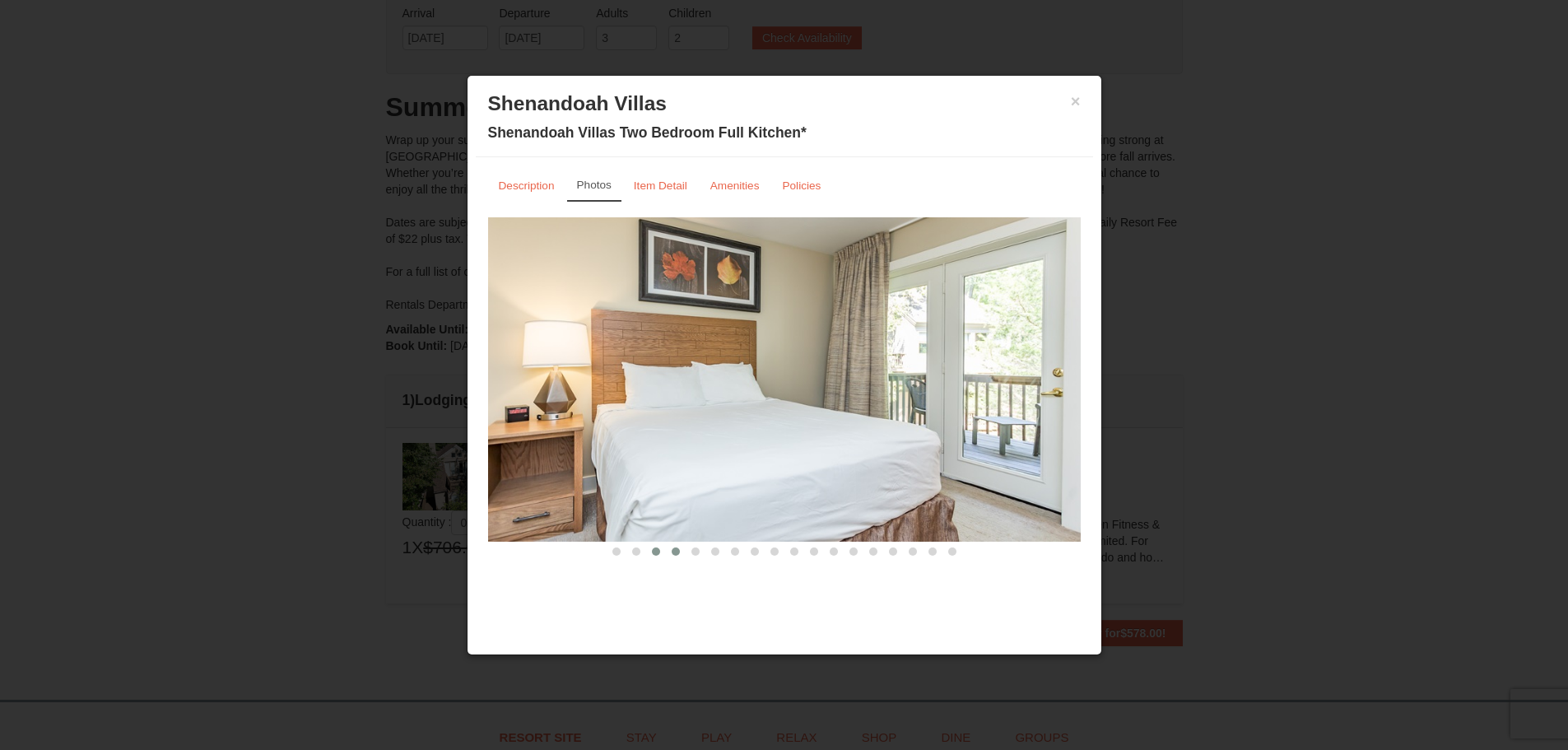
click at [676, 552] on span at bounding box center [675, 551] width 8 height 8
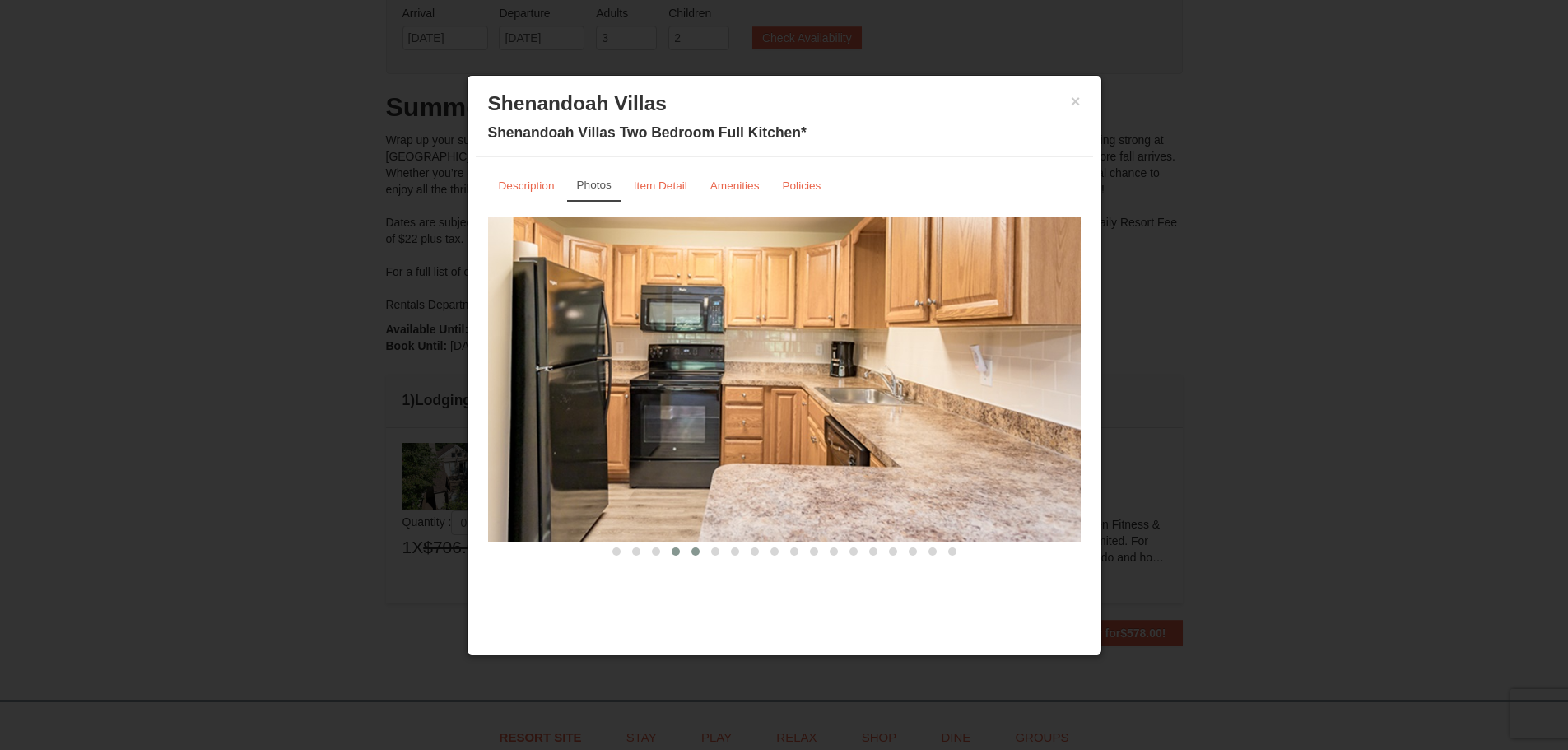
click at [695, 554] on span at bounding box center [695, 551] width 8 height 8
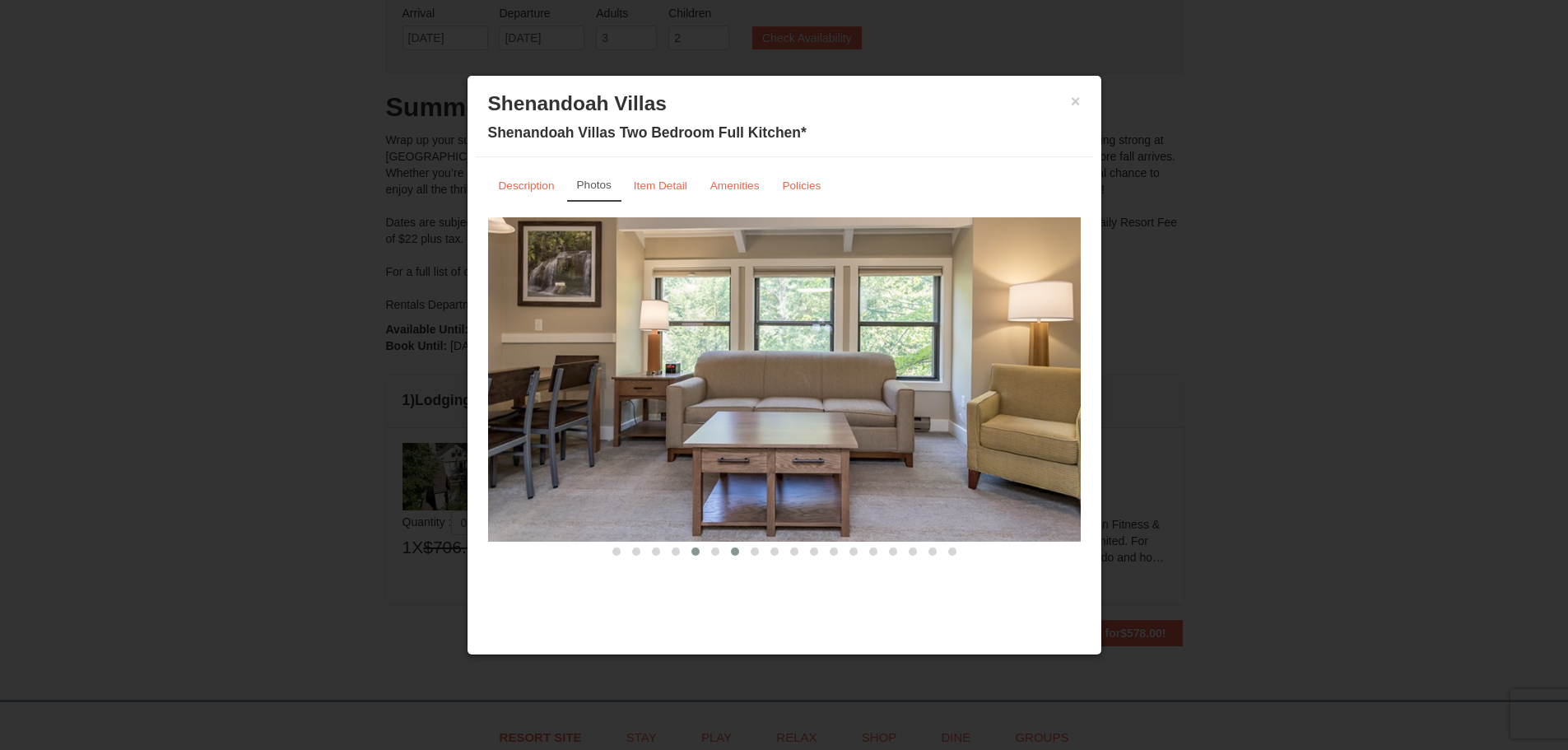
click at [738, 557] on button at bounding box center [735, 551] width 20 height 17
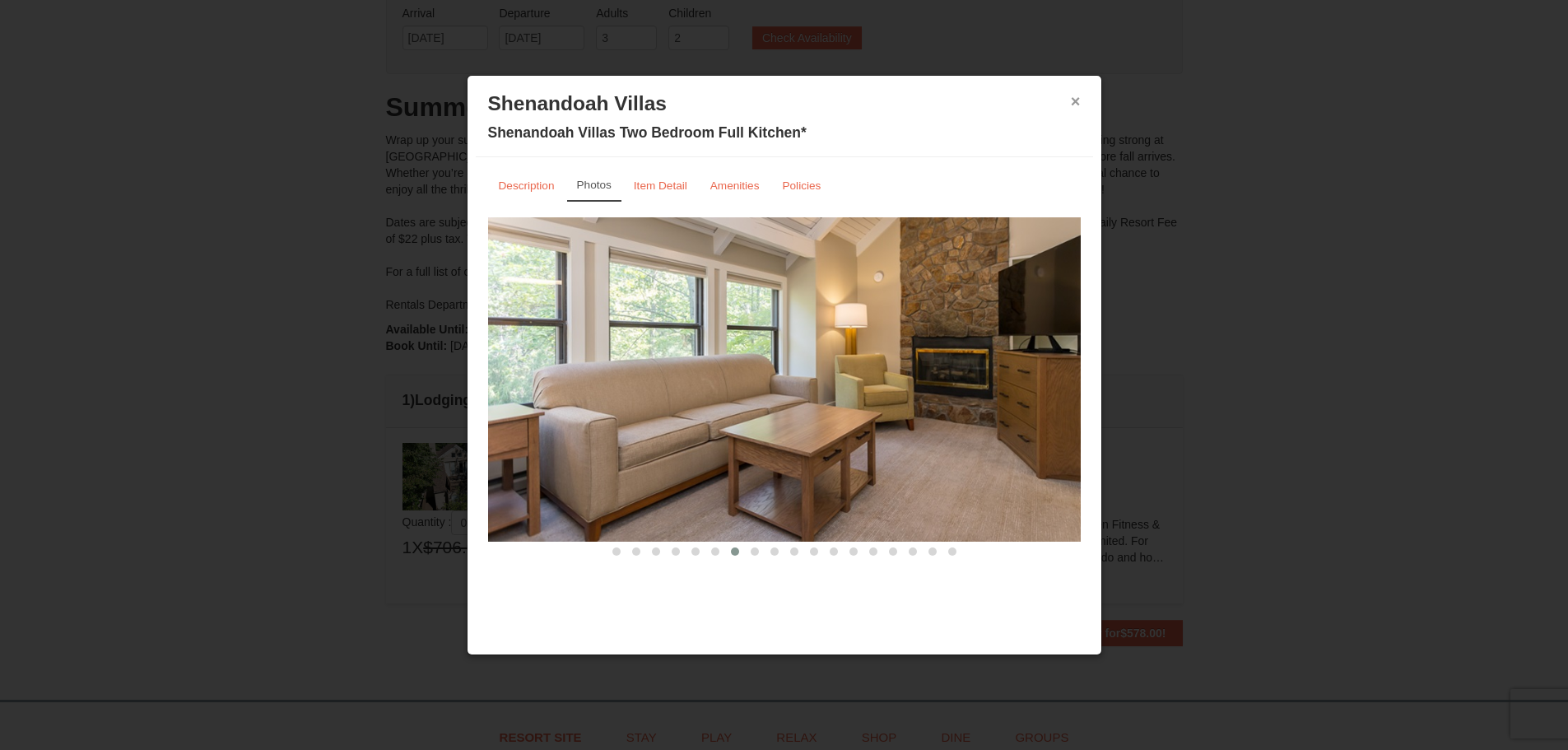
click at [1076, 100] on button "×" at bounding box center [1075, 101] width 10 height 17
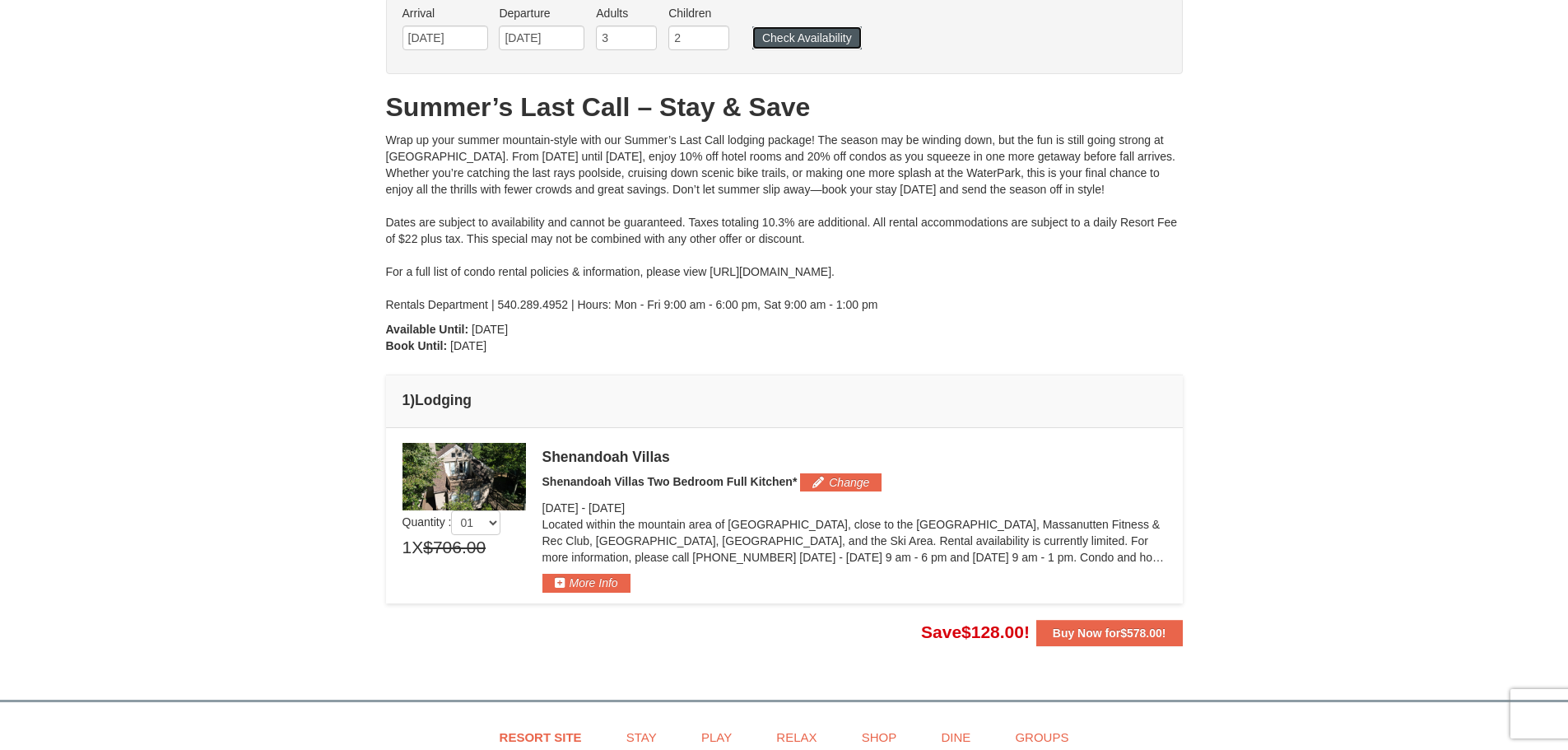
click at [818, 38] on button "Check Availability" at bounding box center [807, 38] width 110 height 23
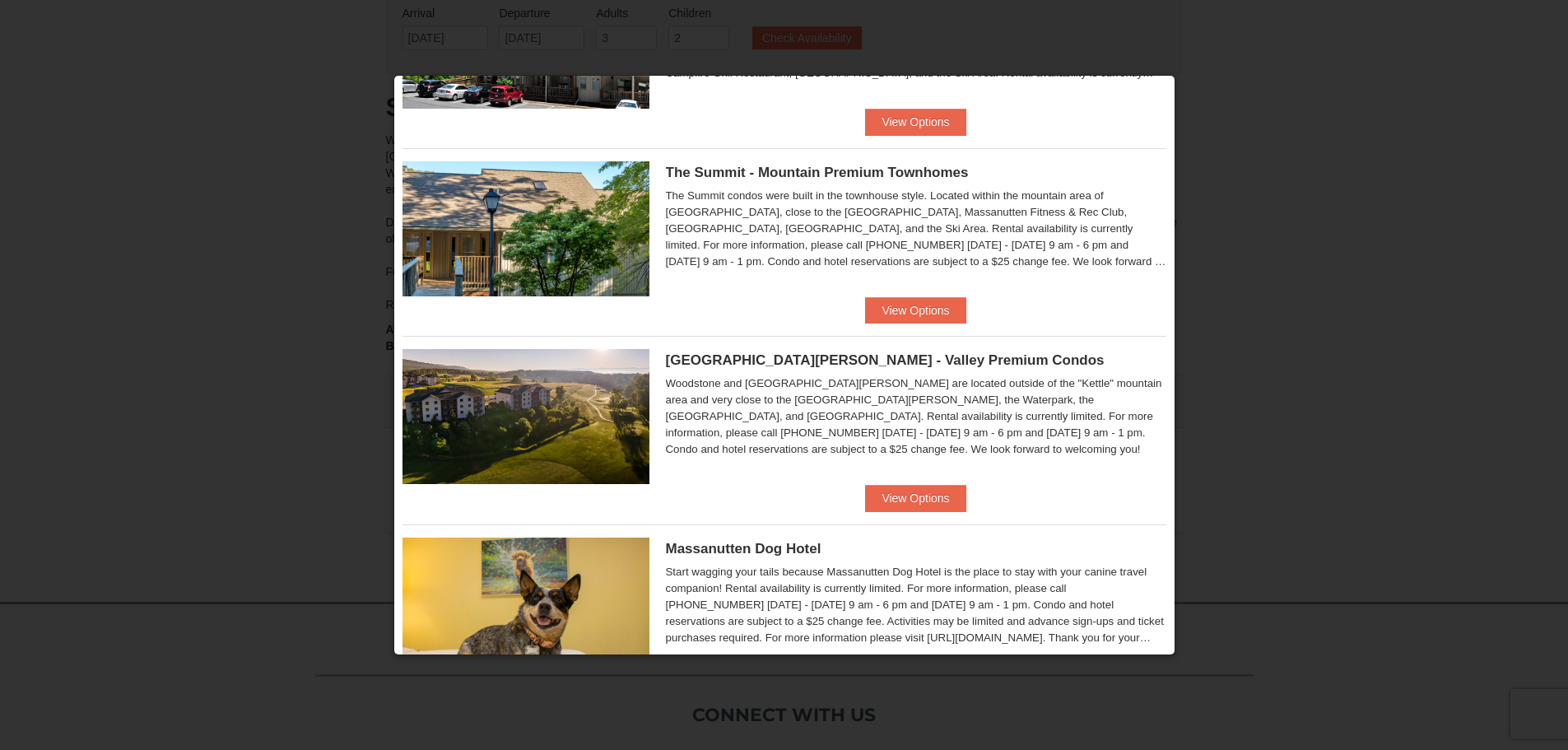
scroll to position [640, 0]
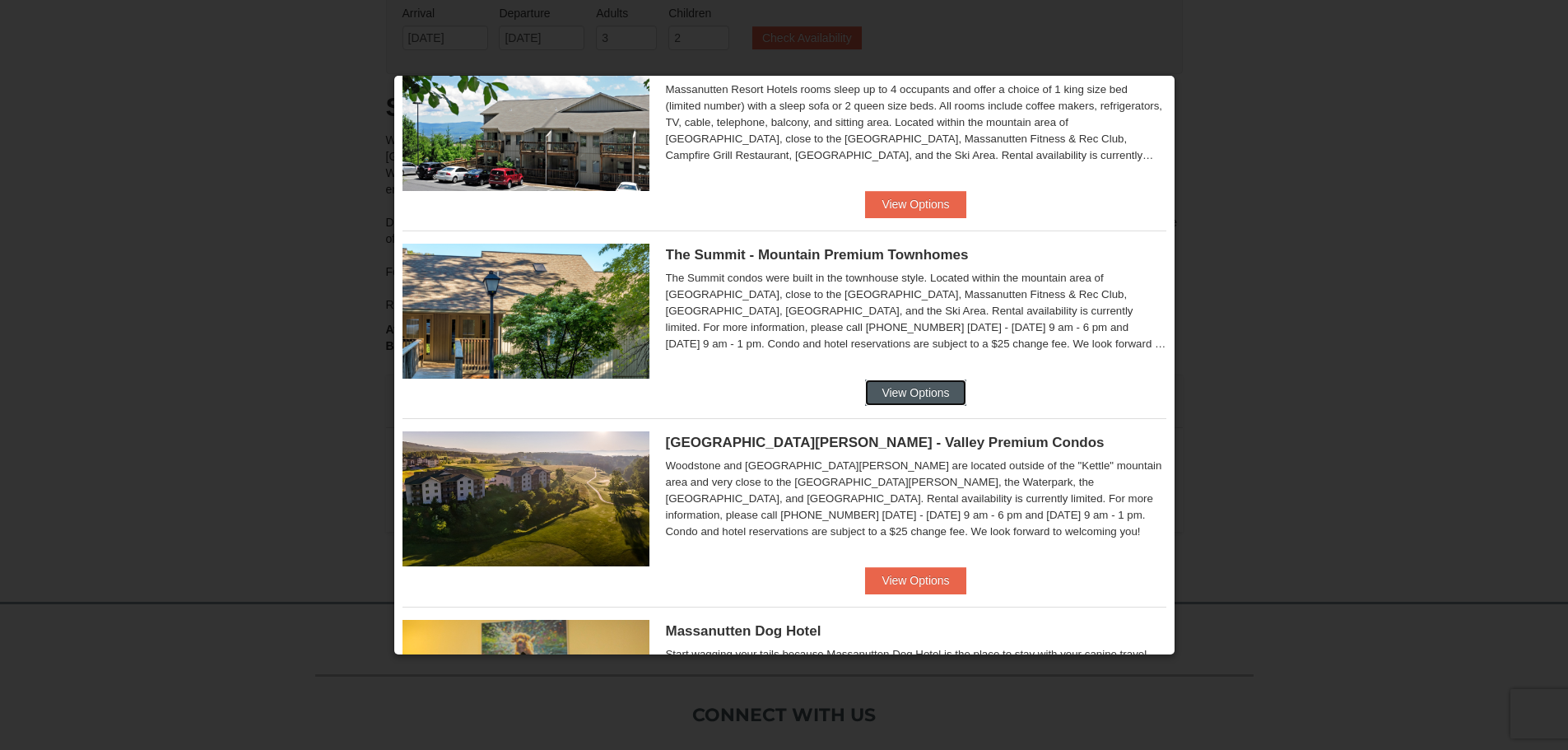
click at [891, 387] on button "View Options" at bounding box center [914, 392] width 100 height 26
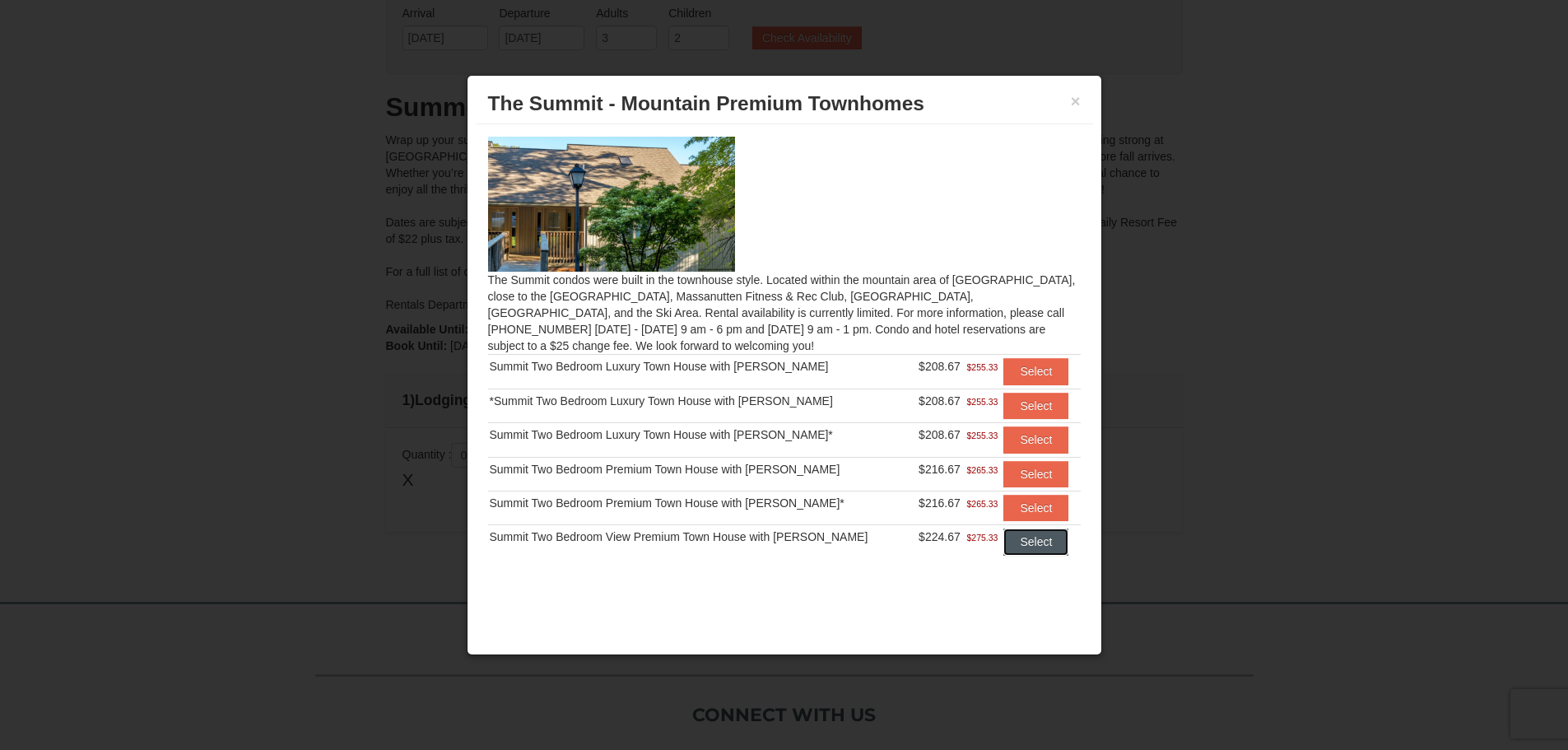
click at [1015, 545] on button "Select" at bounding box center [1035, 542] width 65 height 26
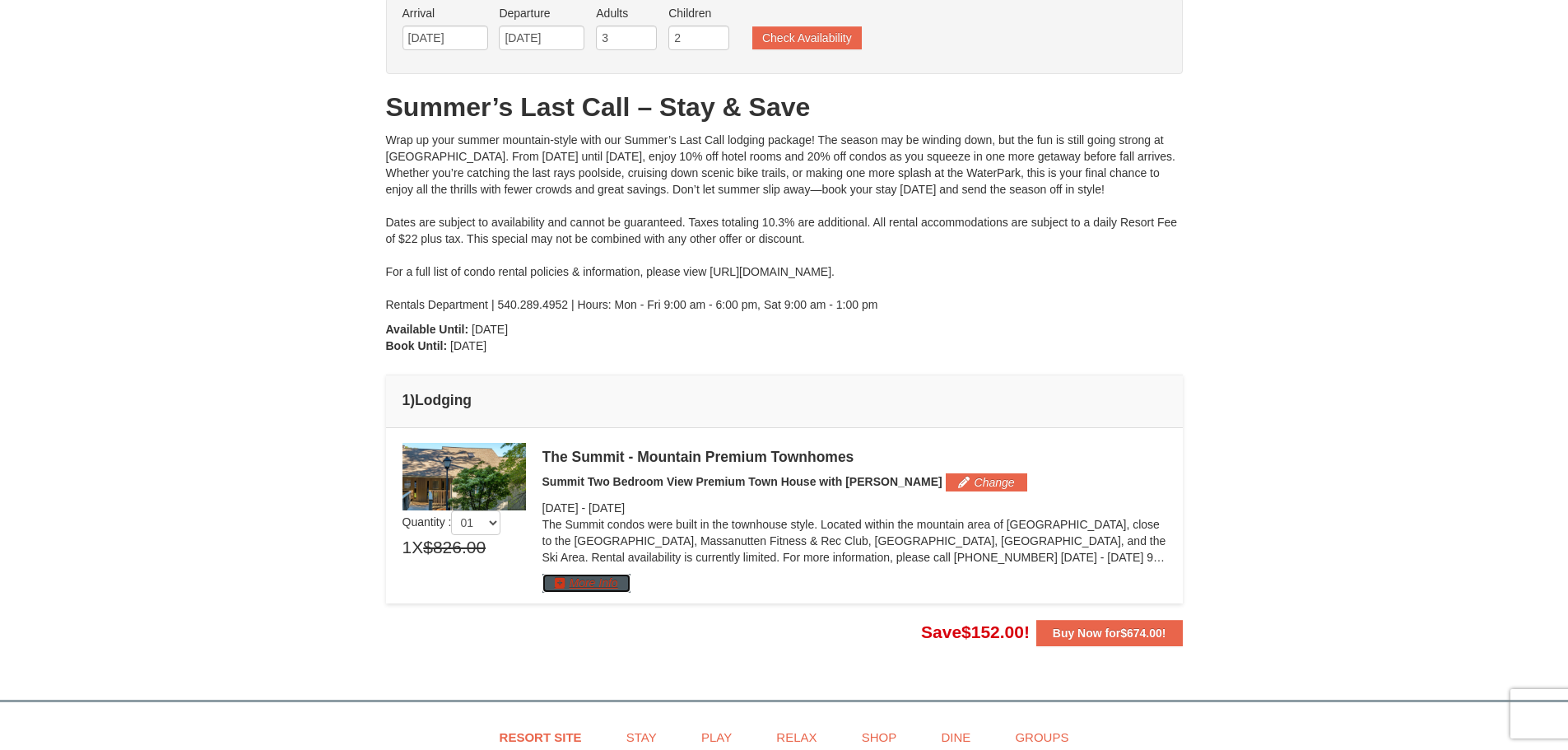
click at [563, 586] on button "More Info" at bounding box center [586, 583] width 88 height 18
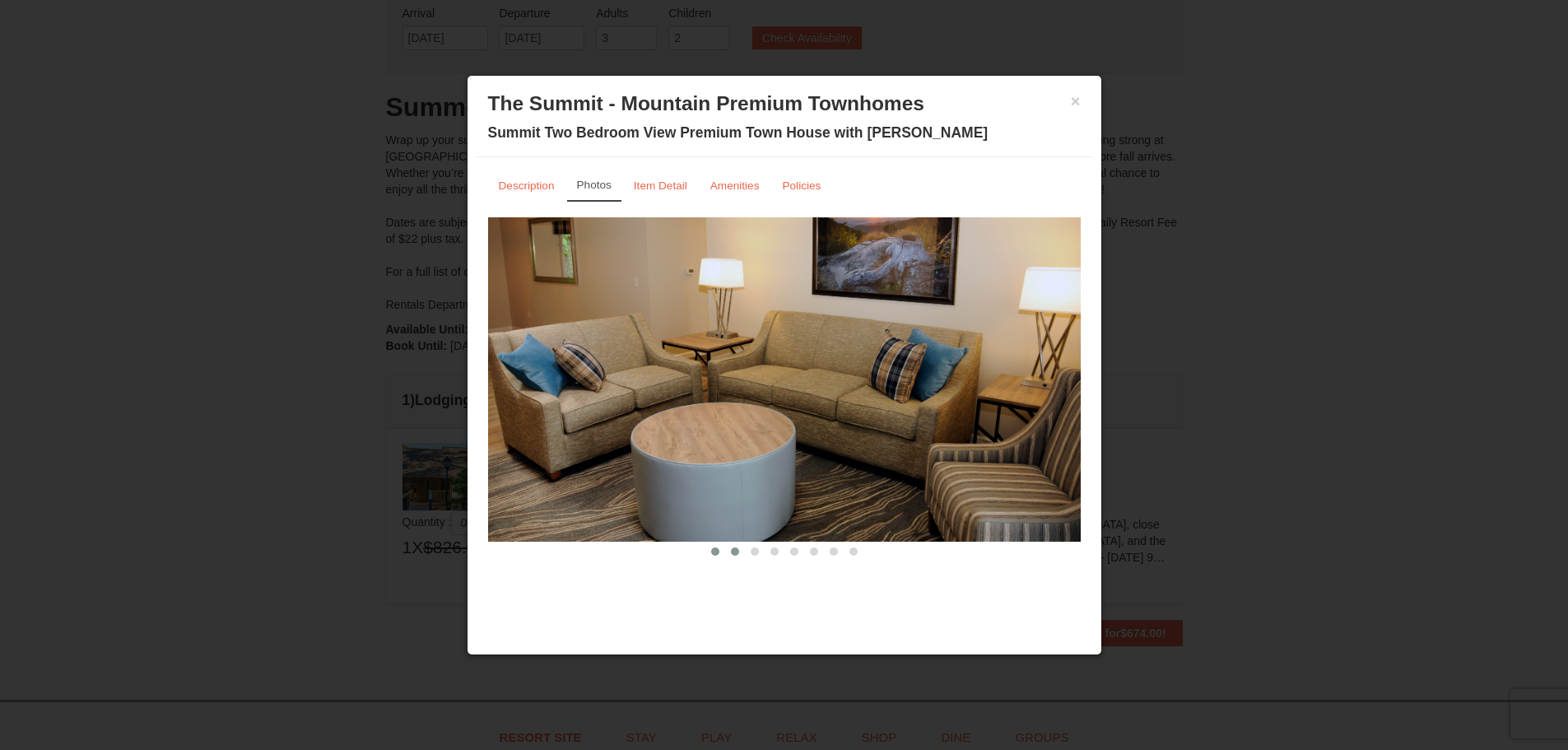
click at [736, 551] on span at bounding box center [734, 551] width 8 height 8
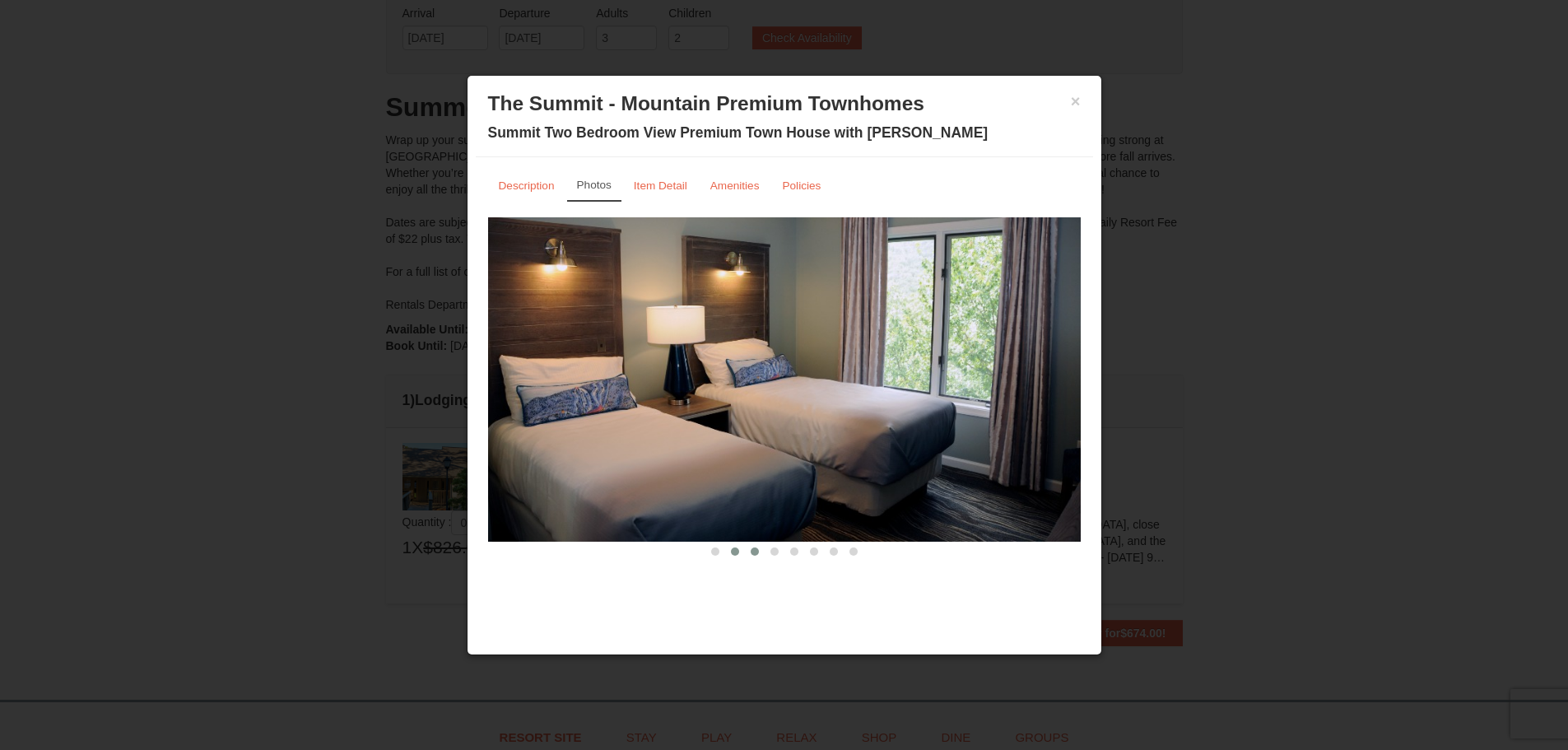
click at [753, 552] on span at bounding box center [754, 551] width 8 height 8
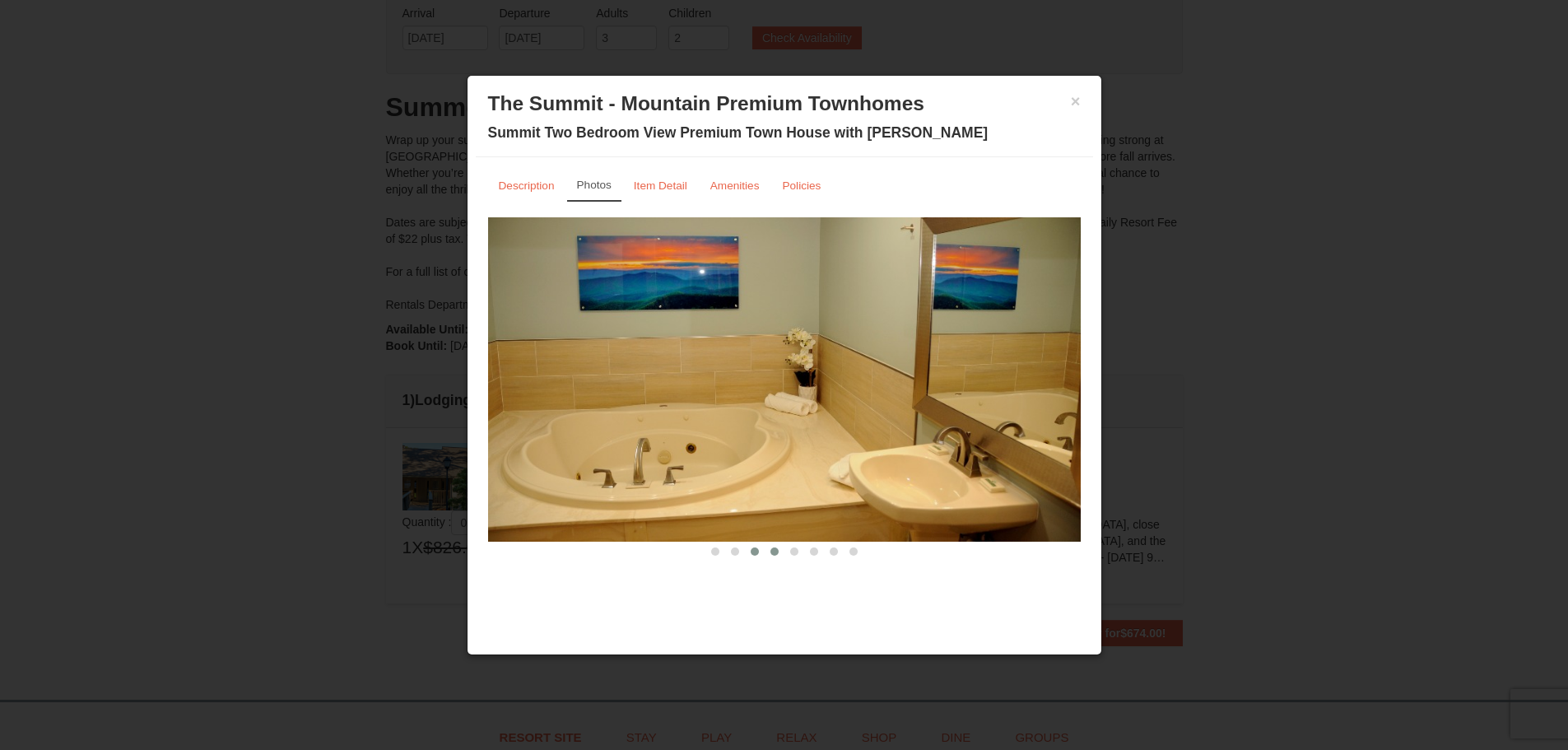
click at [776, 554] on span at bounding box center [774, 551] width 8 height 8
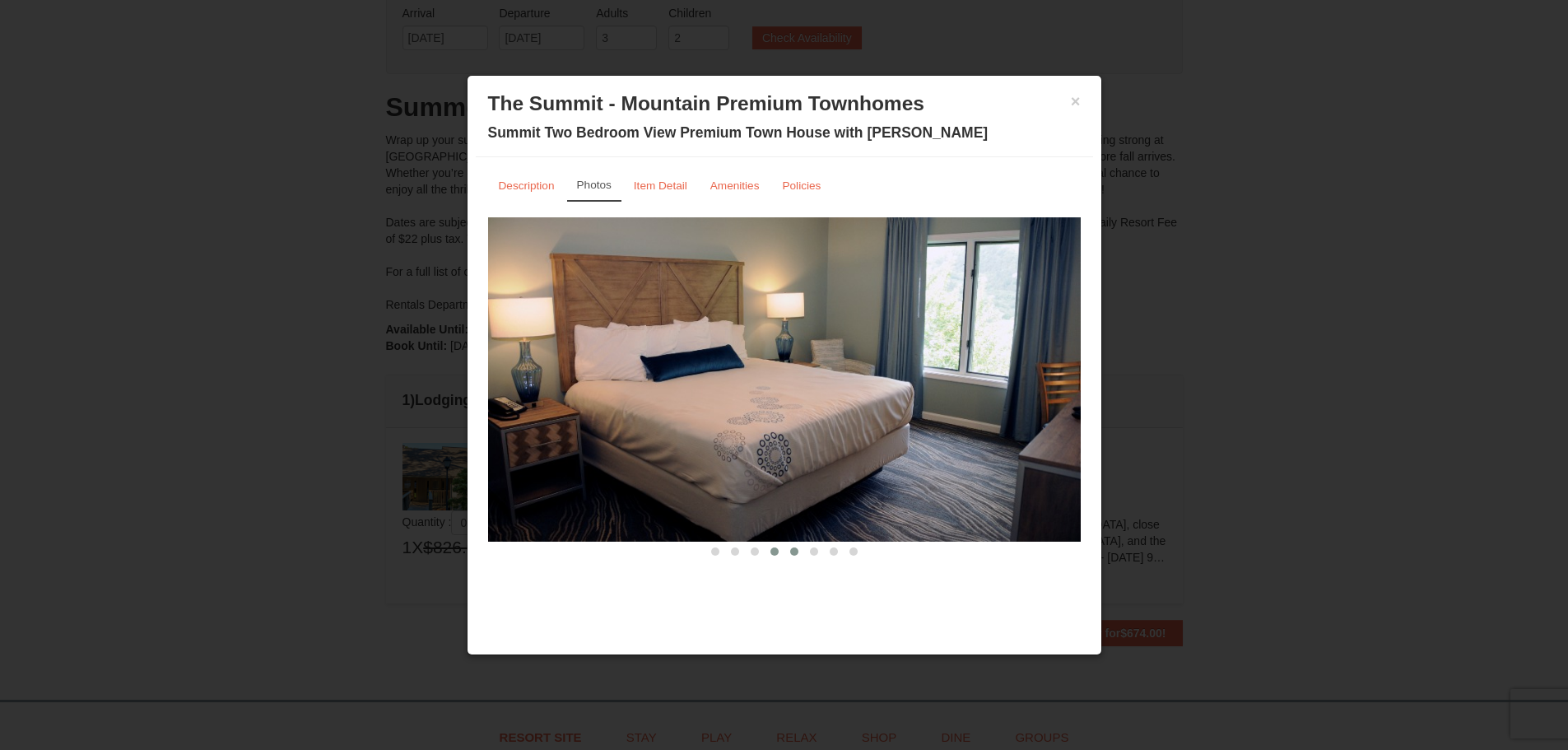
click at [793, 556] on button at bounding box center [794, 551] width 20 height 17
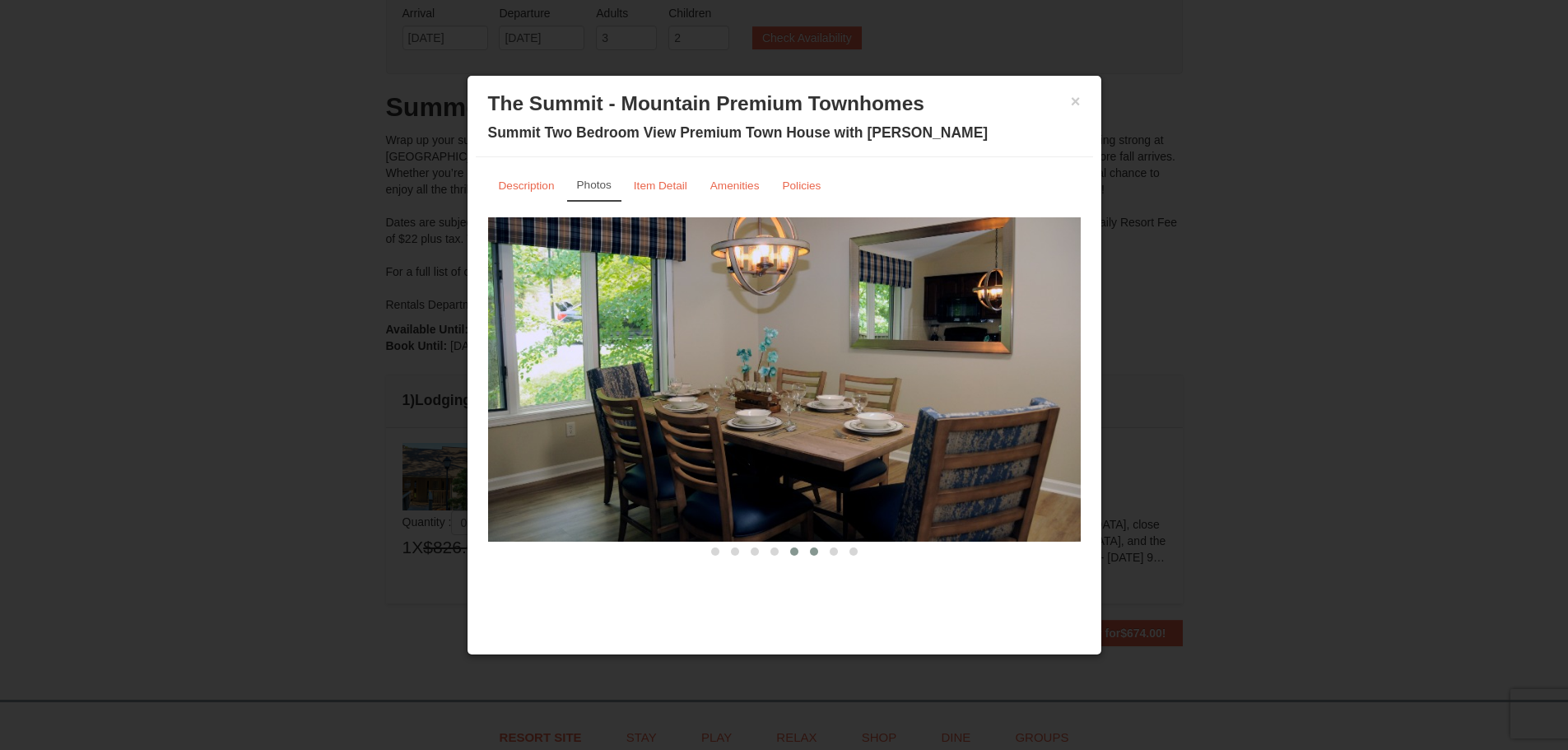
click at [812, 552] on span at bounding box center [813, 551] width 8 height 8
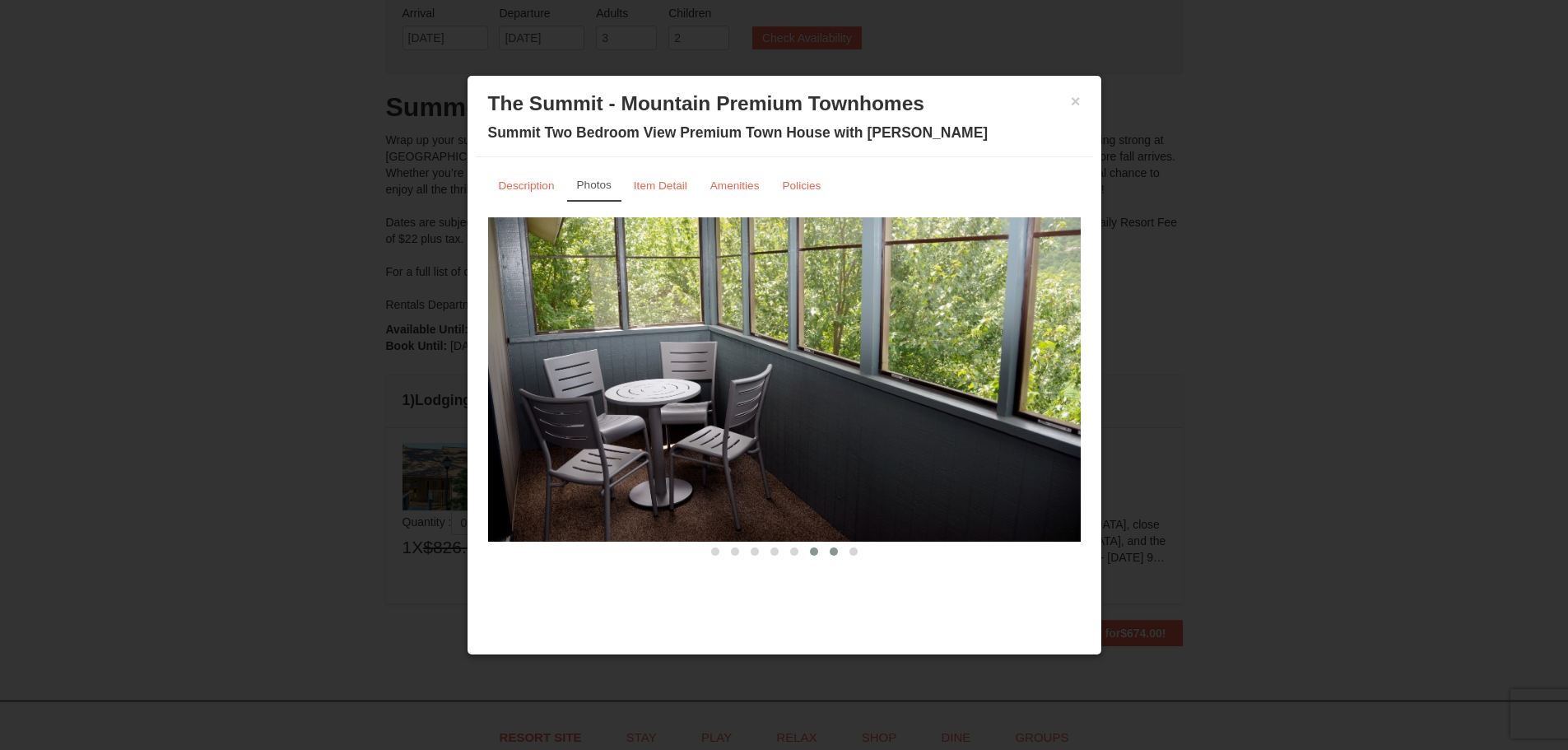
click at [828, 553] on button at bounding box center [833, 551] width 20 height 17
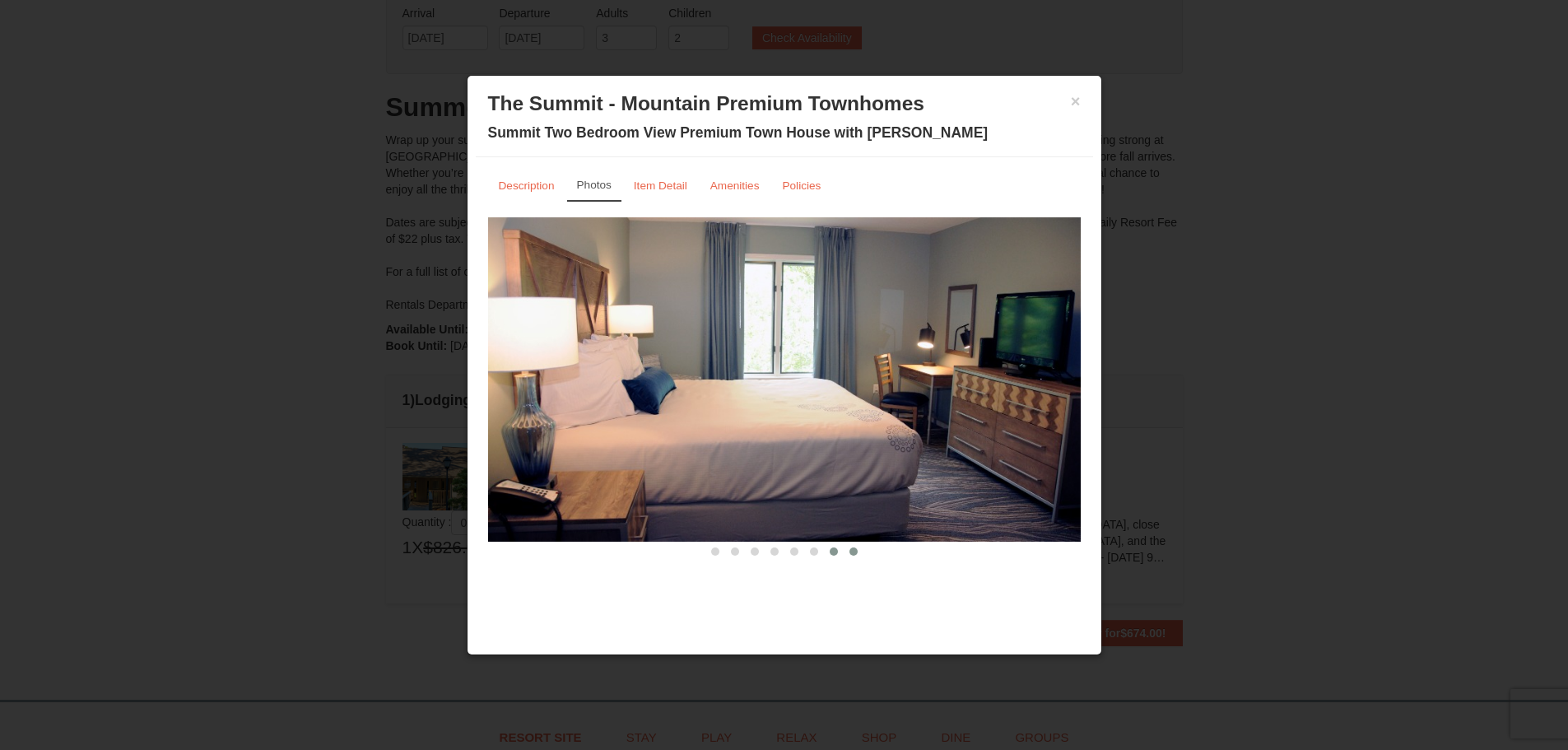
click at [849, 553] on span at bounding box center [852, 551] width 8 height 8
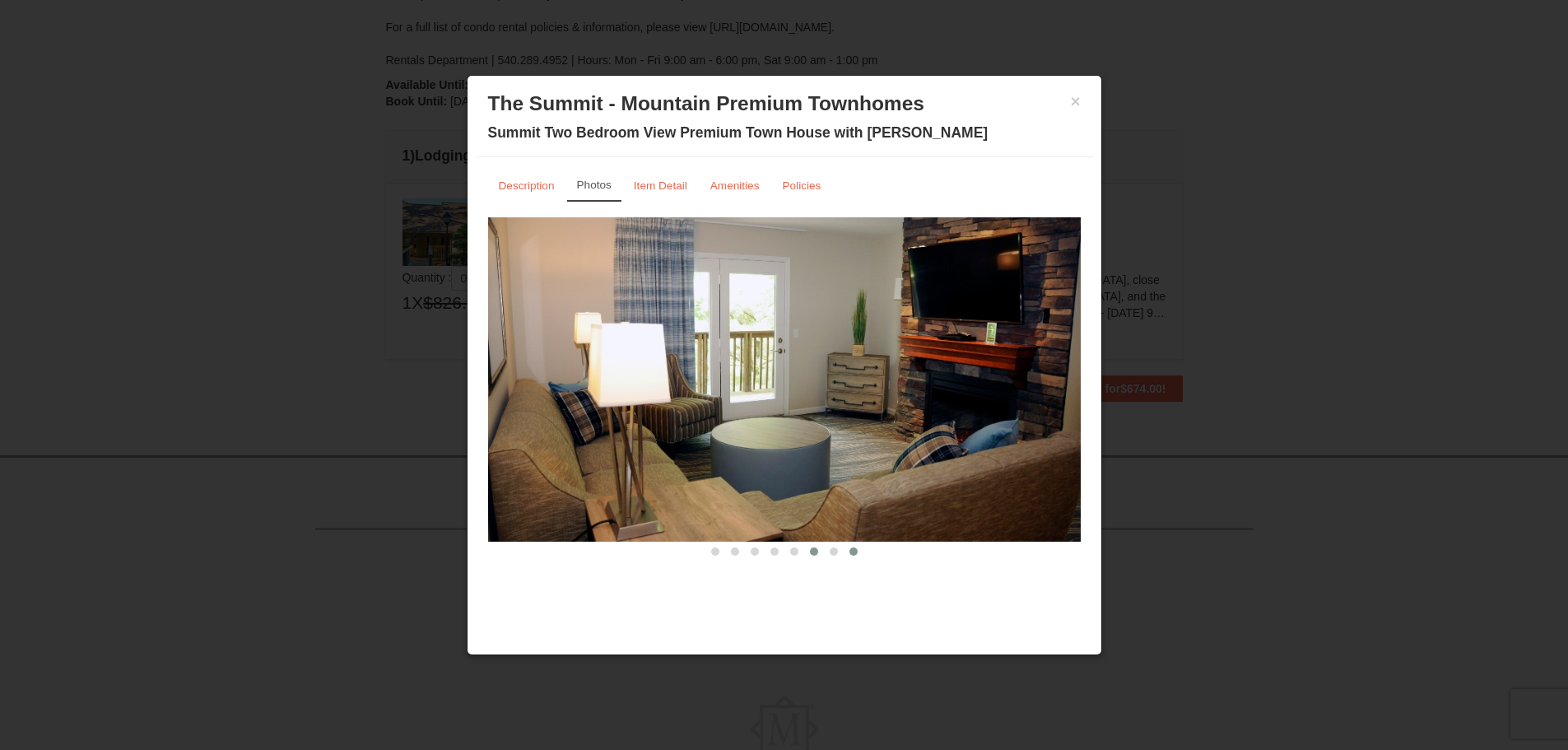
scroll to position [15, 0]
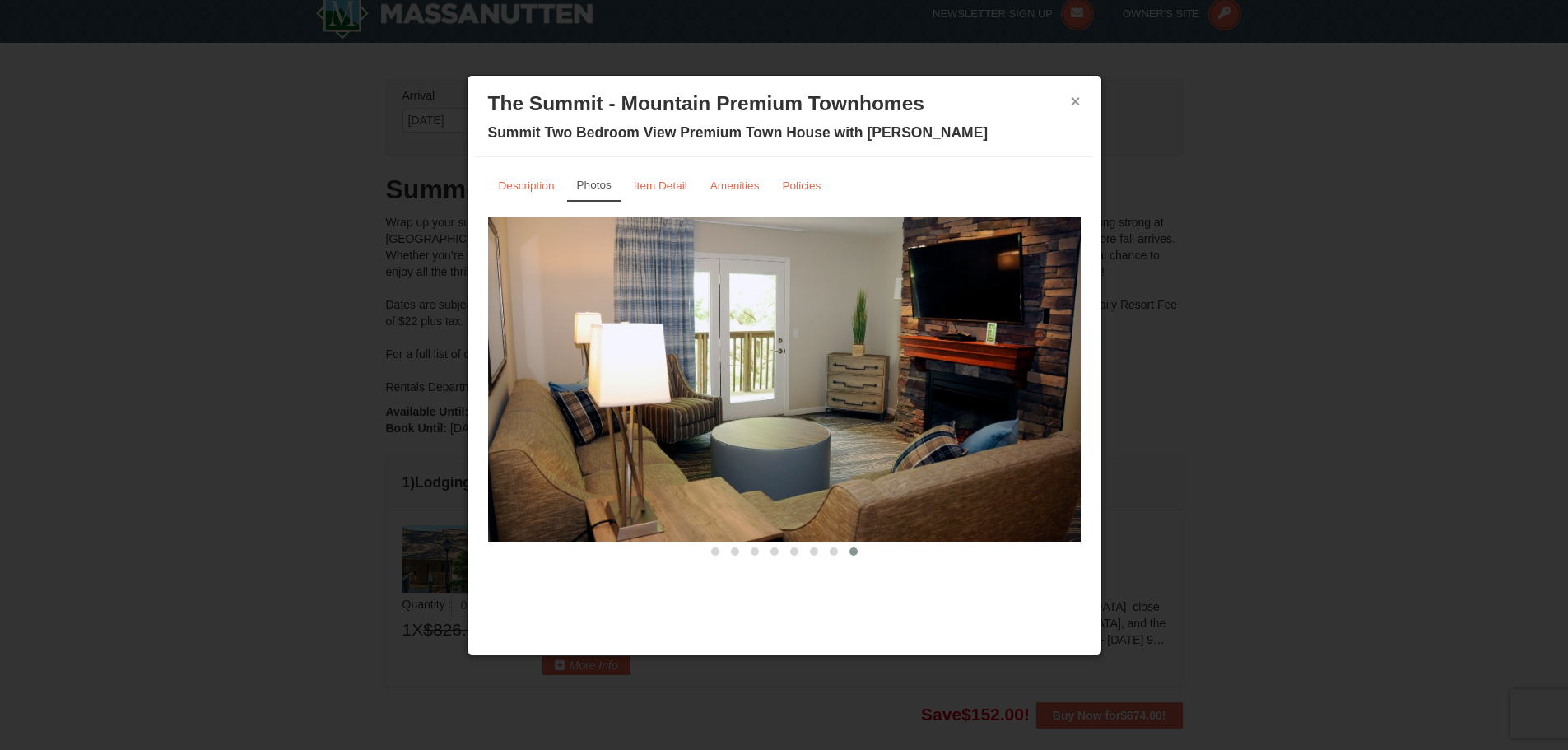
click at [1078, 102] on button "×" at bounding box center [1075, 101] width 10 height 17
